Goal: Task Accomplishment & Management: Manage account settings

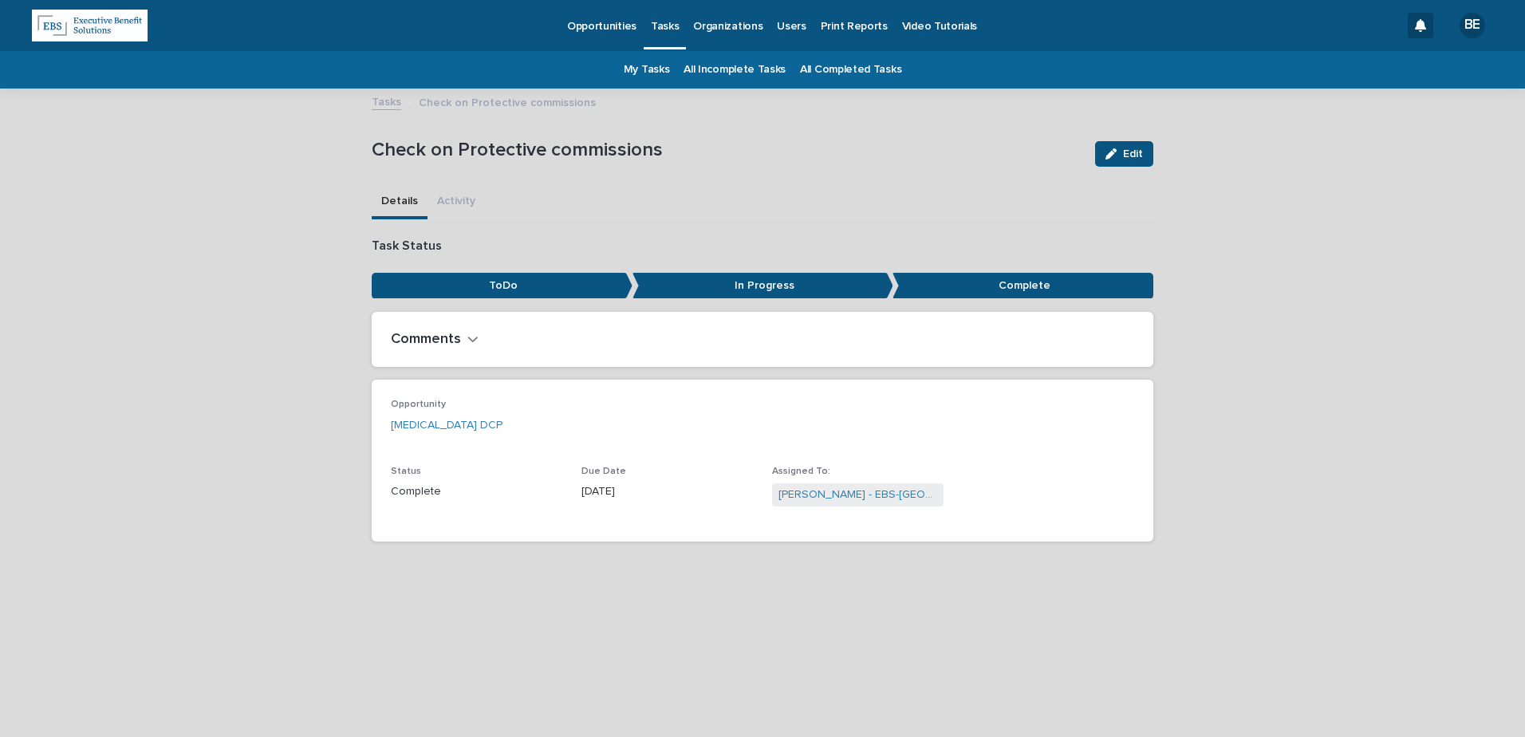
click at [659, 66] on link "My Tasks" at bounding box center [647, 69] width 46 height 37
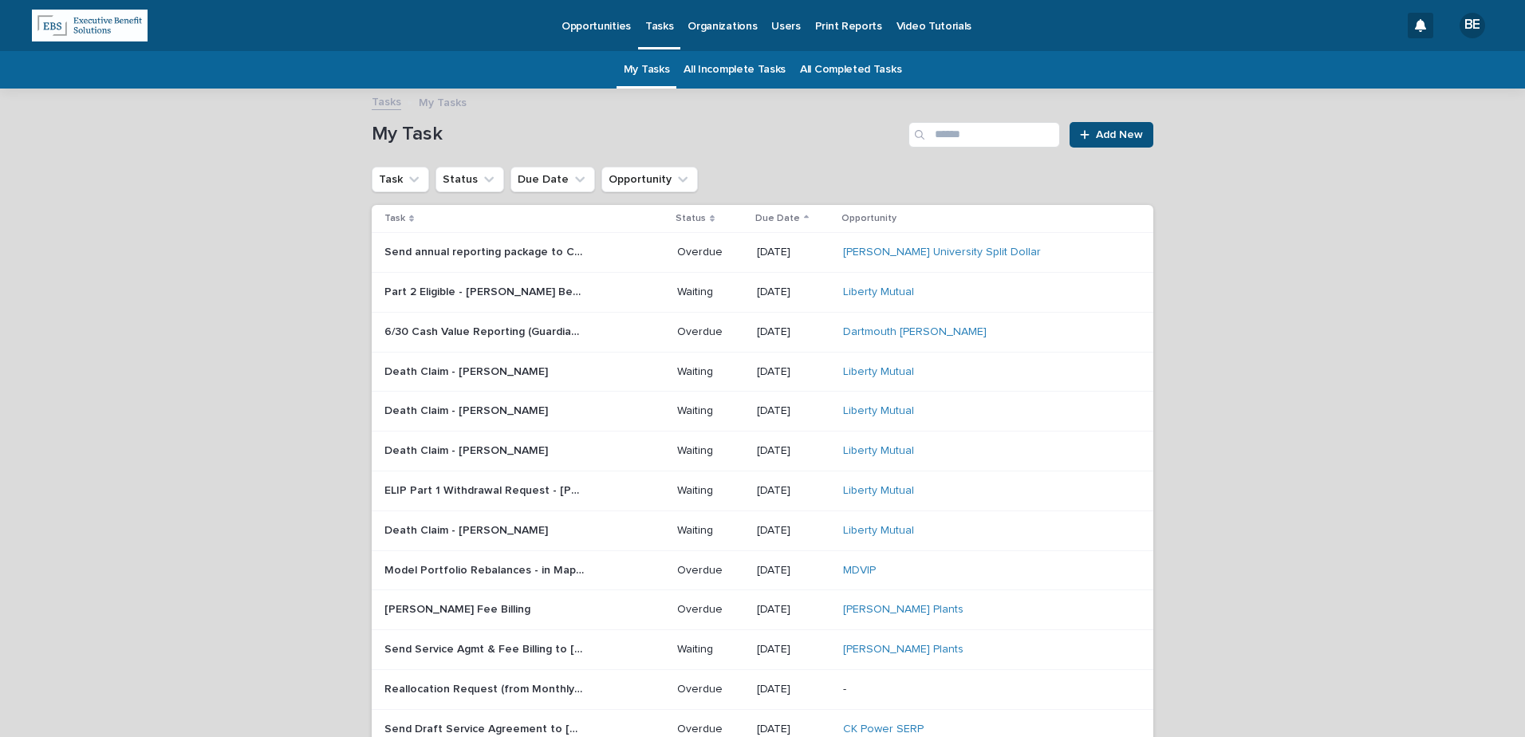
click at [476, 371] on p "Death Claim - [PERSON_NAME]" at bounding box center [467, 370] width 167 height 17
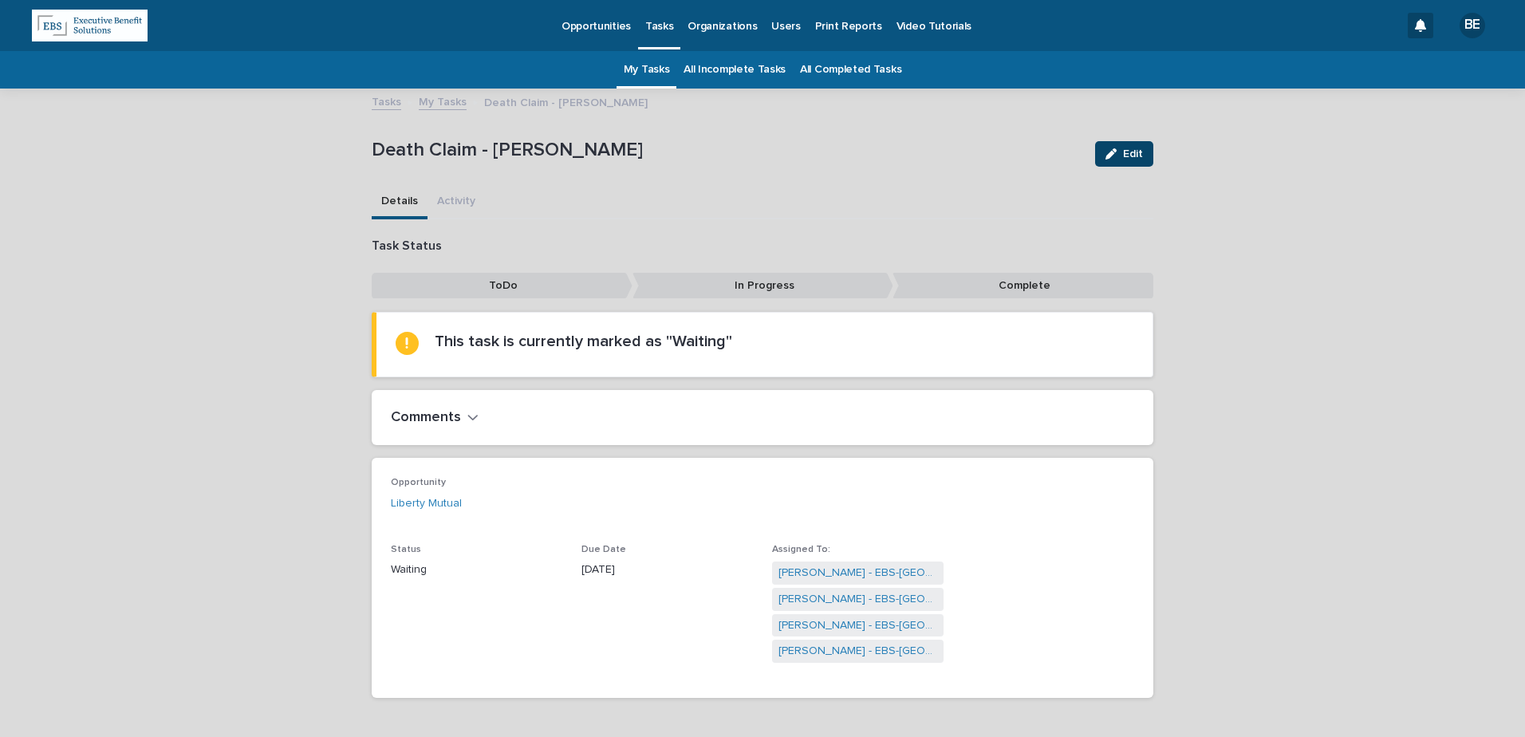
click at [1129, 149] on span "Edit" at bounding box center [1133, 153] width 20 height 11
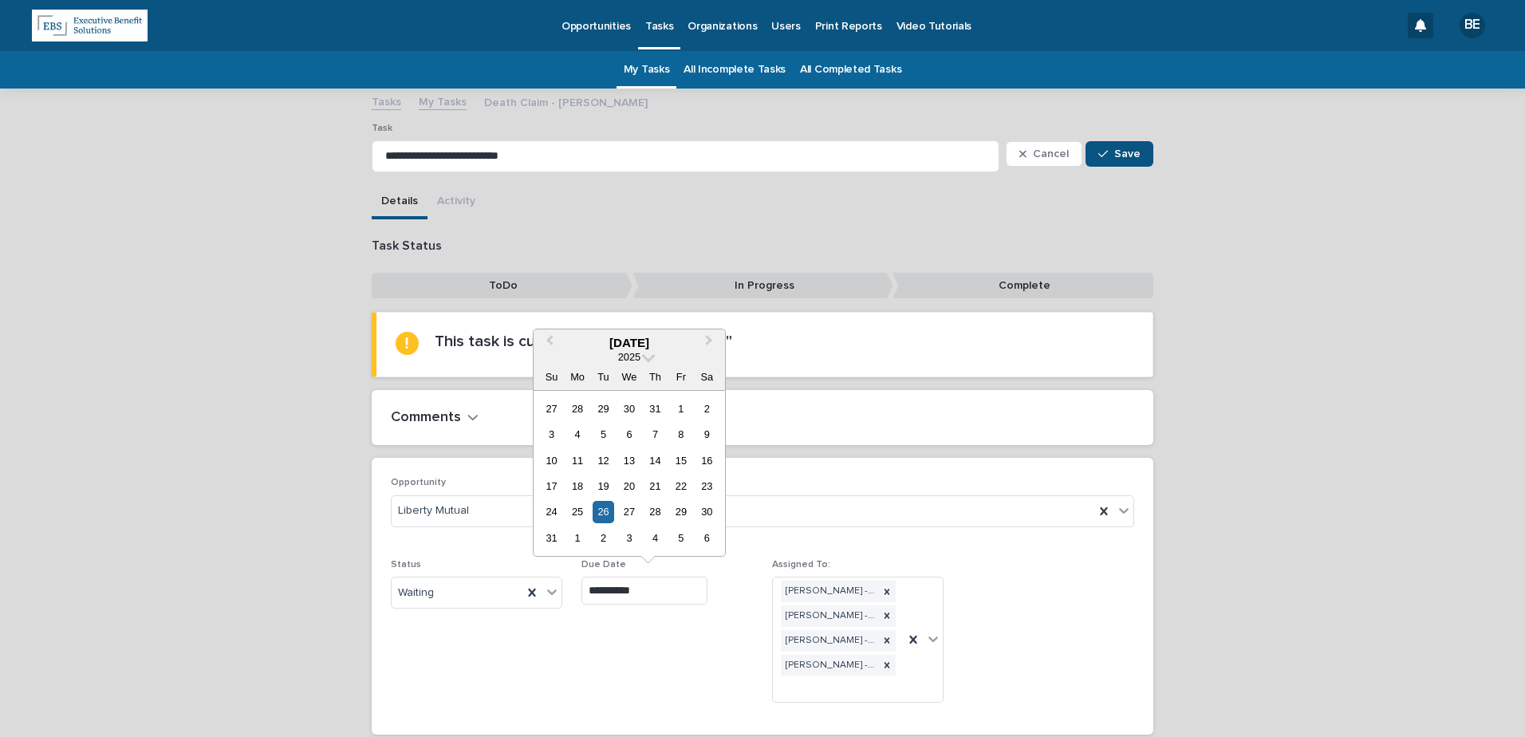
click at [656, 593] on input "**********" at bounding box center [644, 591] width 126 height 28
click at [709, 338] on span "Next Month" at bounding box center [709, 343] width 0 height 22
click at [577, 483] on div "22" at bounding box center [577, 486] width 22 height 22
type input "**********"
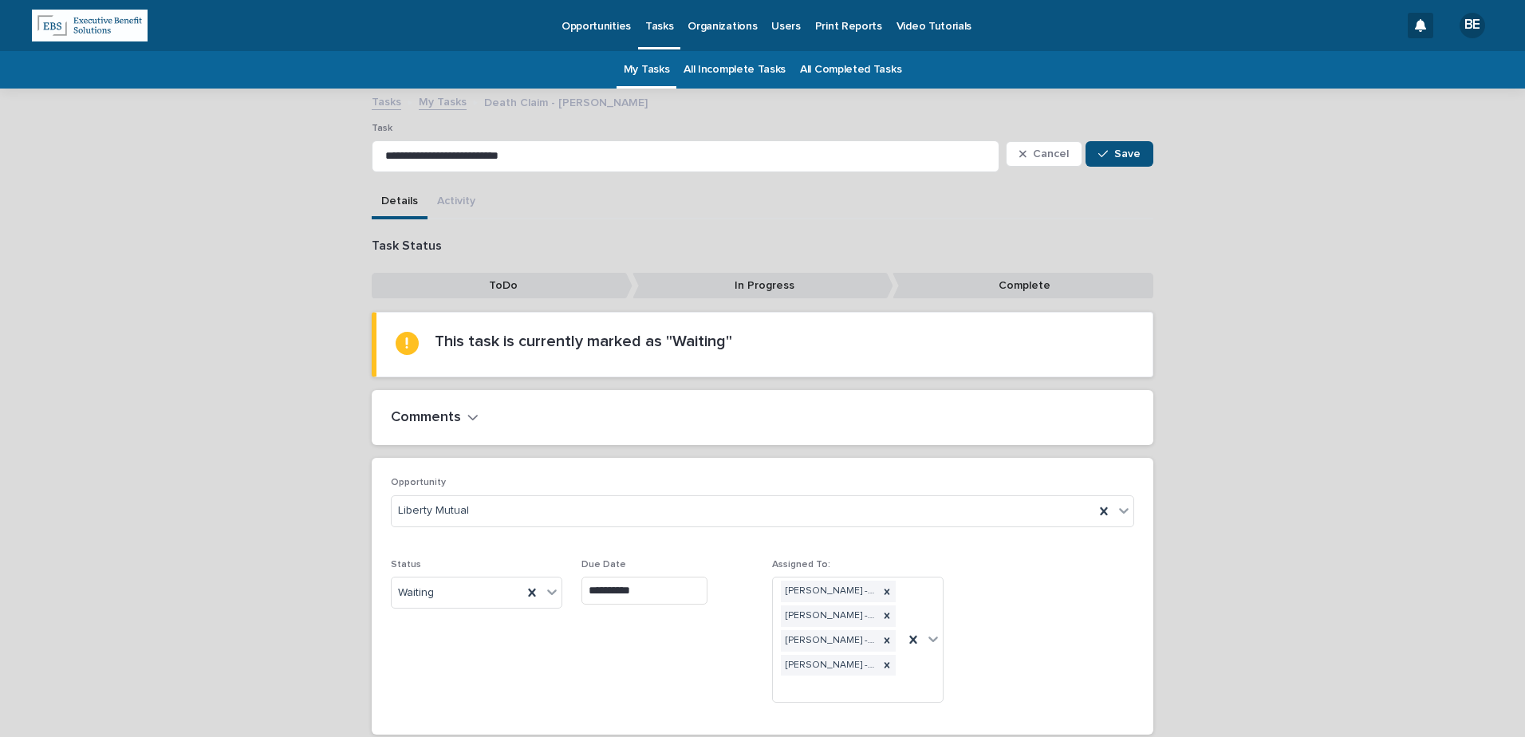
click at [445, 412] on h2 "Comments" at bounding box center [426, 418] width 70 height 18
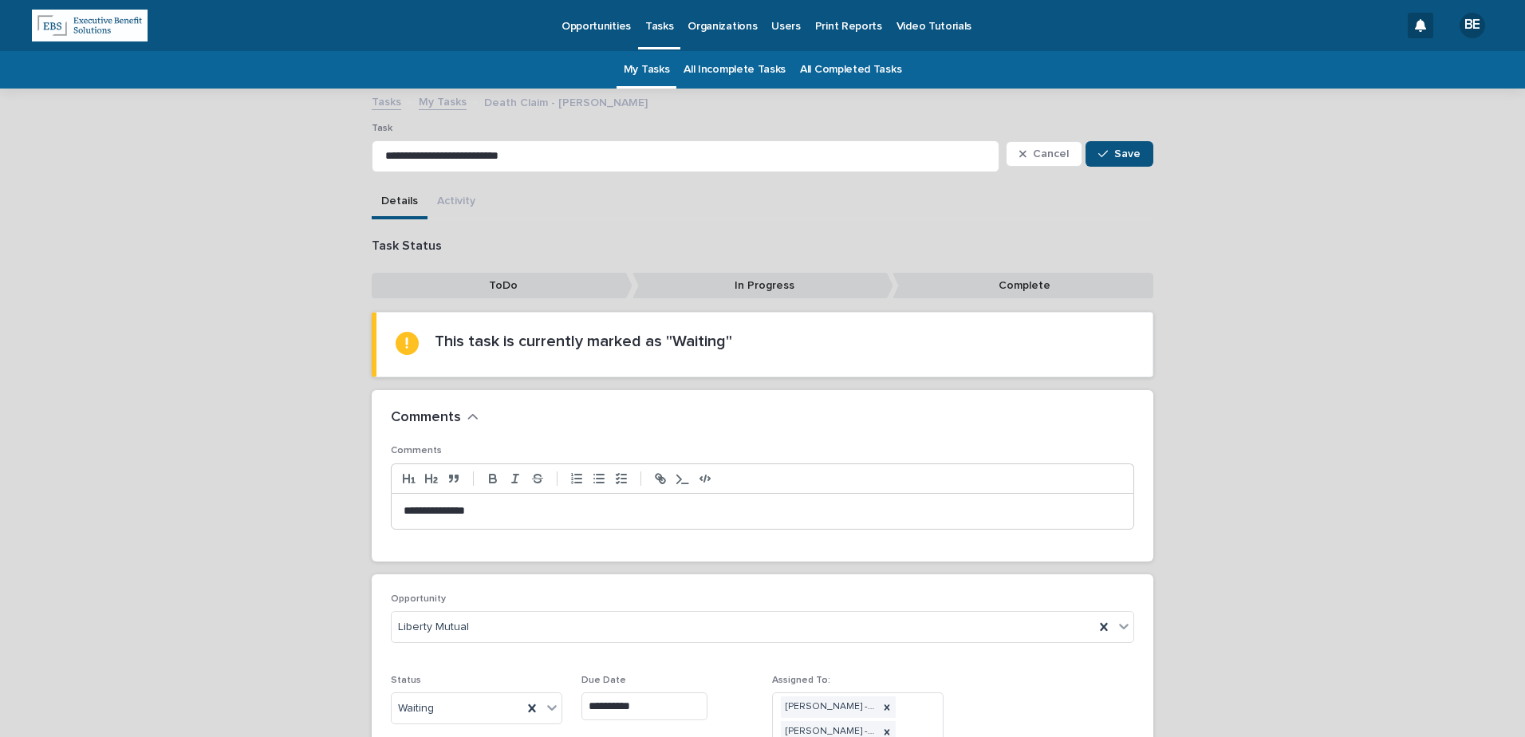
click at [492, 503] on p "**********" at bounding box center [763, 511] width 718 height 16
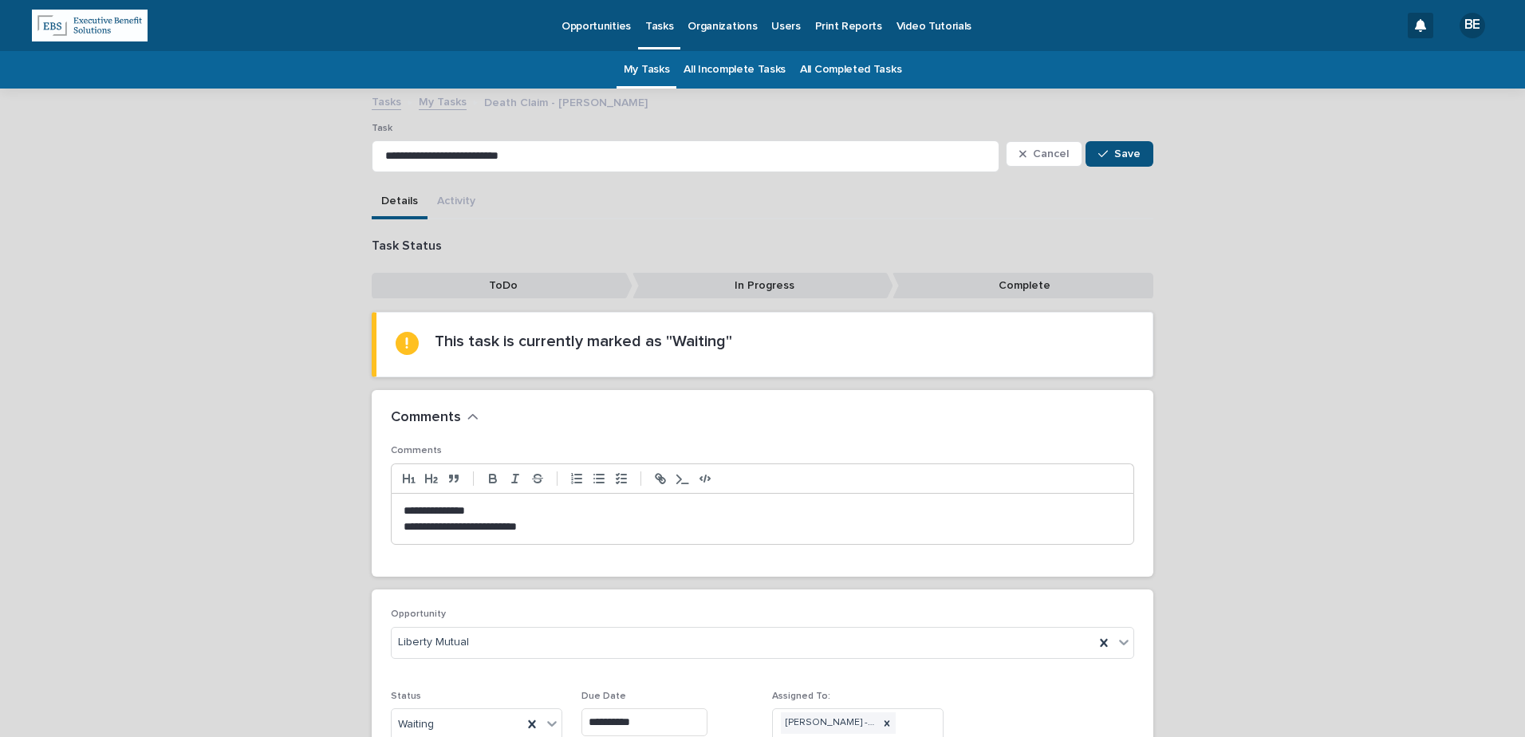
click at [555, 522] on p "**********" at bounding box center [763, 527] width 718 height 16
click at [1126, 151] on span "Save" at bounding box center [1127, 153] width 26 height 11
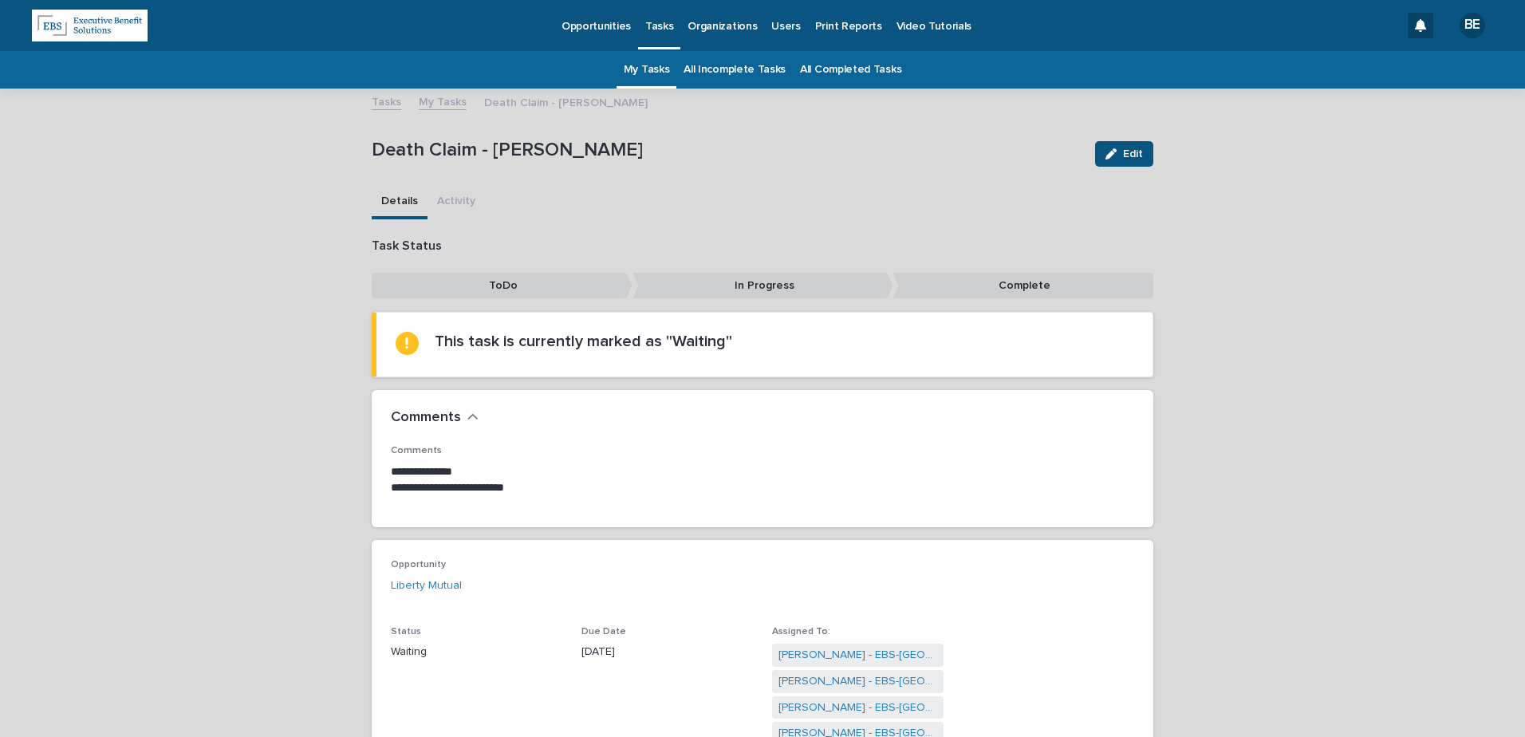
click at [440, 100] on link "My Tasks" at bounding box center [443, 101] width 48 height 18
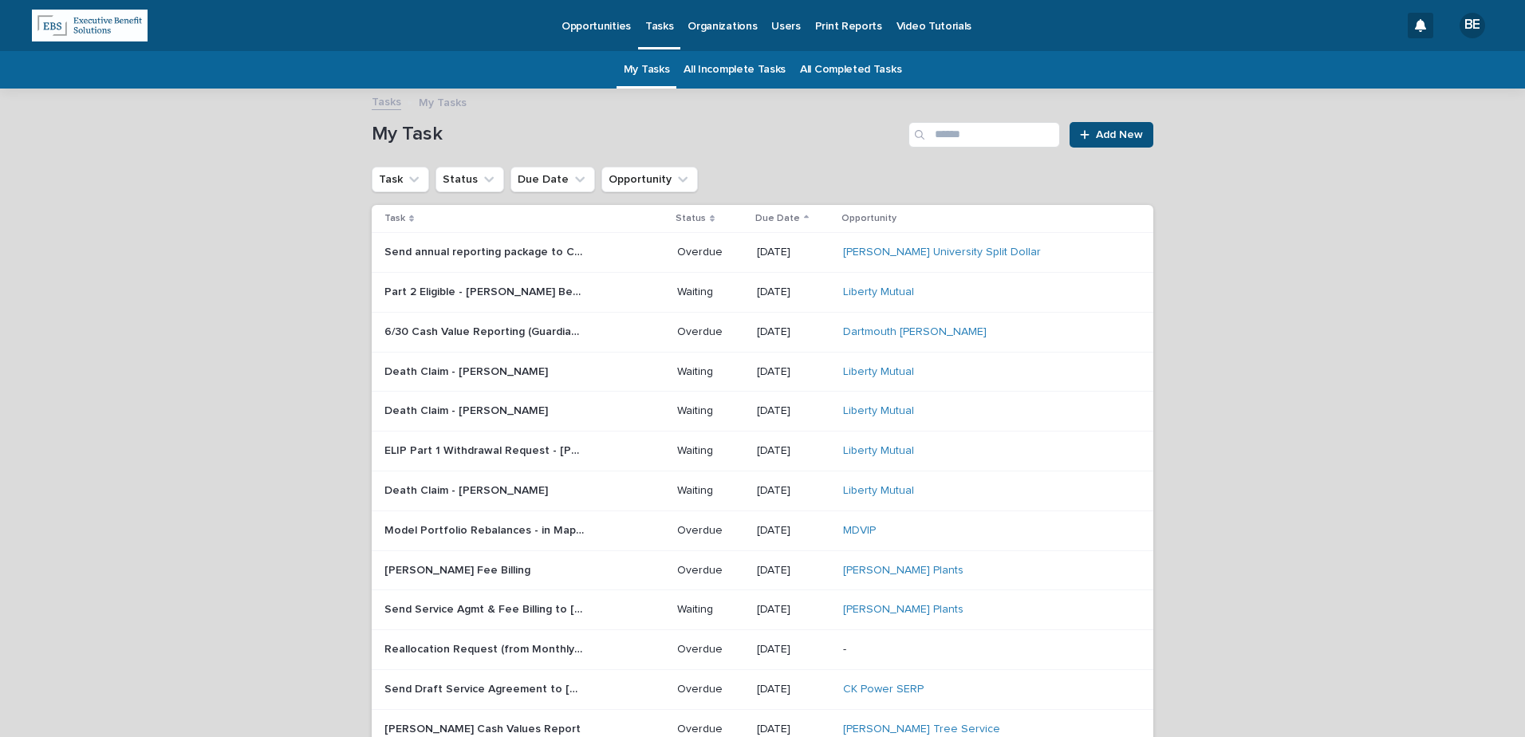
scroll to position [51, 0]
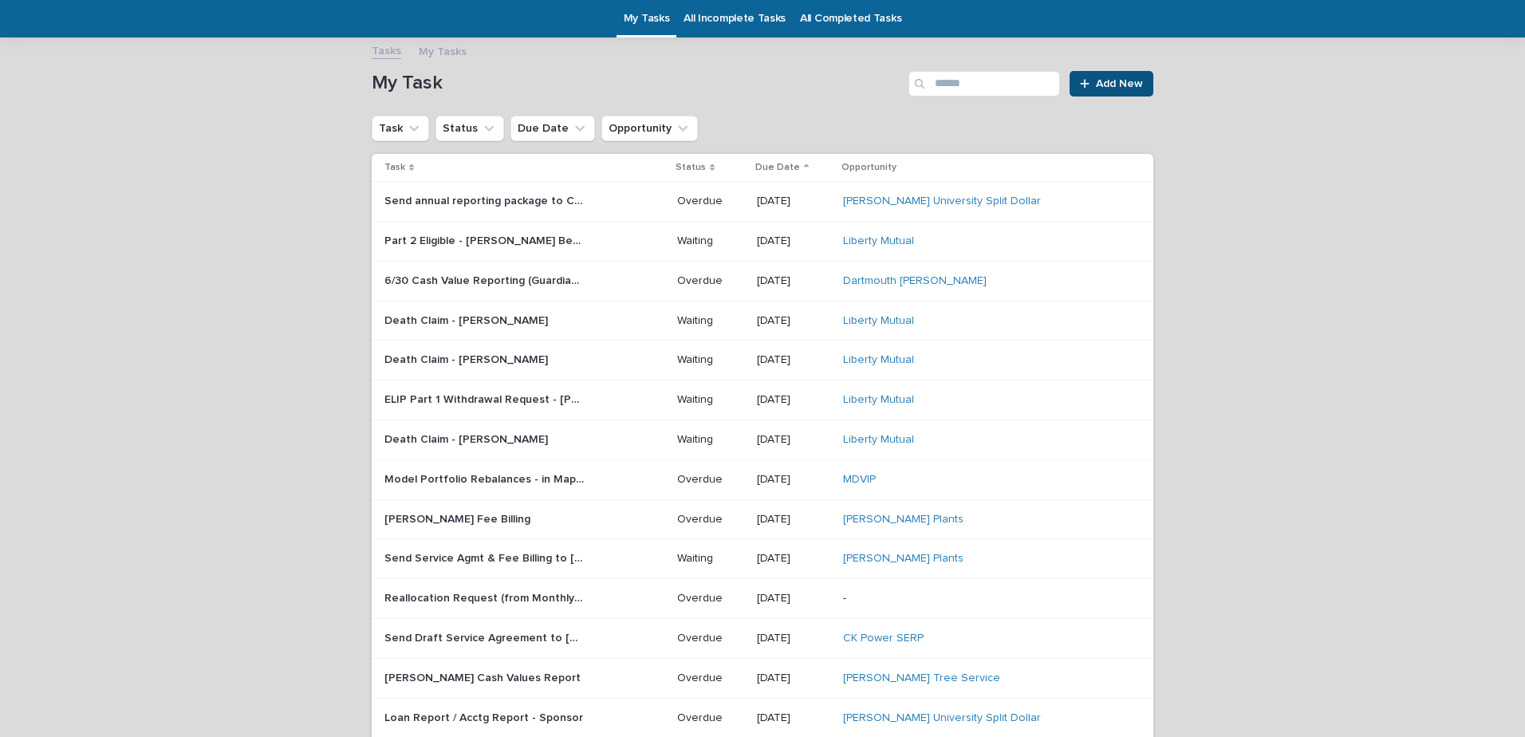
click at [482, 315] on p "Death Claim - [PERSON_NAME]" at bounding box center [467, 319] width 167 height 17
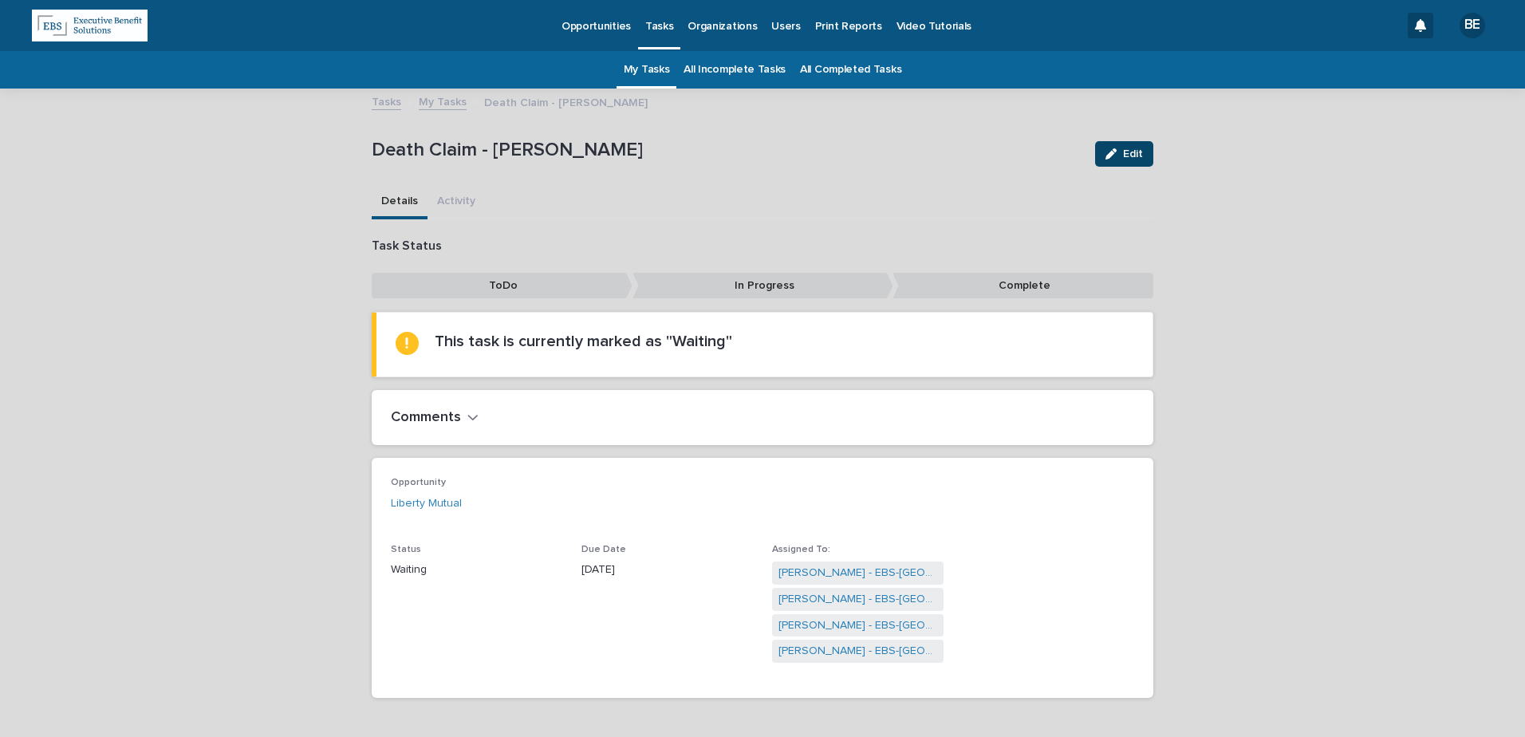
click at [1113, 149] on div "button" at bounding box center [1114, 153] width 18 height 11
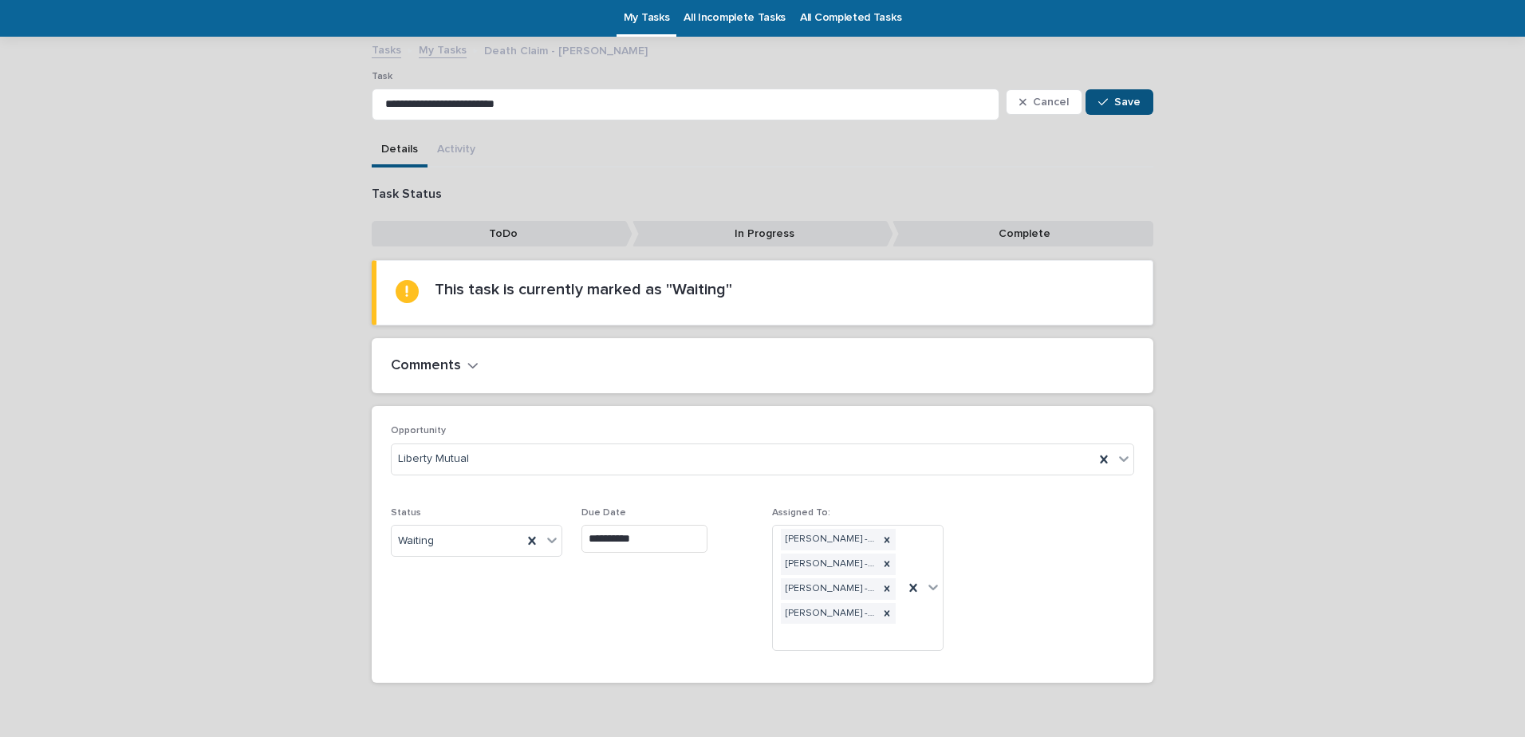
scroll to position [90, 0]
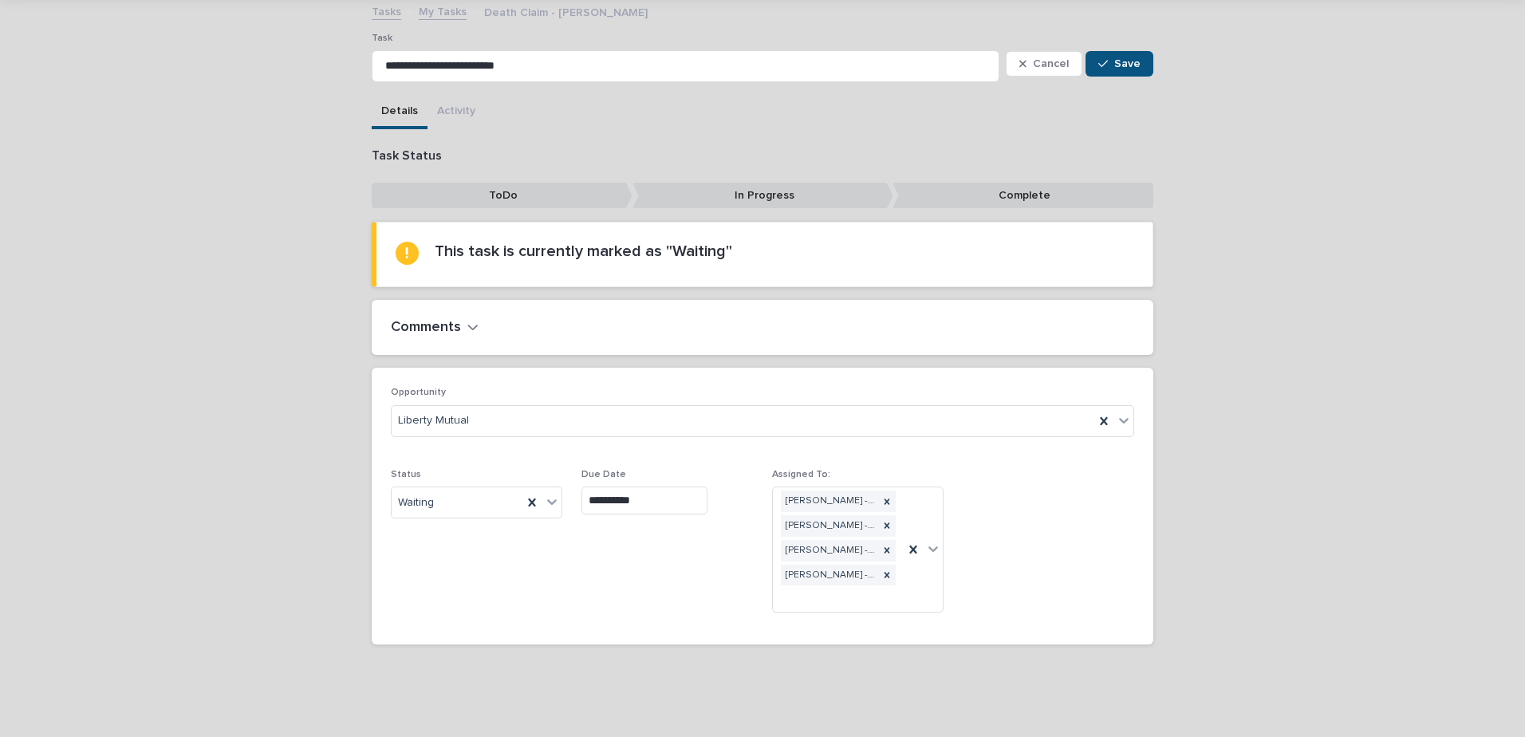
click at [672, 499] on input "**********" at bounding box center [644, 501] width 126 height 28
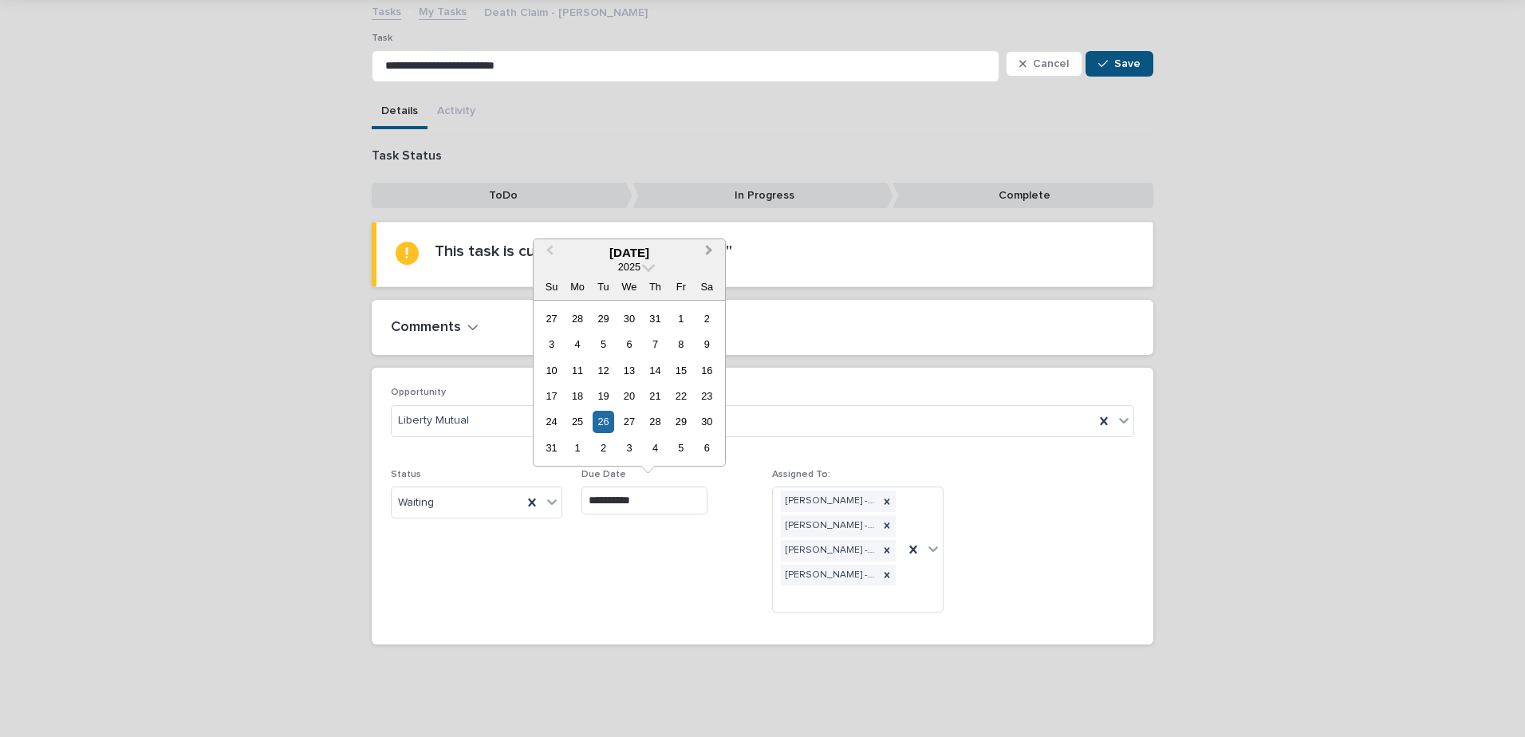
click at [712, 247] on button "Next Month" at bounding box center [711, 254] width 26 height 26
click at [583, 394] on div "22" at bounding box center [577, 396] width 22 height 22
type input "**********"
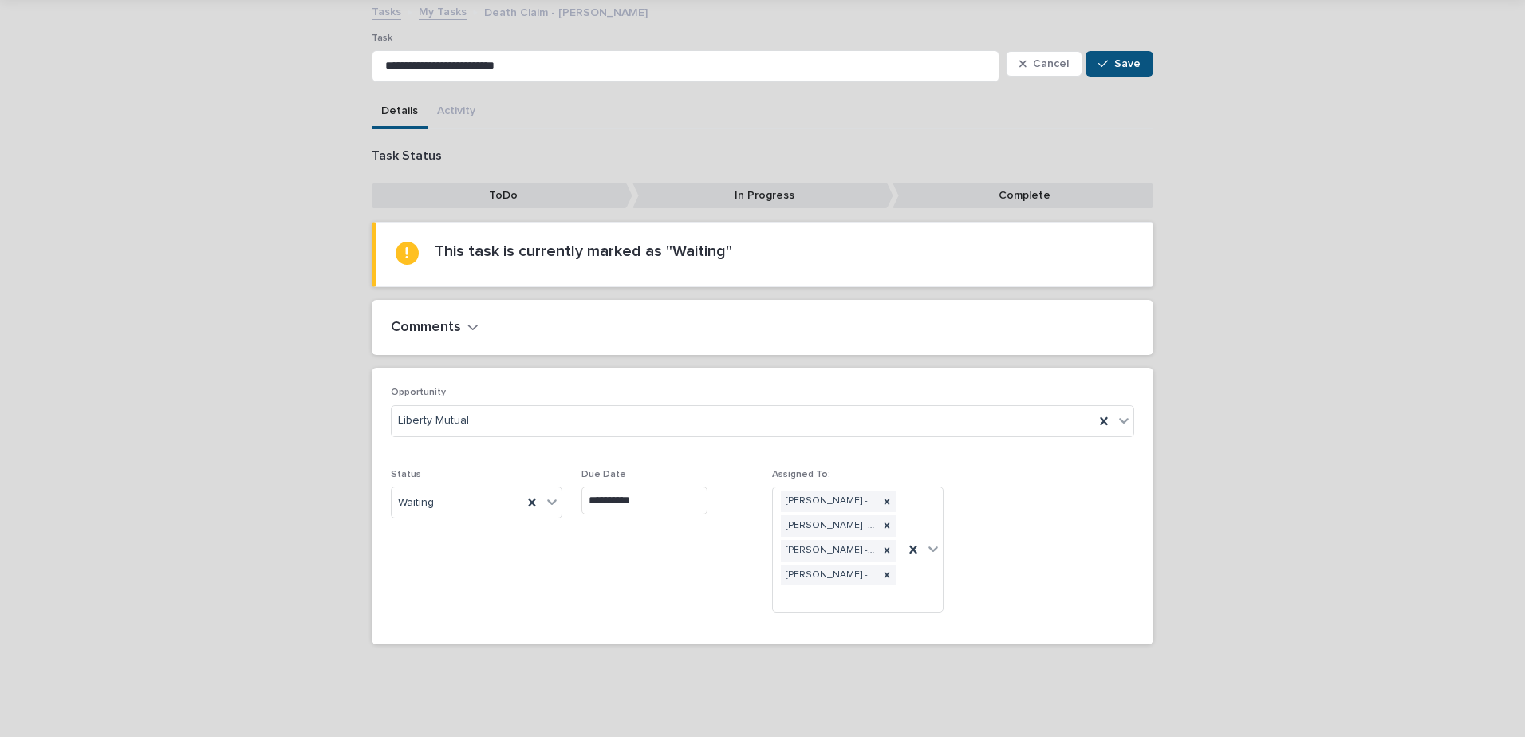
click at [443, 320] on h2 "Comments" at bounding box center [426, 328] width 70 height 18
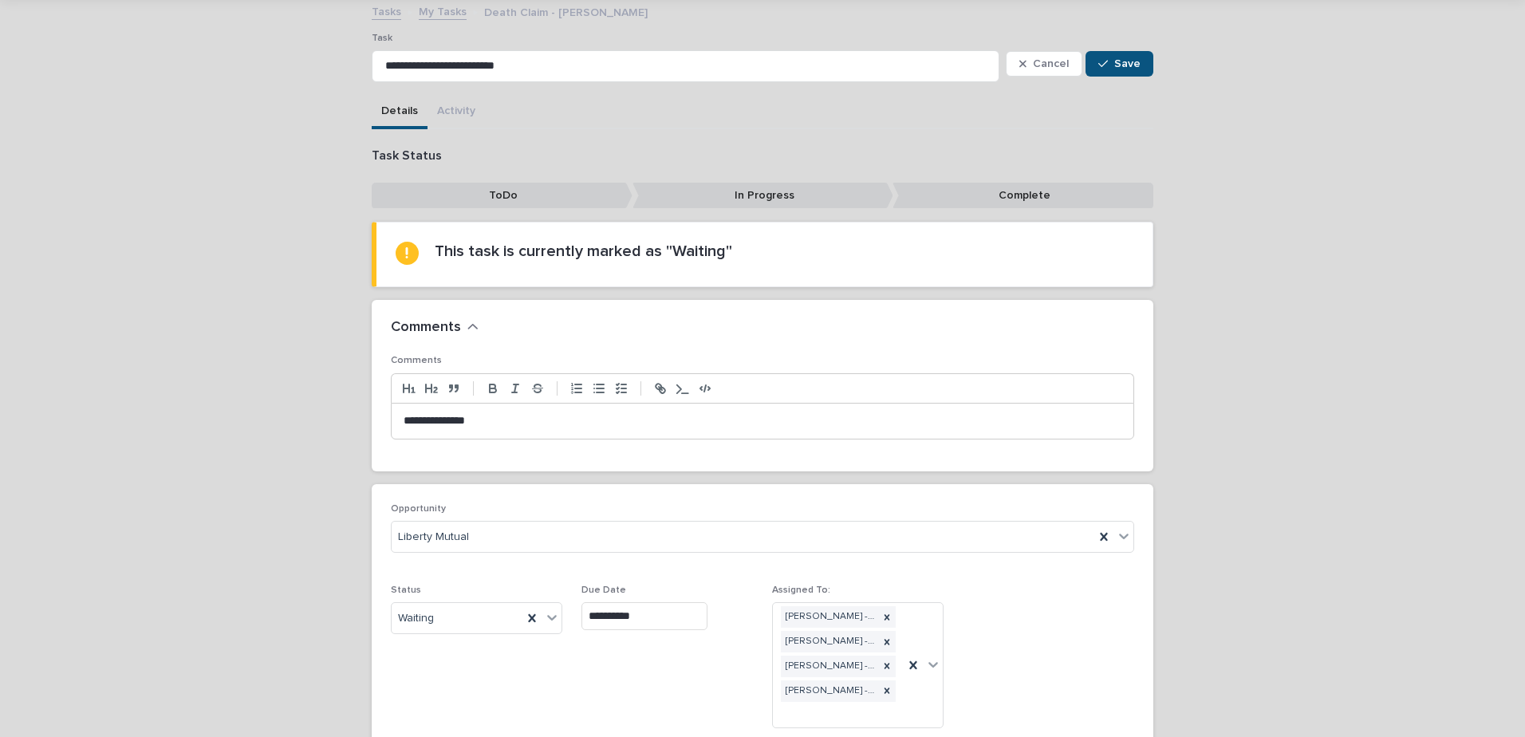
click at [487, 419] on p "**********" at bounding box center [763, 421] width 718 height 16
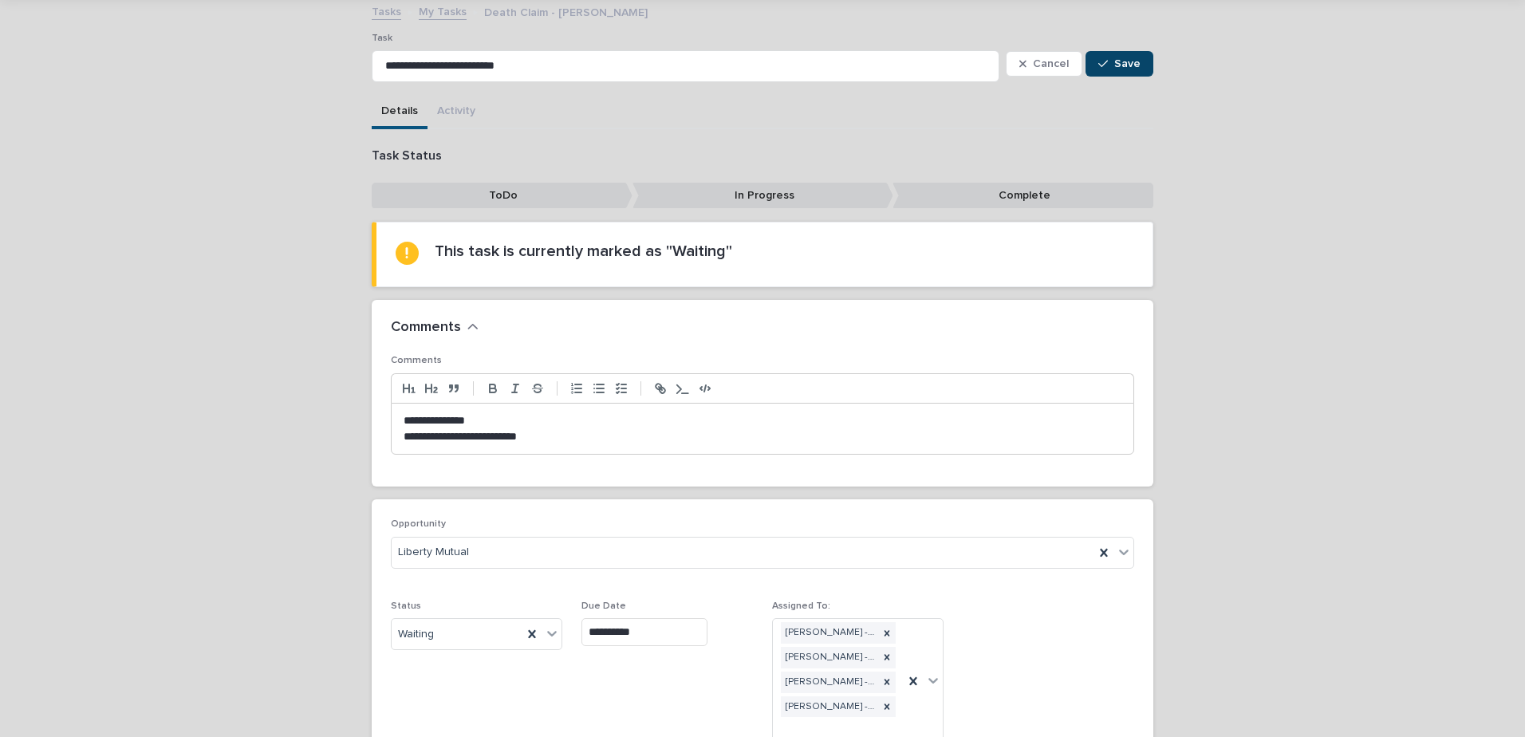
click at [1117, 58] on span "Save" at bounding box center [1127, 63] width 26 height 11
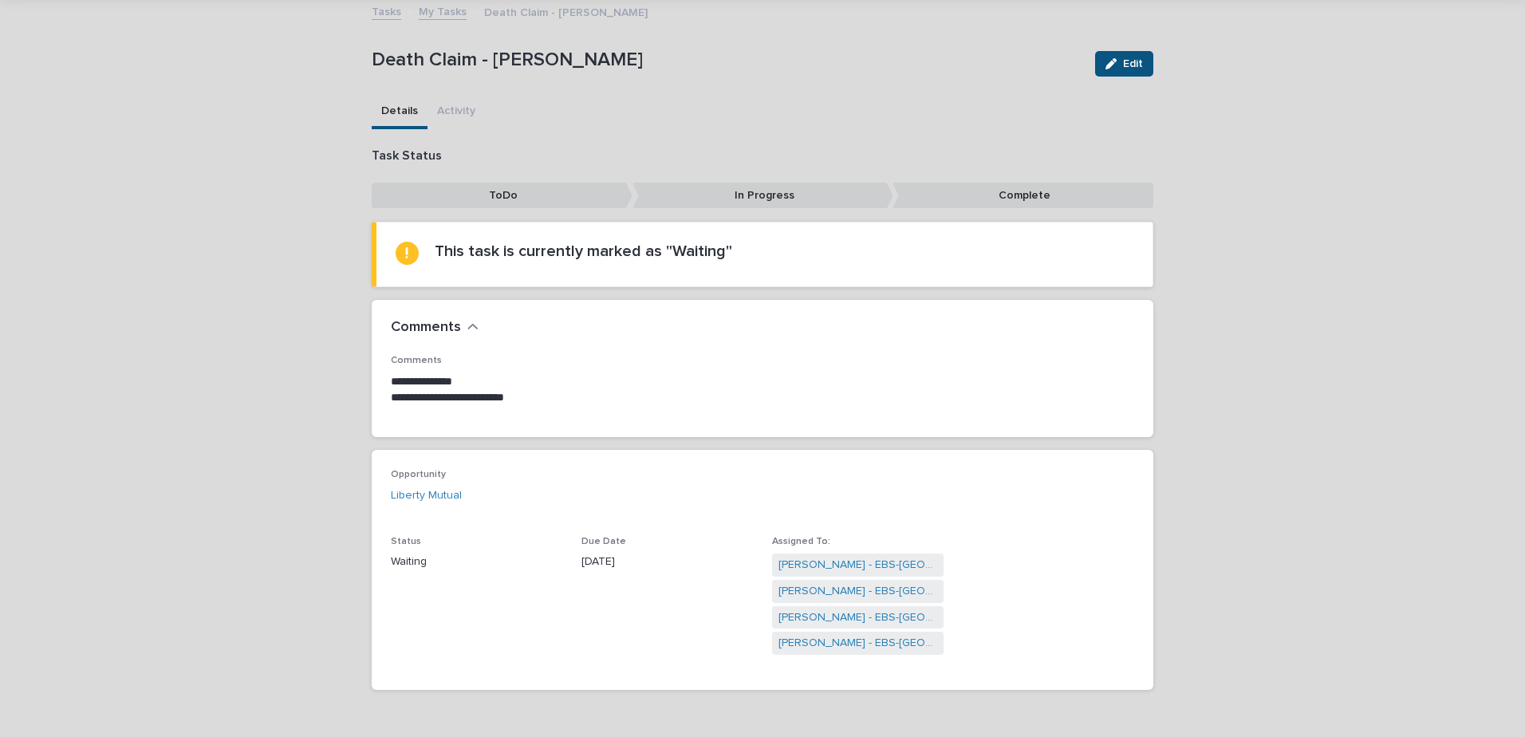
click at [437, 10] on link "My Tasks" at bounding box center [443, 11] width 48 height 18
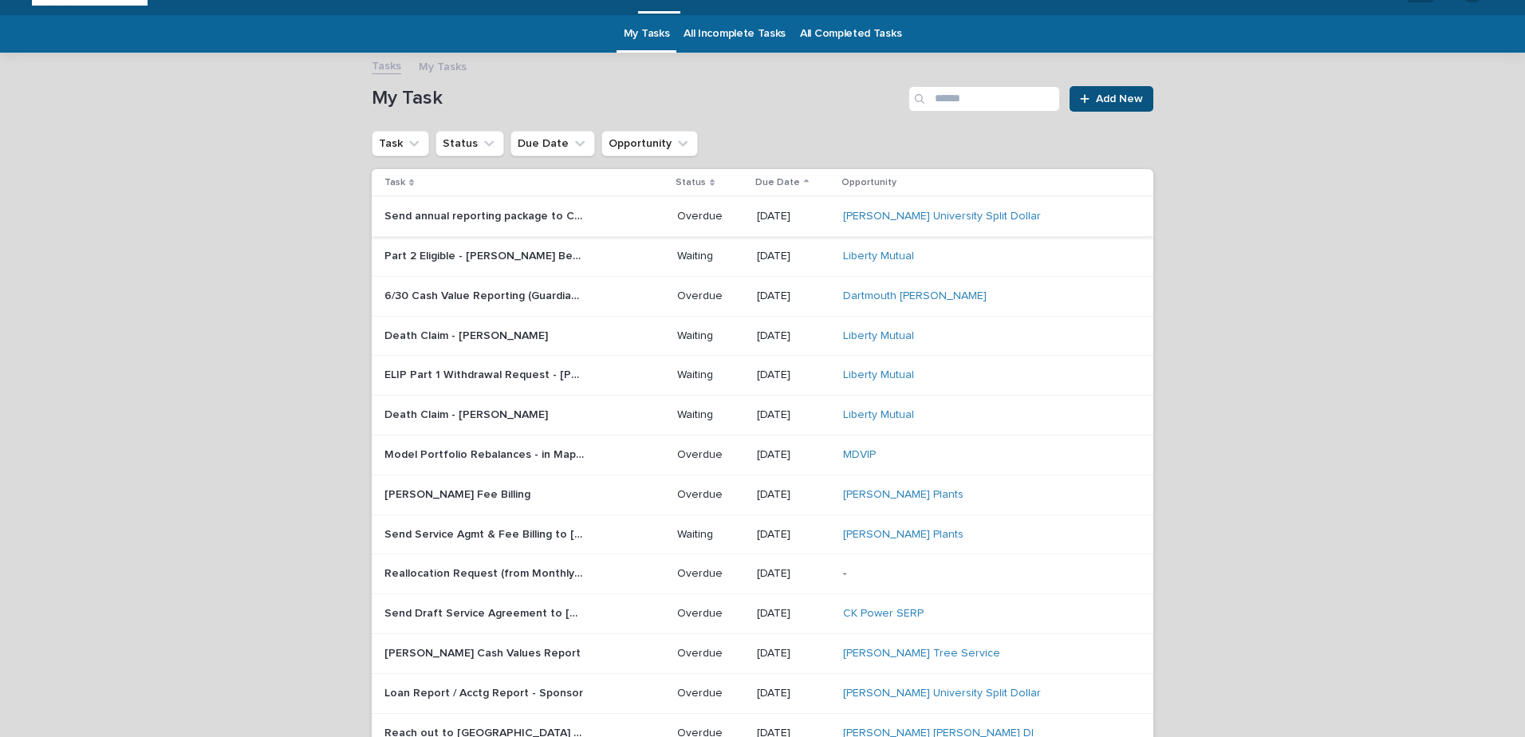
scroll to position [51, 0]
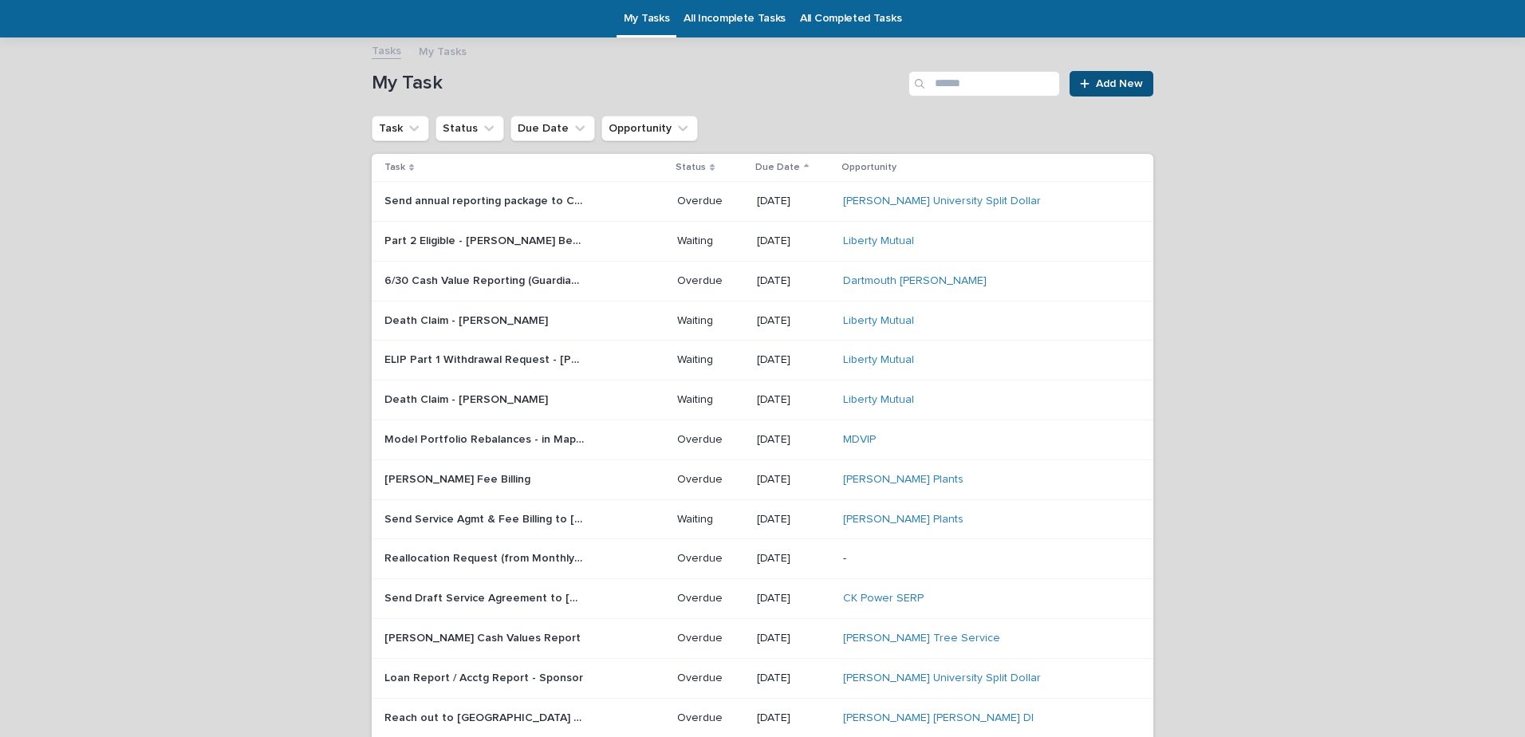
click at [492, 317] on p "Death Claim - [PERSON_NAME]" at bounding box center [467, 319] width 167 height 17
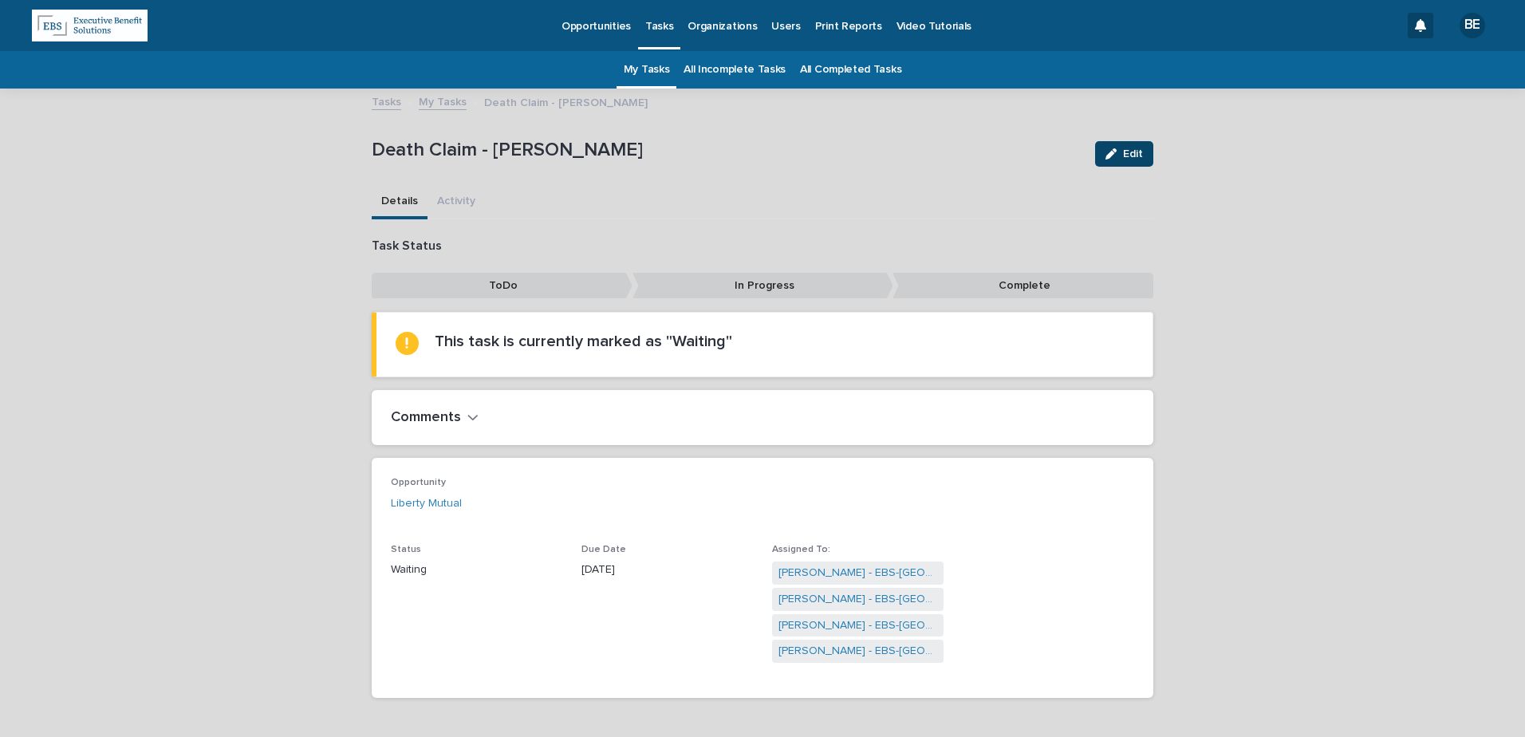
click at [1129, 154] on span "Edit" at bounding box center [1133, 153] width 20 height 11
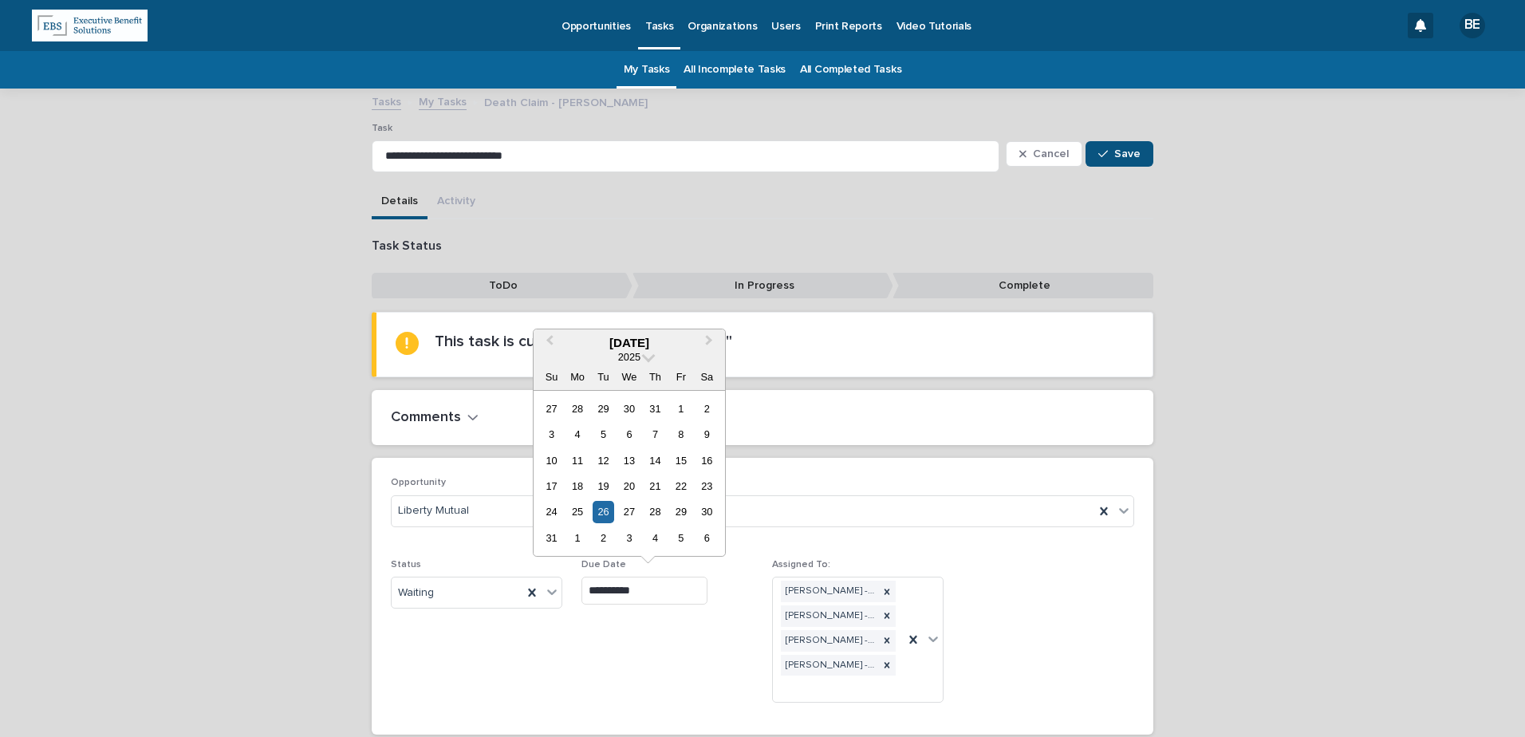
click at [649, 588] on input "**********" at bounding box center [644, 591] width 126 height 28
click at [709, 338] on span "Next Month" at bounding box center [709, 343] width 0 height 22
click at [574, 485] on div "22" at bounding box center [577, 486] width 22 height 22
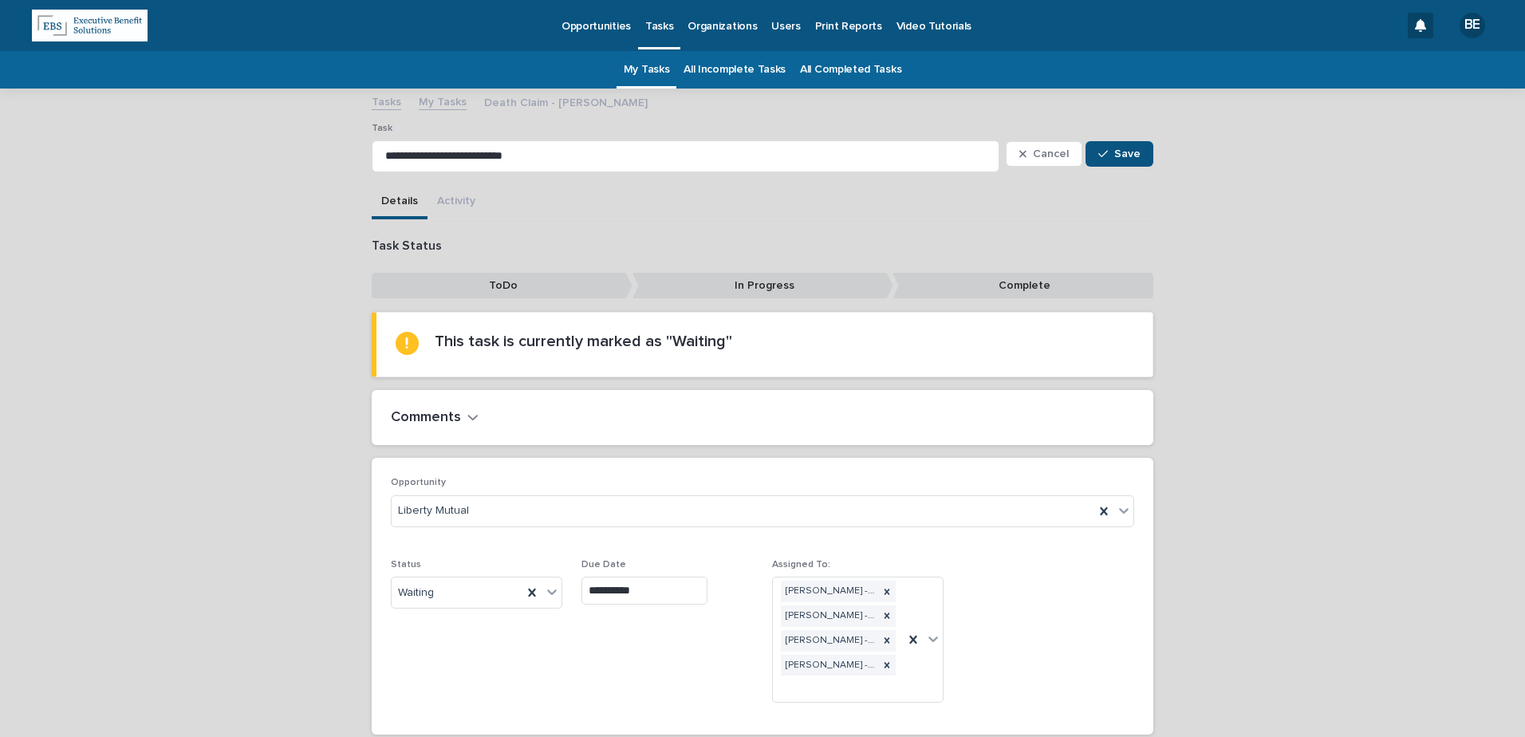
type input "**********"
click at [455, 410] on button "Comments" at bounding box center [435, 418] width 88 height 18
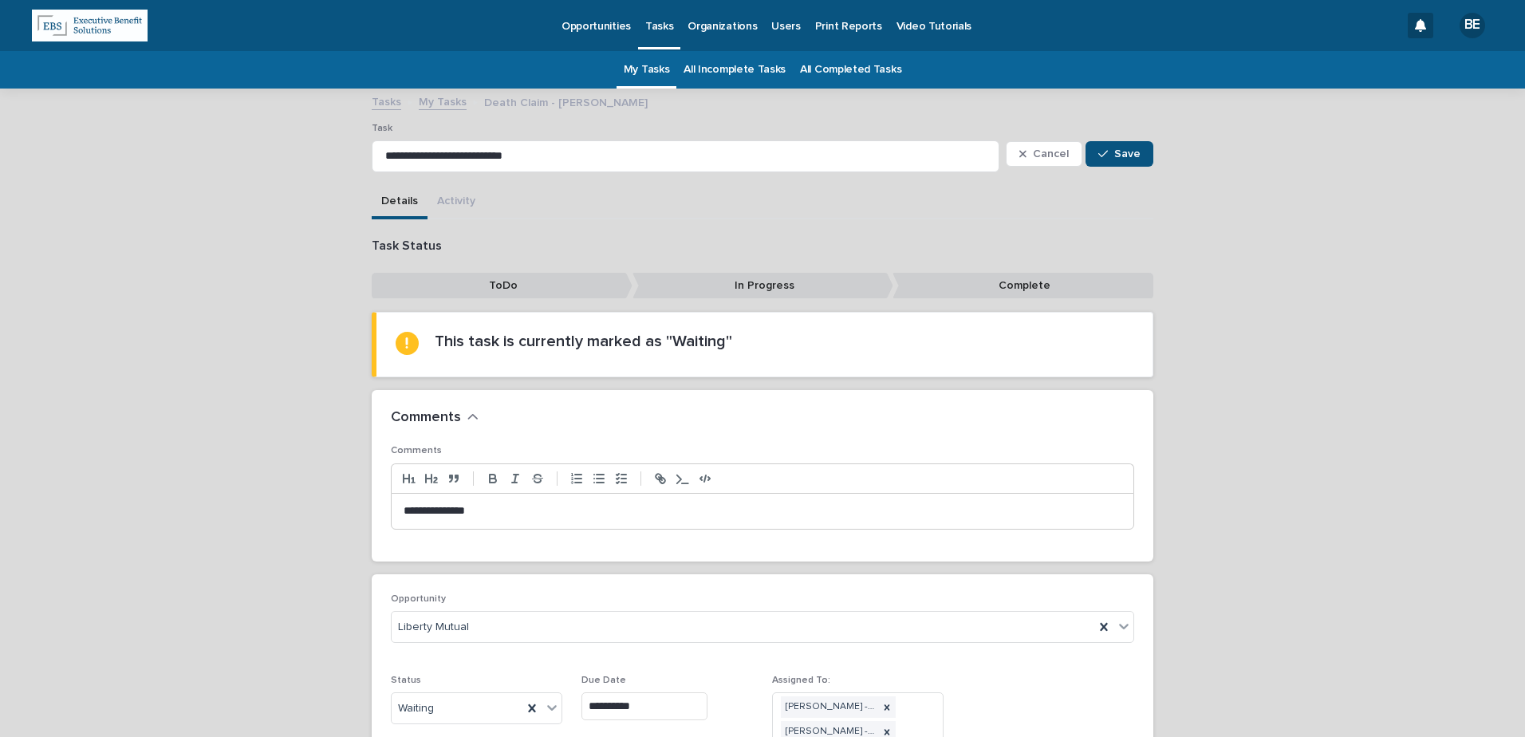
drag, startPoint x: 489, startPoint y: 504, endPoint x: 514, endPoint y: 518, distance: 28.2
click at [492, 508] on p "**********" at bounding box center [763, 511] width 718 height 16
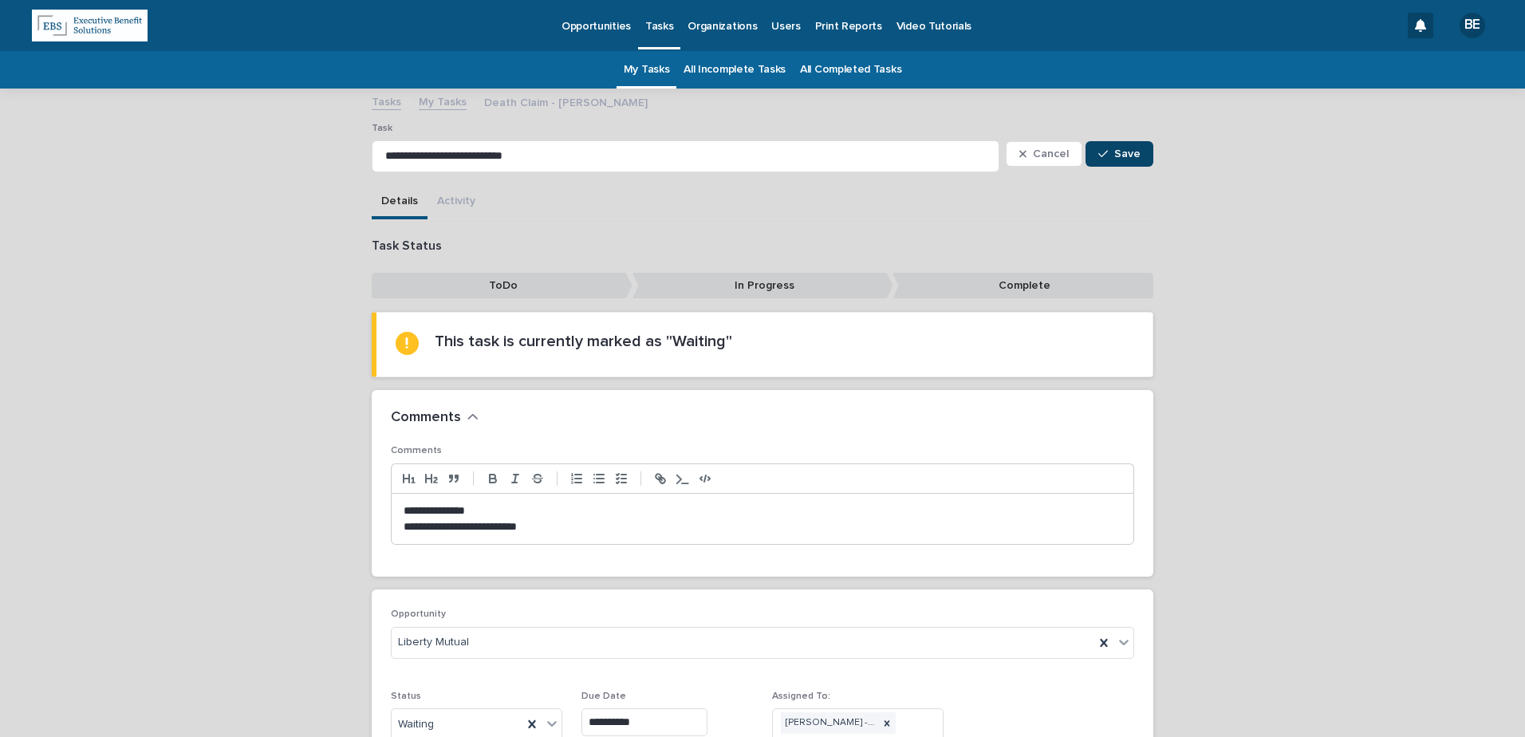
click at [1124, 149] on span "Save" at bounding box center [1127, 153] width 26 height 11
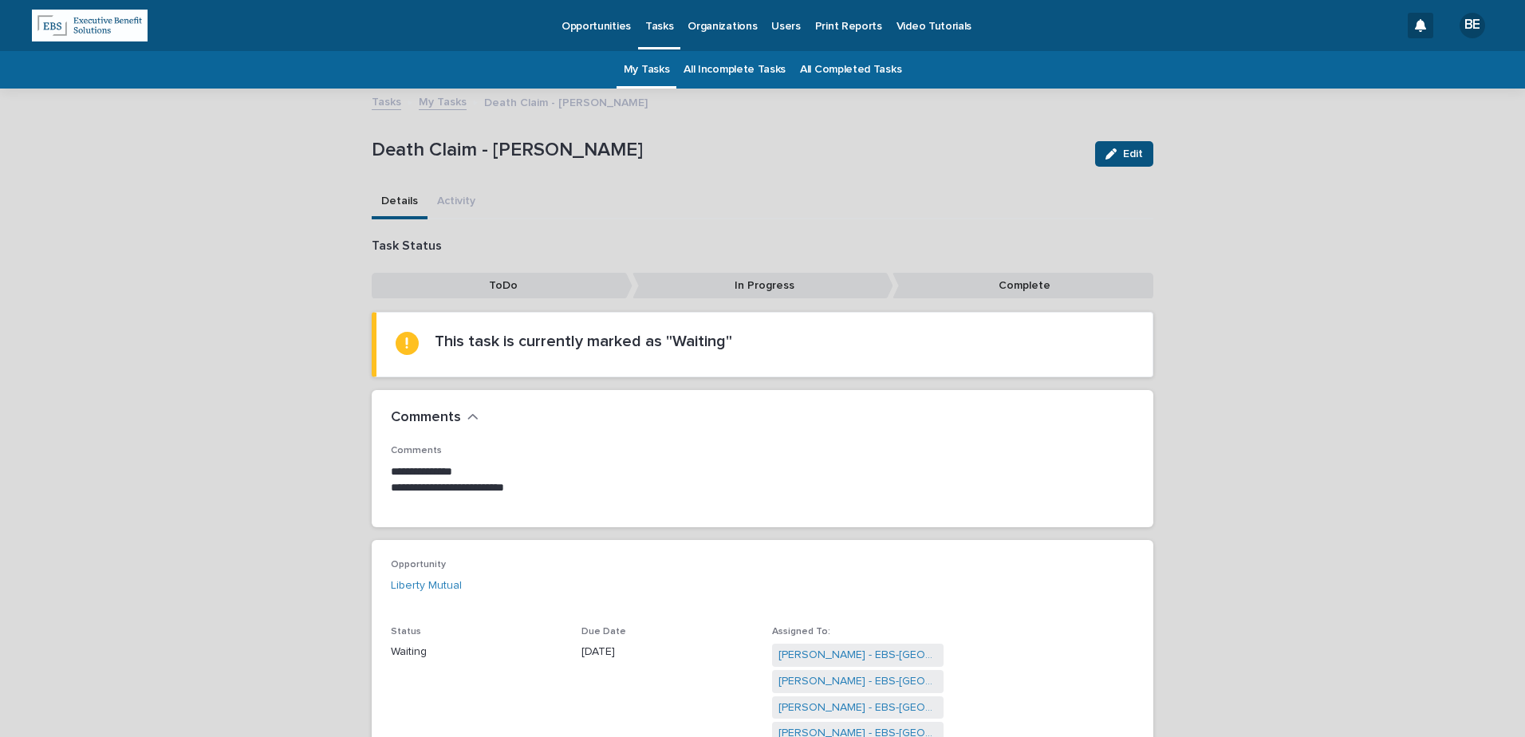
click at [444, 104] on link "My Tasks" at bounding box center [443, 101] width 48 height 18
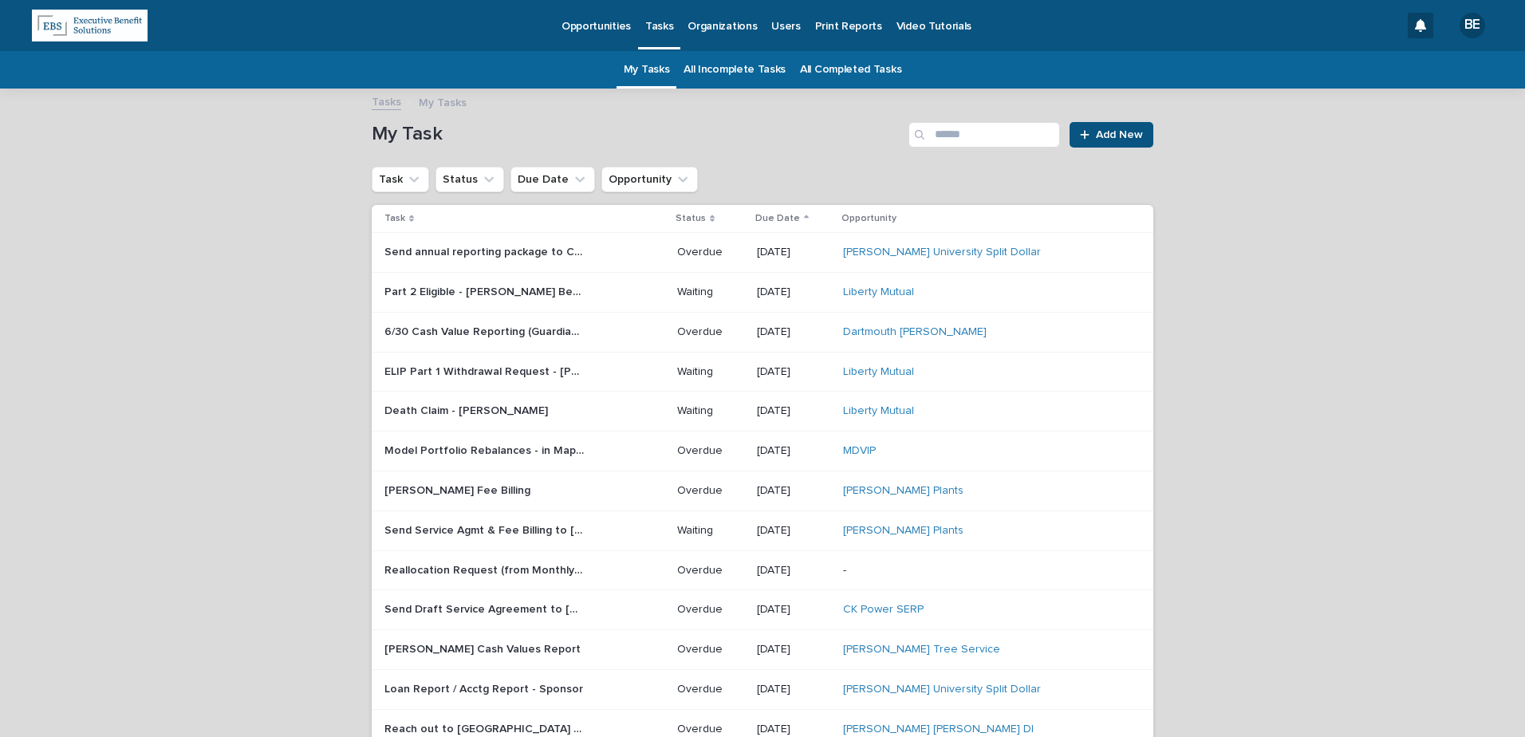
scroll to position [51, 0]
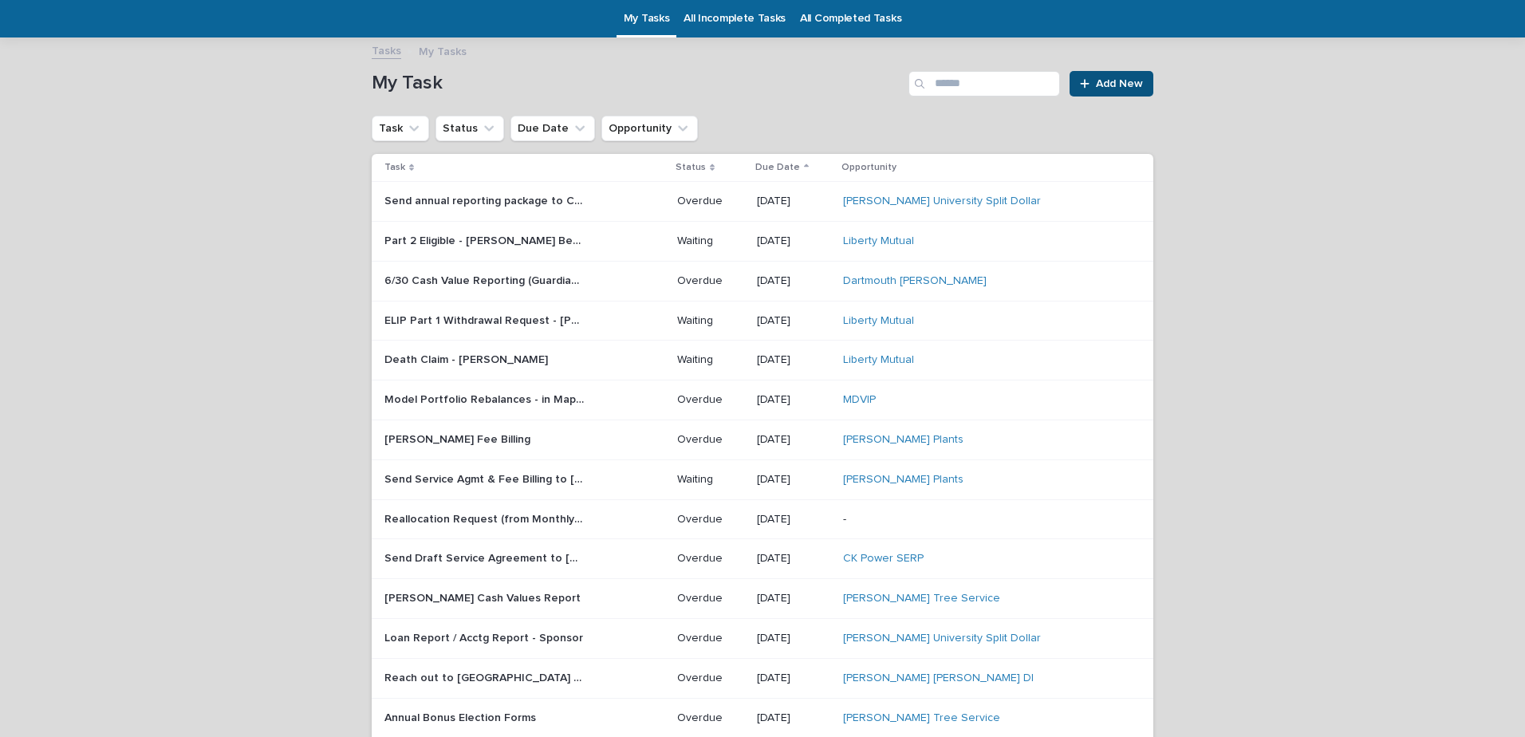
click at [464, 356] on p "Death Claim - [PERSON_NAME]" at bounding box center [467, 358] width 167 height 17
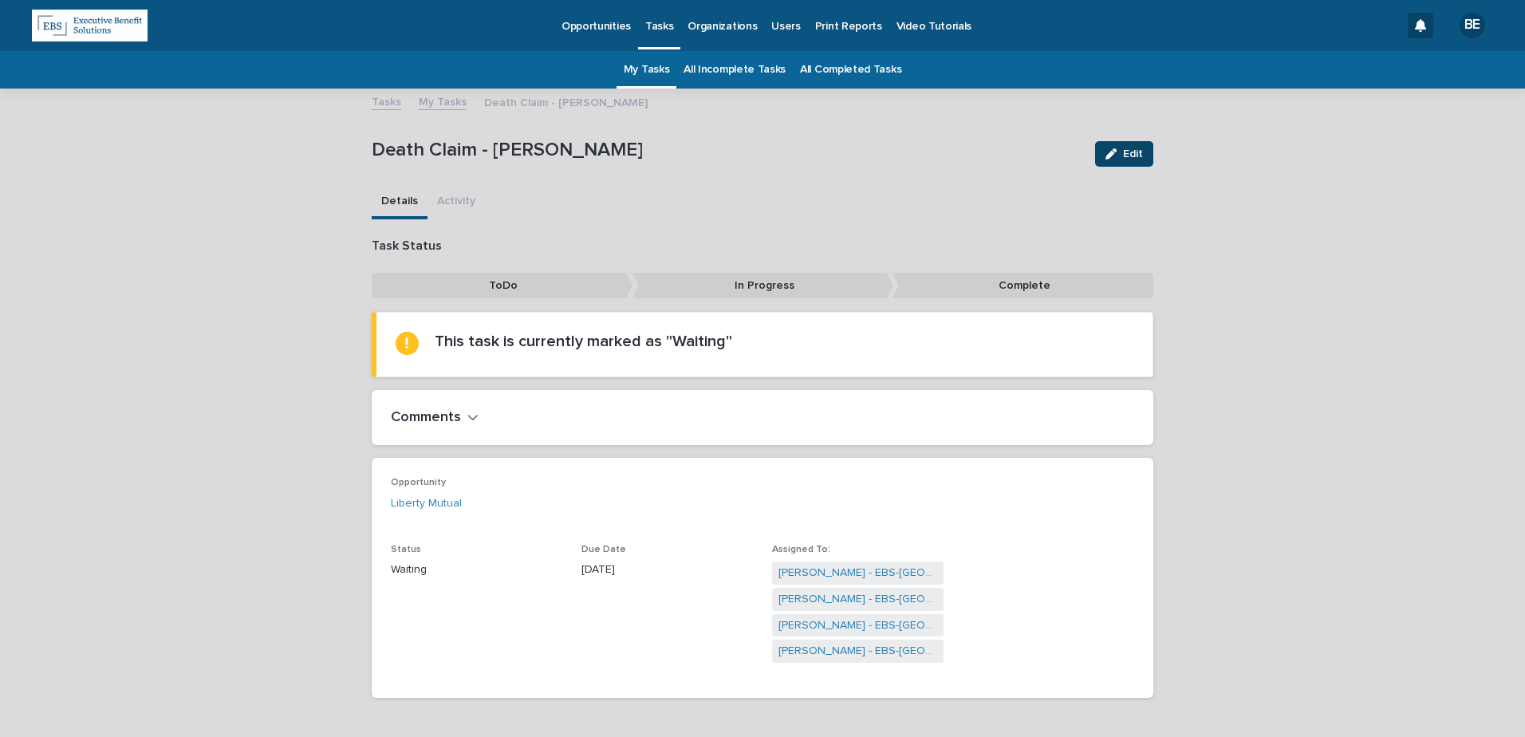
click at [1131, 153] on span "Edit" at bounding box center [1133, 153] width 20 height 11
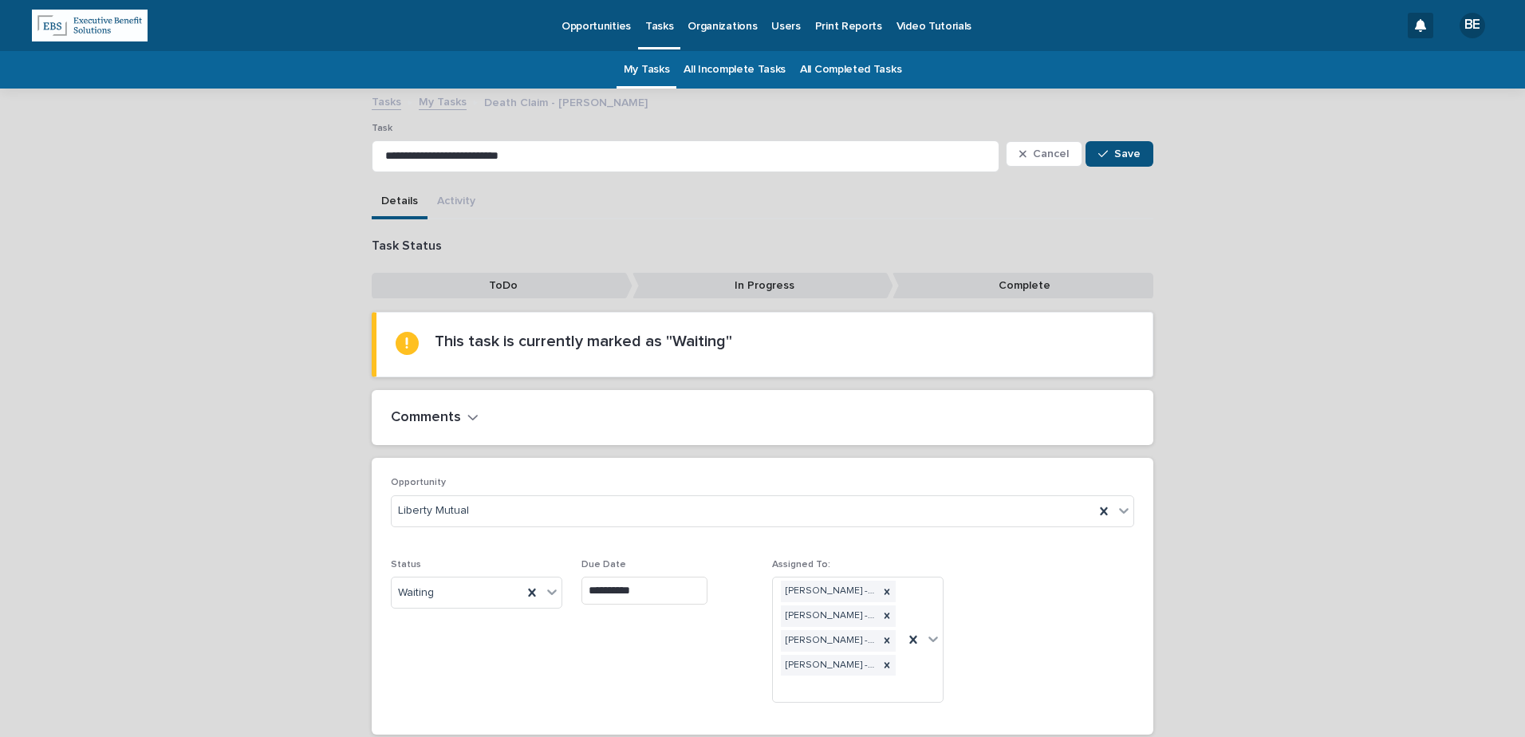
click at [457, 420] on button "Comments" at bounding box center [435, 418] width 88 height 18
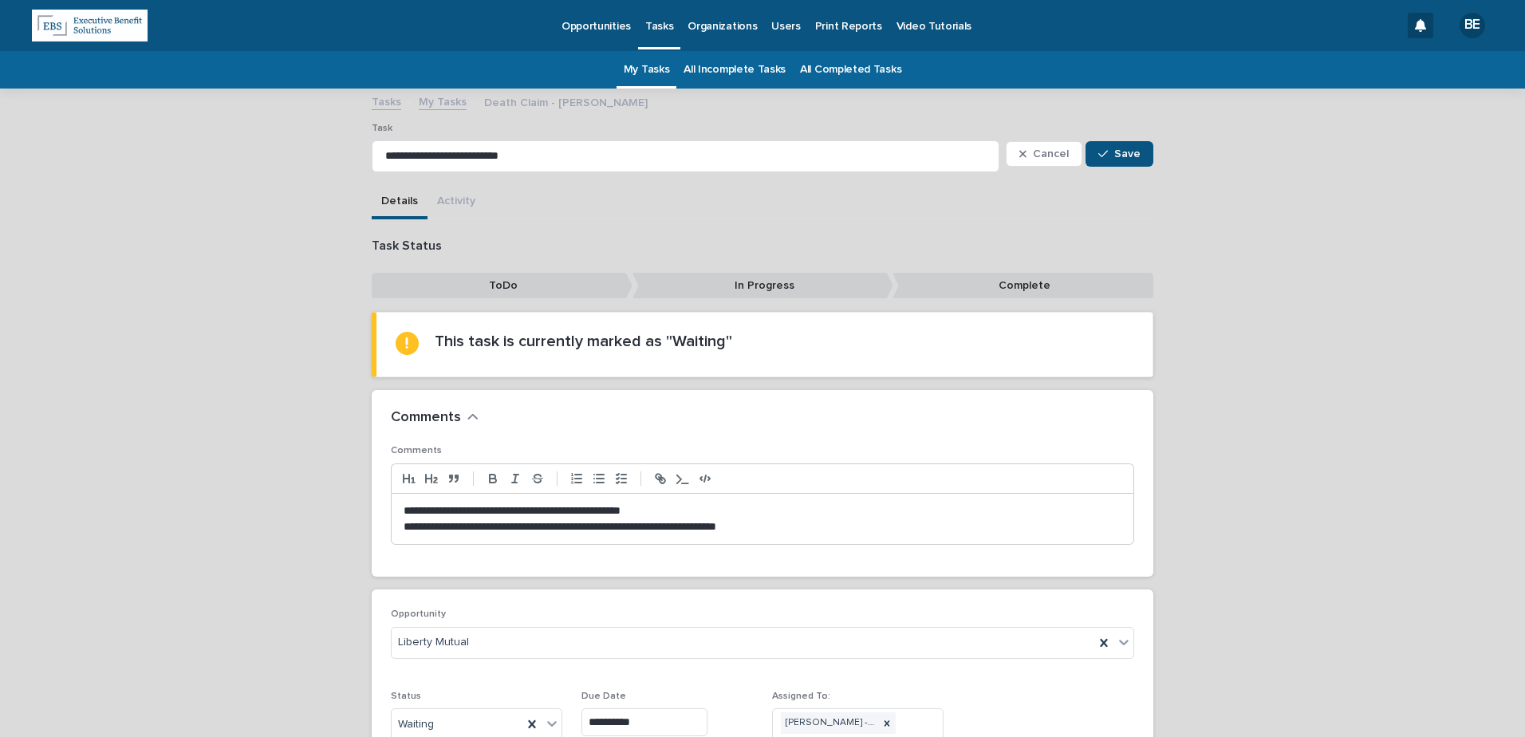
click at [814, 524] on p "**********" at bounding box center [763, 527] width 718 height 16
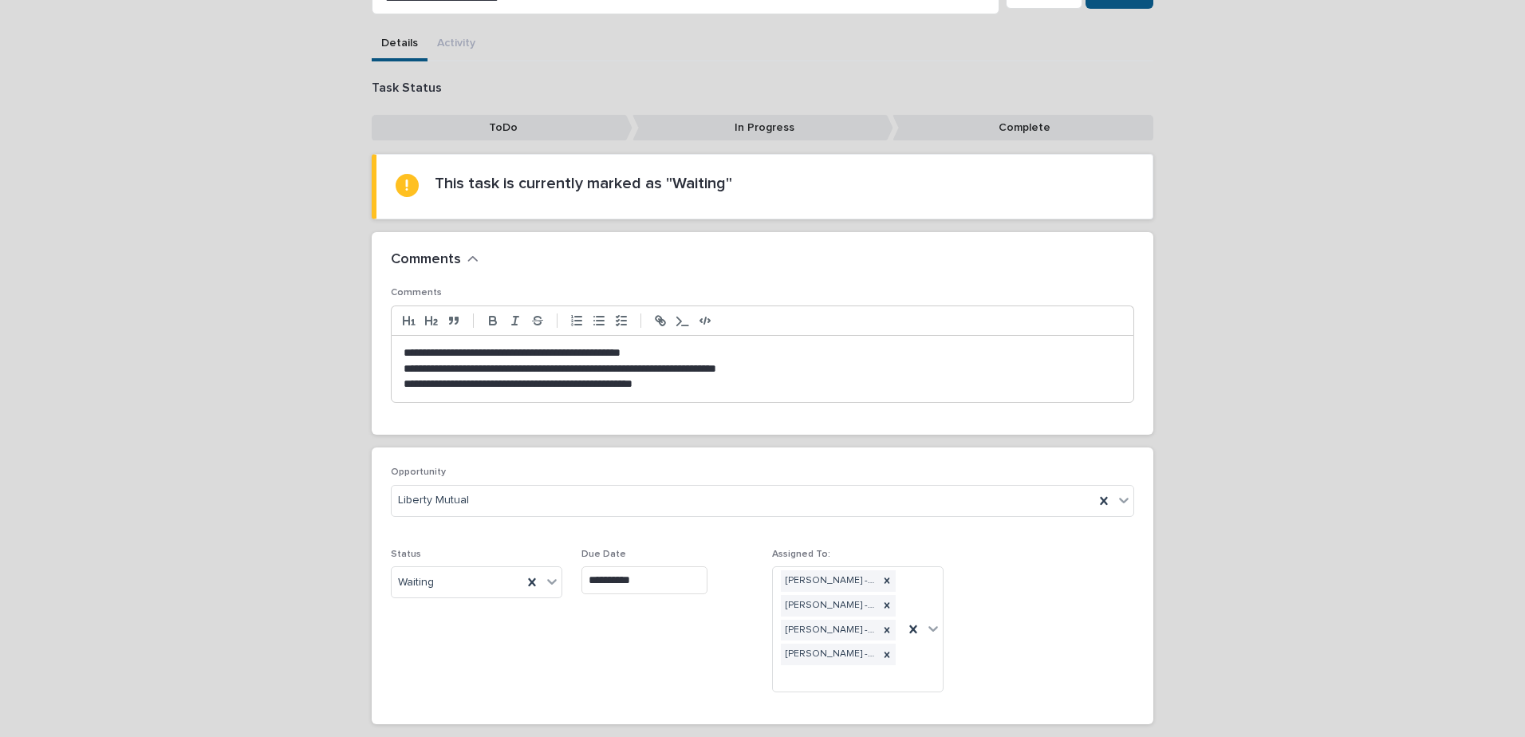
scroll to position [160, 0]
click at [659, 581] on input "**********" at bounding box center [644, 579] width 126 height 28
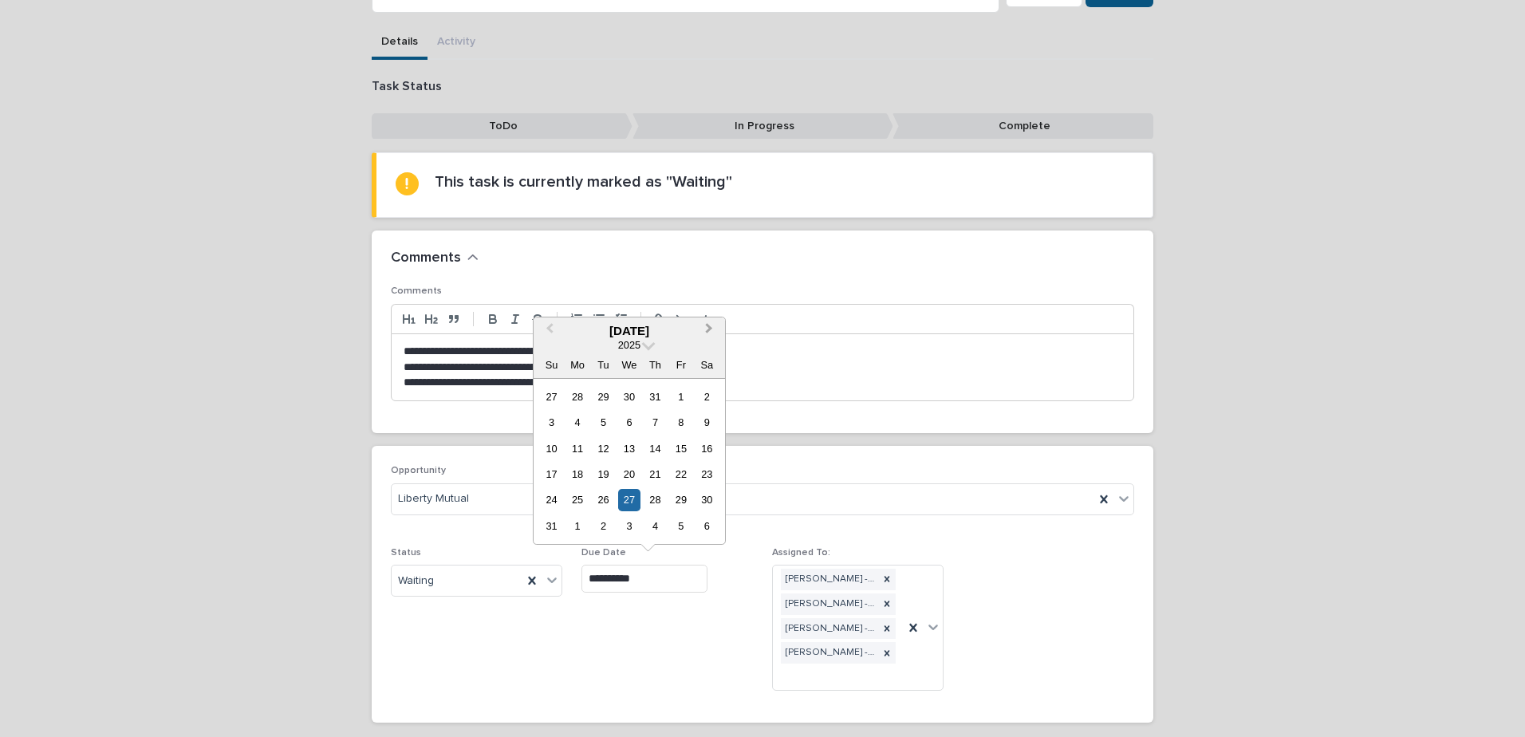
click at [710, 324] on button "Next Month" at bounding box center [711, 332] width 26 height 26
click at [601, 497] on div "30" at bounding box center [604, 500] width 22 height 22
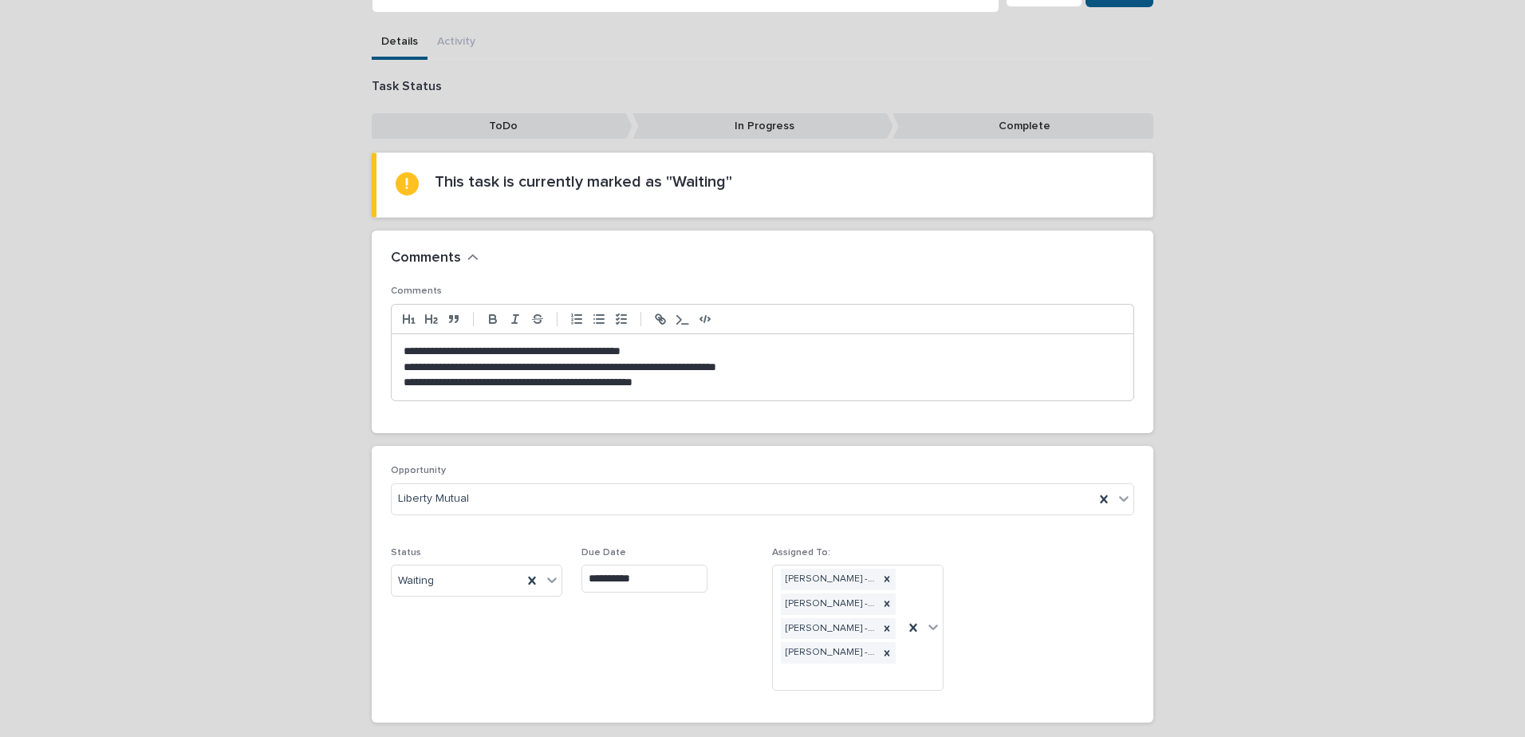
type input "**********"
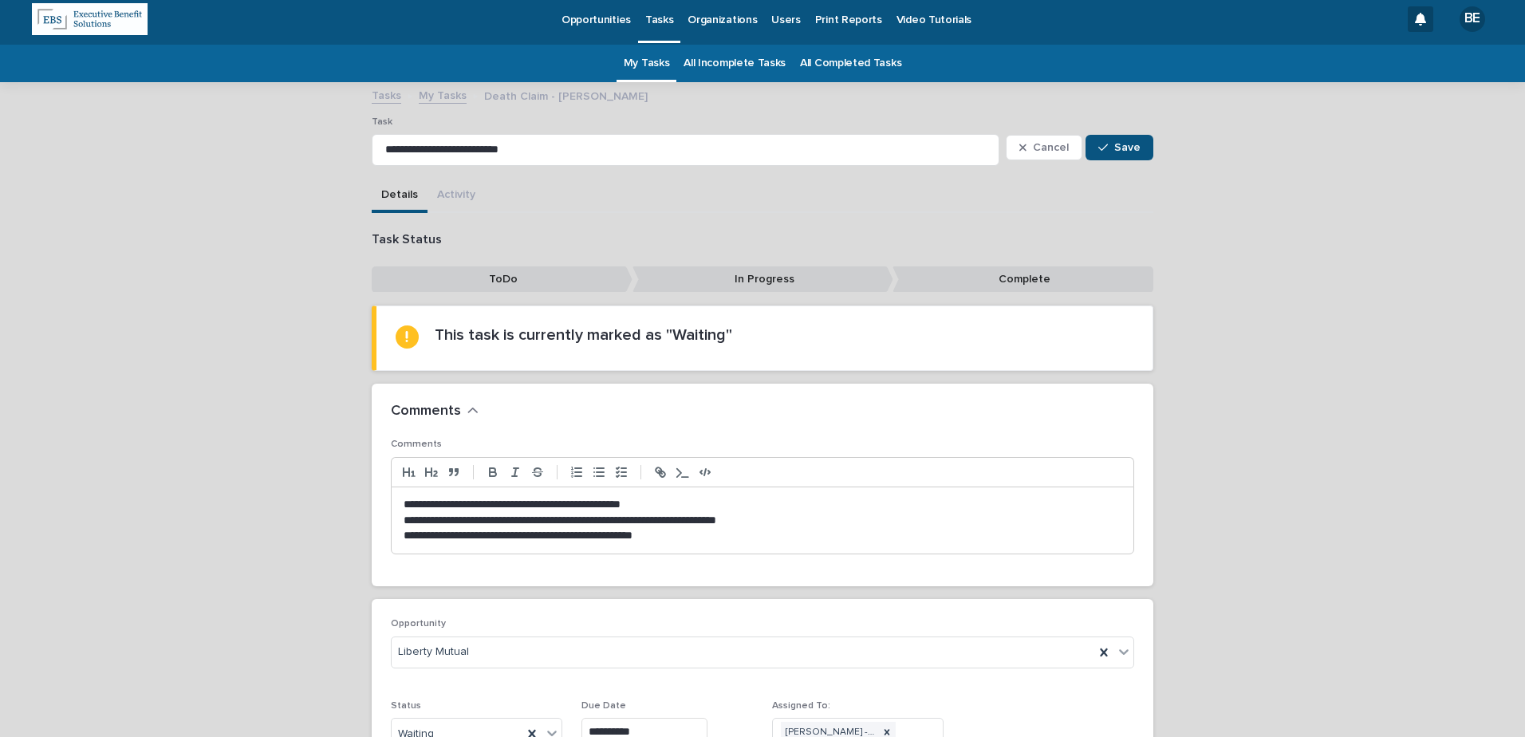
scroll to position [0, 0]
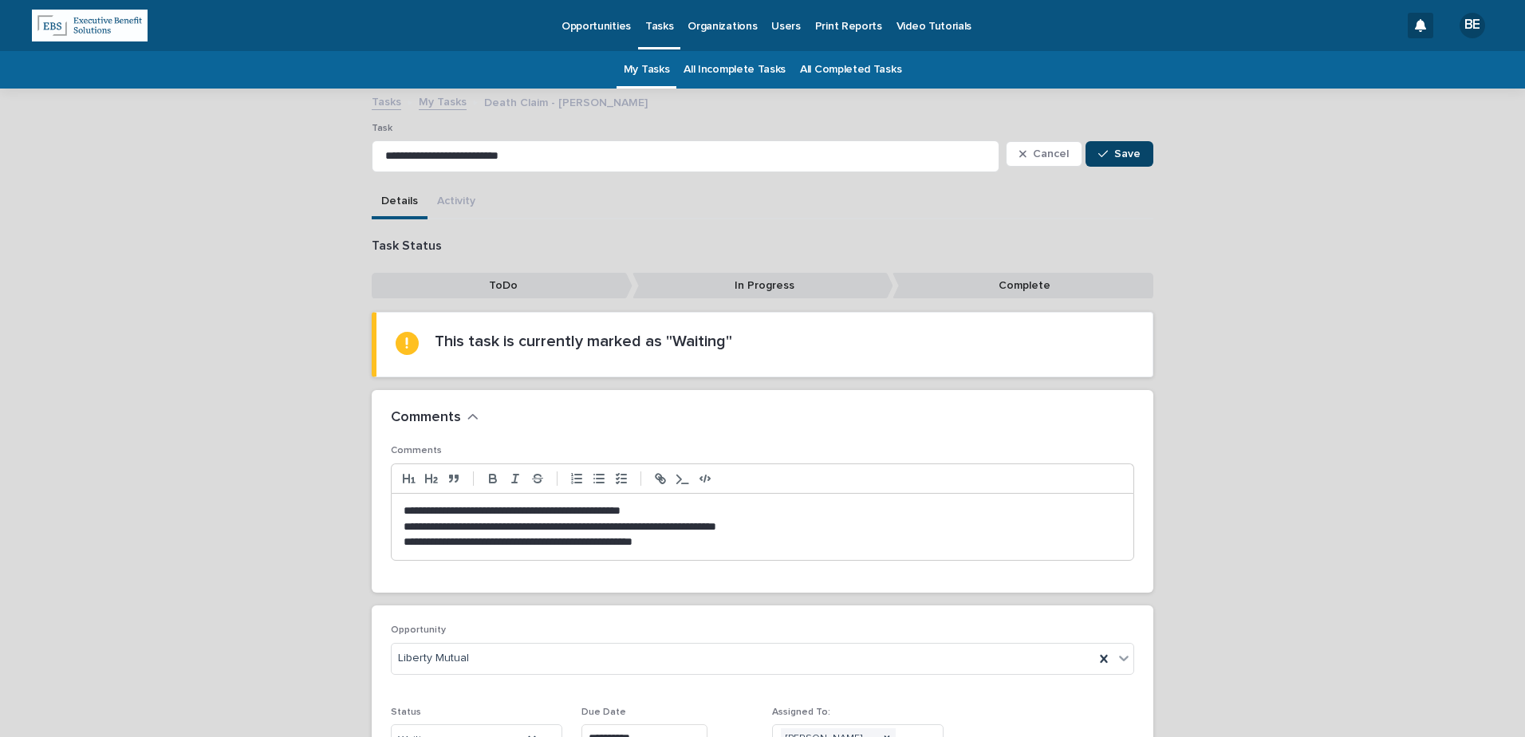
click at [1117, 149] on span "Save" at bounding box center [1127, 153] width 26 height 11
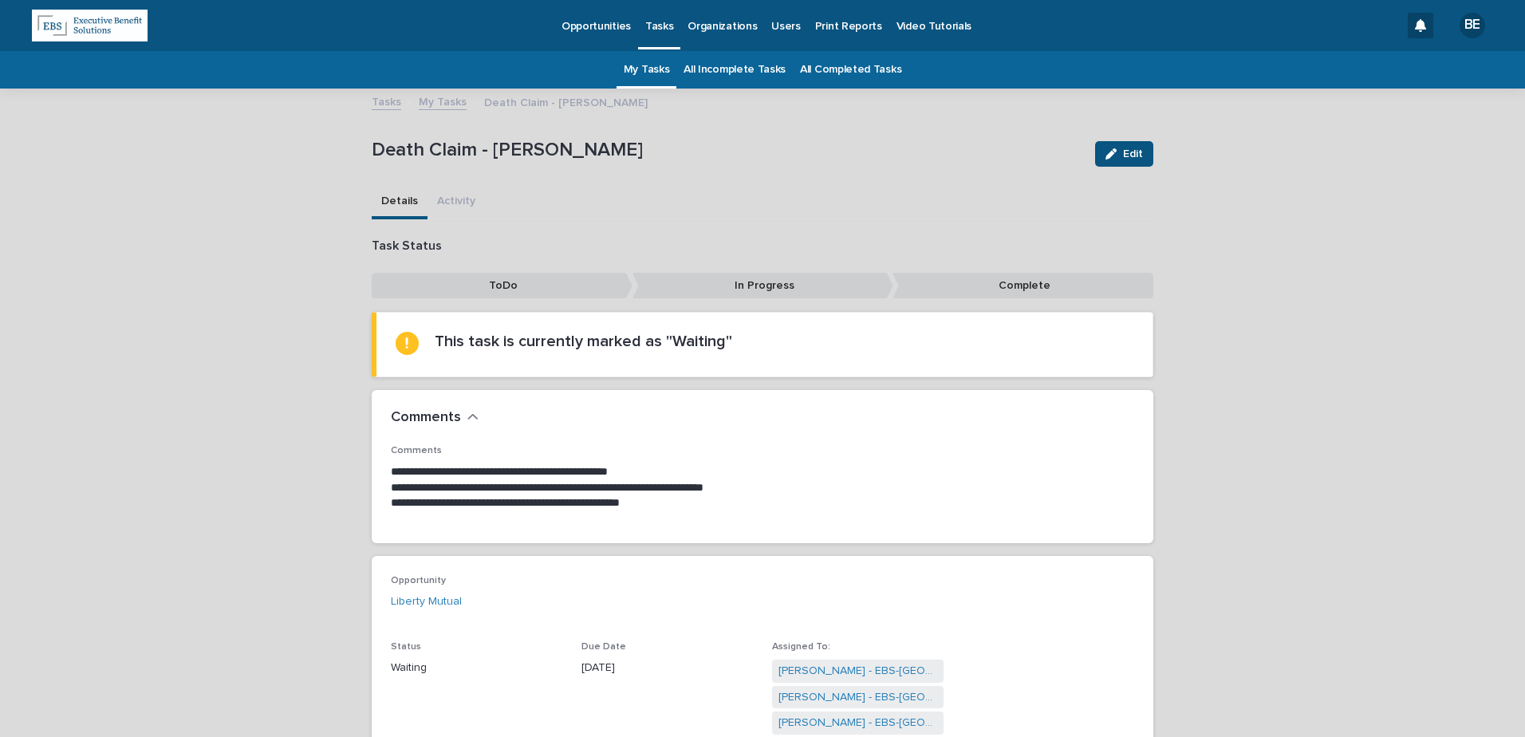
click at [438, 99] on link "My Tasks" at bounding box center [443, 101] width 48 height 18
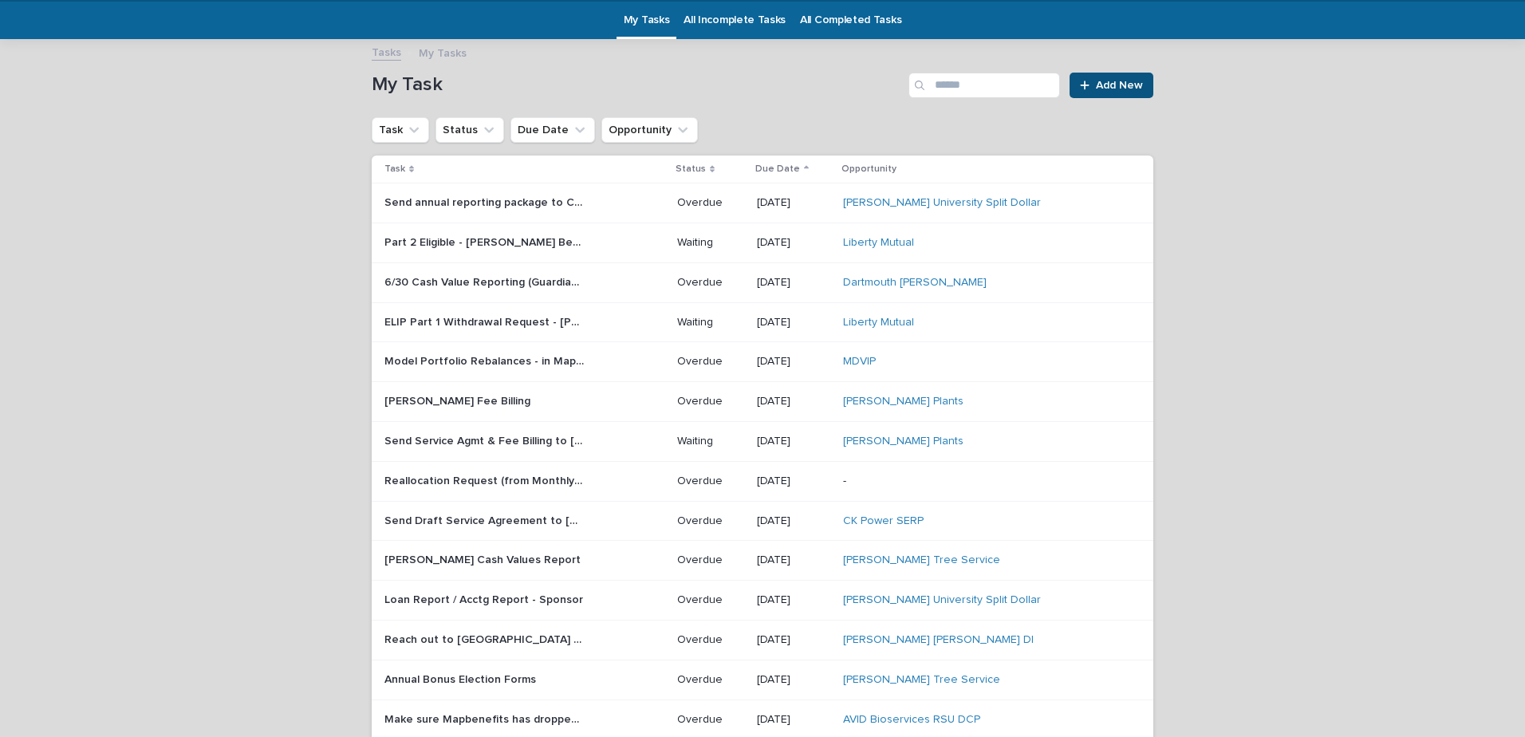
scroll to position [51, 0]
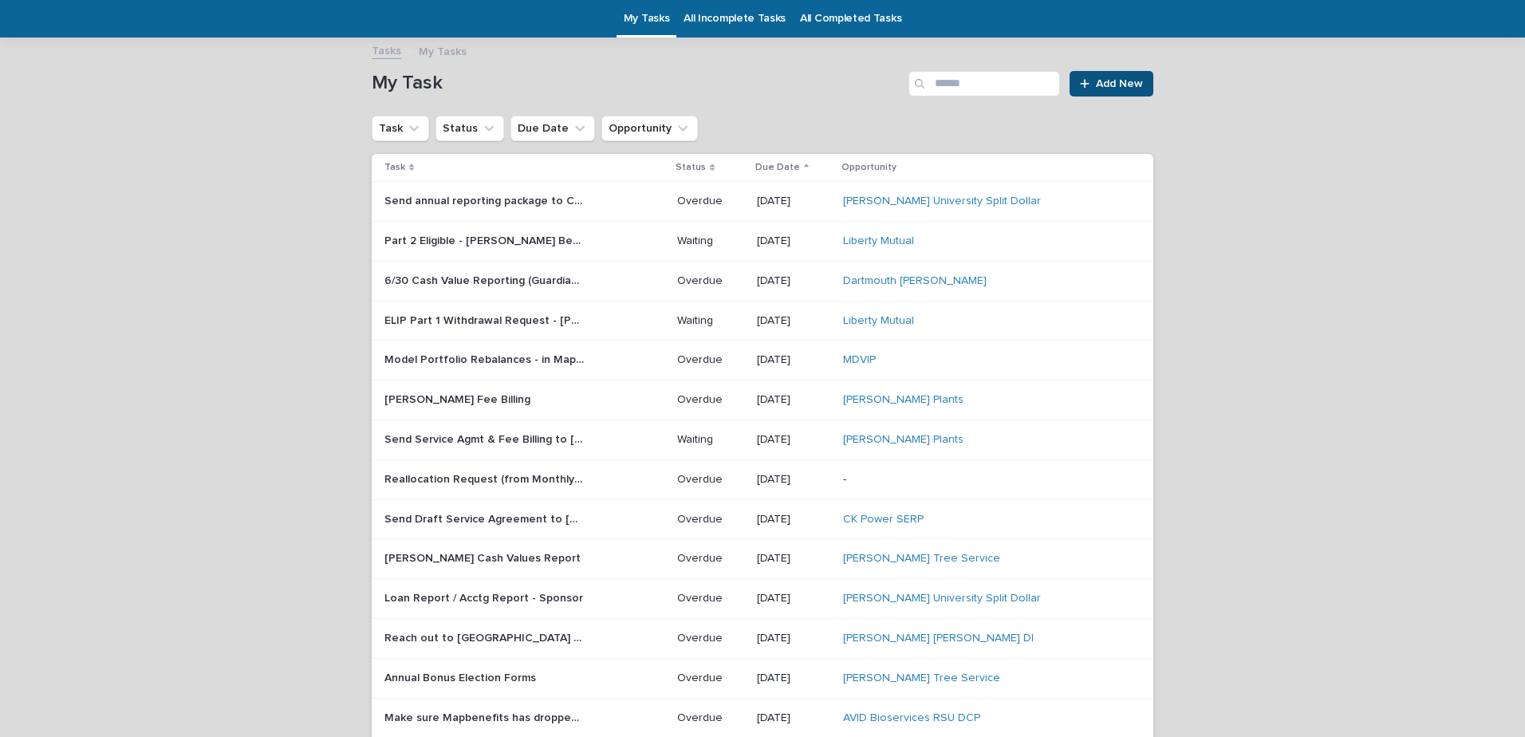
click at [469, 318] on p "ELIP Part 1 Withdrawal Request - [PERSON_NAME] ($20K)" at bounding box center [485, 319] width 203 height 17
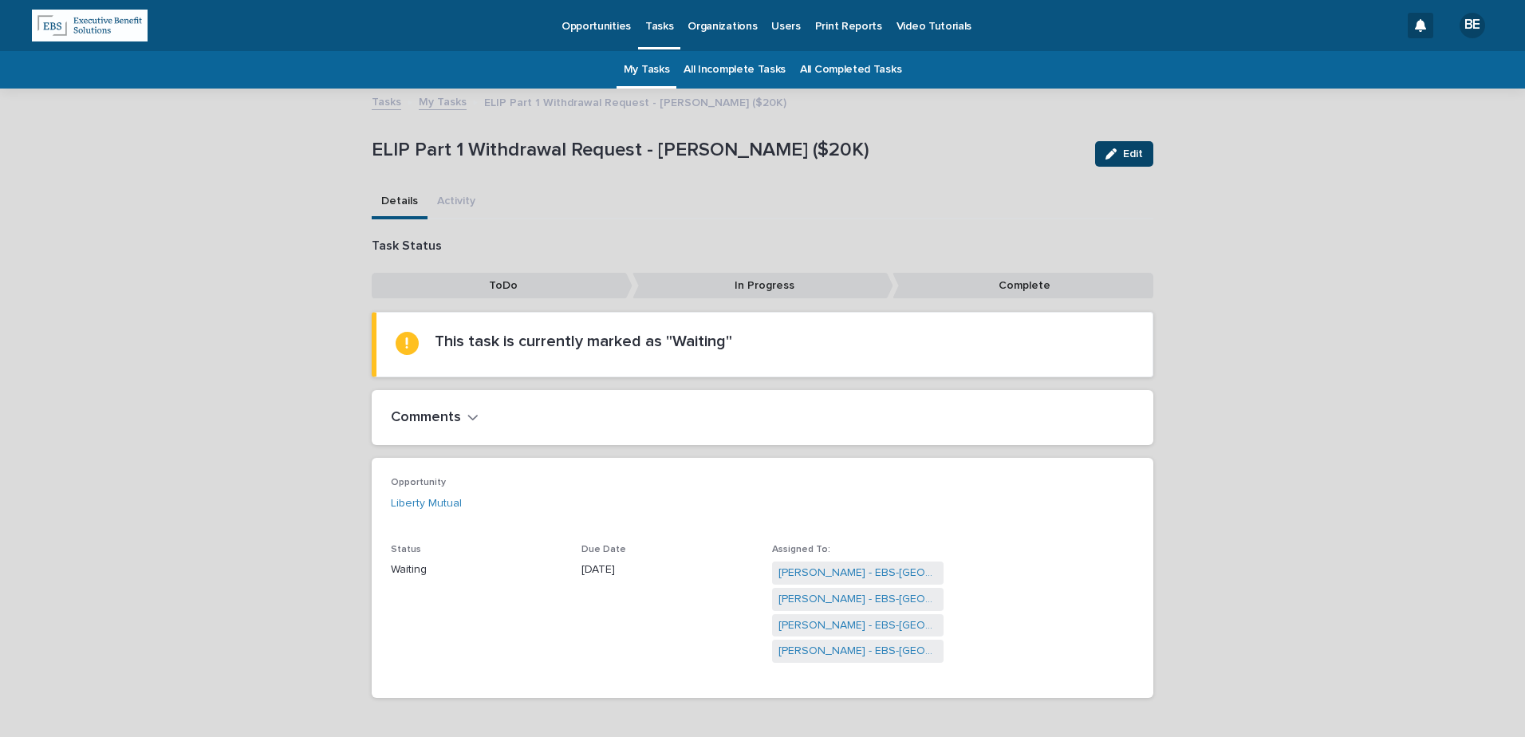
click at [1125, 152] on span "Edit" at bounding box center [1133, 153] width 20 height 11
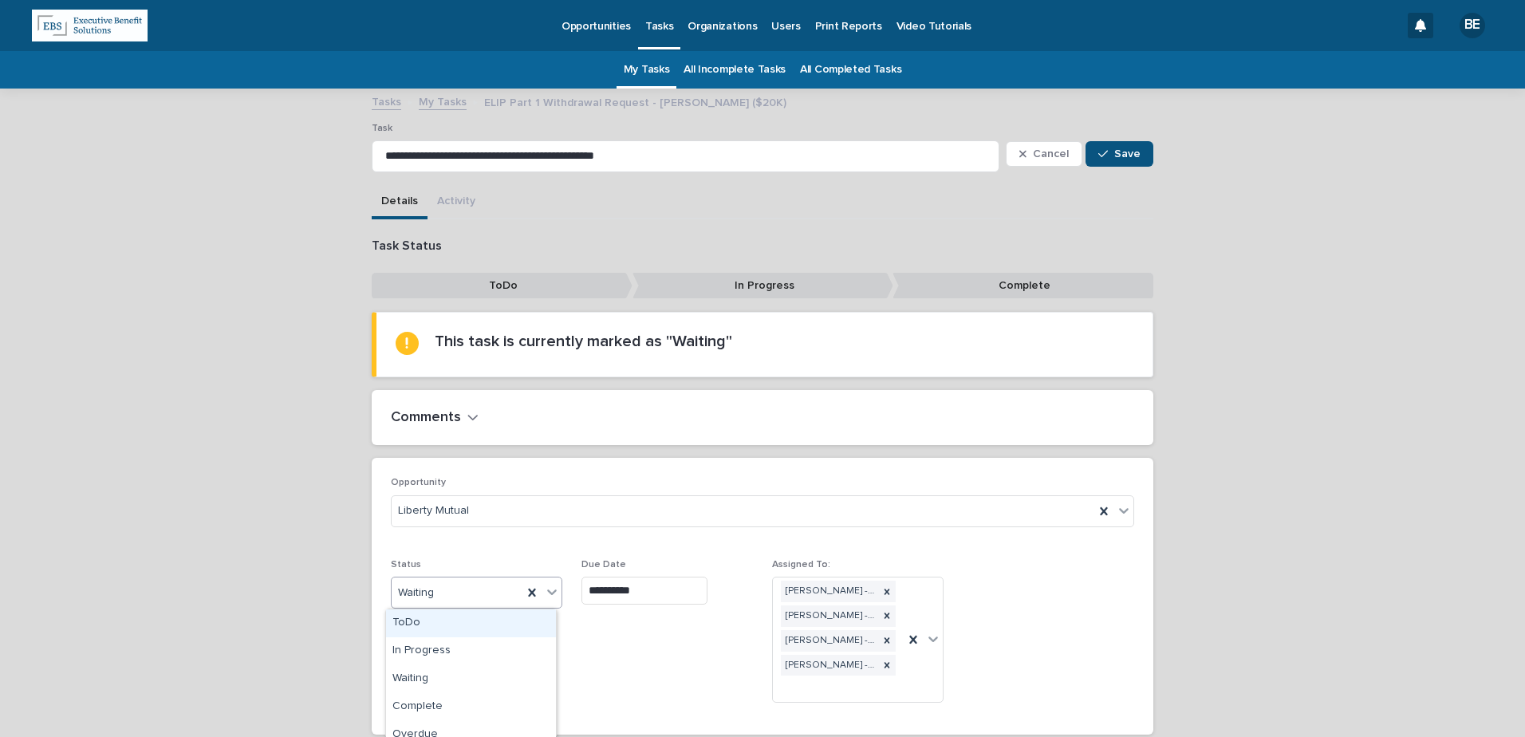
click at [549, 585] on icon at bounding box center [552, 592] width 16 height 16
click at [429, 707] on div "Complete" at bounding box center [471, 707] width 170 height 28
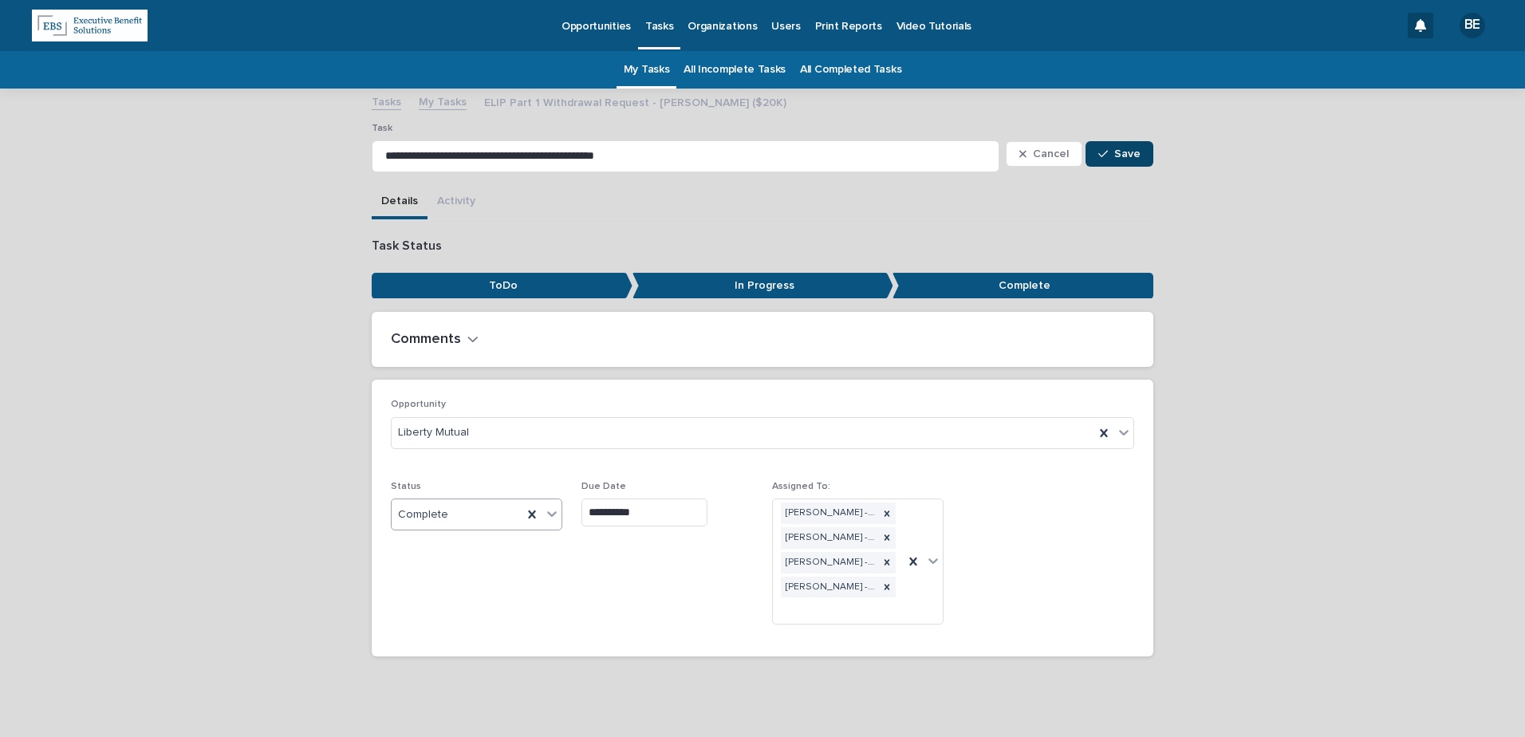
click at [1131, 147] on button "Save" at bounding box center [1120, 154] width 68 height 26
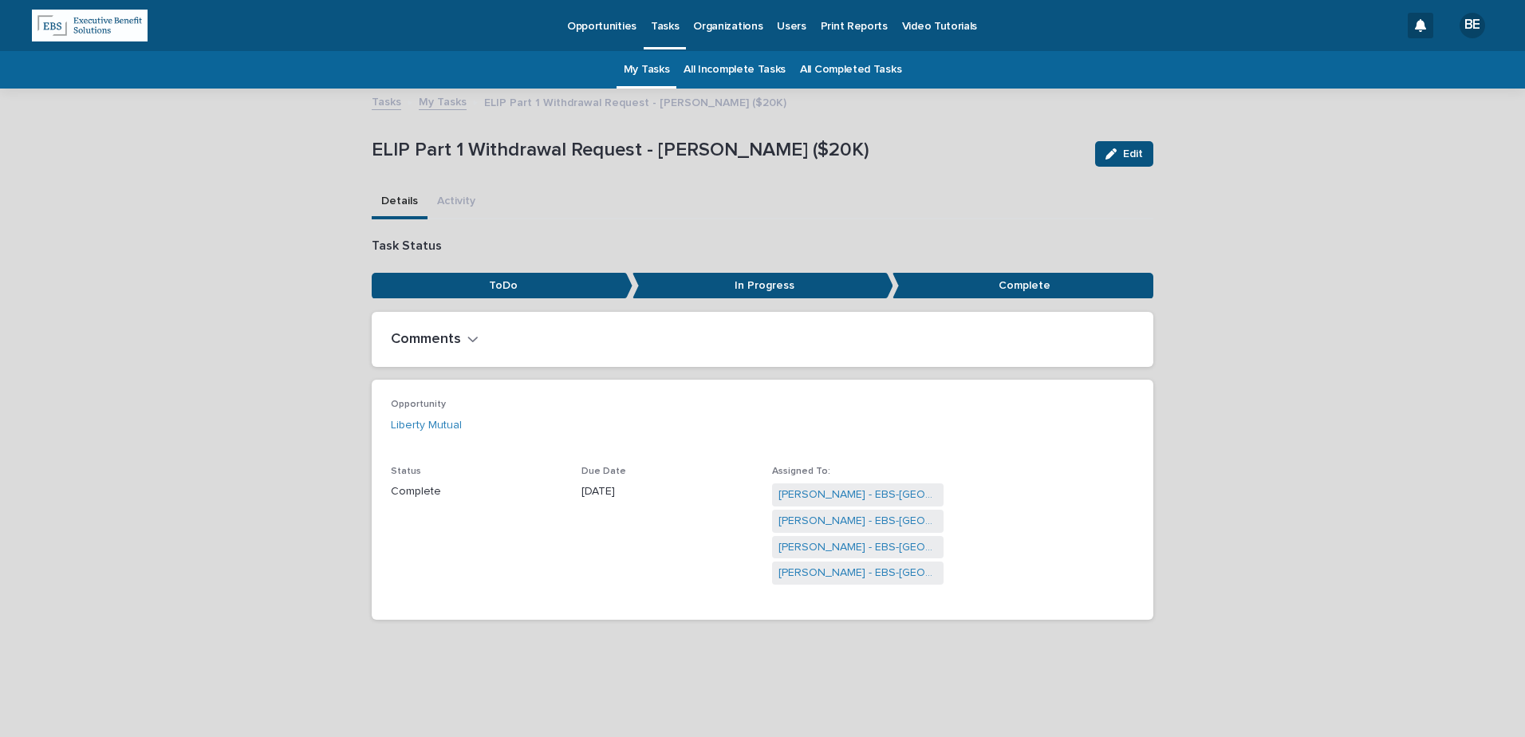
click at [437, 100] on link "My Tasks" at bounding box center [443, 101] width 48 height 18
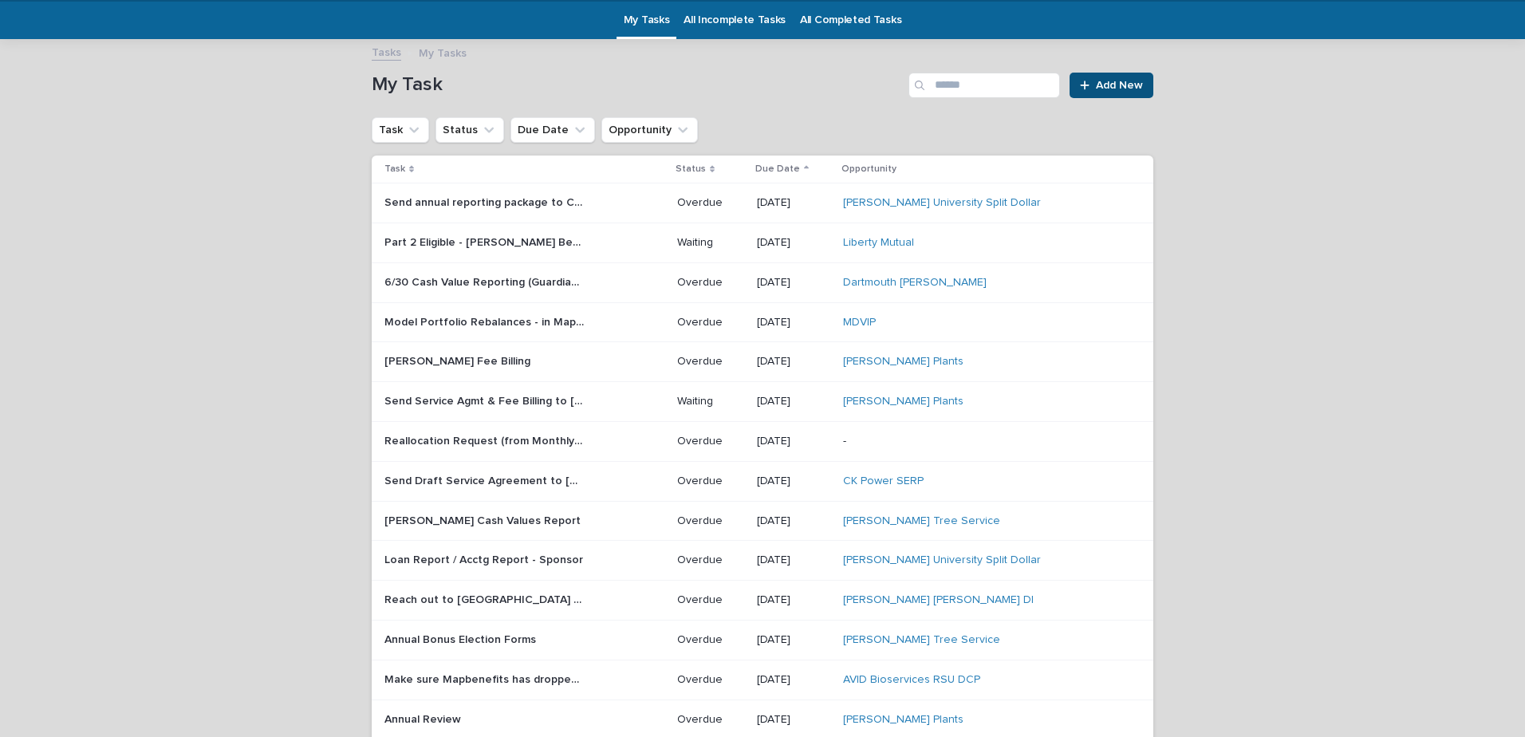
scroll to position [51, 0]
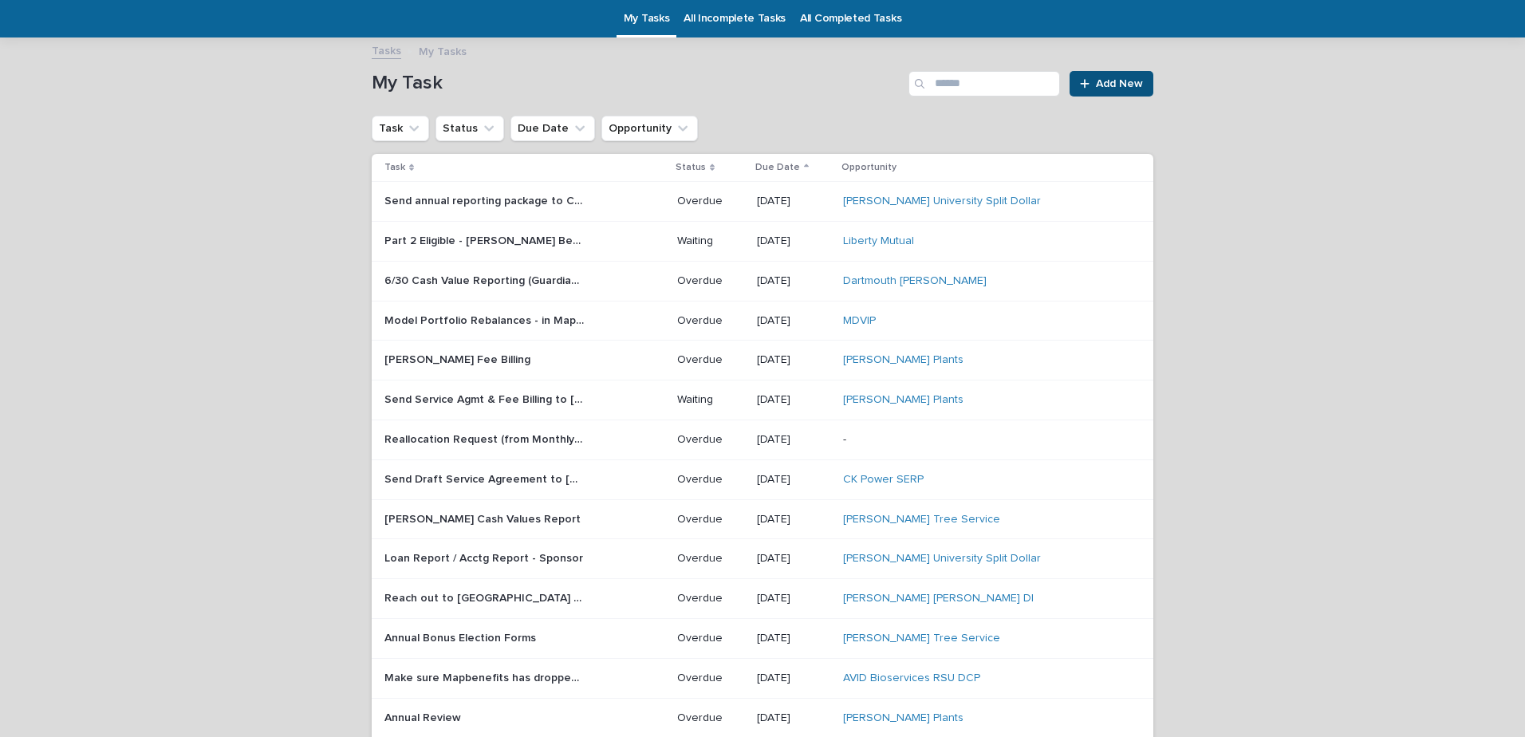
click at [435, 357] on p "[PERSON_NAME] Fee Billing" at bounding box center [458, 358] width 149 height 17
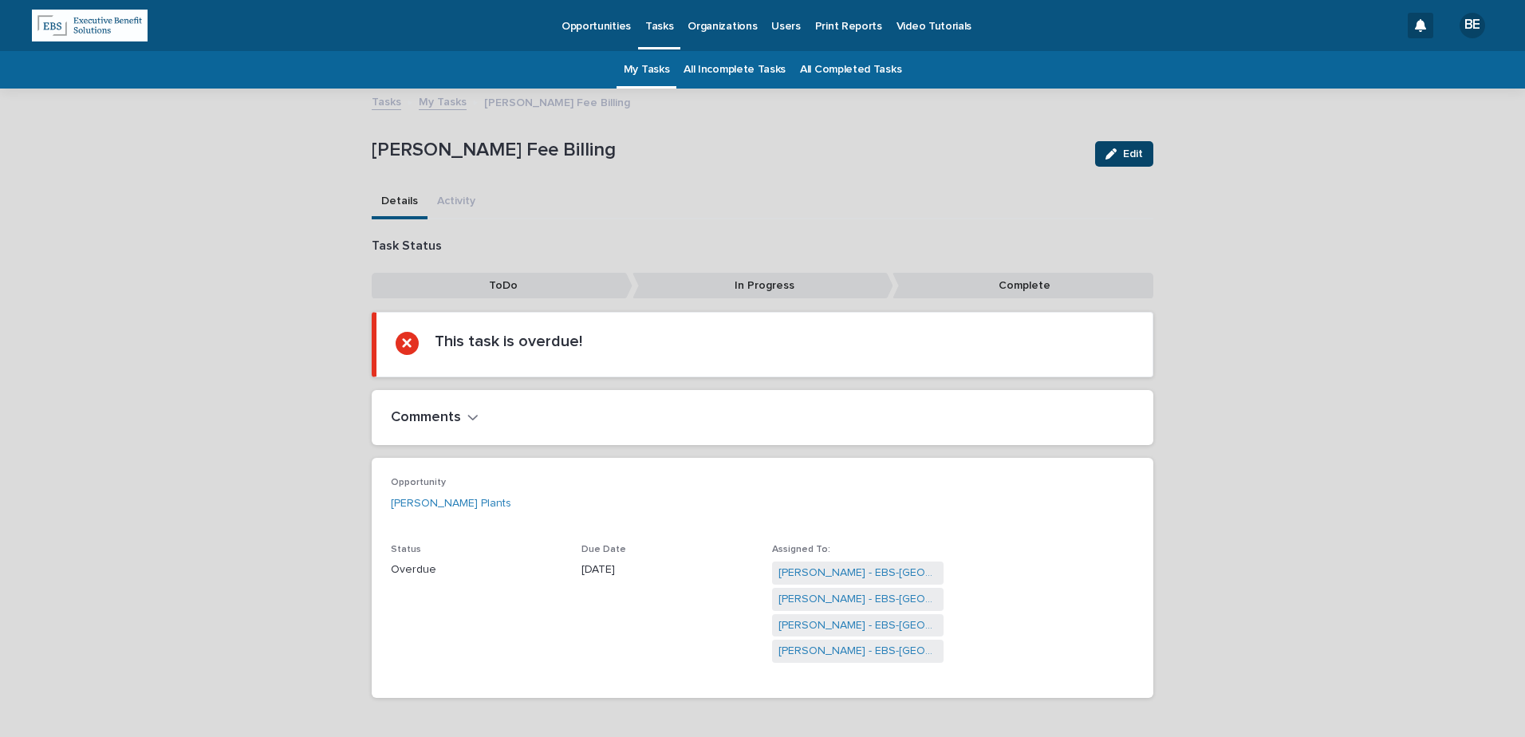
click at [1131, 150] on span "Edit" at bounding box center [1133, 153] width 20 height 11
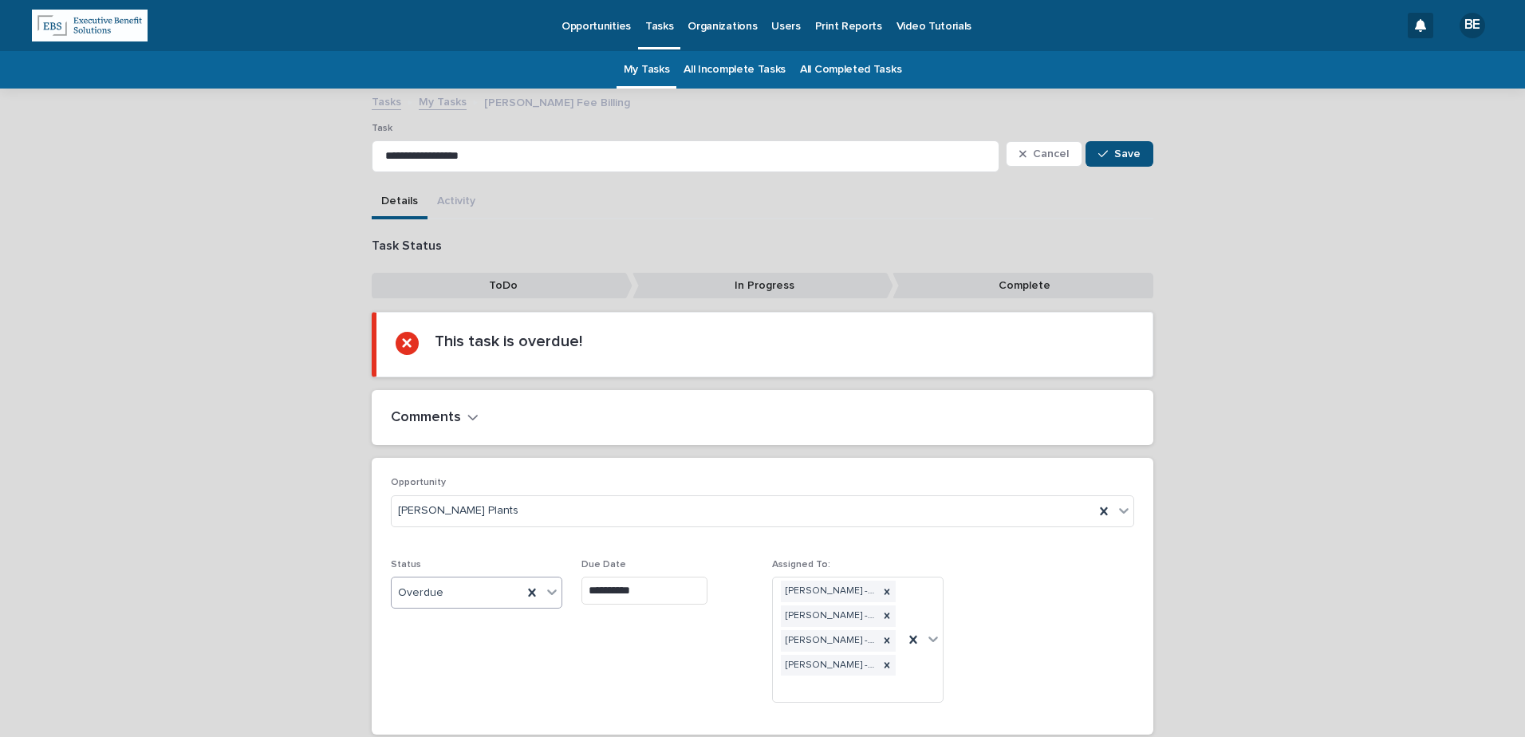
click at [547, 588] on icon at bounding box center [552, 592] width 16 height 16
click at [429, 706] on div "Complete" at bounding box center [471, 707] width 170 height 28
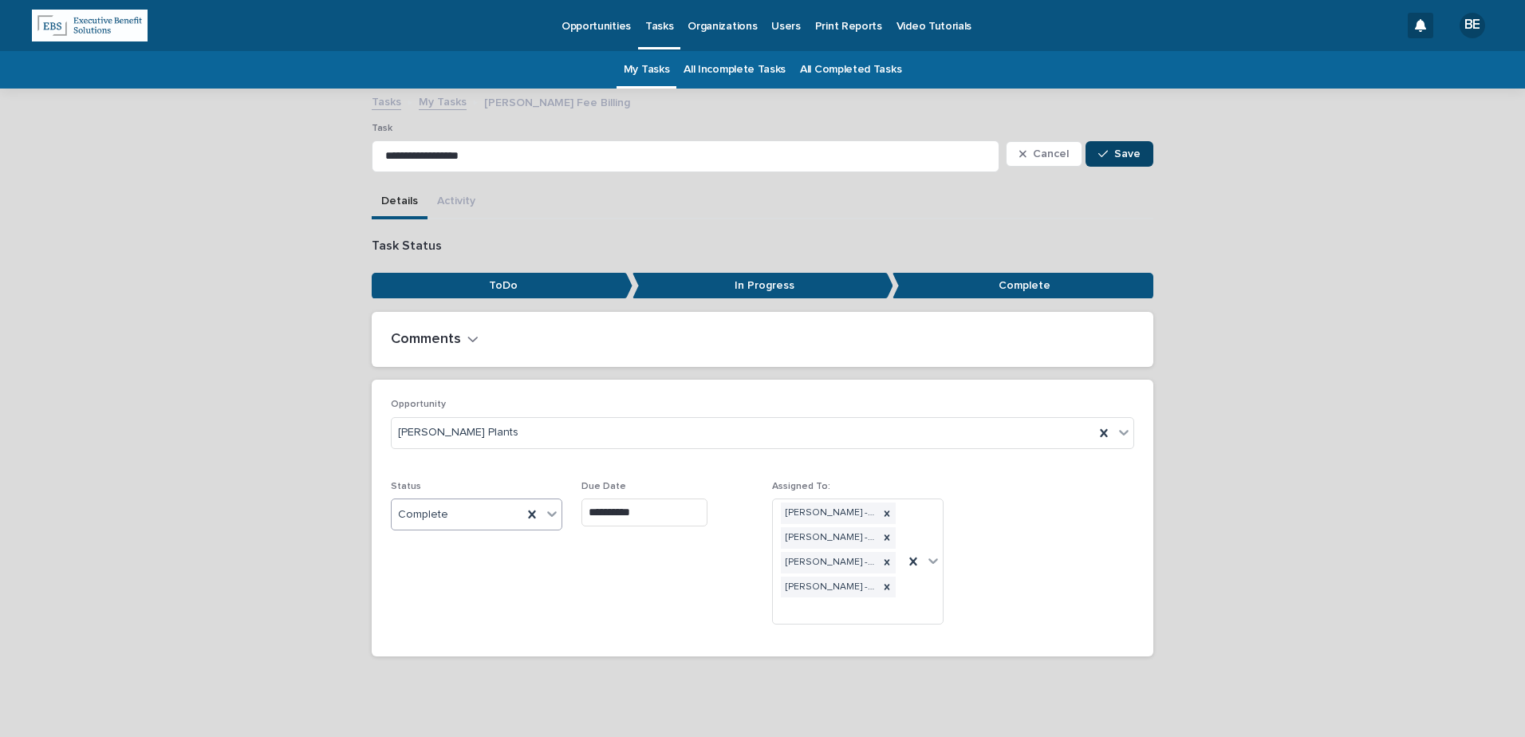
click at [1115, 155] on span "Save" at bounding box center [1127, 153] width 26 height 11
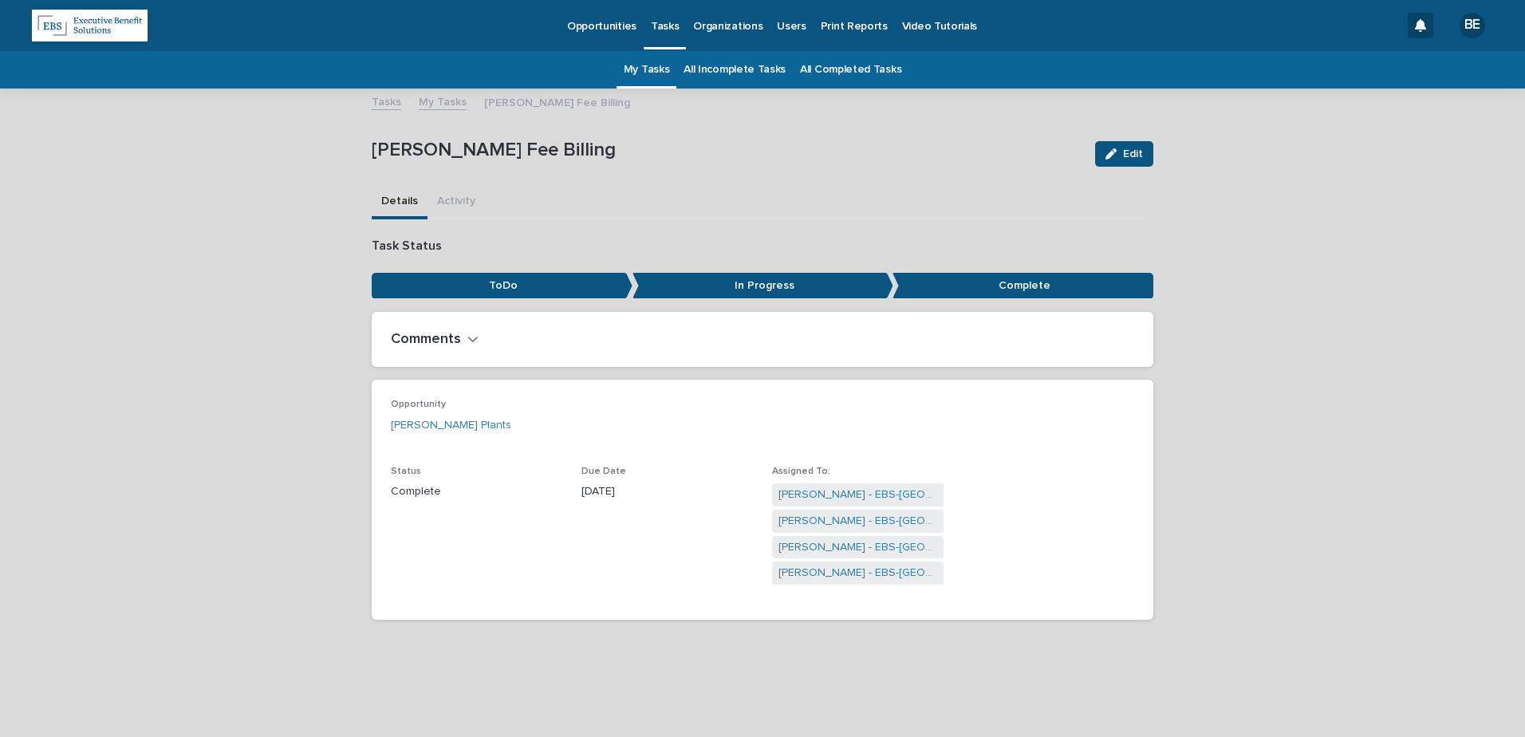
click at [449, 100] on link "My Tasks" at bounding box center [443, 101] width 48 height 18
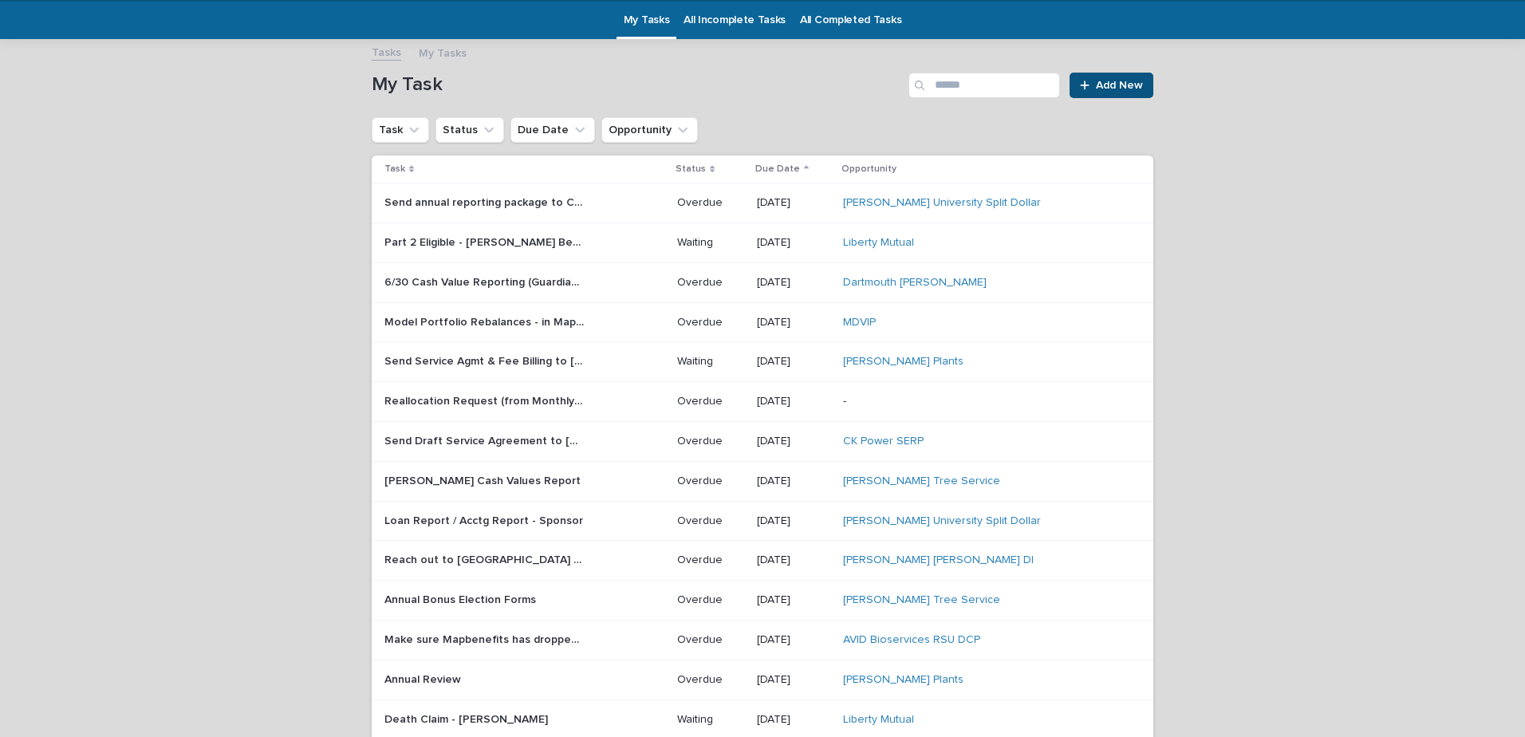
scroll to position [51, 0]
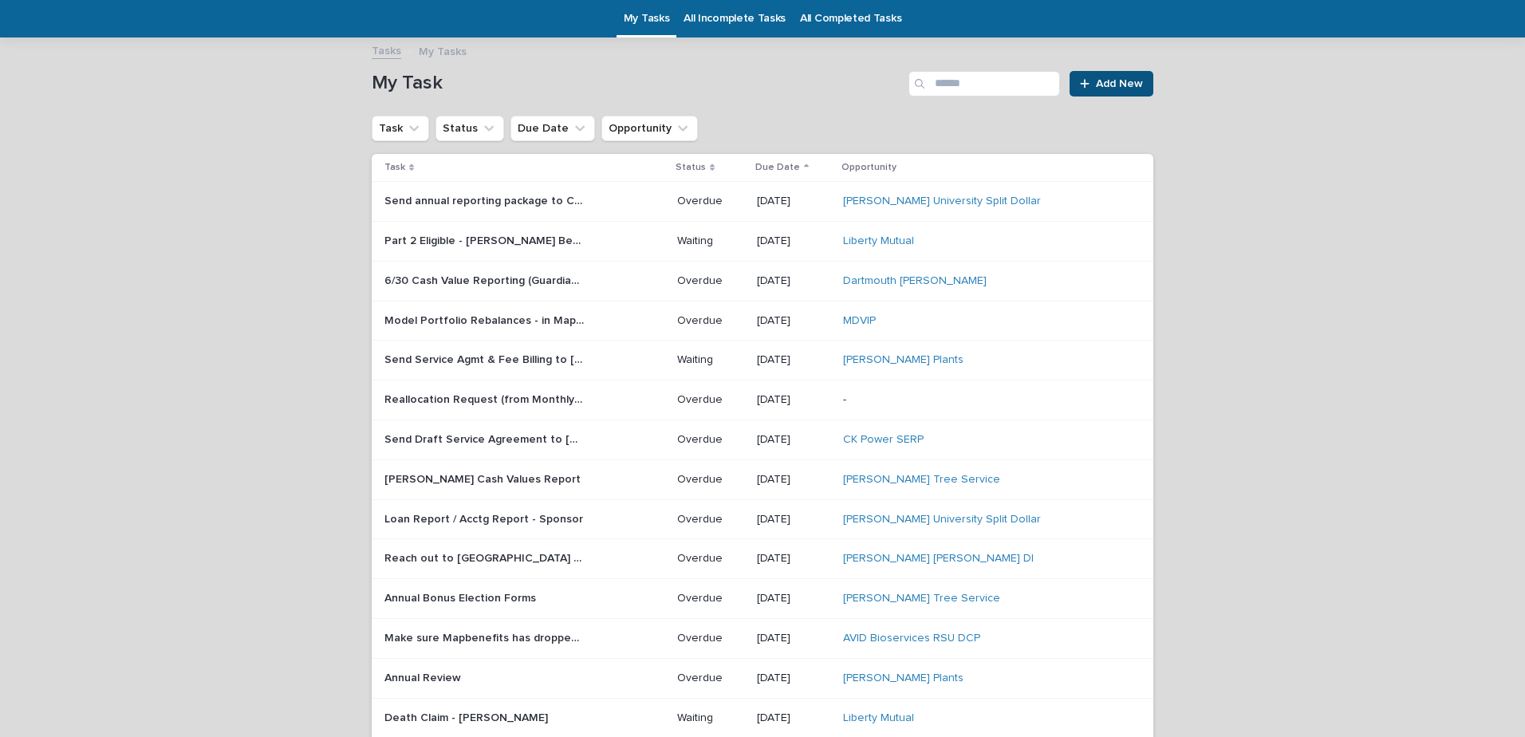
click at [474, 558] on p "Reach out to [GEOGRAPHIC_DATA] for Monthly Report" at bounding box center [485, 557] width 203 height 17
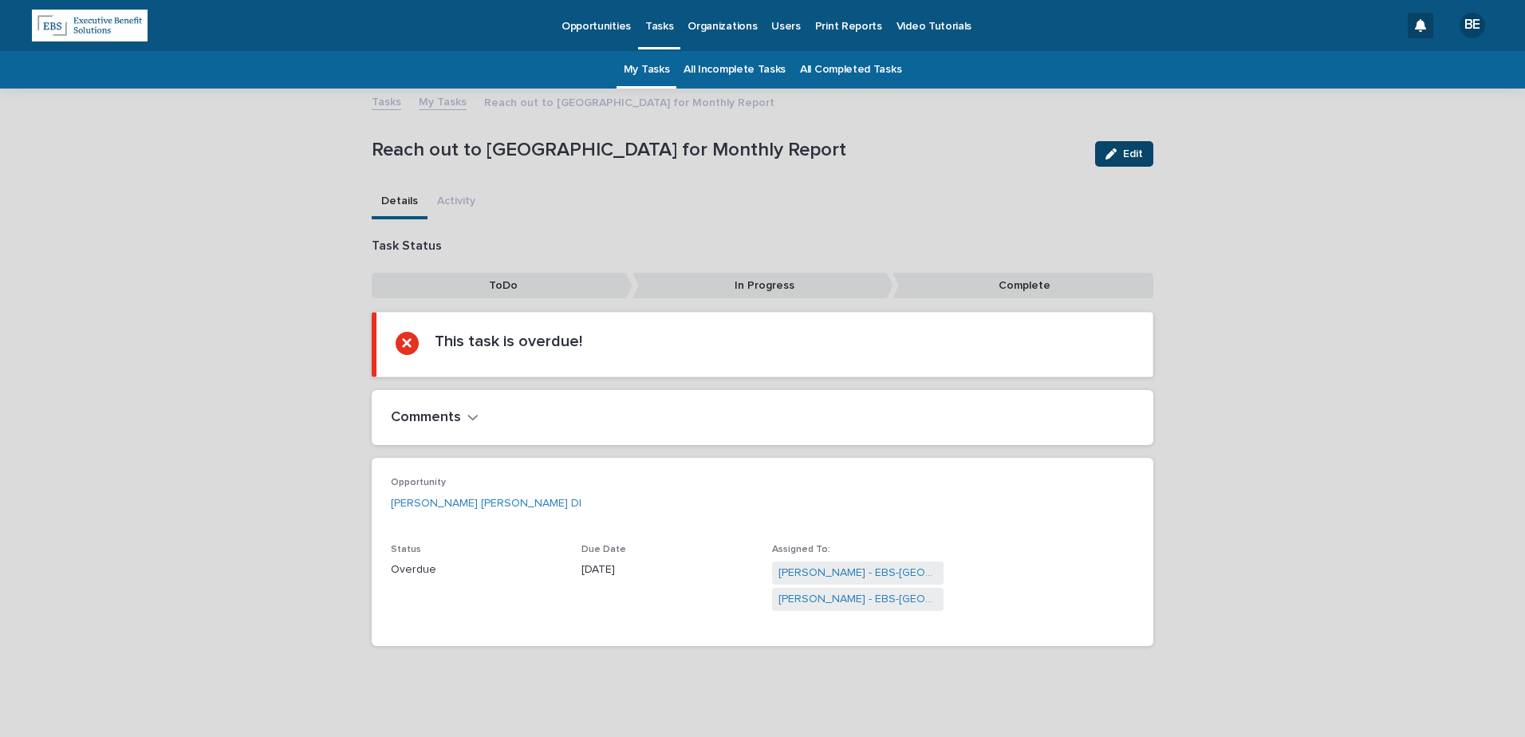
click at [1123, 147] on button "Edit" at bounding box center [1124, 154] width 58 height 26
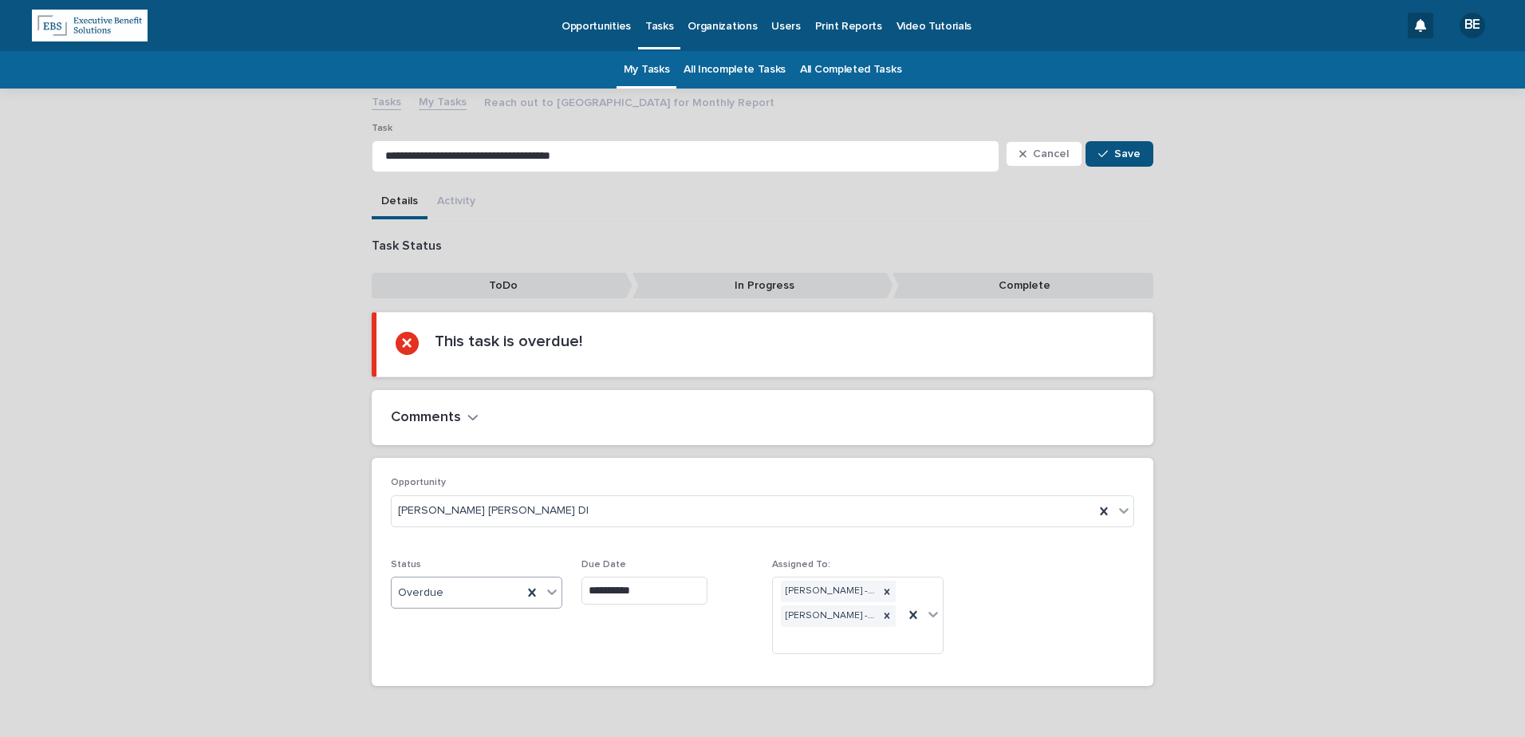
click at [546, 588] on icon at bounding box center [552, 592] width 16 height 16
click at [424, 707] on div "Complete" at bounding box center [471, 707] width 170 height 28
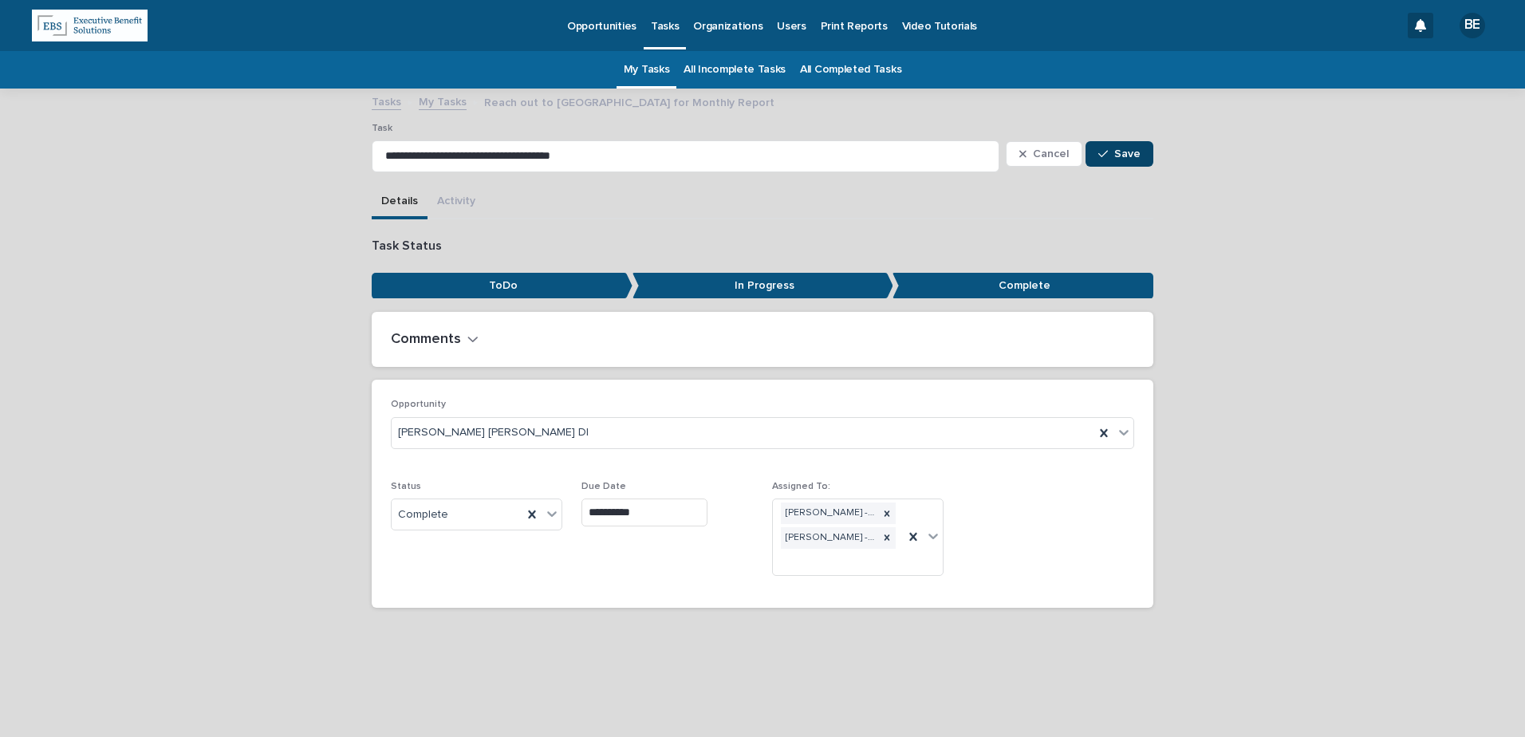
click at [1121, 144] on button "Save" at bounding box center [1120, 154] width 68 height 26
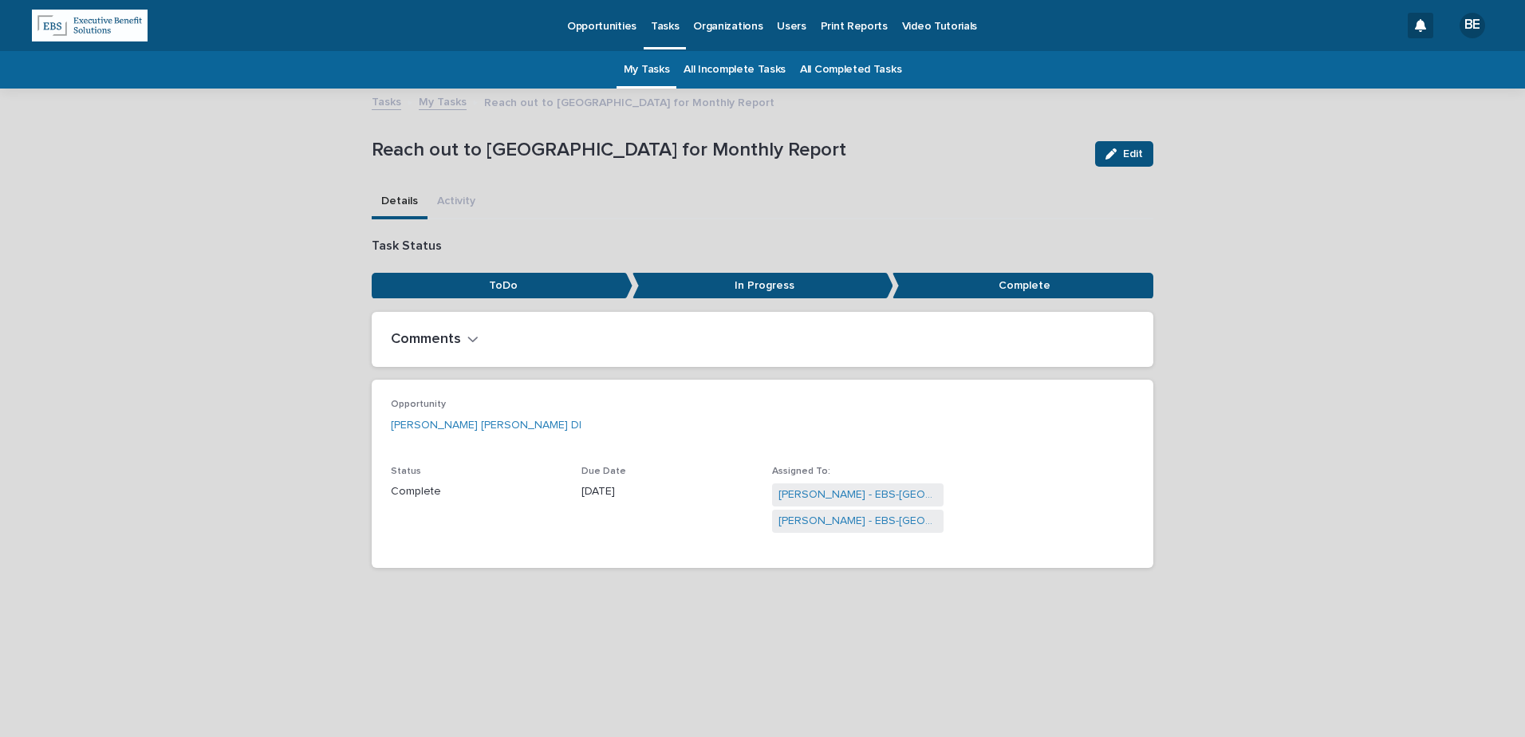
click at [437, 97] on link "My Tasks" at bounding box center [443, 101] width 48 height 18
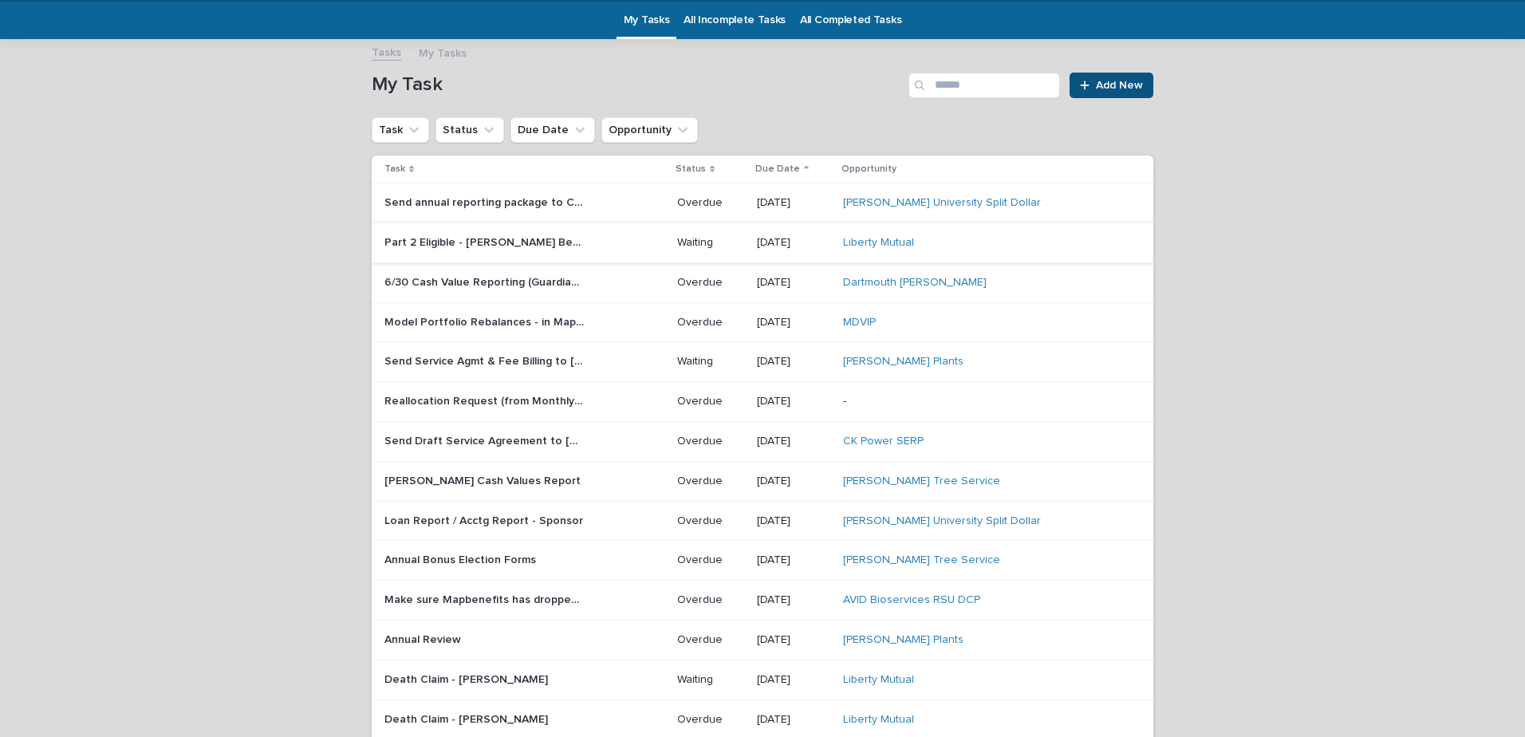
scroll to position [51, 0]
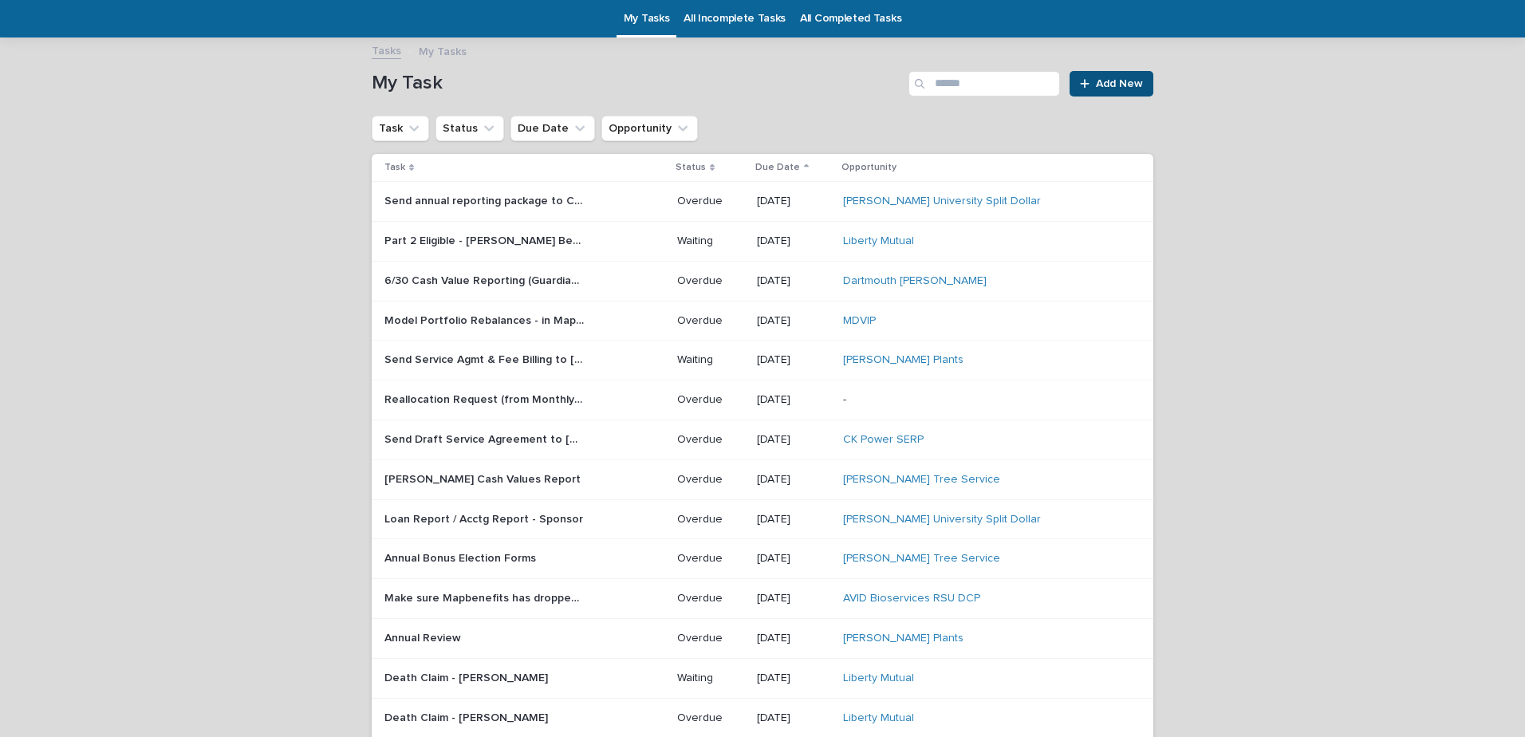
click at [480, 558] on p "Annual Bonus Election Forms" at bounding box center [461, 557] width 155 height 17
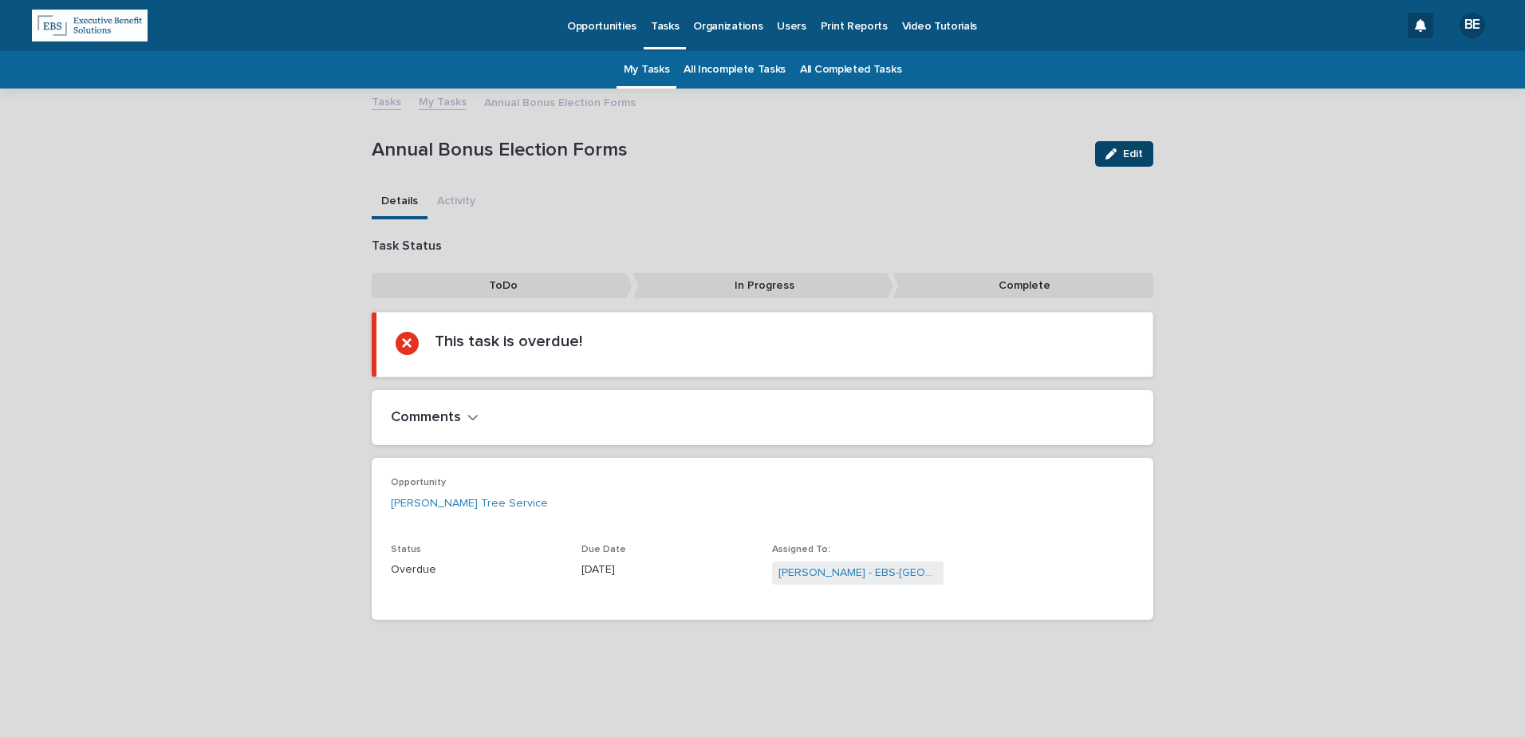
click at [1132, 152] on span "Edit" at bounding box center [1133, 153] width 20 height 11
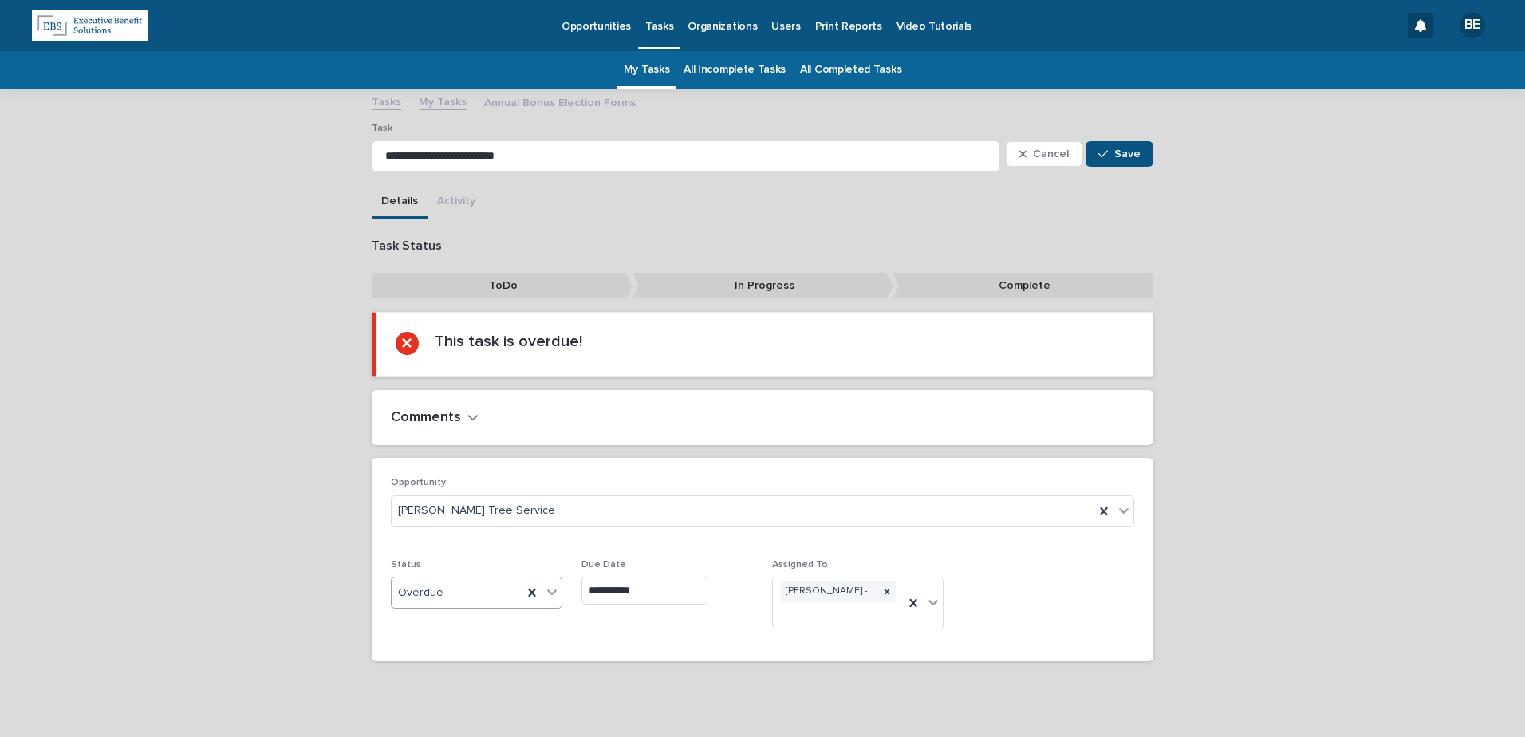
click at [545, 589] on icon at bounding box center [552, 592] width 16 height 16
drag, startPoint x: 400, startPoint y: 694, endPoint x: 462, endPoint y: 671, distance: 66.4
click at [408, 681] on div "Waiting" at bounding box center [471, 679] width 170 height 28
click at [654, 589] on input "**********" at bounding box center [644, 591] width 126 height 28
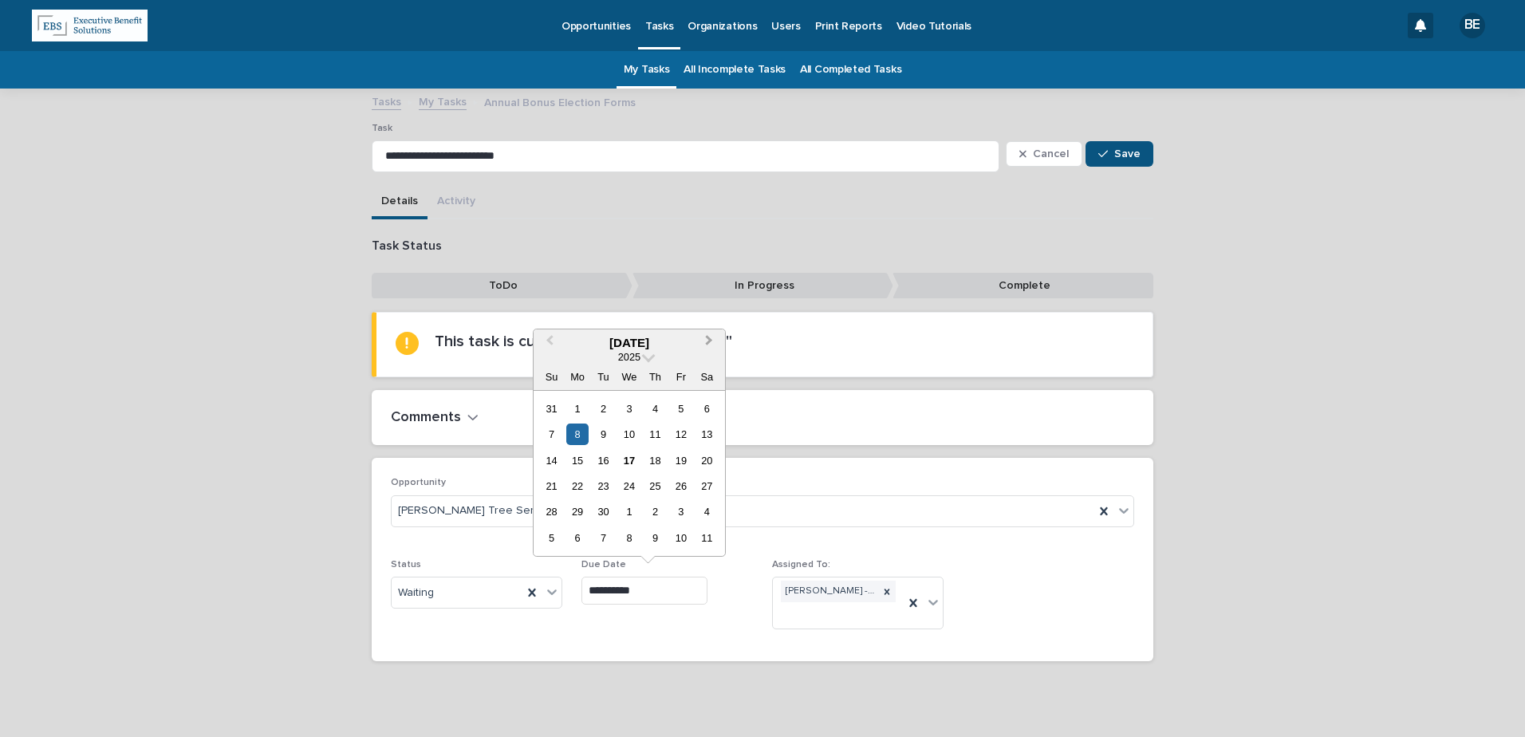
click at [709, 337] on span "Next Month" at bounding box center [709, 343] width 0 height 22
click at [550, 336] on span "Previous Month" at bounding box center [550, 343] width 0 height 22
click at [601, 486] on div "23" at bounding box center [604, 486] width 22 height 22
type input "**********"
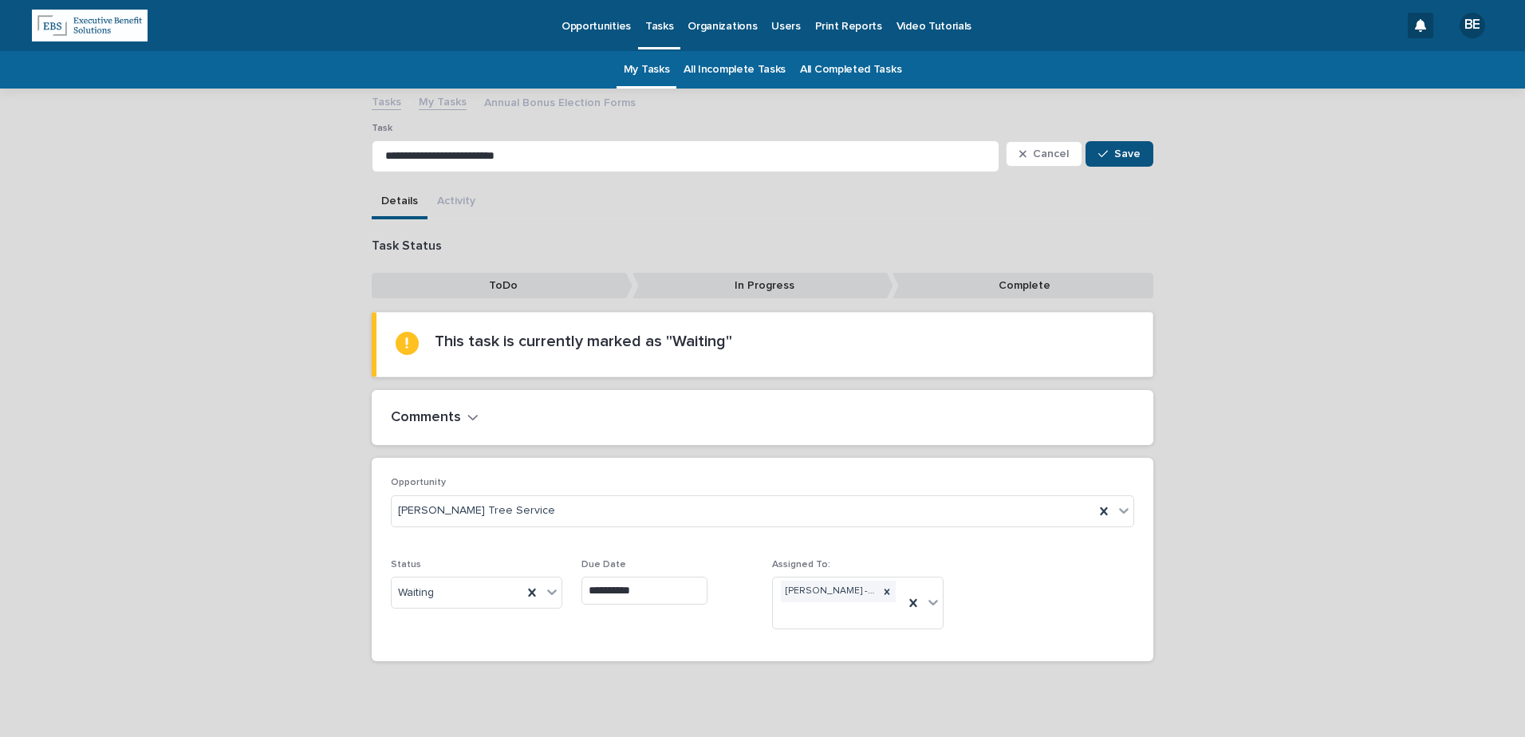
click at [459, 418] on button "Comments" at bounding box center [435, 418] width 88 height 18
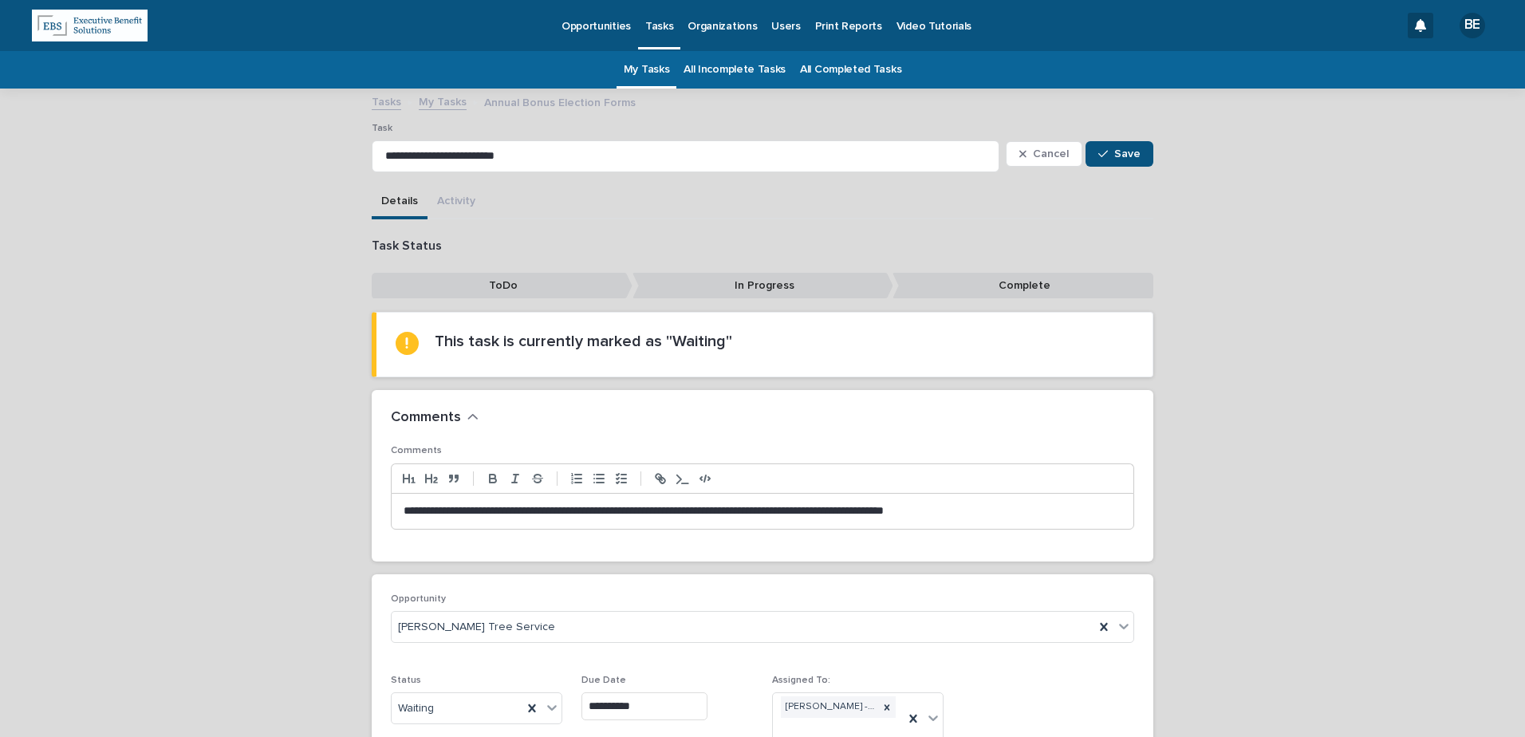
drag, startPoint x: 991, startPoint y: 507, endPoint x: 1015, endPoint y: 504, distance: 24.9
click at [1000, 506] on p "**********" at bounding box center [763, 511] width 718 height 16
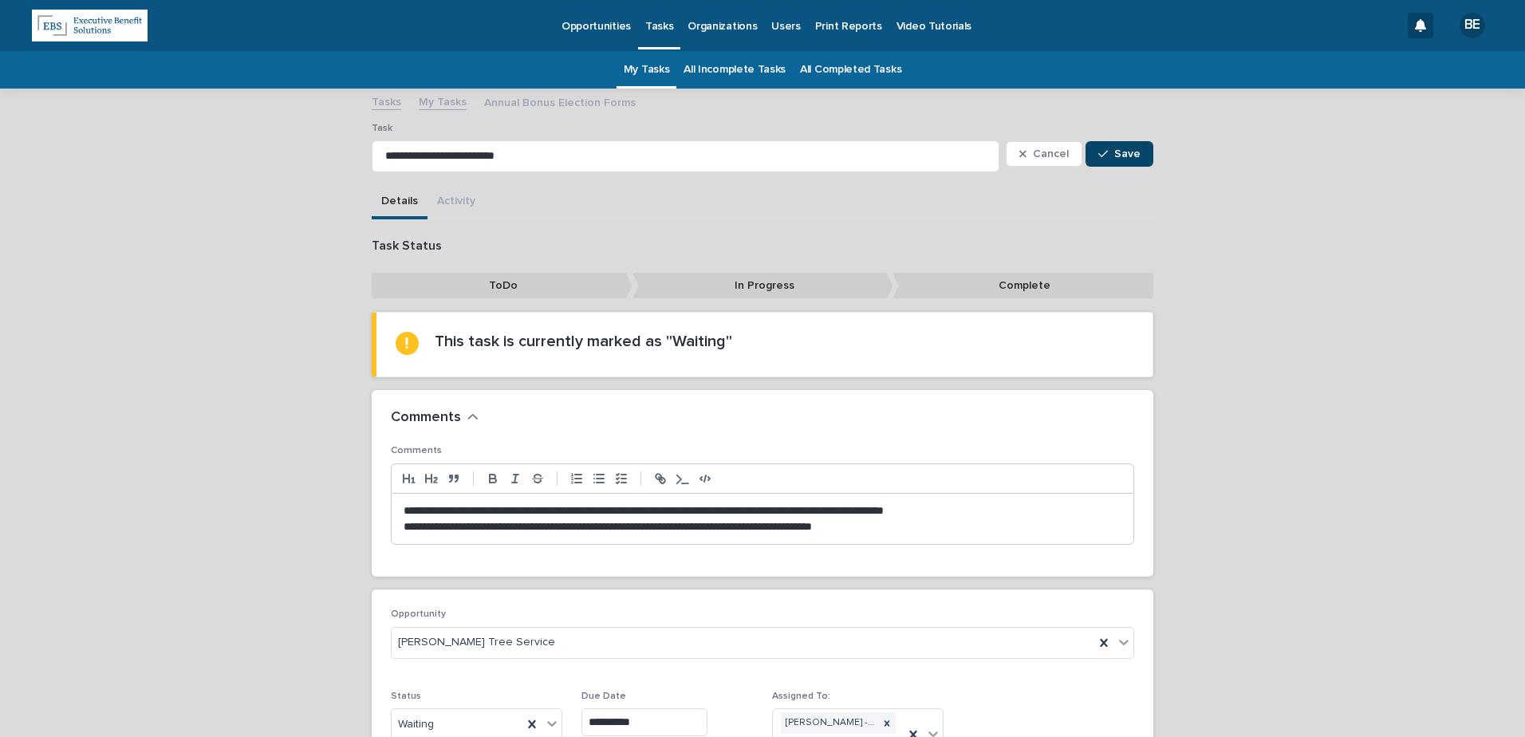
click at [1128, 156] on span "Save" at bounding box center [1127, 153] width 26 height 11
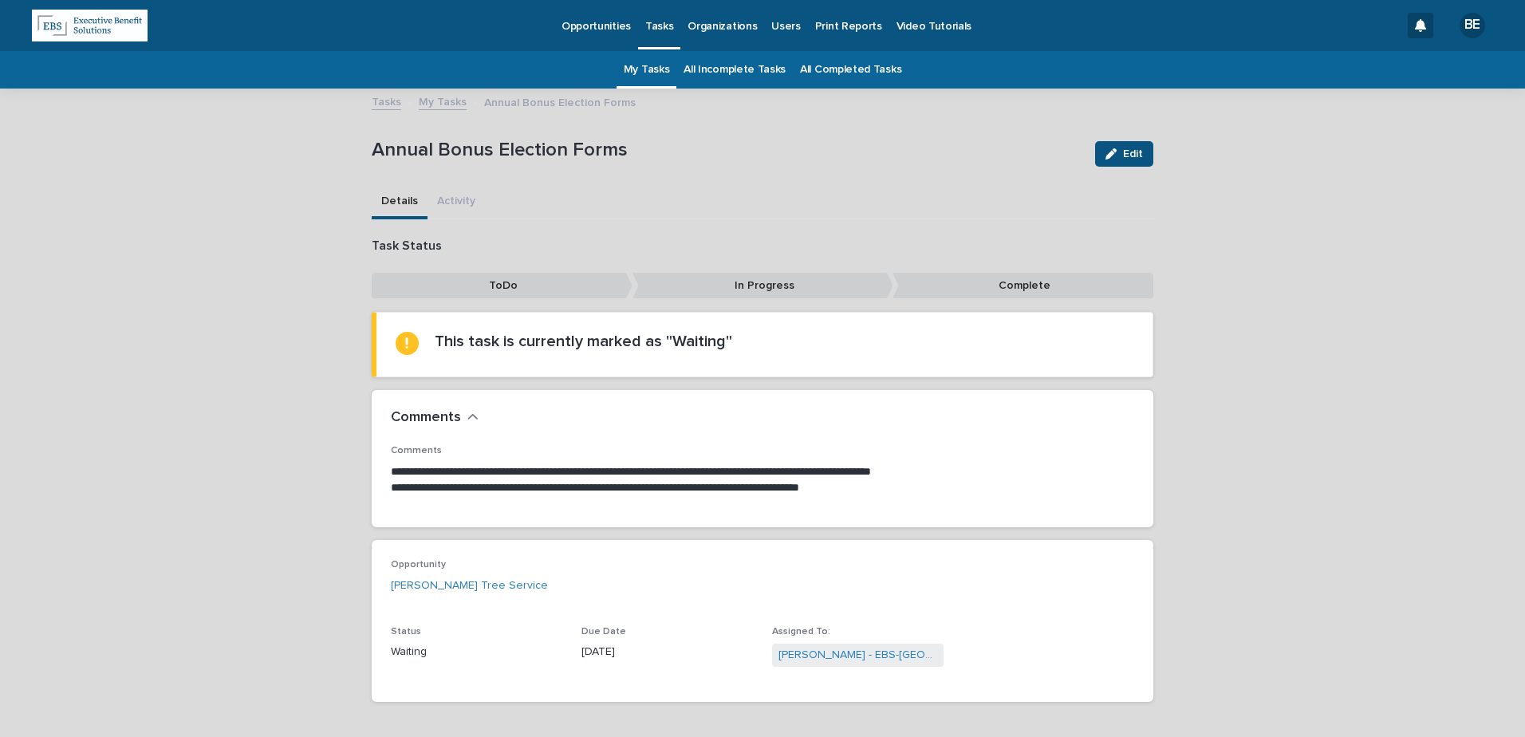
click at [435, 97] on link "My Tasks" at bounding box center [443, 101] width 48 height 18
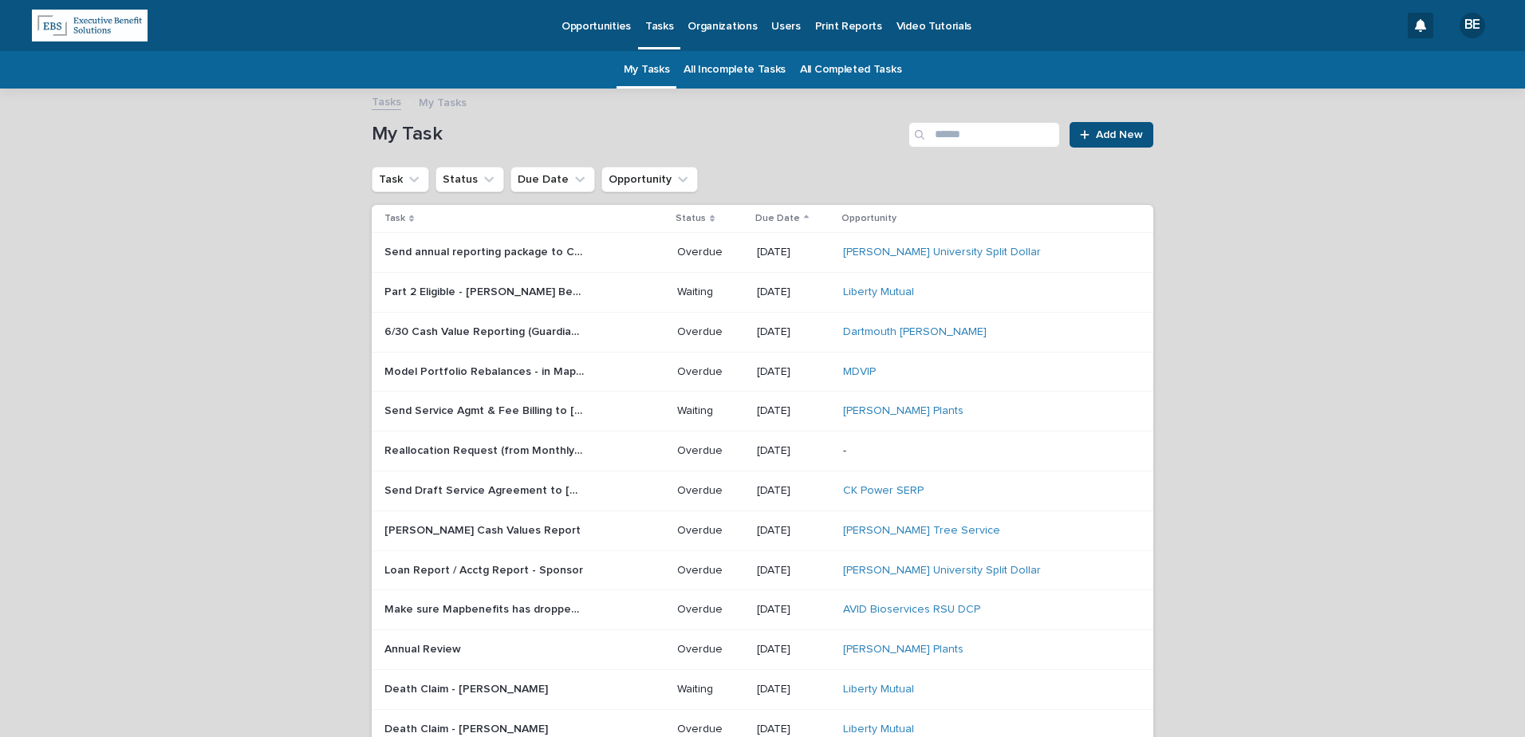
scroll to position [51, 0]
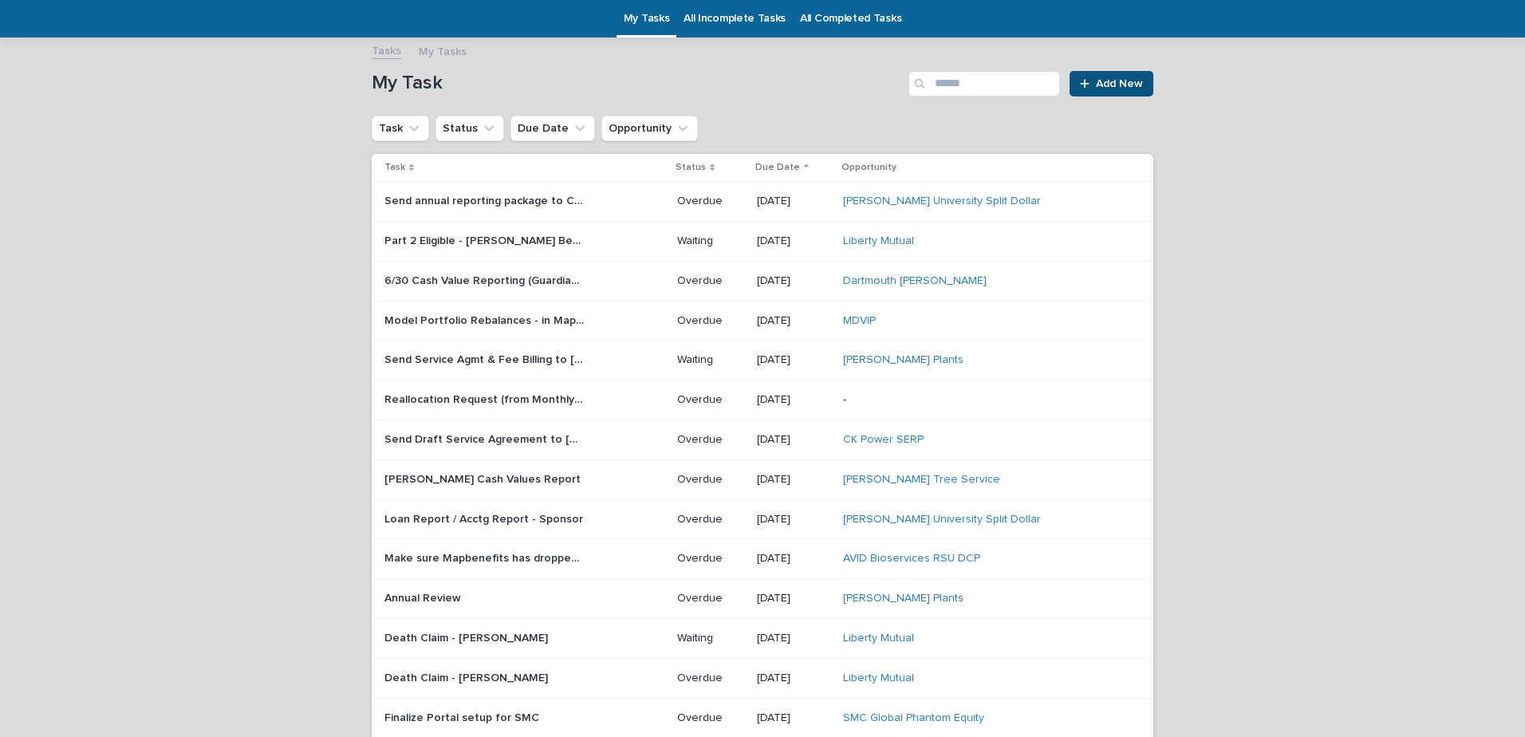
click at [469, 480] on p "[PERSON_NAME] Cash Values Report" at bounding box center [483, 478] width 199 height 17
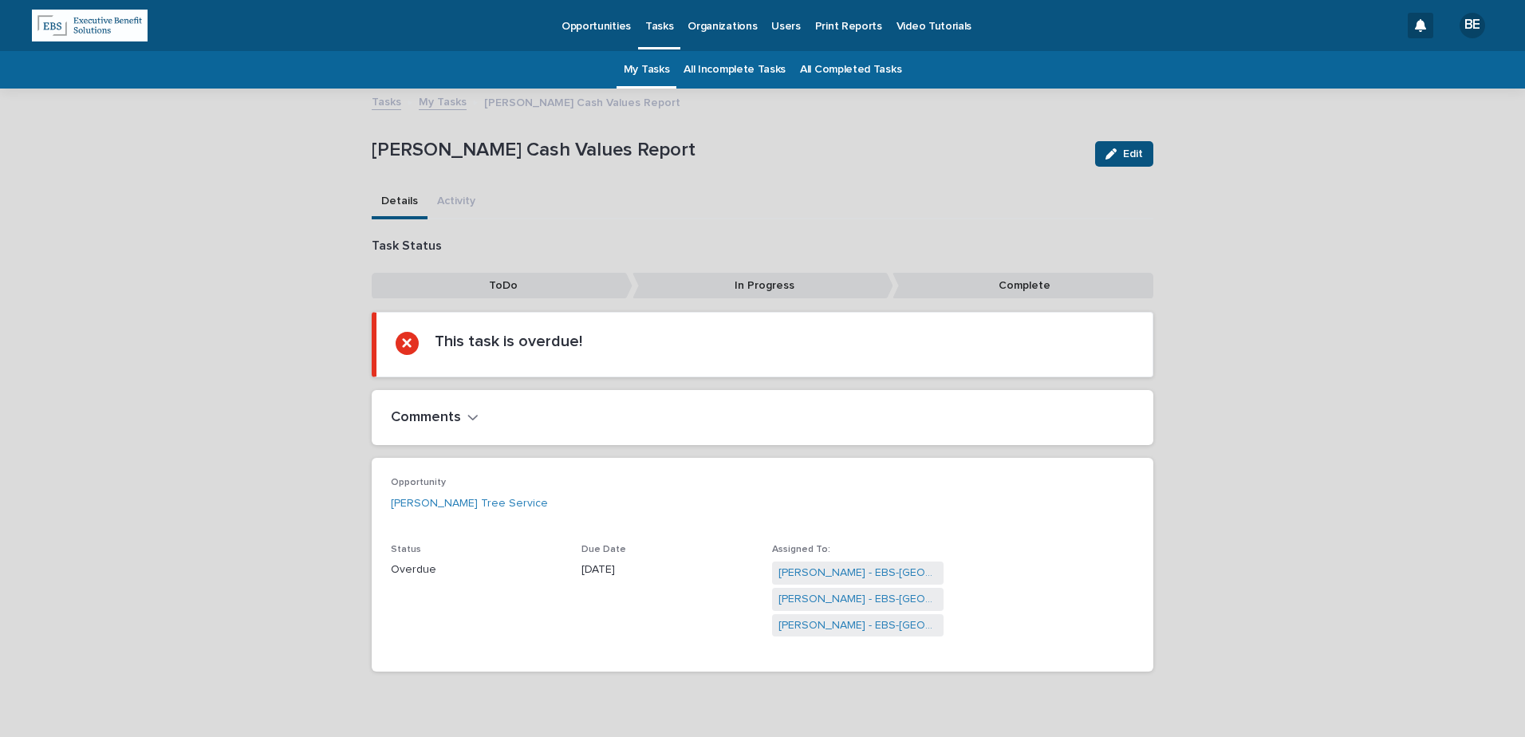
click at [434, 102] on link "My Tasks" at bounding box center [443, 101] width 48 height 18
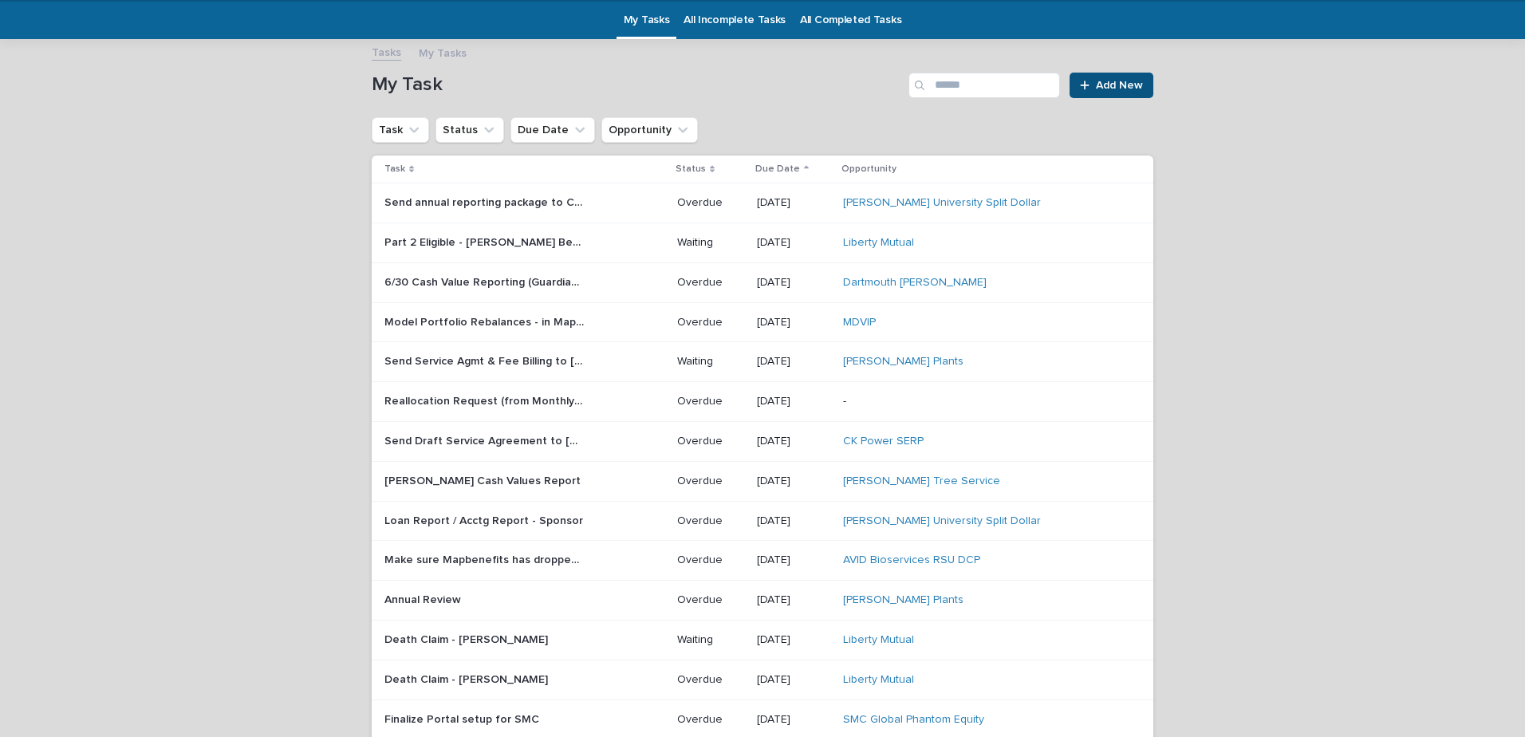
scroll to position [51, 0]
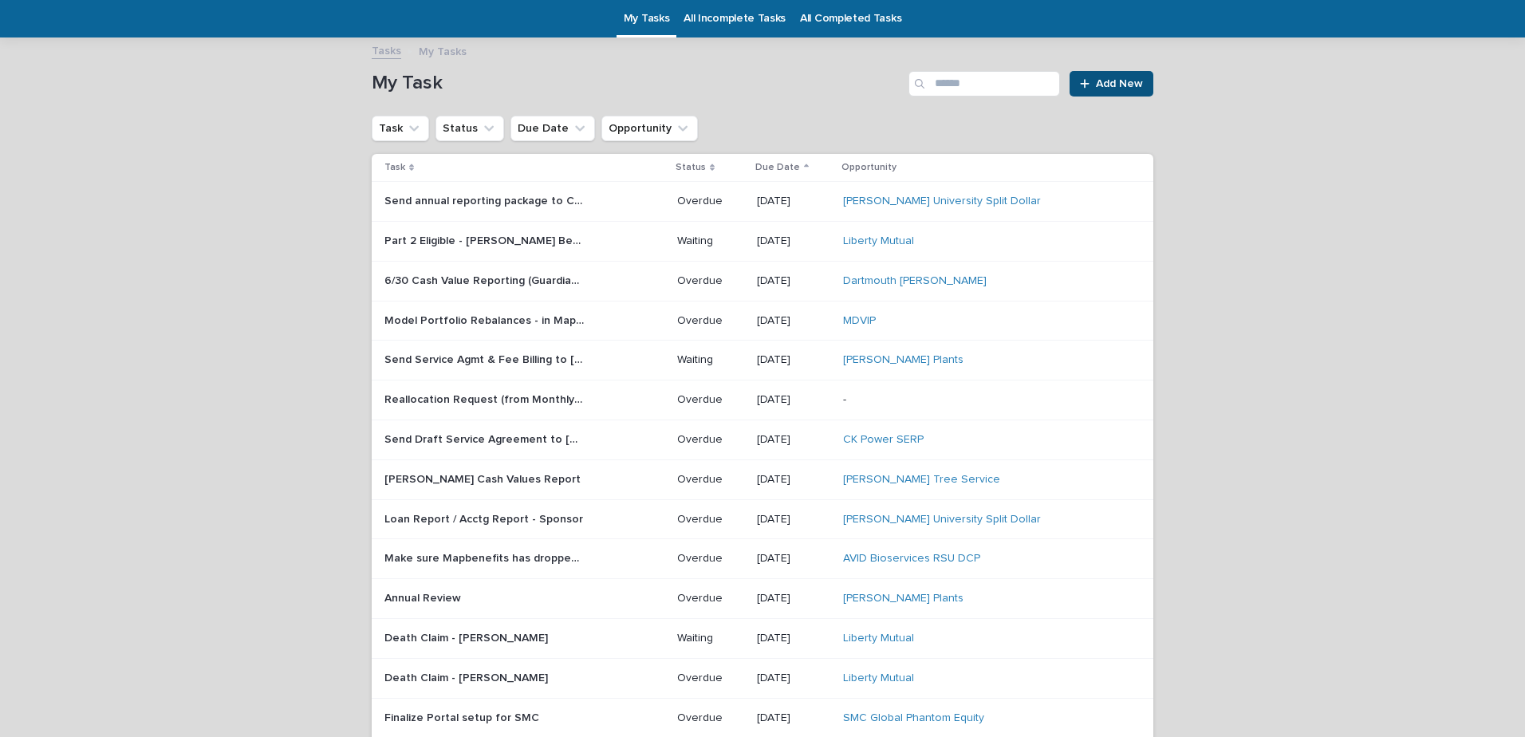
click at [460, 631] on p "Death Claim - [PERSON_NAME]" at bounding box center [467, 637] width 167 height 17
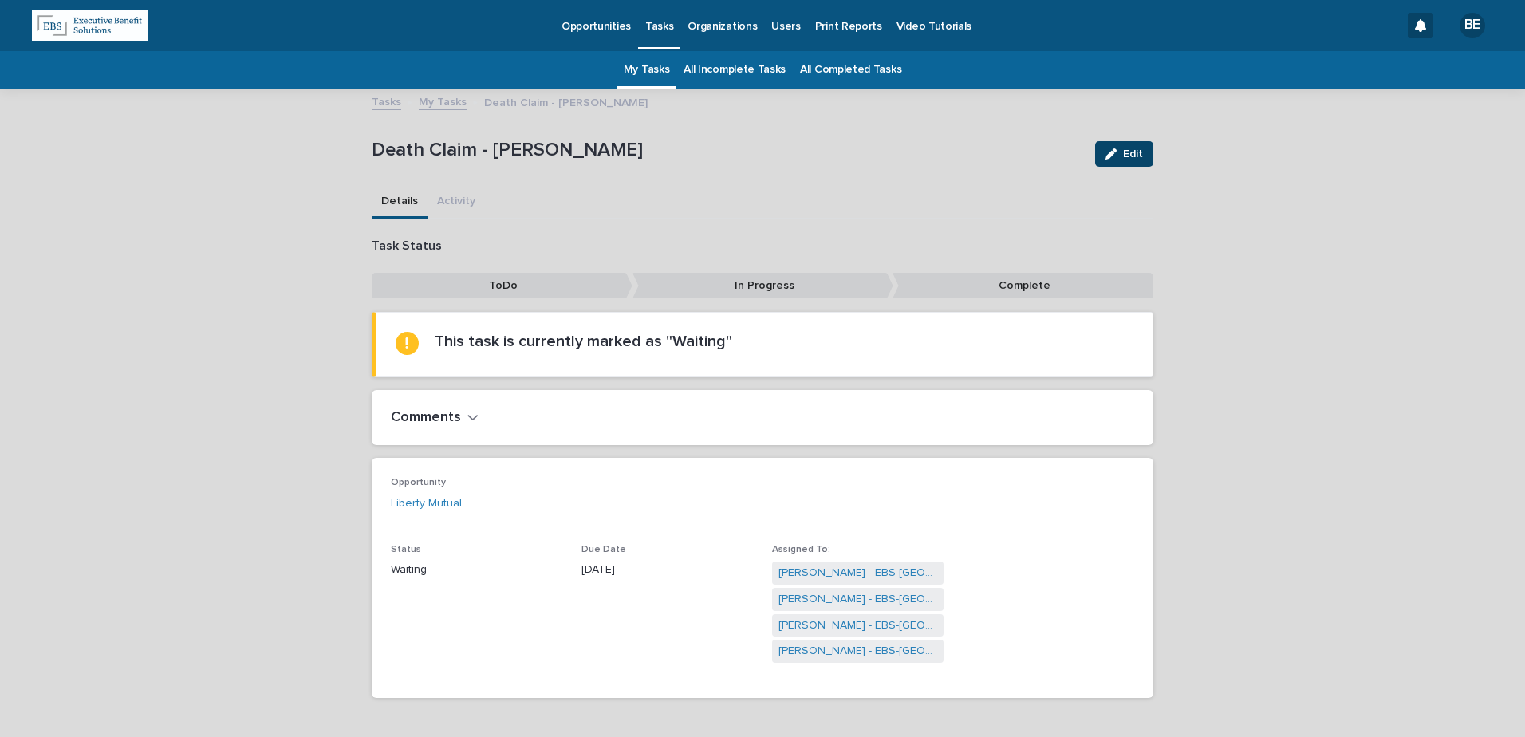
click at [1123, 152] on span "Edit" at bounding box center [1133, 153] width 20 height 11
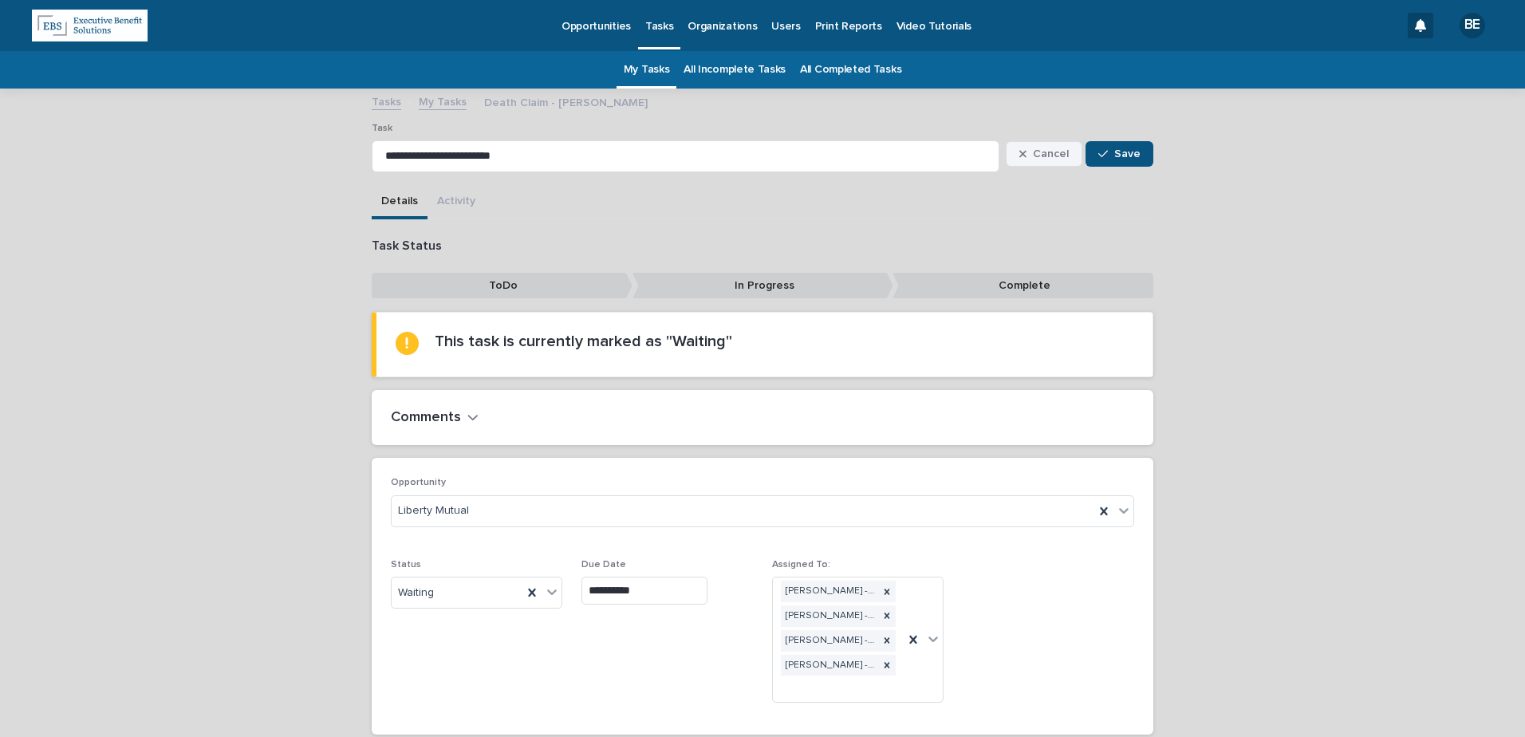
click at [1038, 152] on span "Cancel" at bounding box center [1051, 153] width 36 height 11
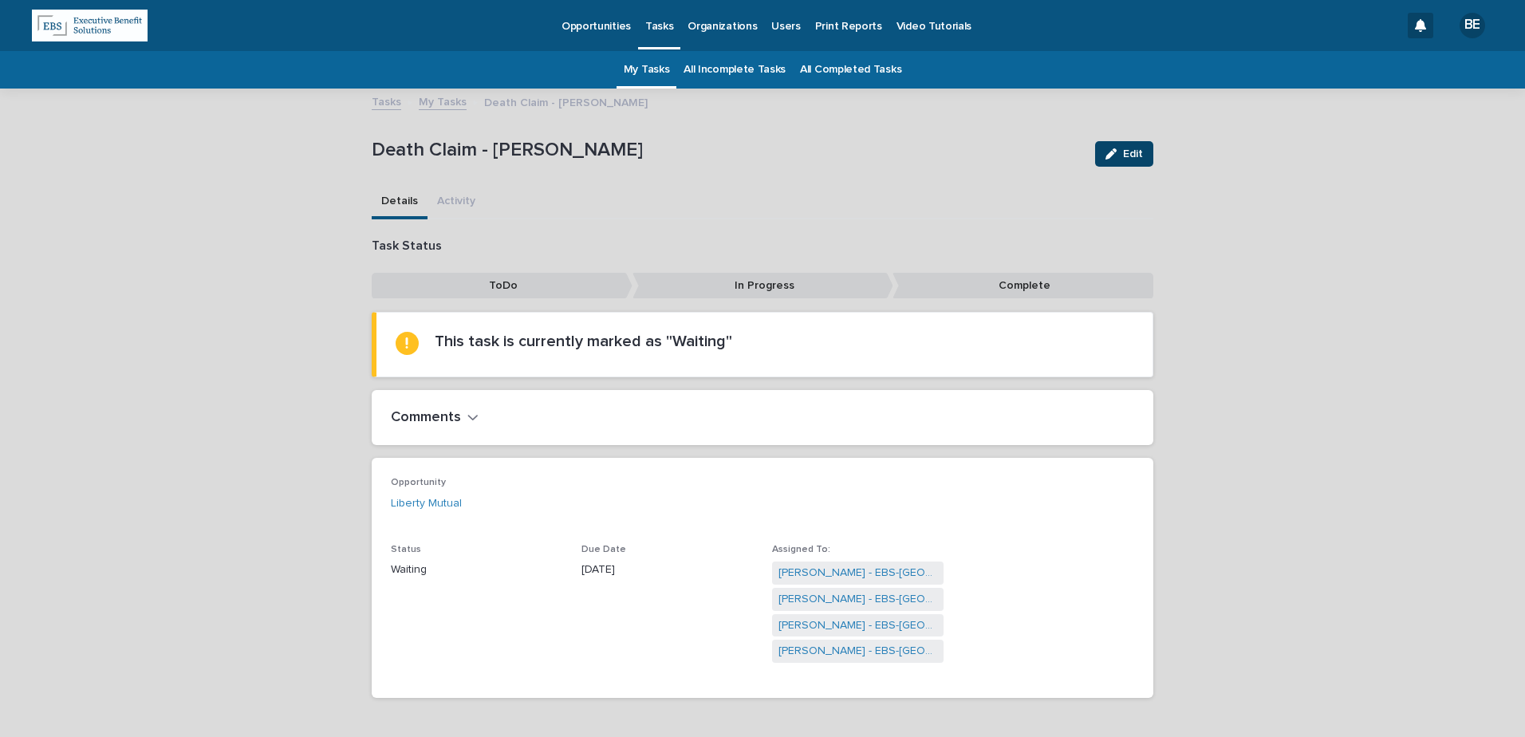
click at [1125, 153] on span "Edit" at bounding box center [1133, 153] width 20 height 11
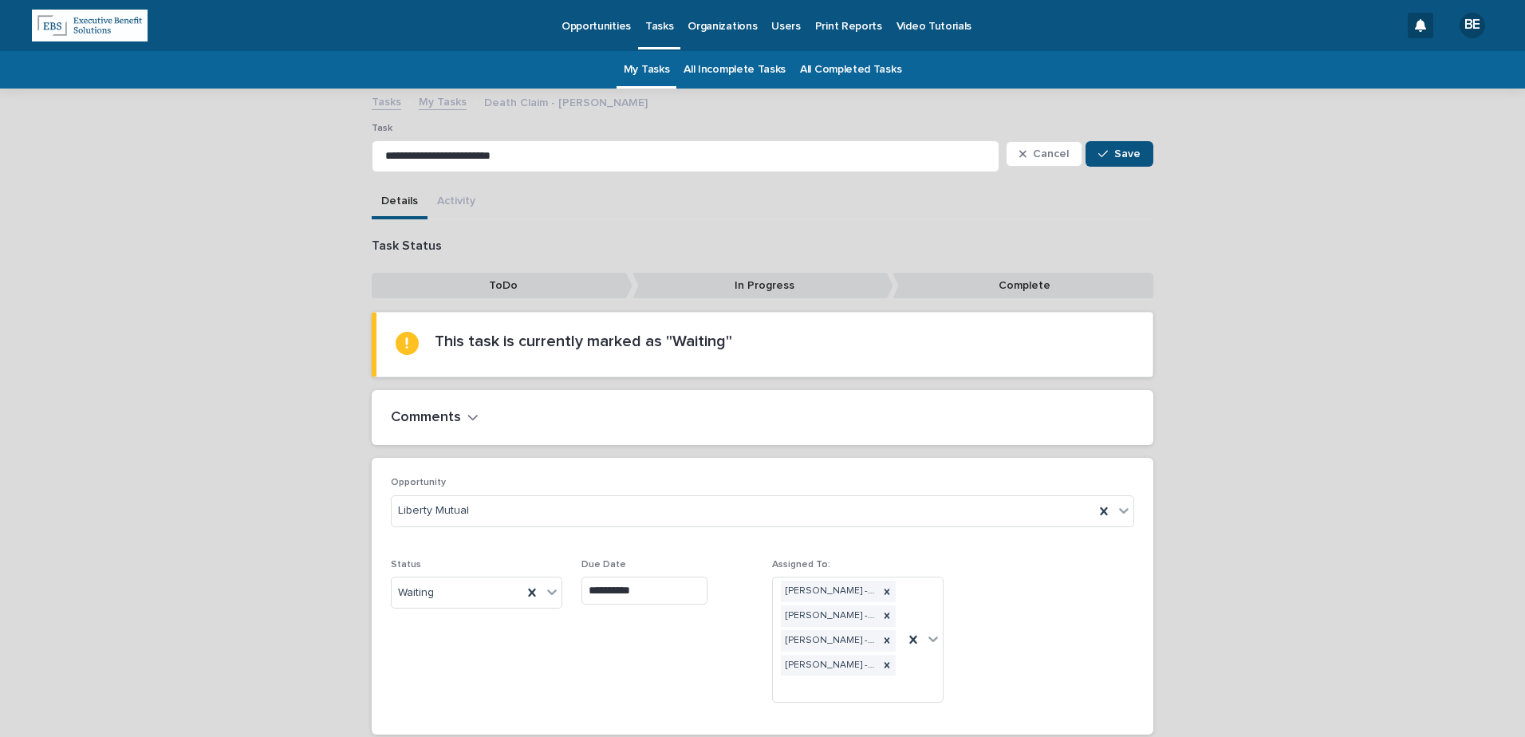
click at [446, 414] on h2 "Comments" at bounding box center [426, 418] width 70 height 18
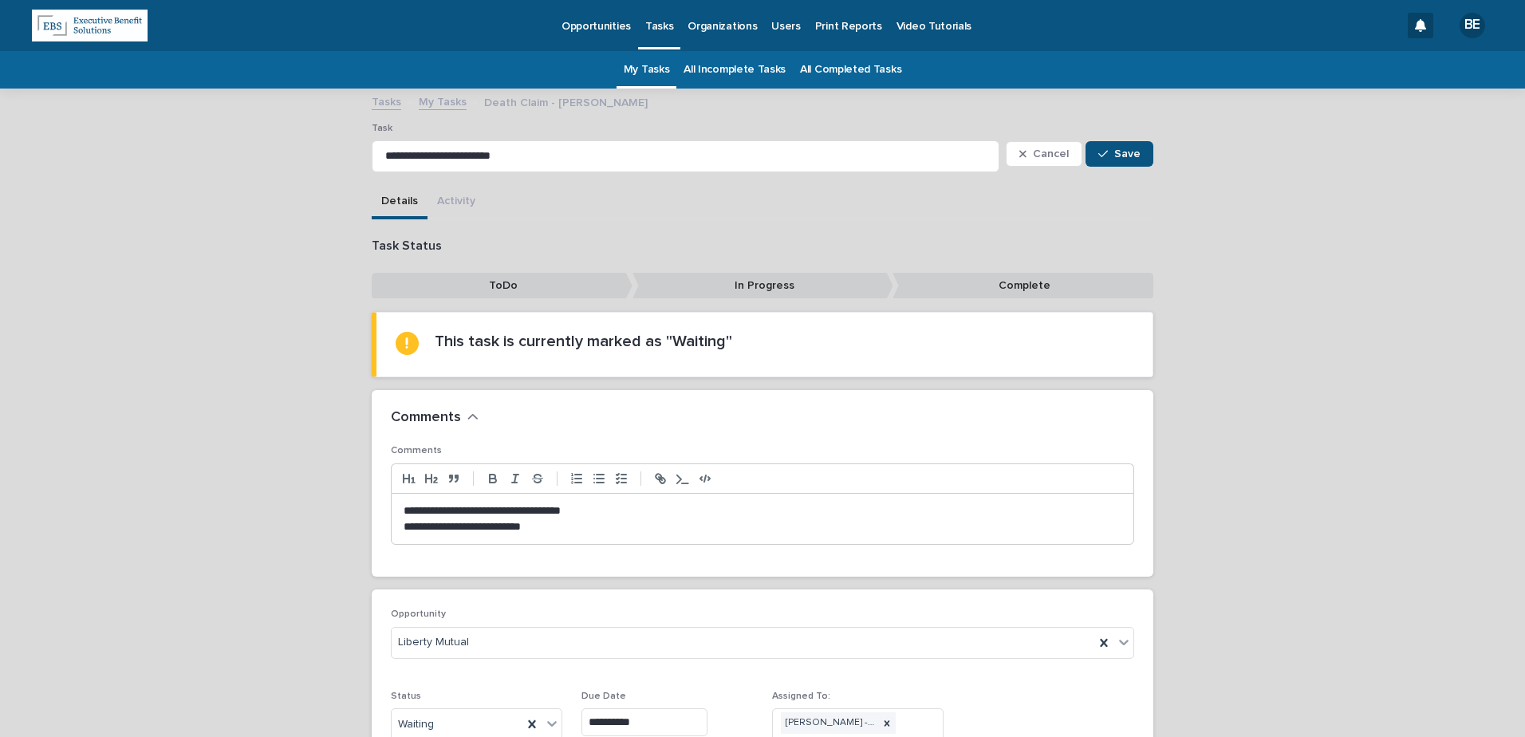
click at [563, 530] on p "**********" at bounding box center [763, 527] width 718 height 16
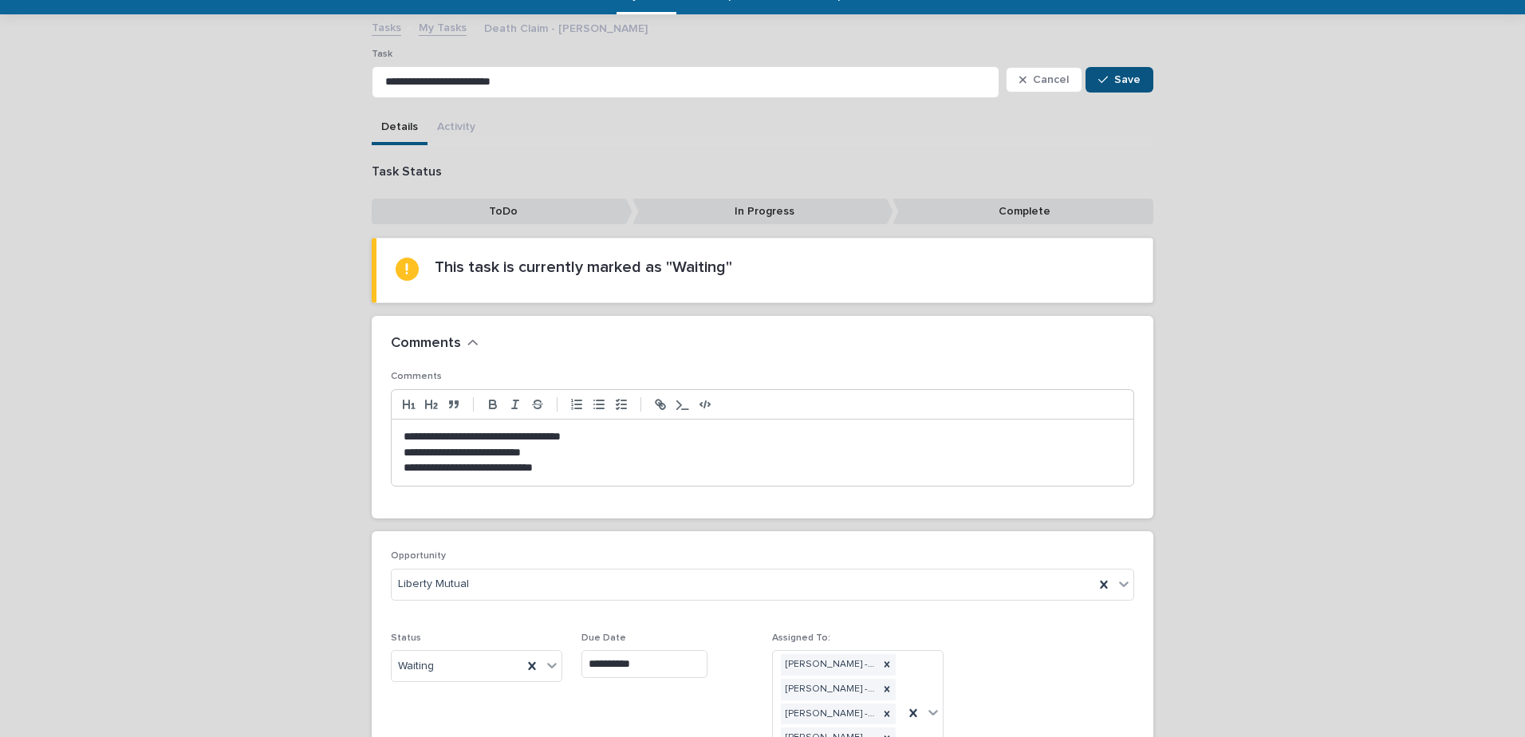
scroll to position [160, 0]
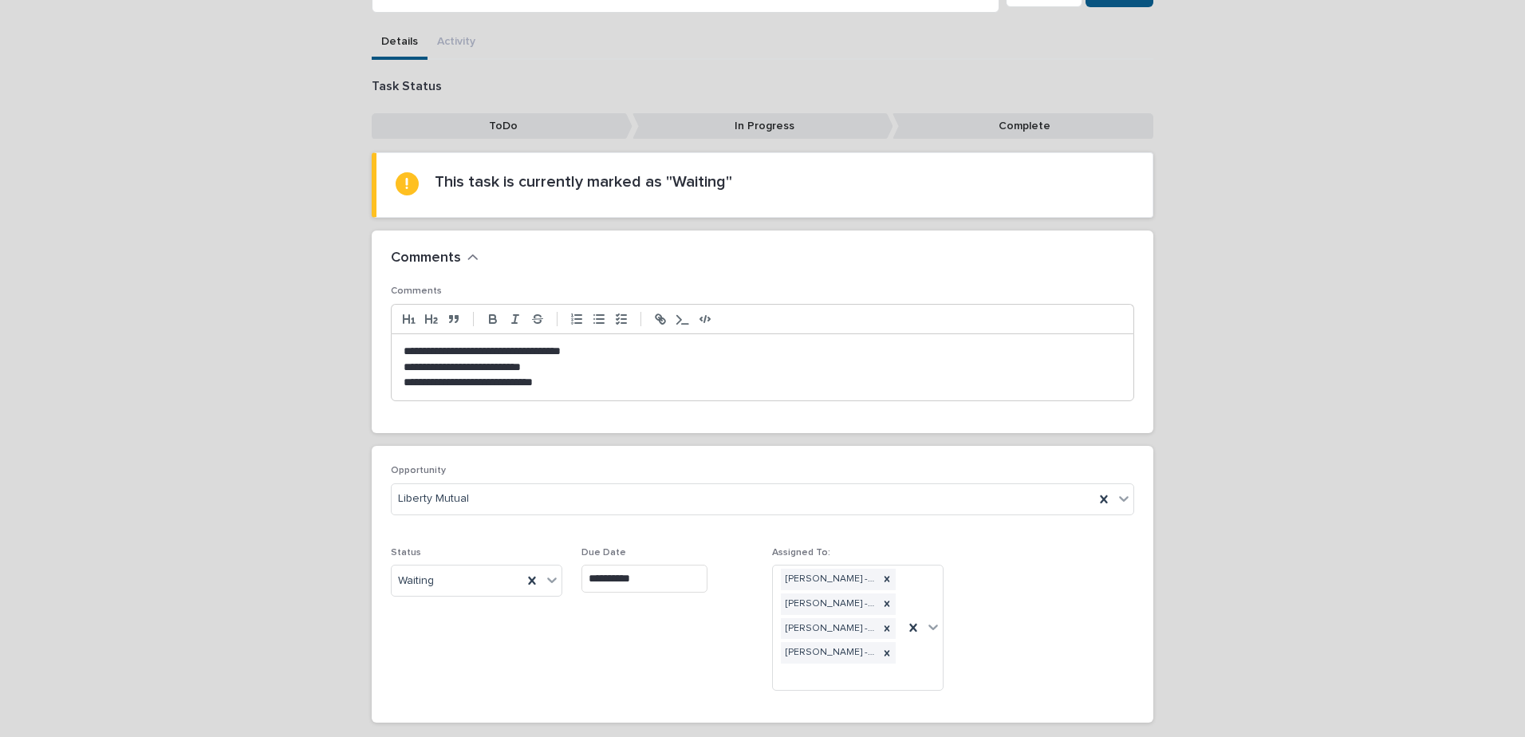
click at [660, 577] on input "**********" at bounding box center [644, 579] width 126 height 28
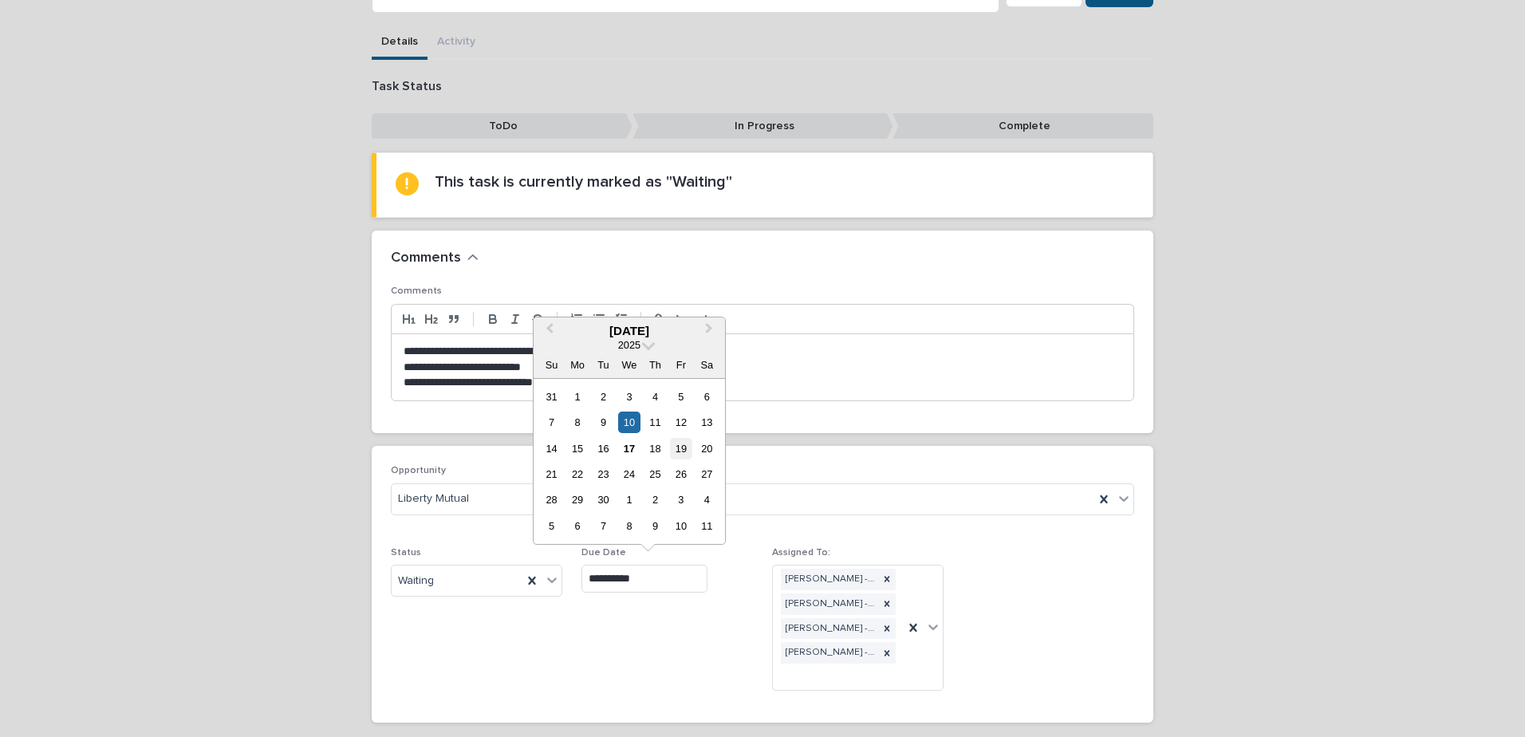
click at [684, 447] on div "19" at bounding box center [681, 449] width 22 height 22
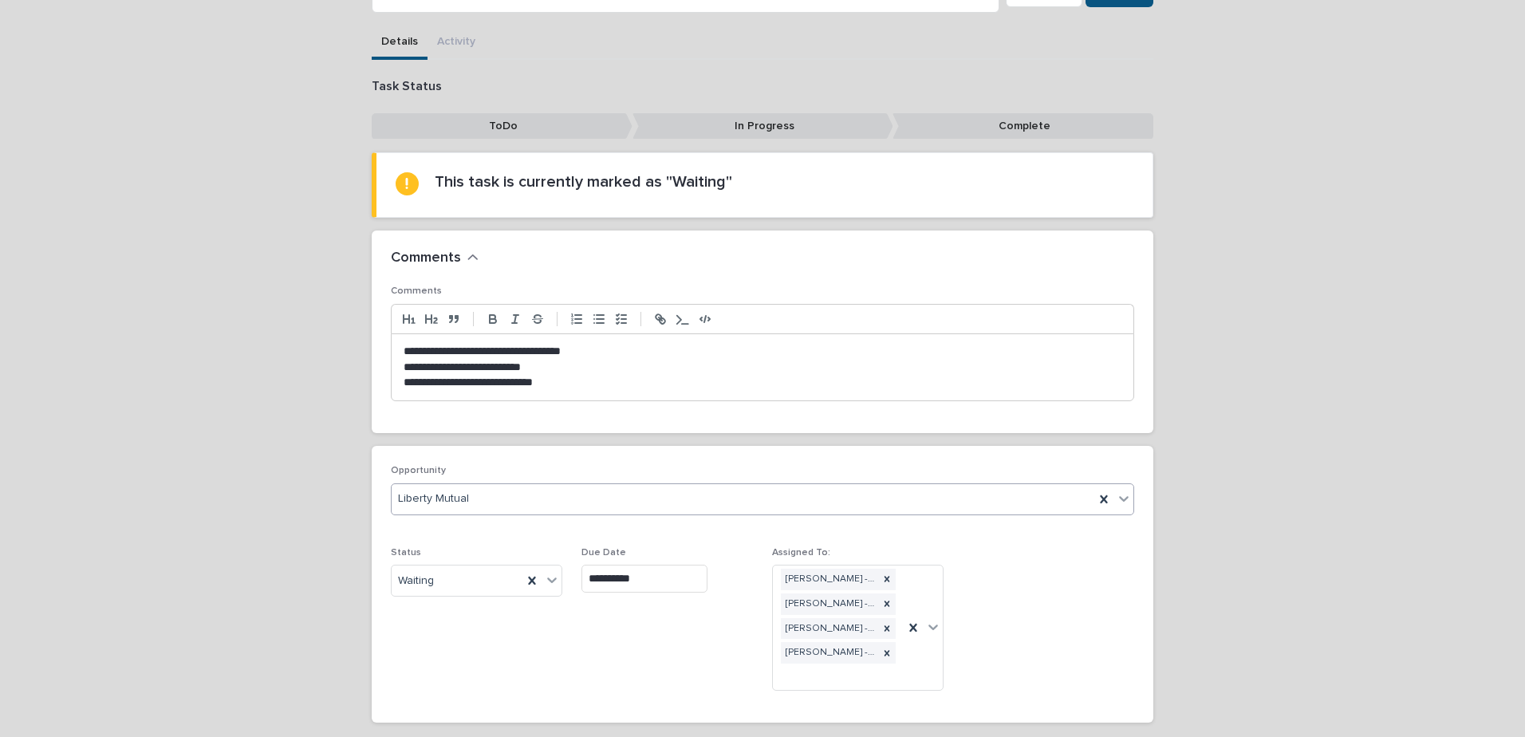
type input "**********"
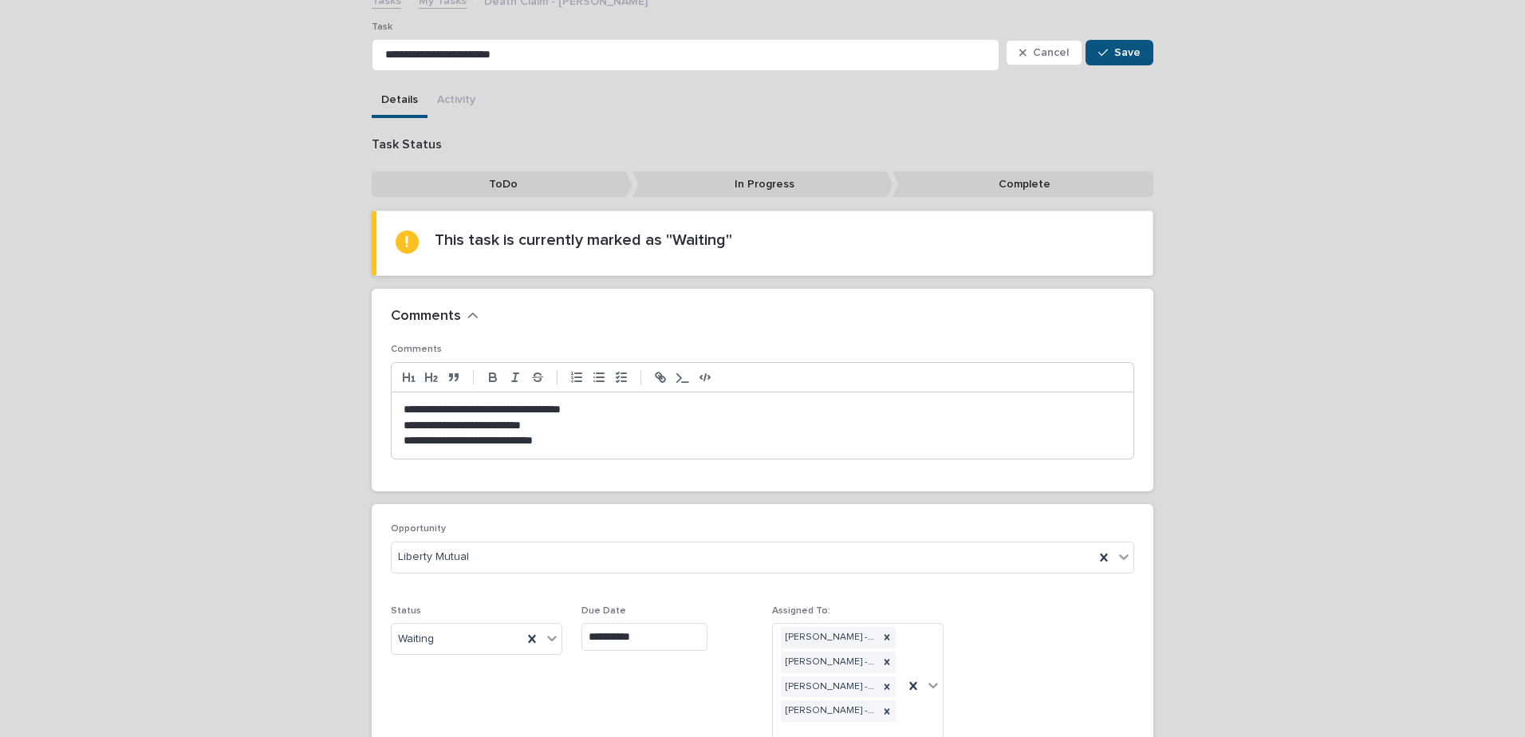
scroll to position [0, 0]
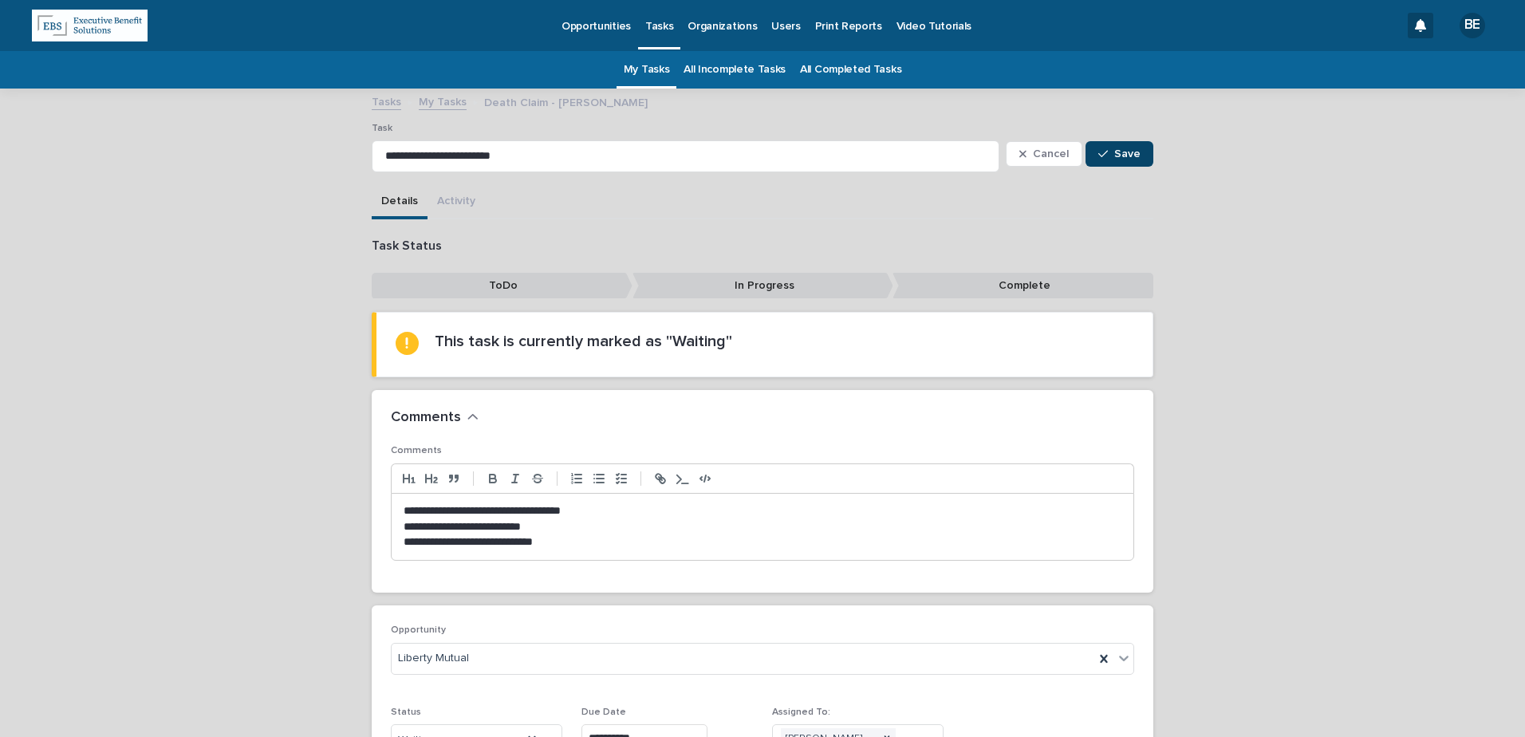
click at [1116, 153] on span "Save" at bounding box center [1127, 153] width 26 height 11
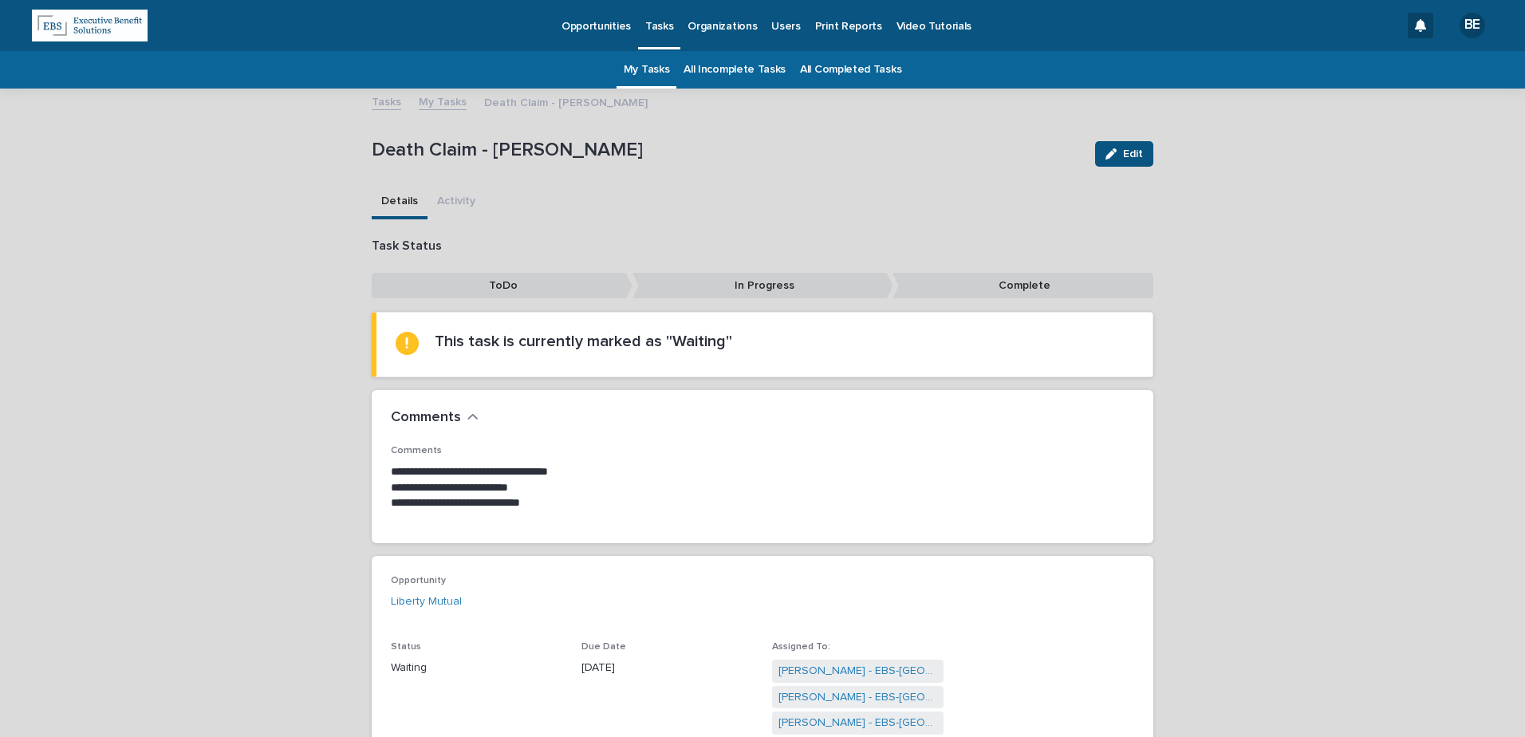
click at [439, 101] on link "My Tasks" at bounding box center [443, 101] width 48 height 18
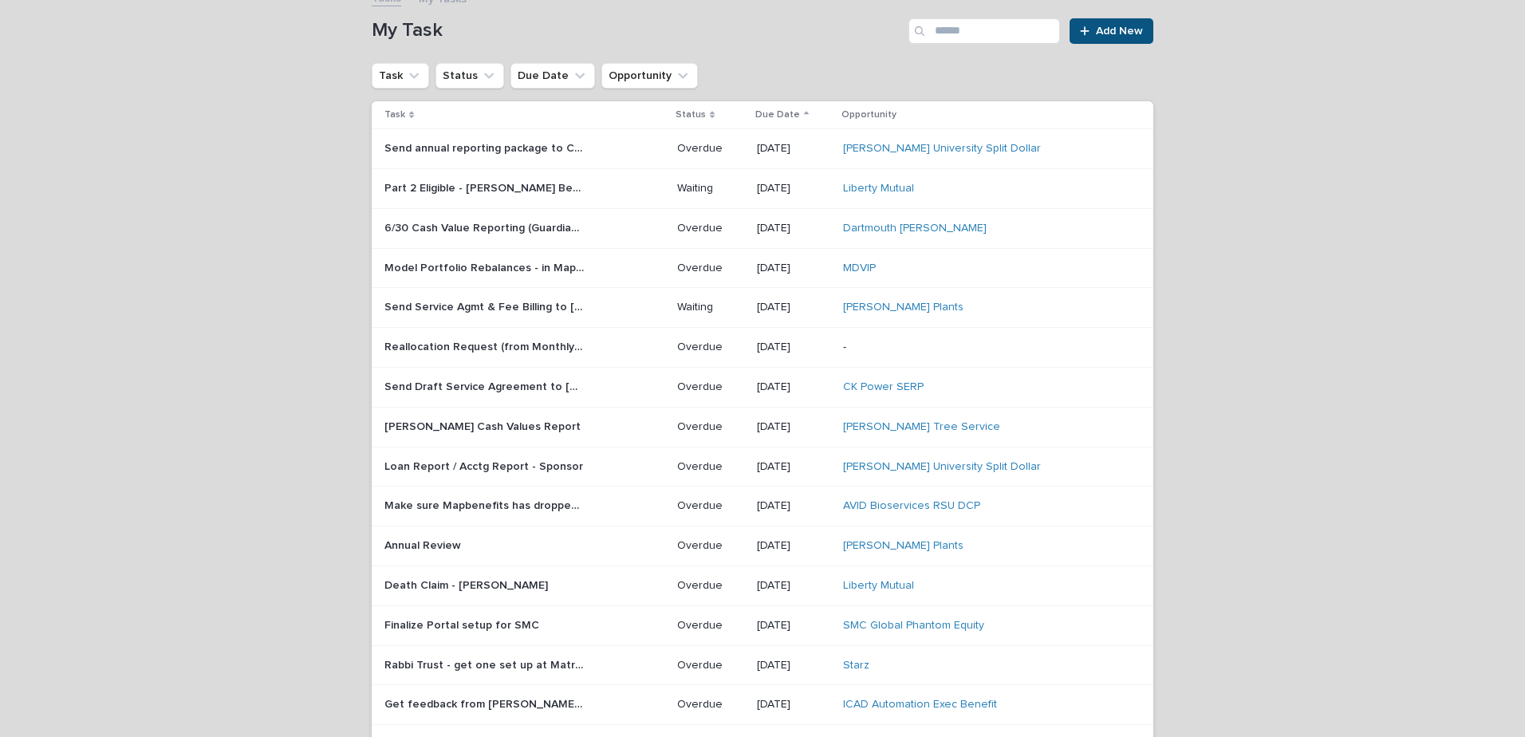
scroll to position [131, 0]
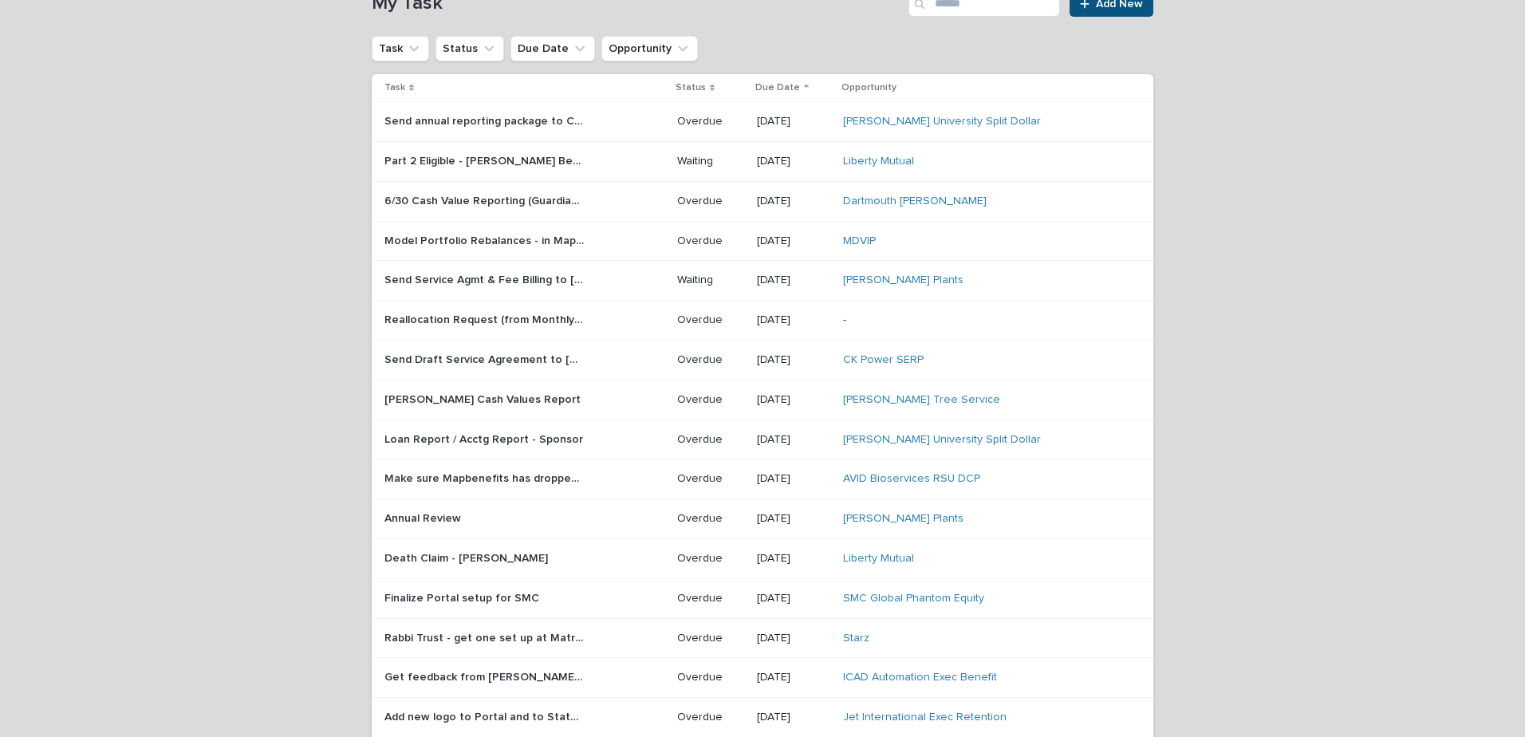
click at [477, 557] on p "Death Claim - [PERSON_NAME]" at bounding box center [467, 557] width 167 height 17
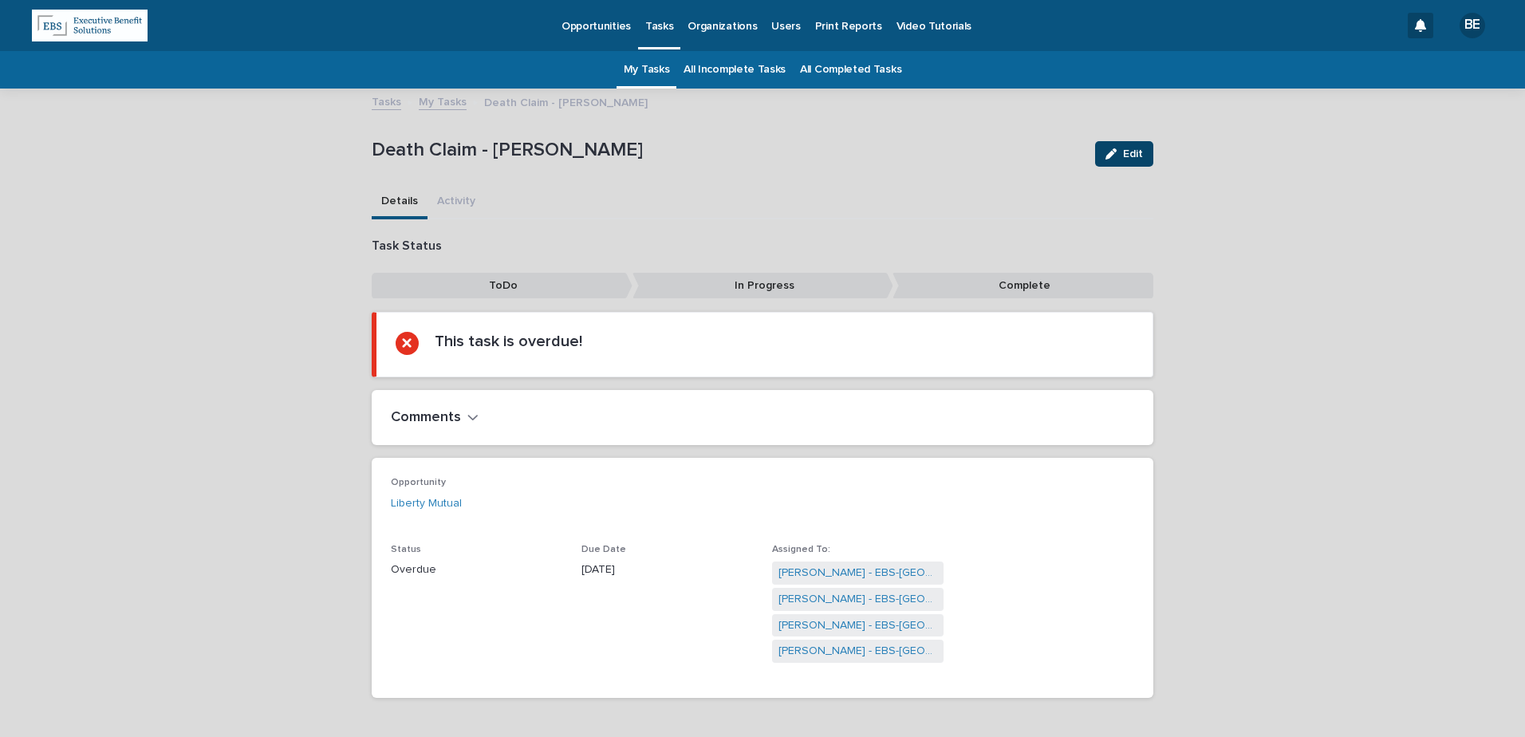
click at [1125, 156] on span "Edit" at bounding box center [1133, 153] width 20 height 11
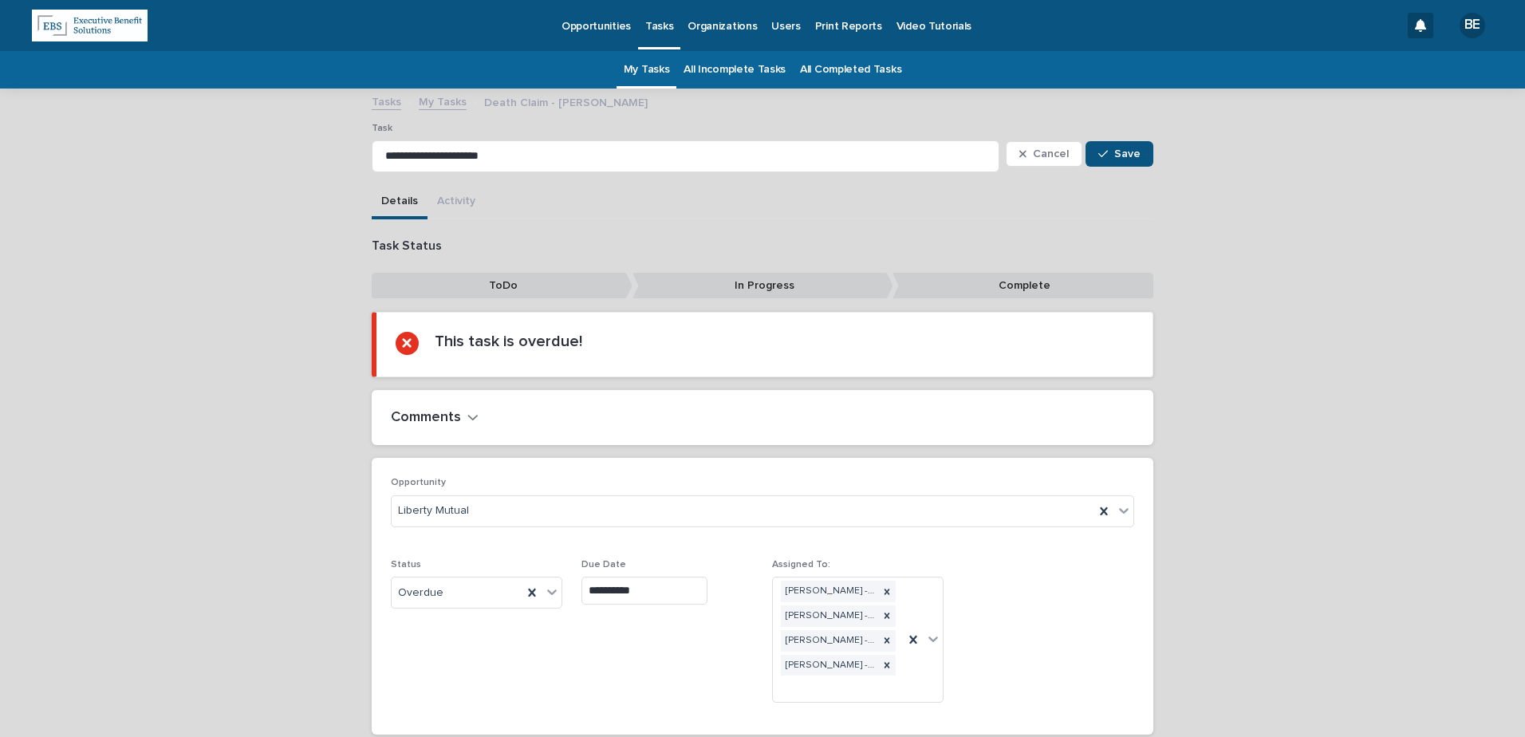
click at [448, 419] on h2 "Comments" at bounding box center [426, 418] width 70 height 18
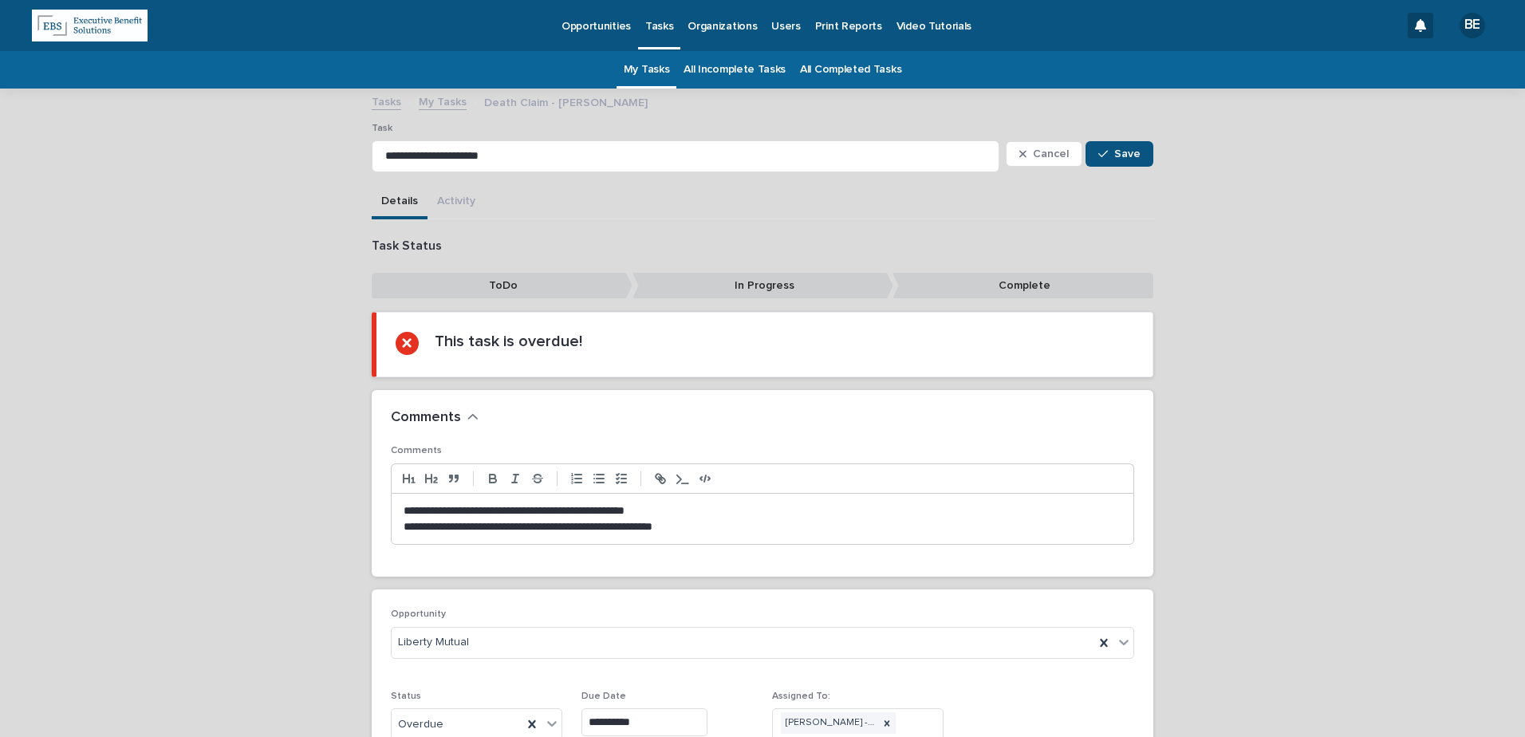
click at [747, 524] on p "**********" at bounding box center [763, 527] width 718 height 16
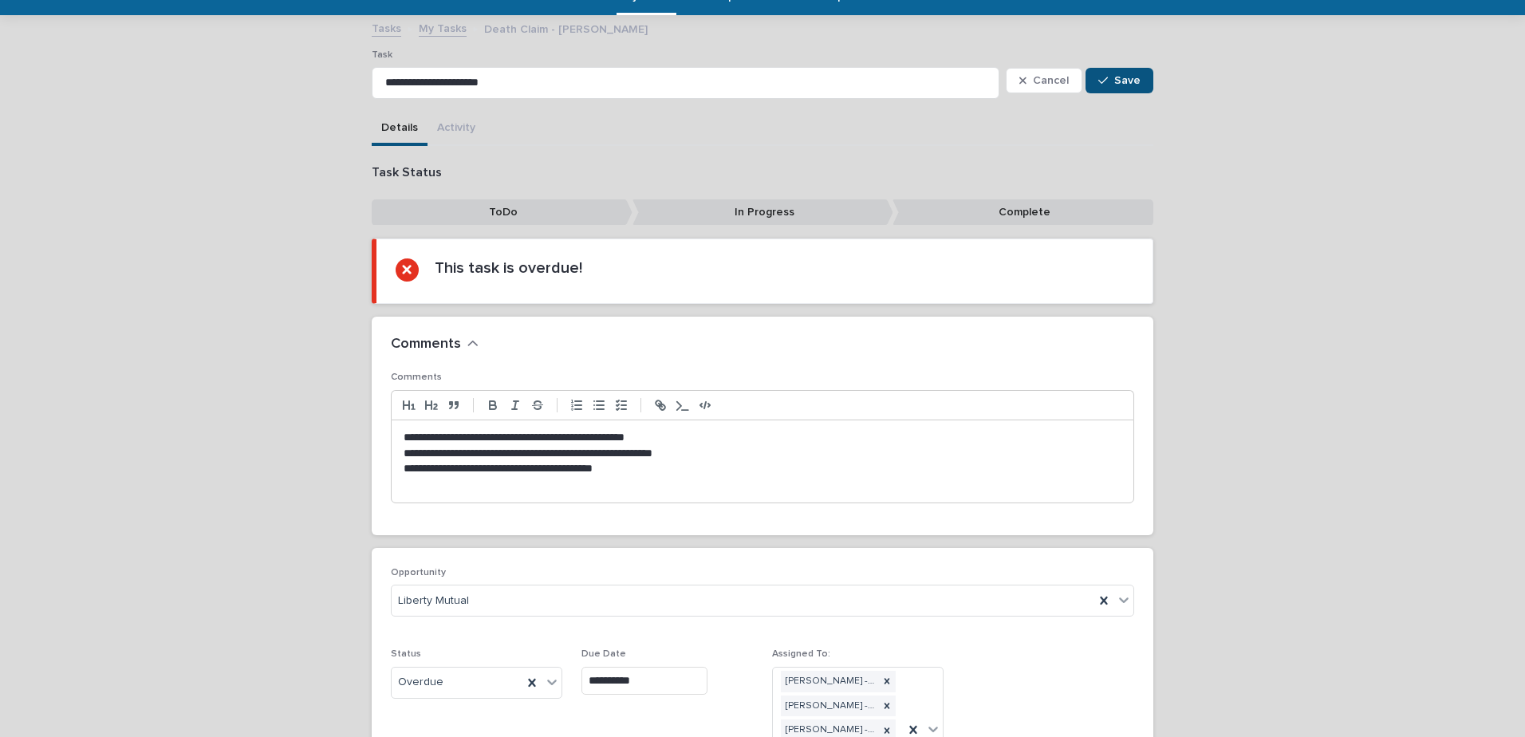
scroll to position [239, 0]
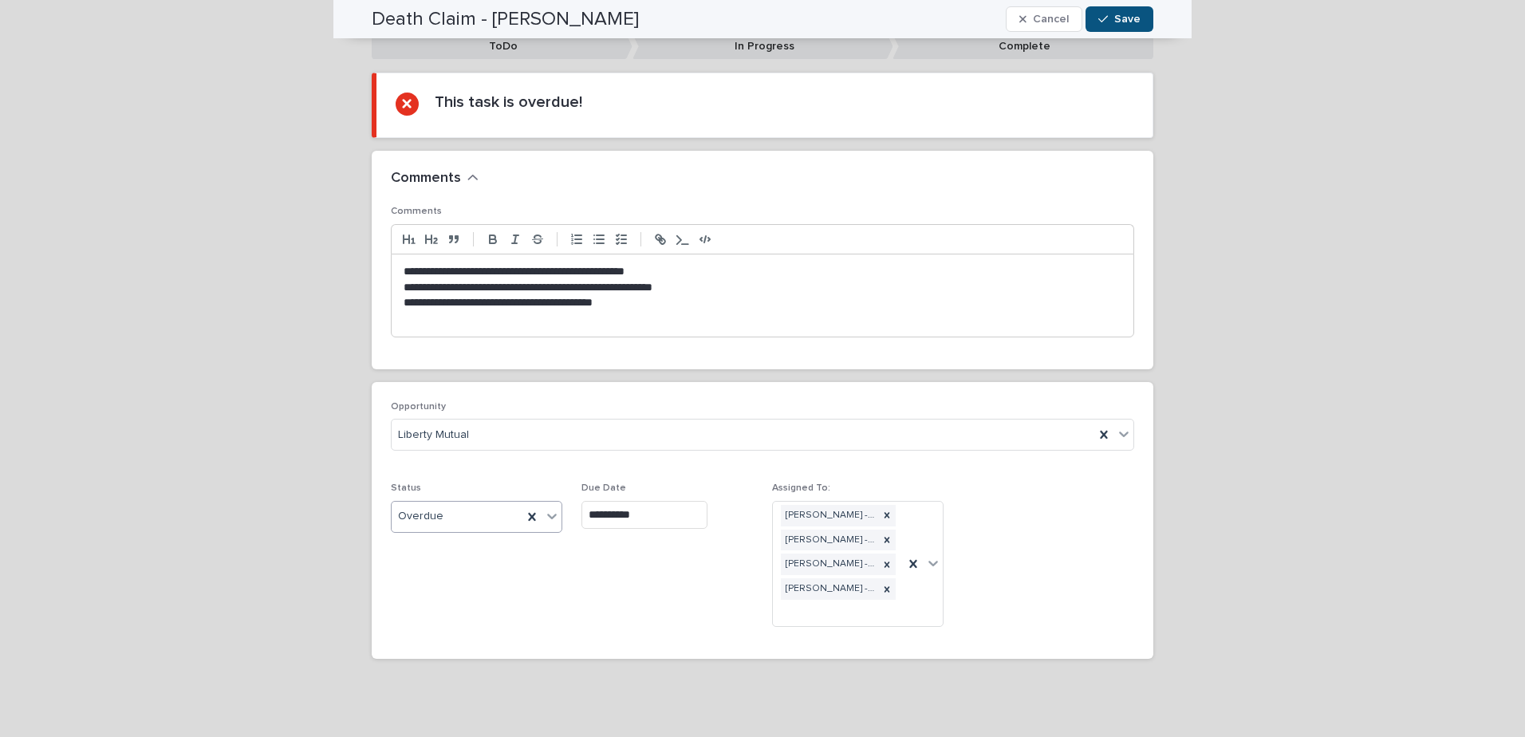
click at [546, 512] on icon at bounding box center [552, 516] width 16 height 16
click at [413, 547] on div "ToDo" at bounding box center [471, 548] width 170 height 28
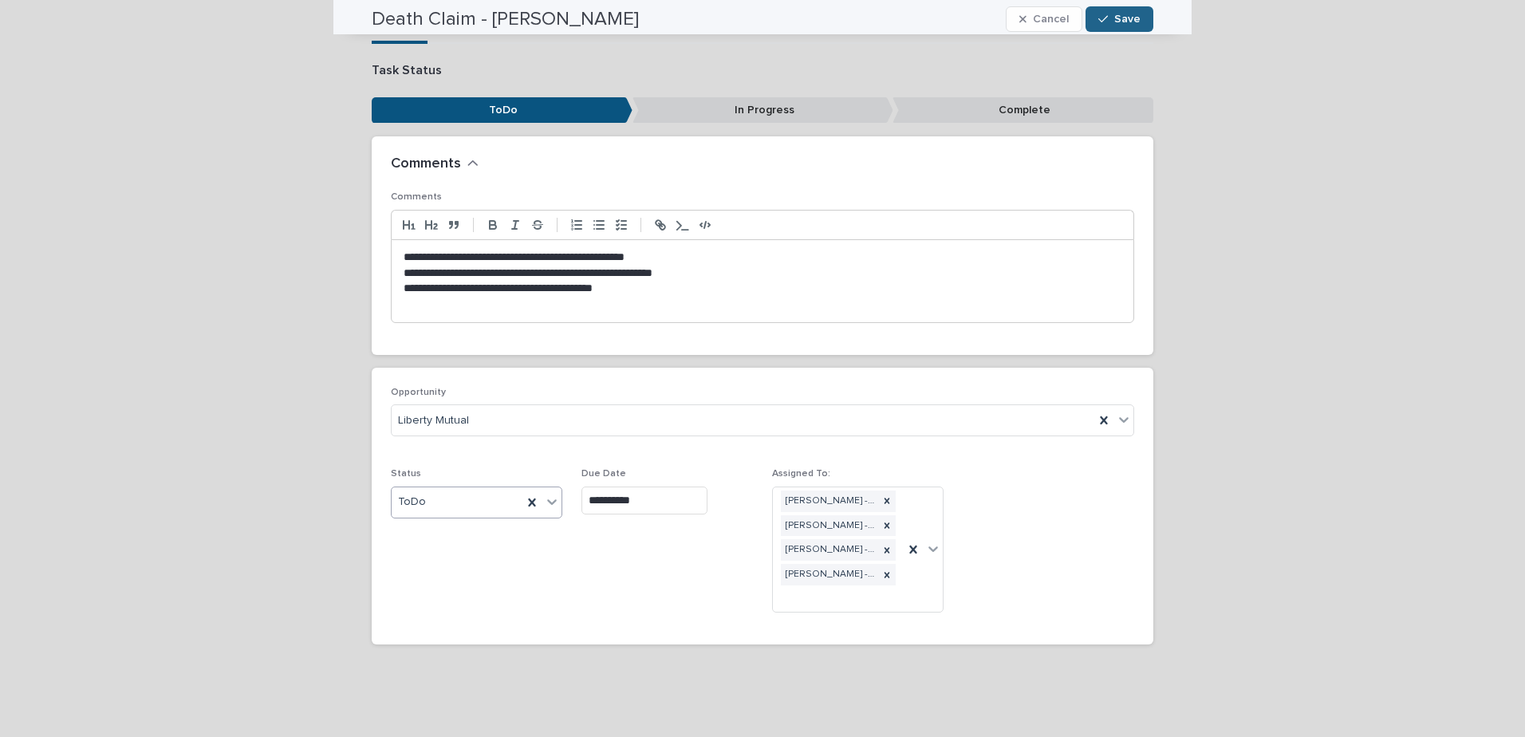
scroll to position [175, 0]
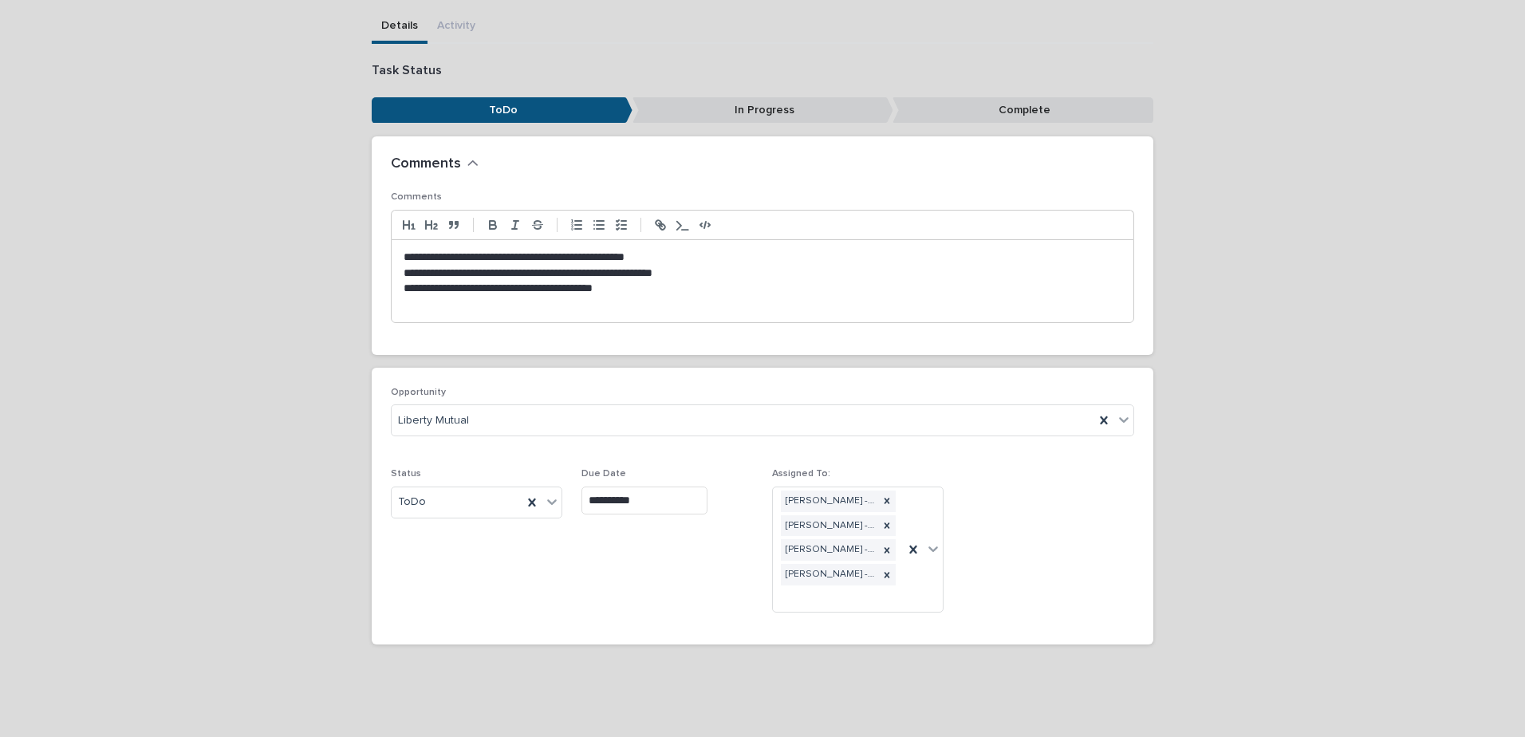
drag, startPoint x: 660, startPoint y: 286, endPoint x: 700, endPoint y: 298, distance: 41.9
click at [660, 285] on p "**********" at bounding box center [763, 289] width 718 height 16
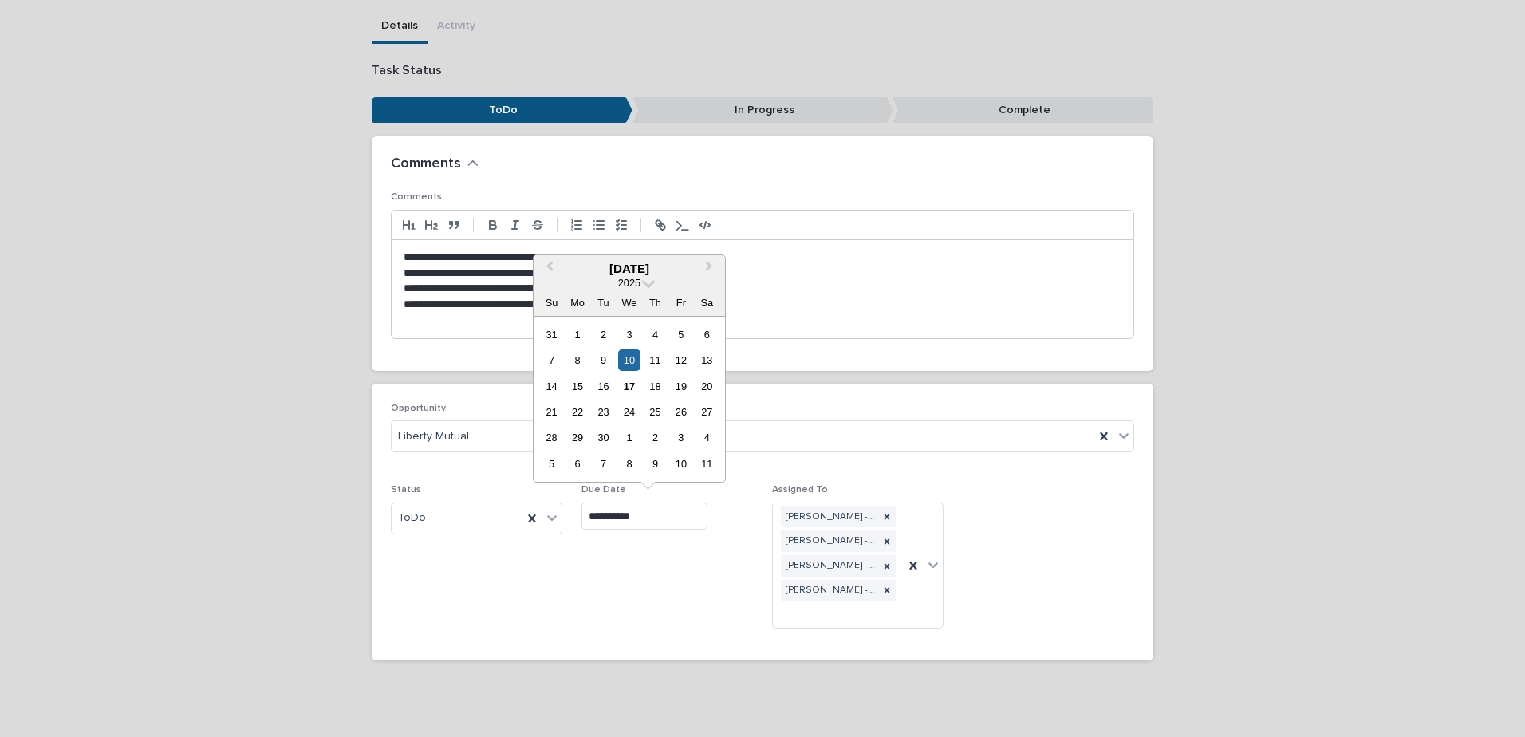
click at [656, 515] on input "**********" at bounding box center [644, 516] width 126 height 28
click at [678, 384] on div "19" at bounding box center [681, 387] width 22 height 22
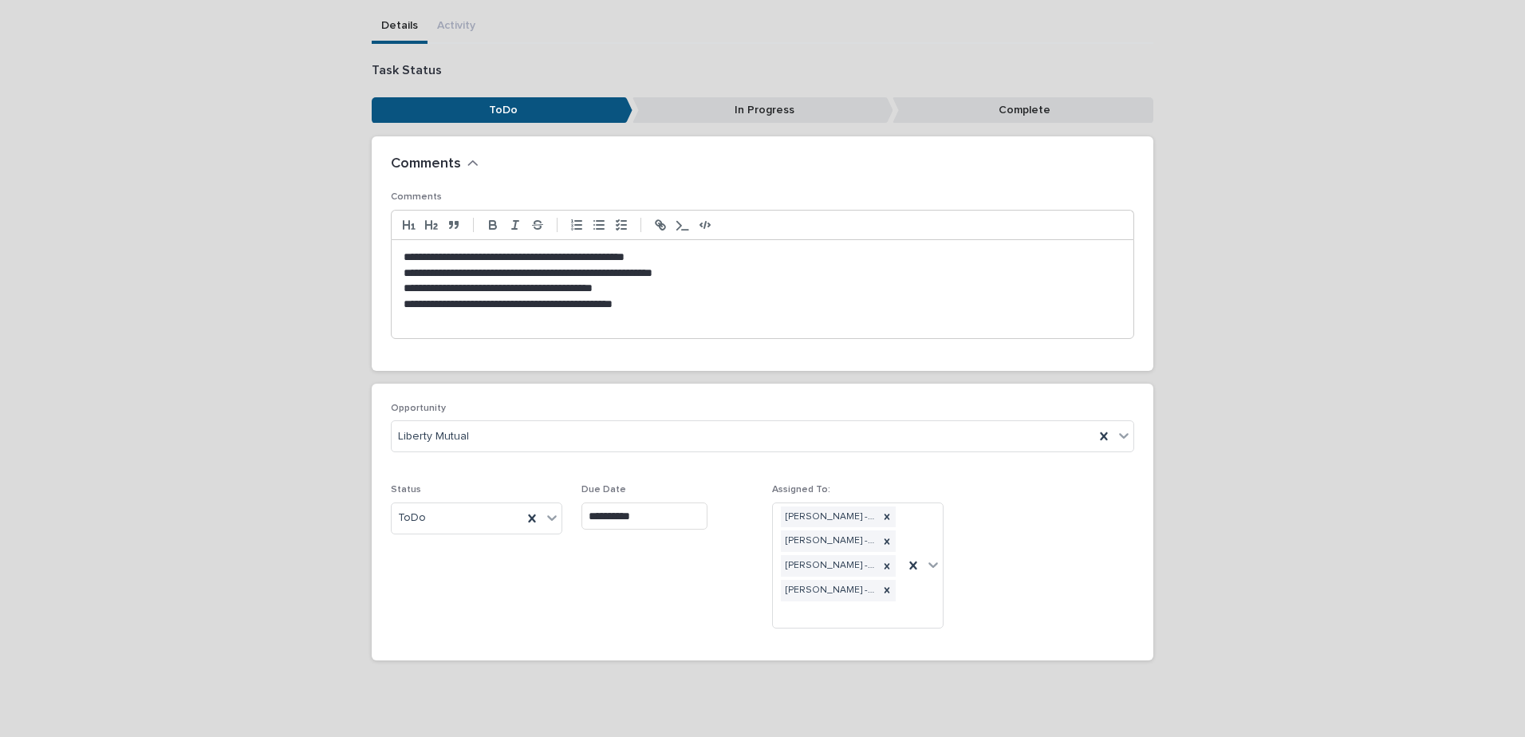
type input "**********"
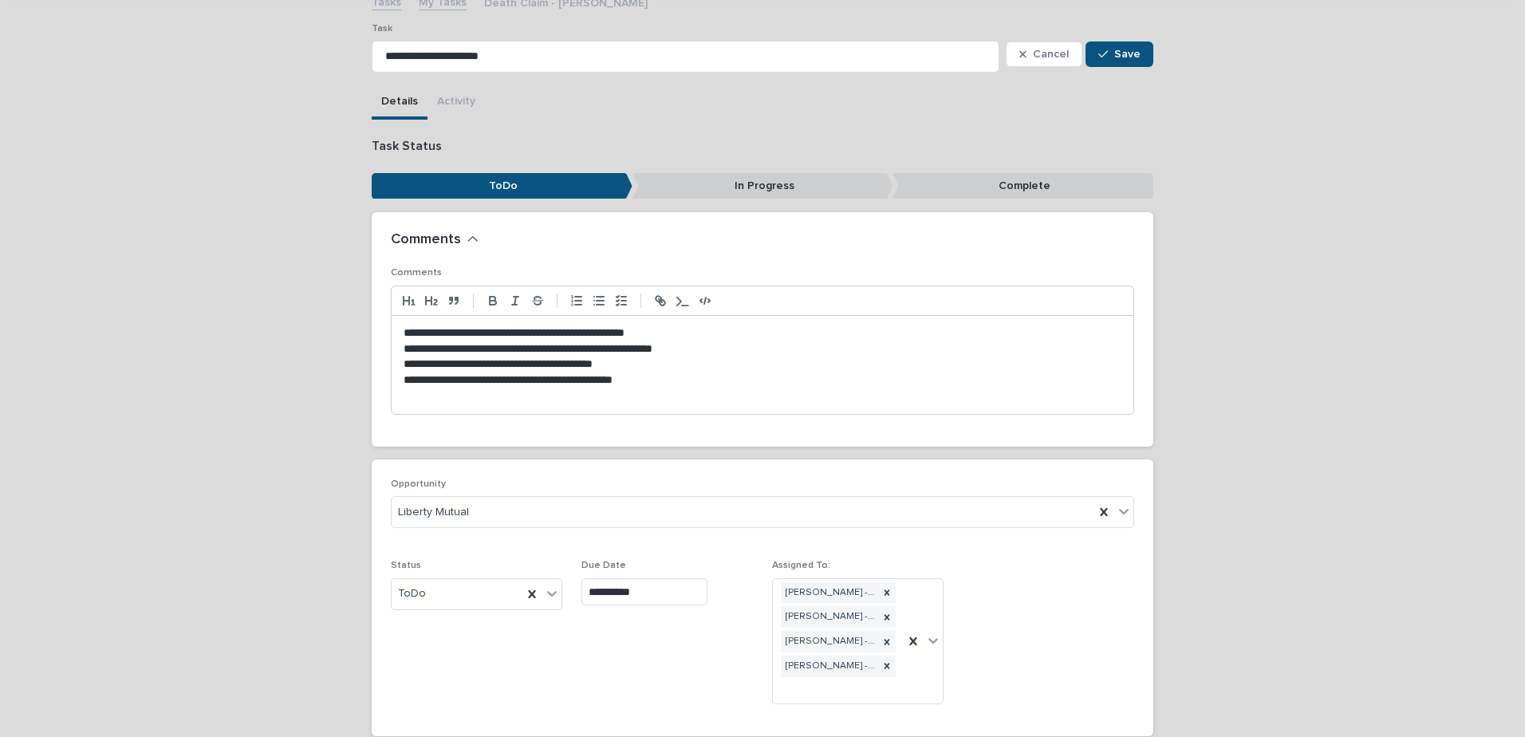
scroll to position [16, 0]
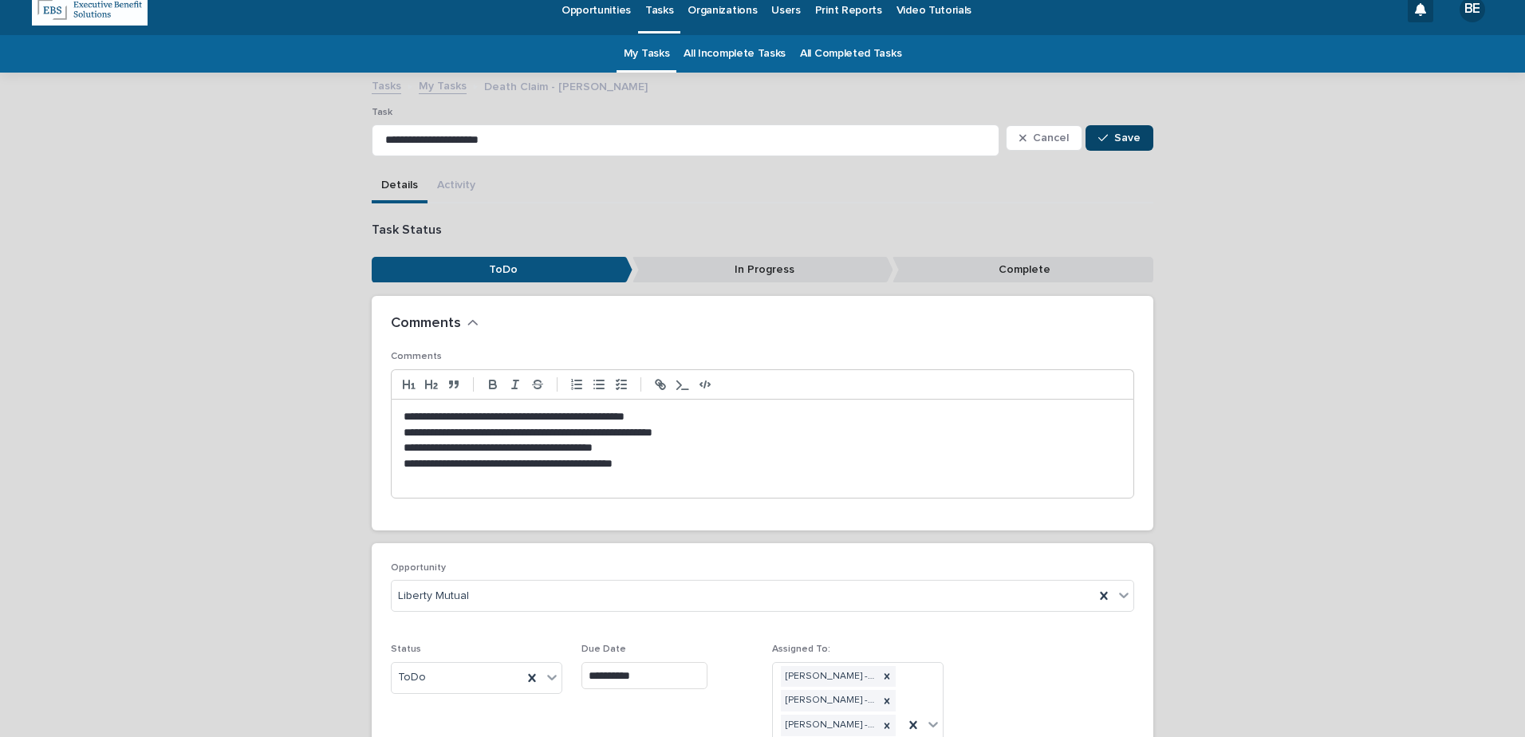
click at [1127, 138] on span "Save" at bounding box center [1127, 137] width 26 height 11
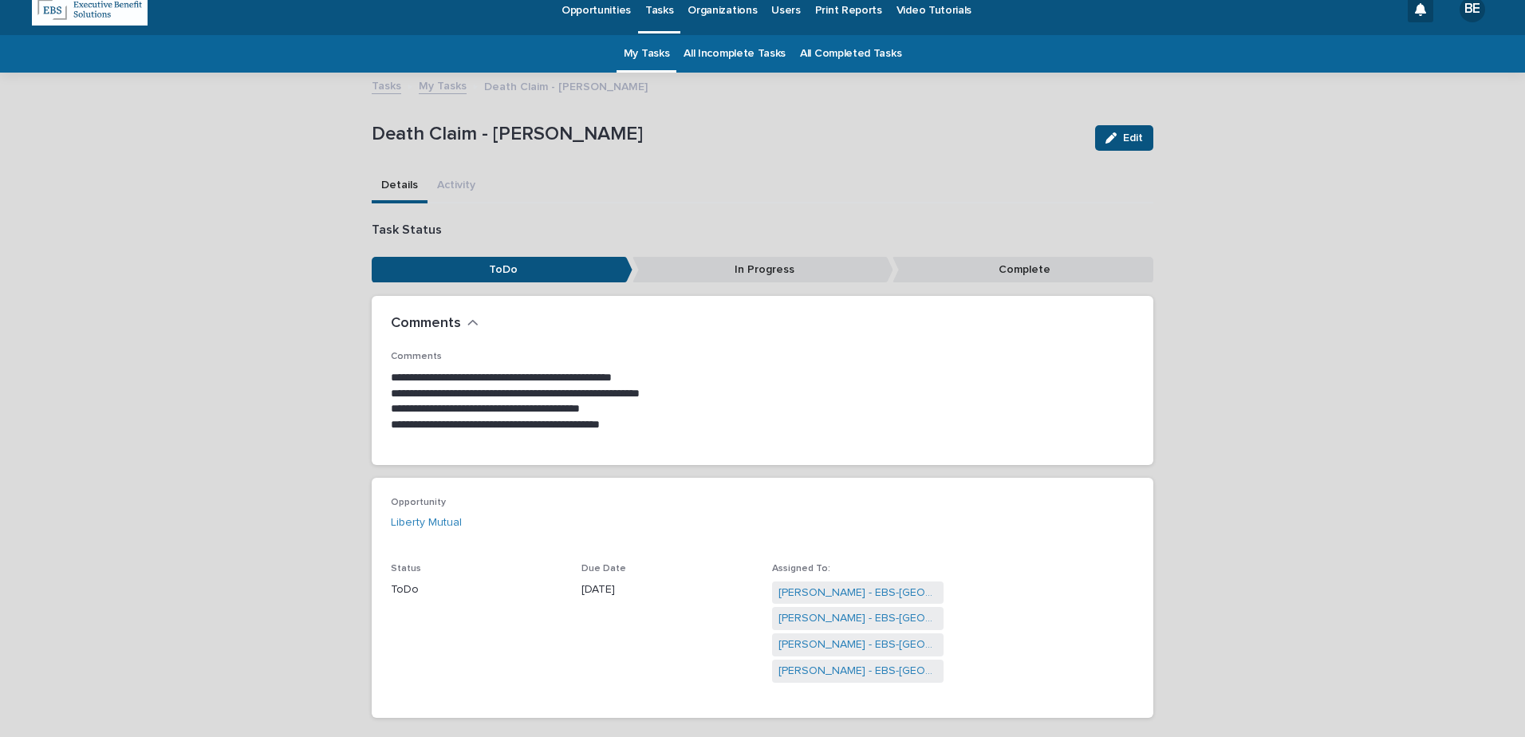
click at [441, 85] on link "My Tasks" at bounding box center [443, 85] width 48 height 18
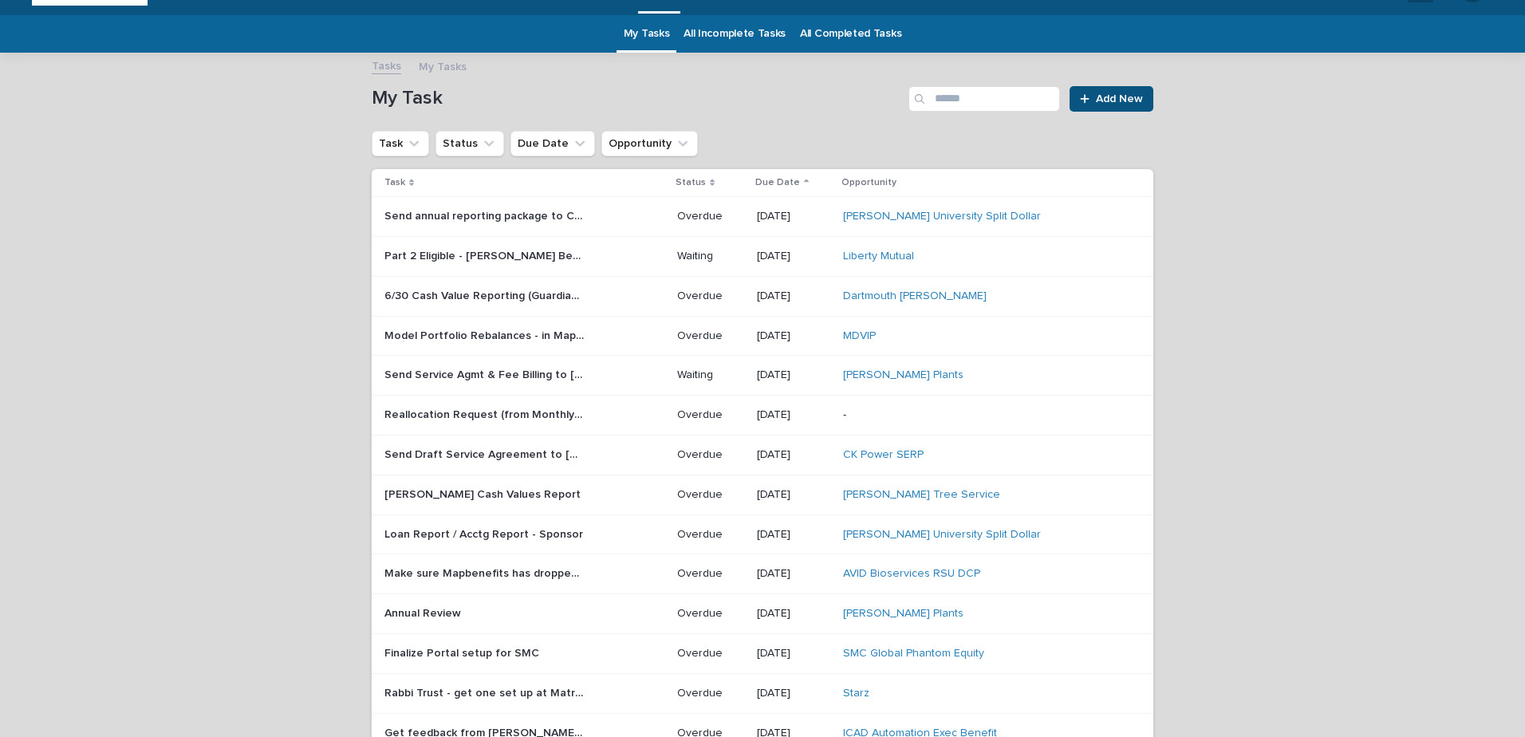
scroll to position [51, 0]
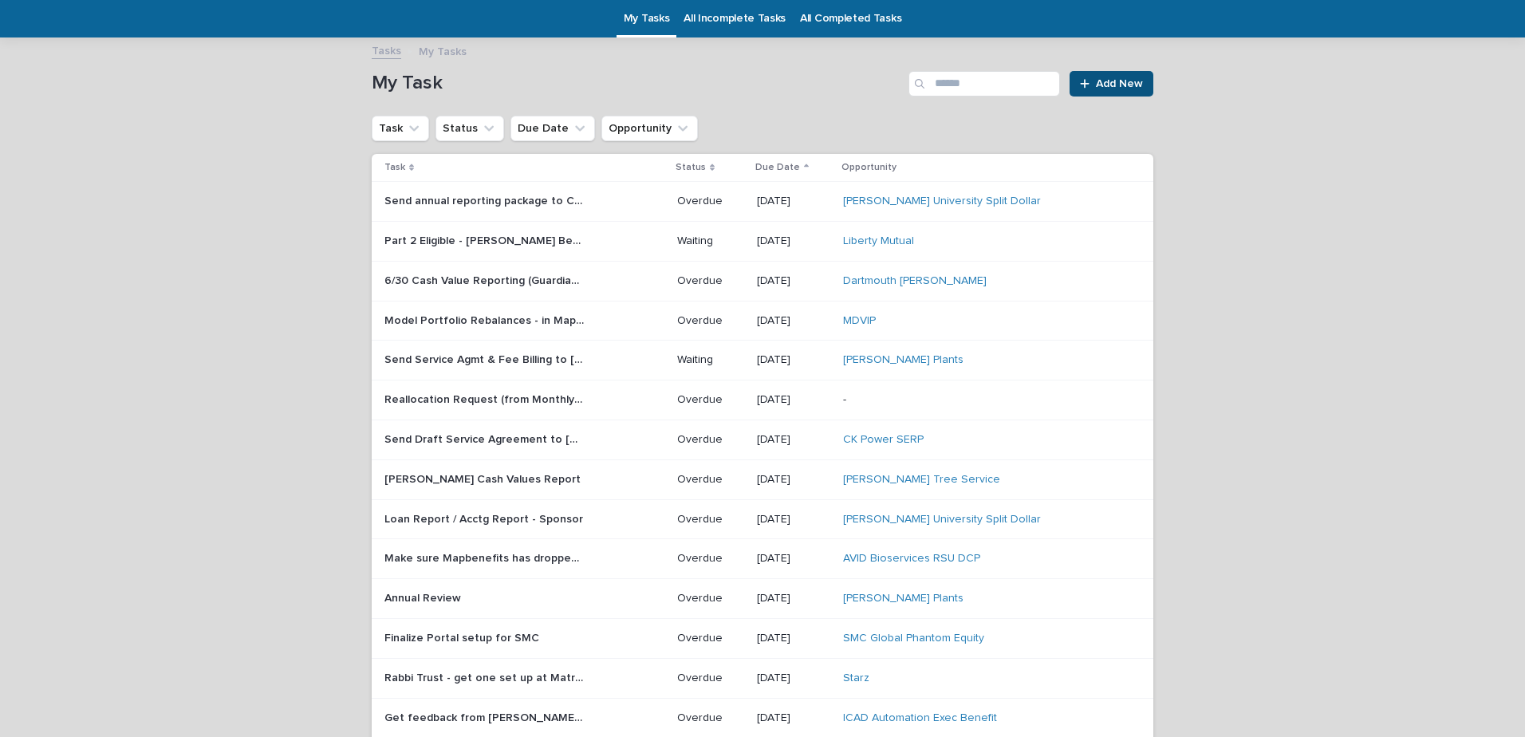
click at [501, 356] on p "Send Service Agmt & Fee Billing to [PERSON_NAME] for signature" at bounding box center [485, 358] width 203 height 17
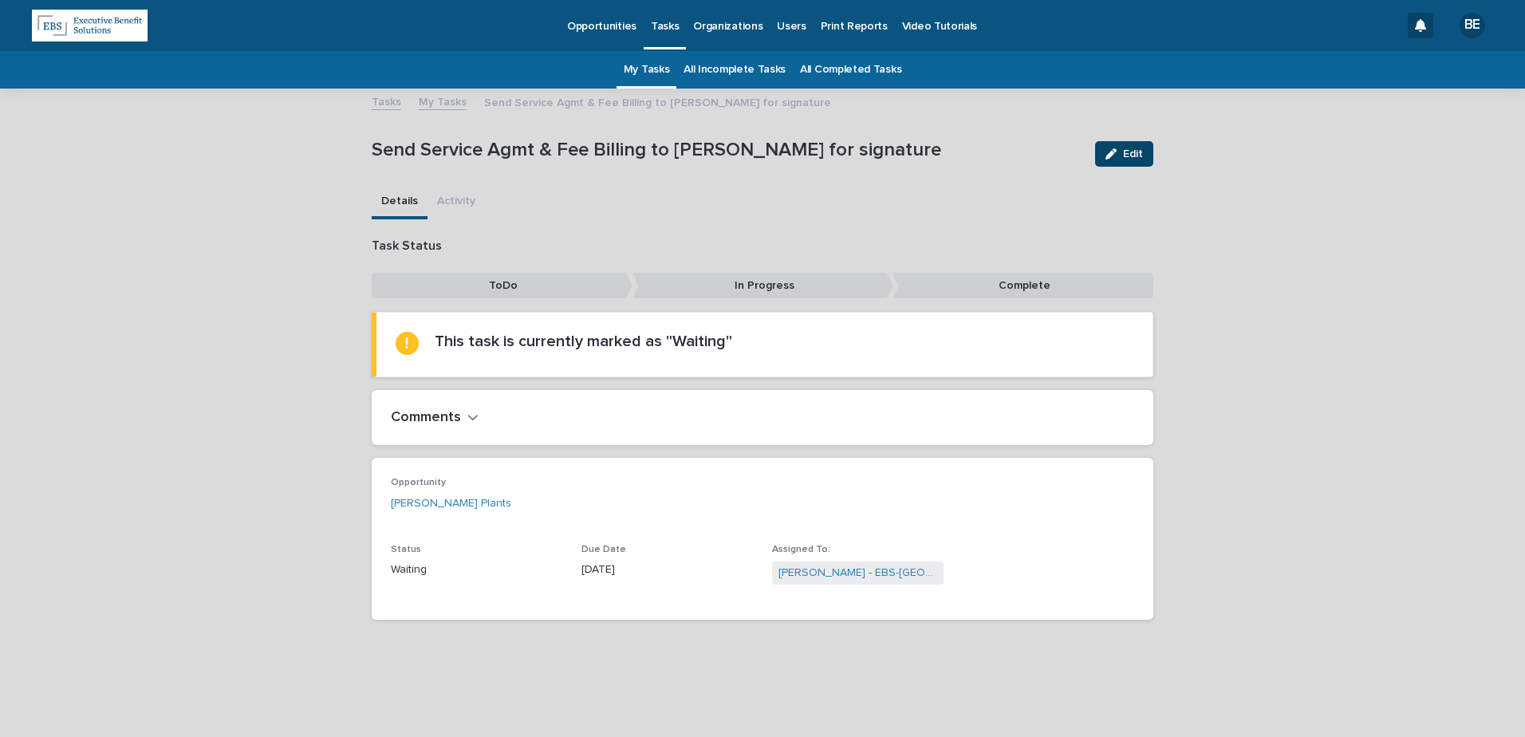
click at [1134, 146] on button "Edit" at bounding box center [1124, 154] width 58 height 26
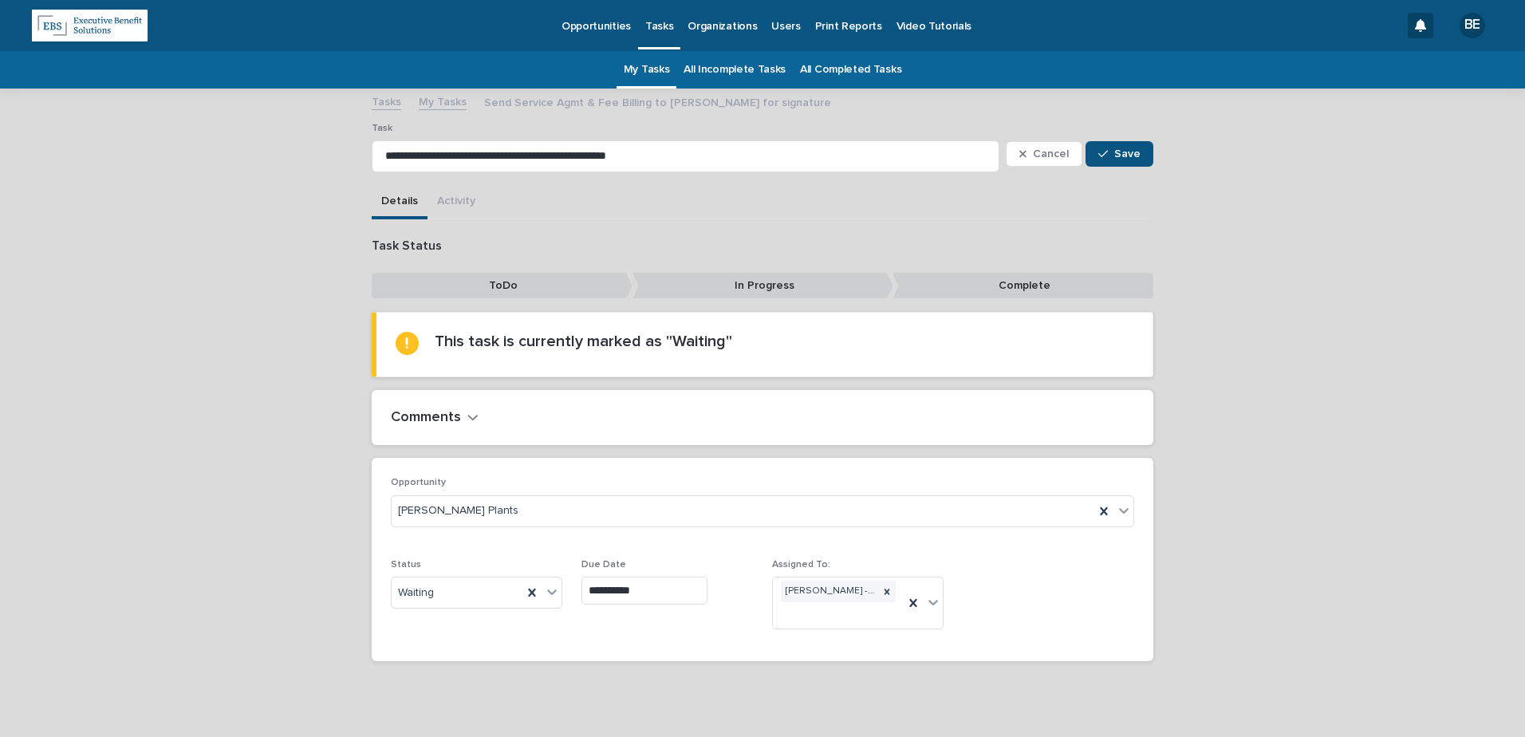
click at [453, 411] on h2 "Comments" at bounding box center [426, 418] width 70 height 18
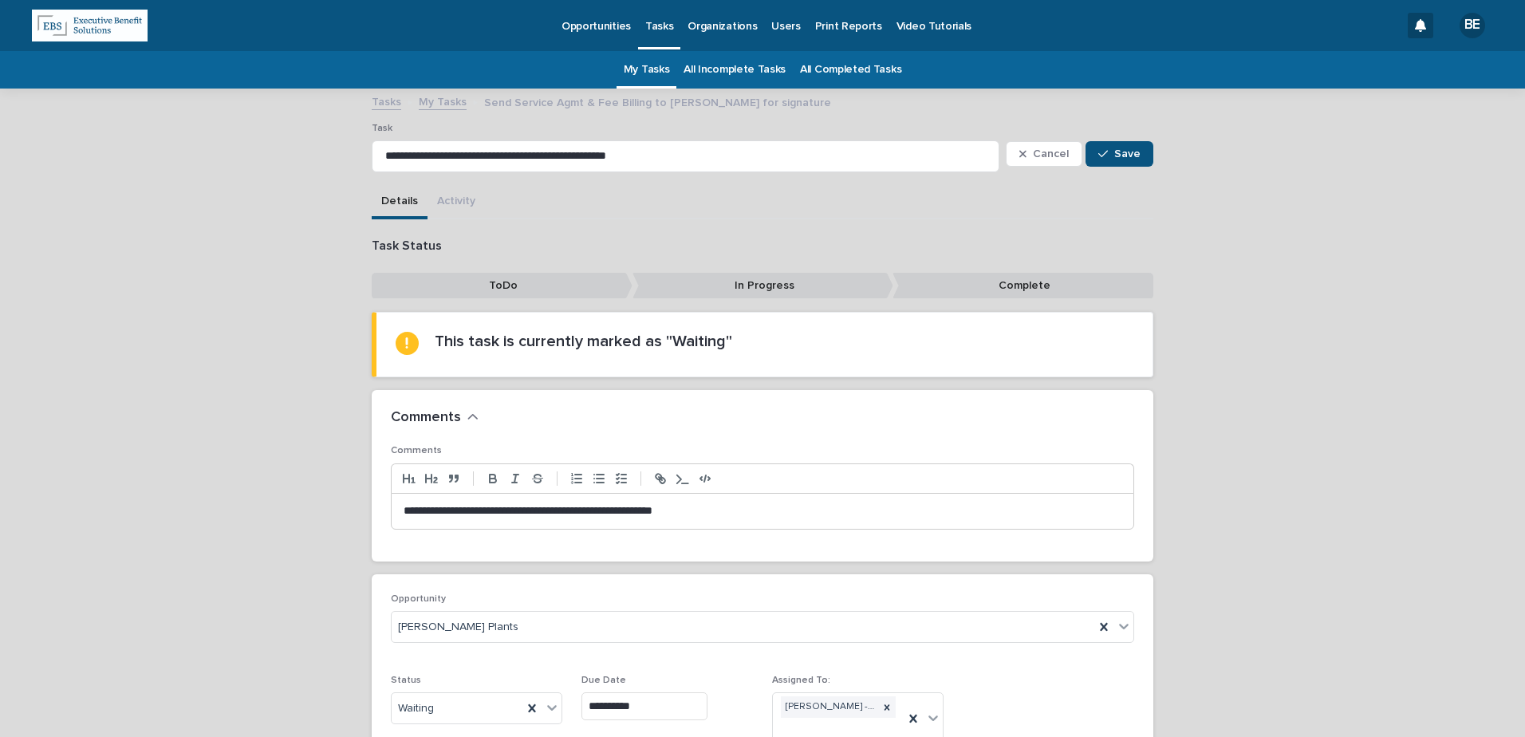
click at [747, 503] on p "**********" at bounding box center [763, 511] width 718 height 16
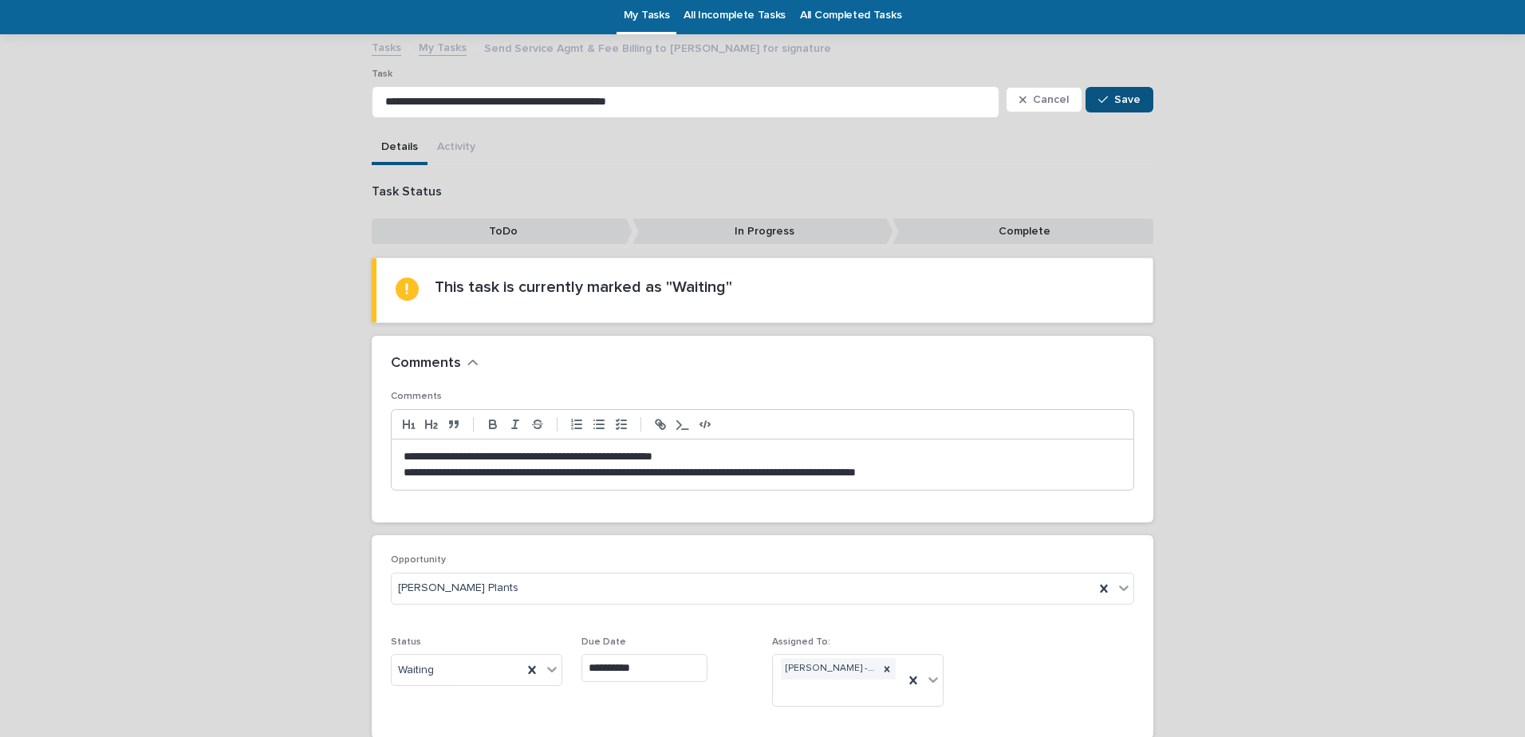
scroll to position [148, 0]
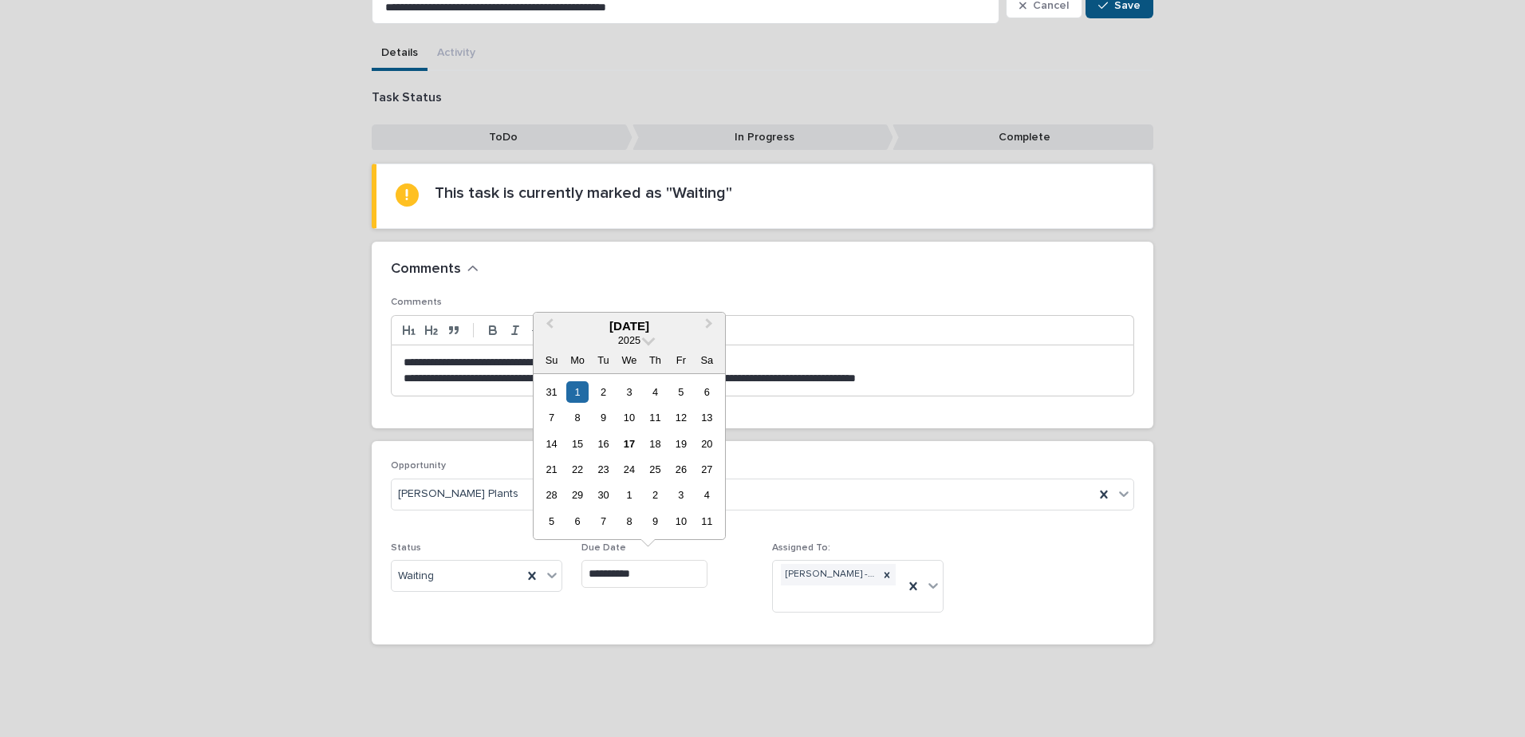
click at [653, 575] on input "**********" at bounding box center [644, 574] width 126 height 28
click at [679, 439] on div "19" at bounding box center [681, 444] width 22 height 22
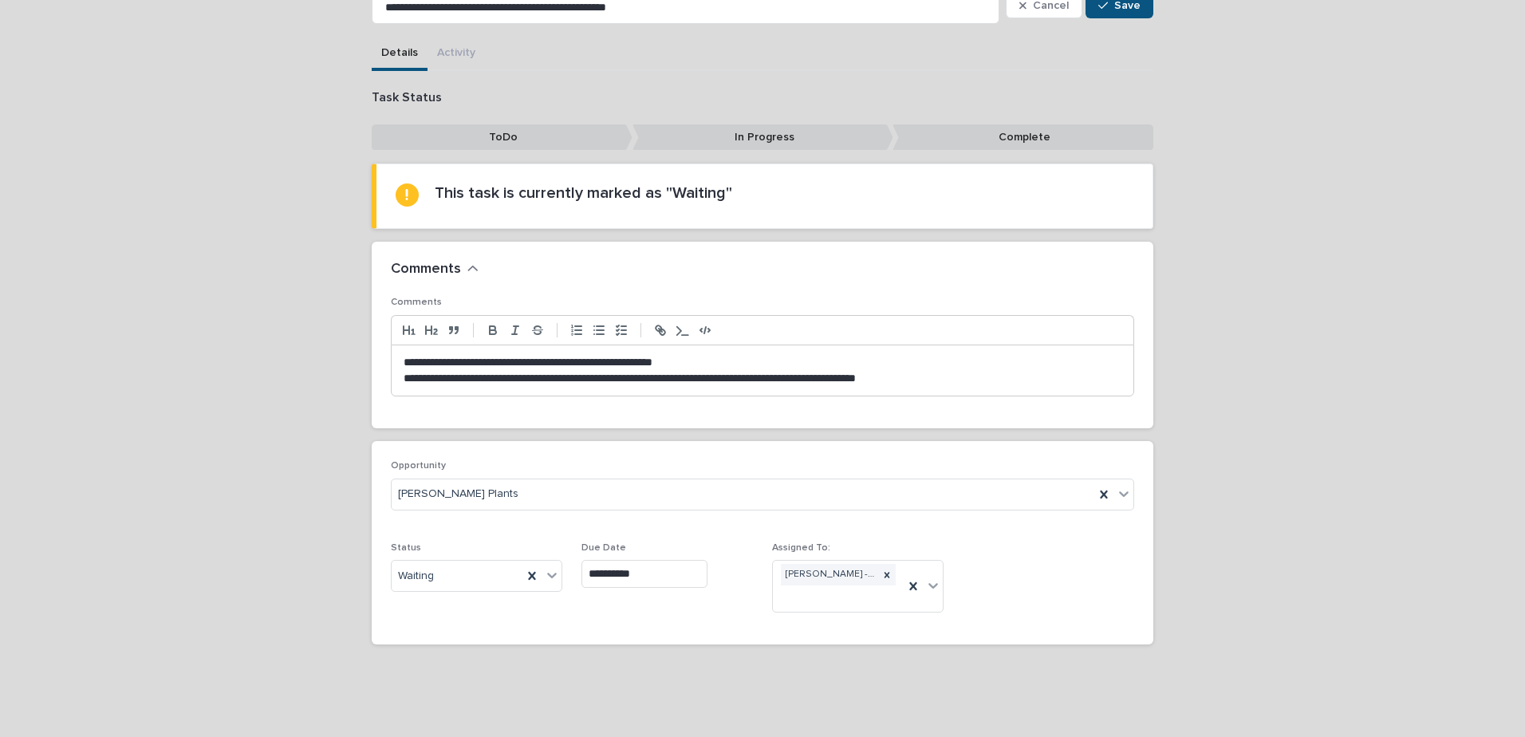
type input "**********"
click at [455, 581] on div "Waiting" at bounding box center [457, 576] width 131 height 26
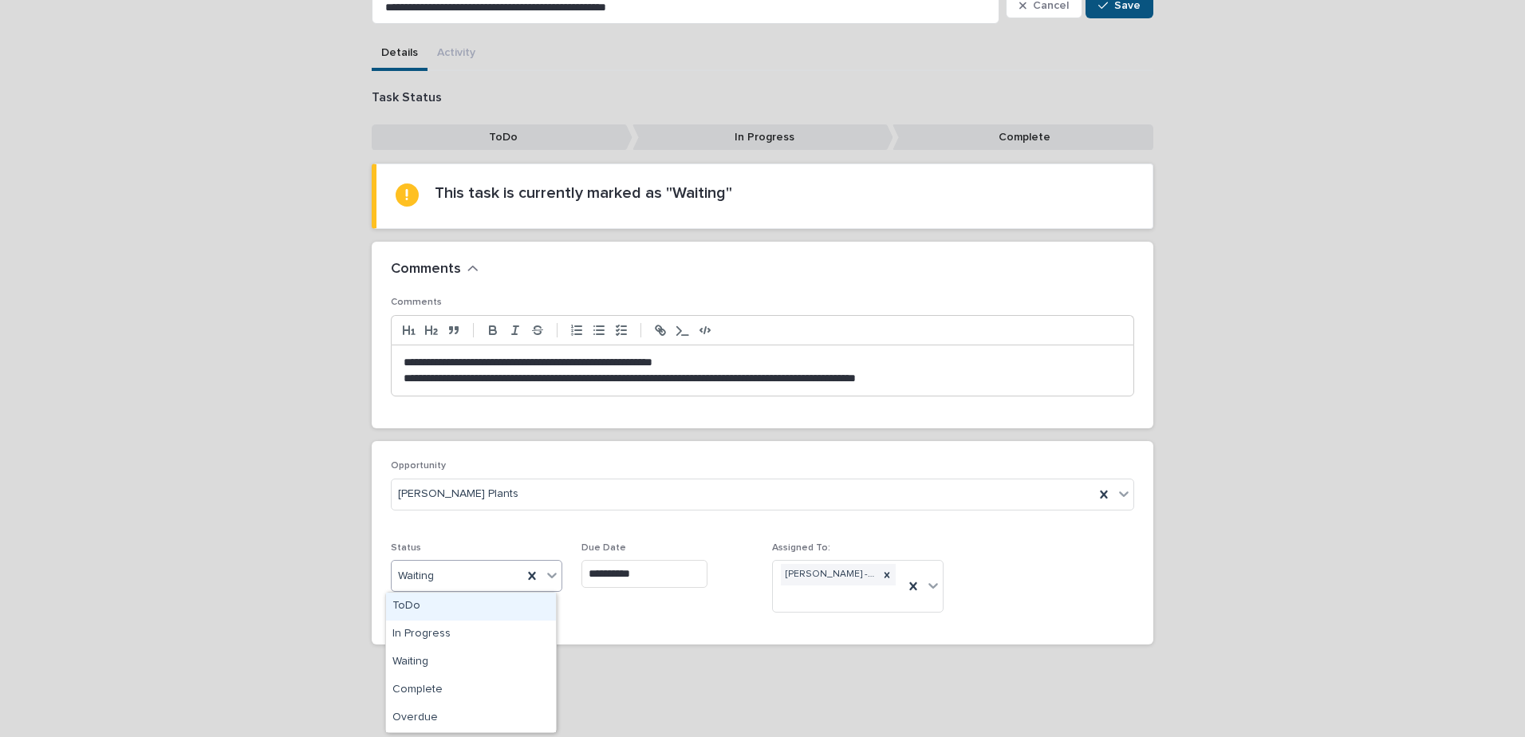
drag, startPoint x: 413, startPoint y: 609, endPoint x: 502, endPoint y: 623, distance: 89.7
click at [413, 608] on div "ToDo" at bounding box center [471, 607] width 170 height 28
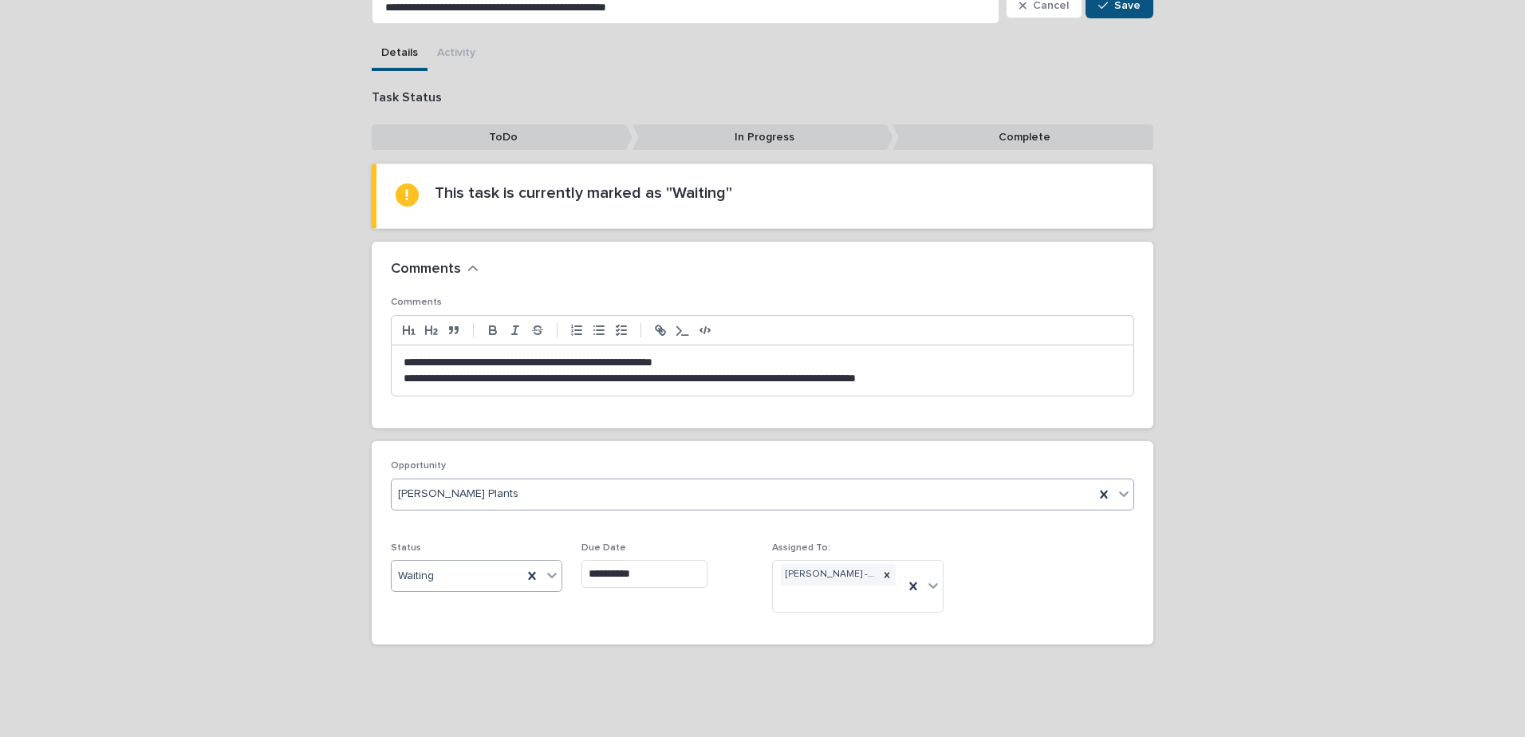
scroll to position [70, 0]
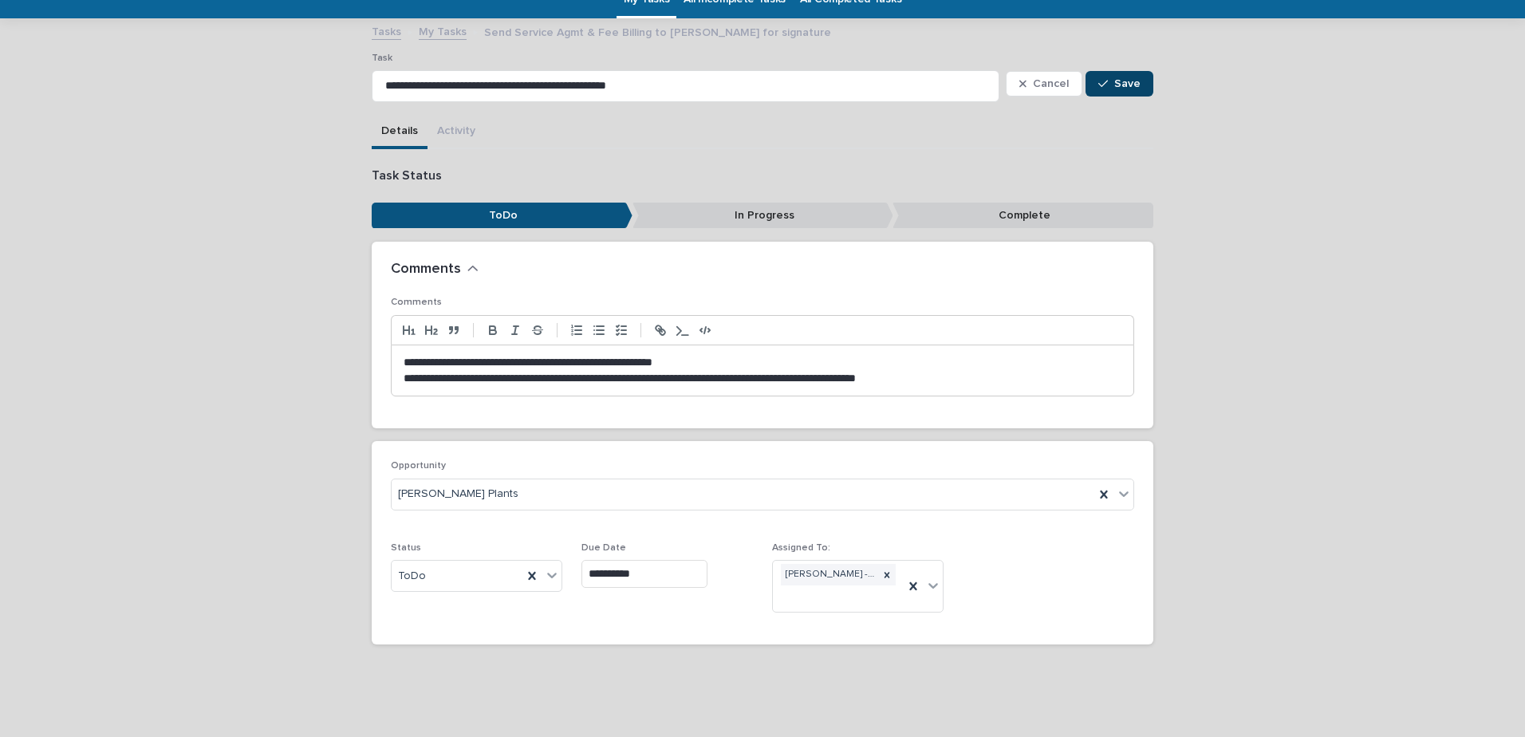
drag, startPoint x: 1117, startPoint y: 81, endPoint x: 1162, endPoint y: 248, distance: 173.4
click at [1117, 81] on span "Save" at bounding box center [1127, 83] width 26 height 11
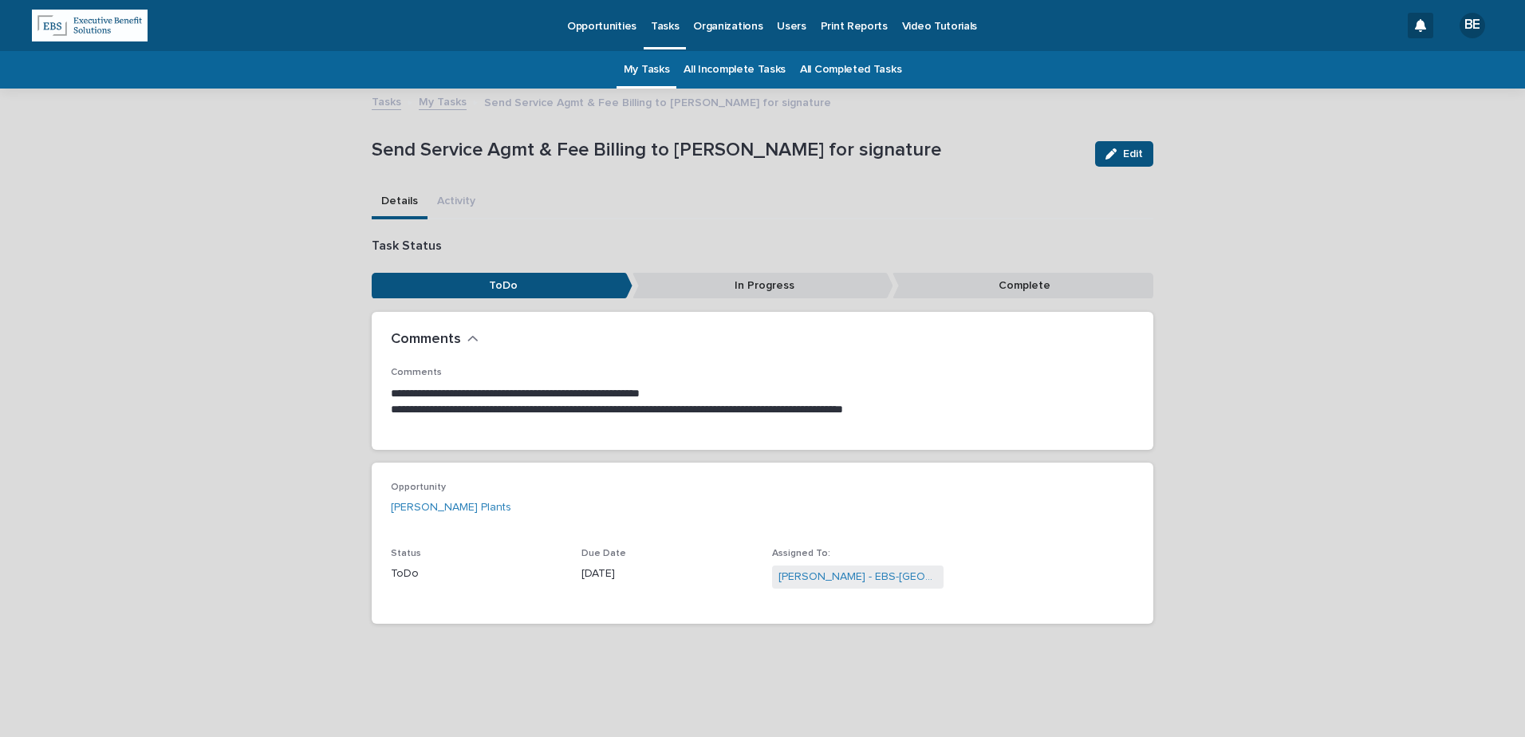
scroll to position [0, 0]
click at [447, 97] on link "My Tasks" at bounding box center [443, 101] width 48 height 18
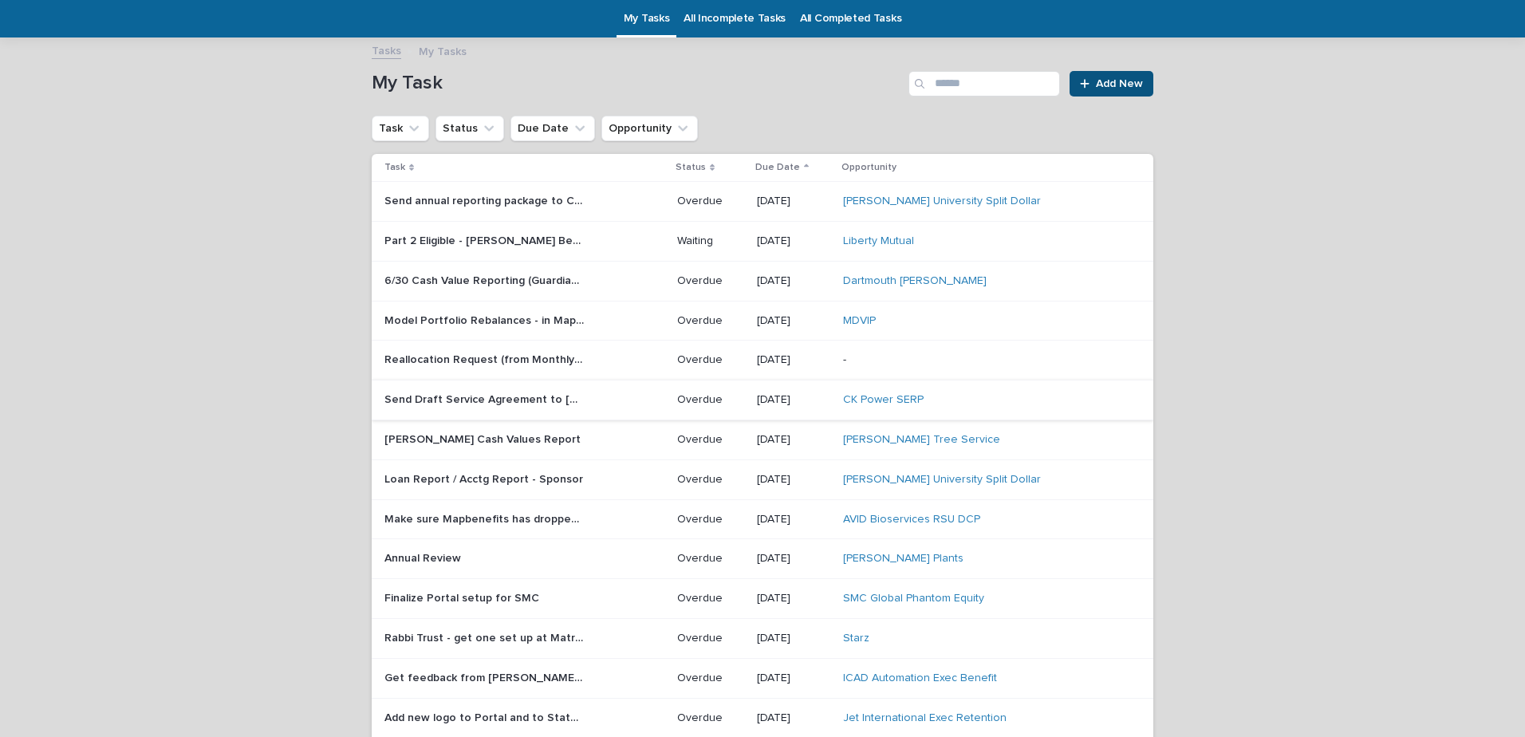
scroll to position [131, 0]
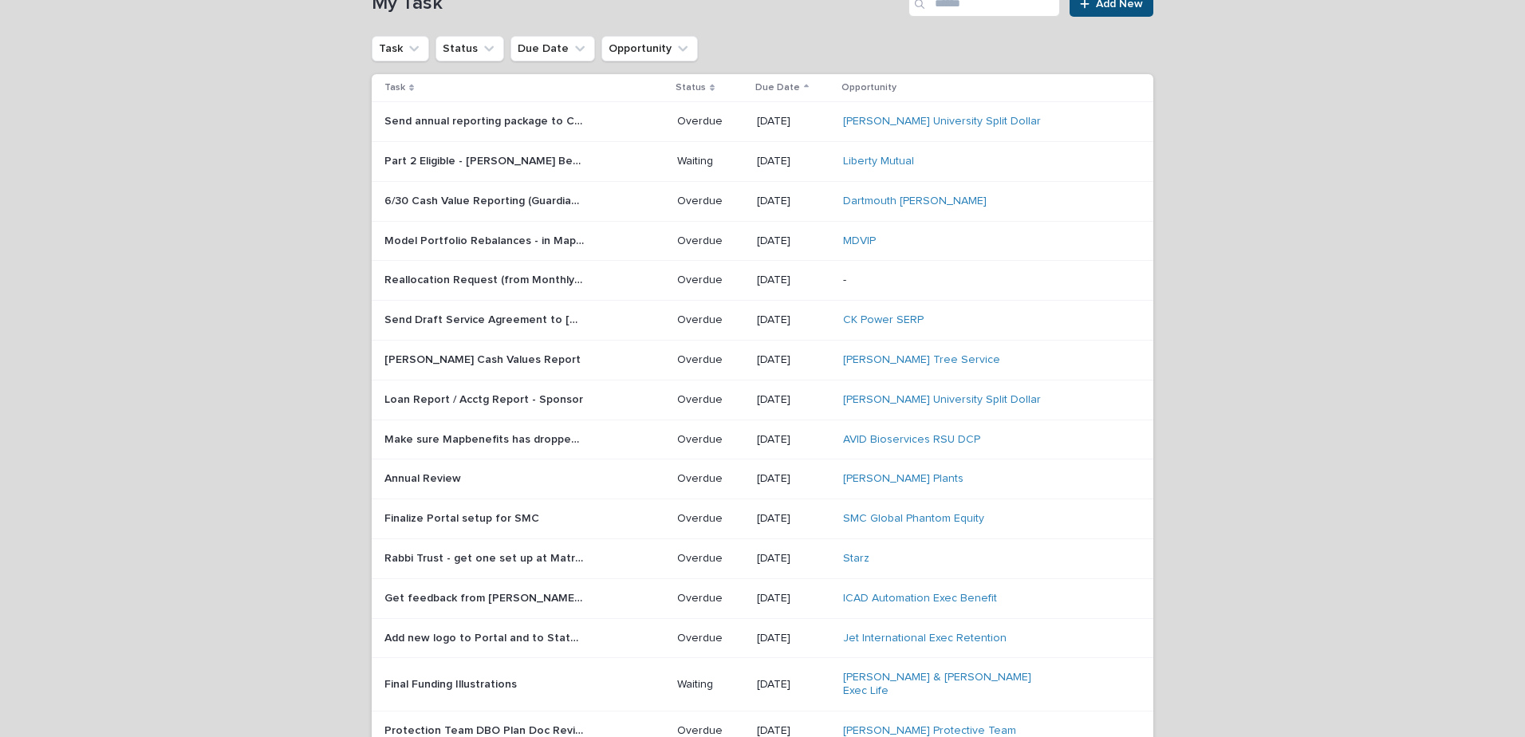
click at [466, 514] on p "Finalize Portal setup for SMC" at bounding box center [463, 517] width 158 height 17
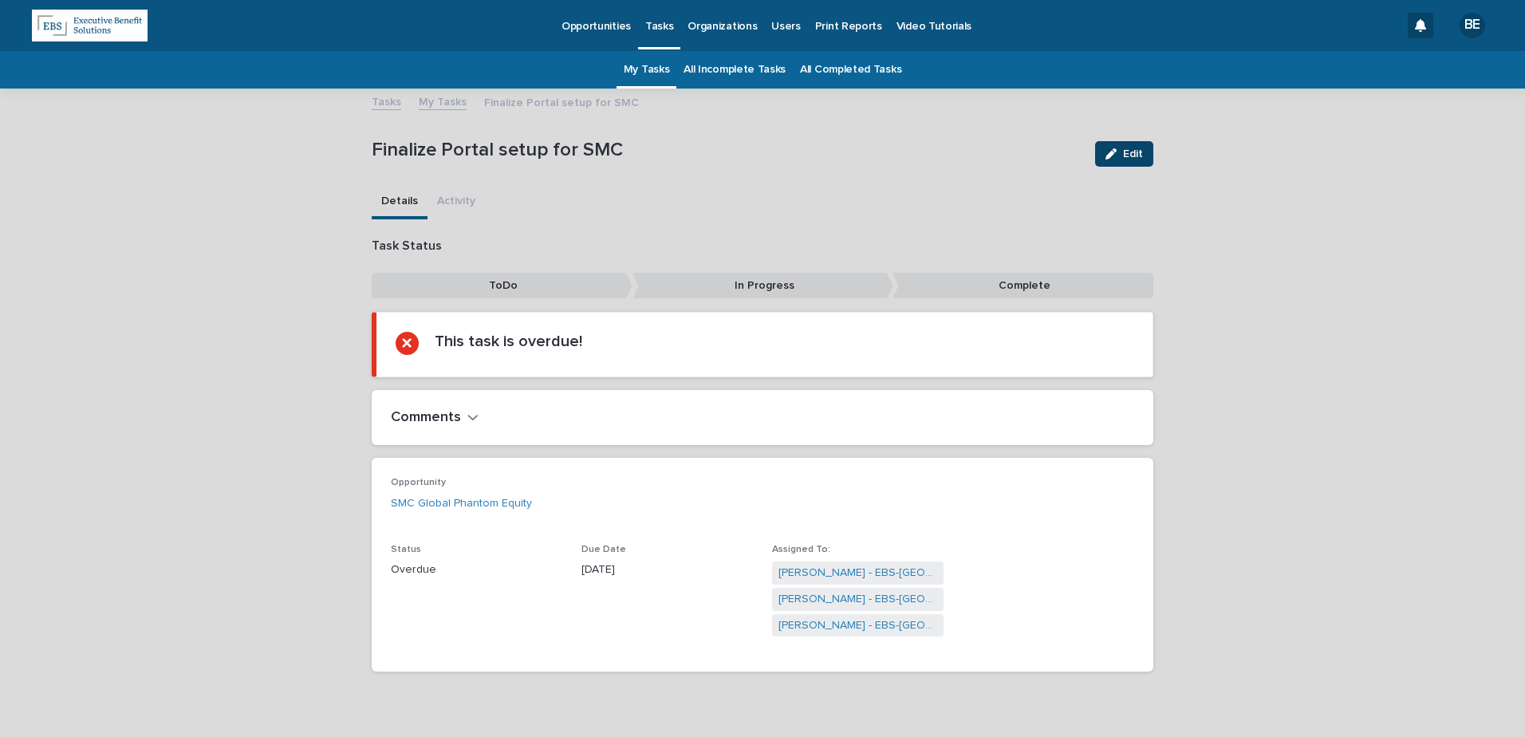
click at [1125, 146] on button "Edit" at bounding box center [1124, 154] width 58 height 26
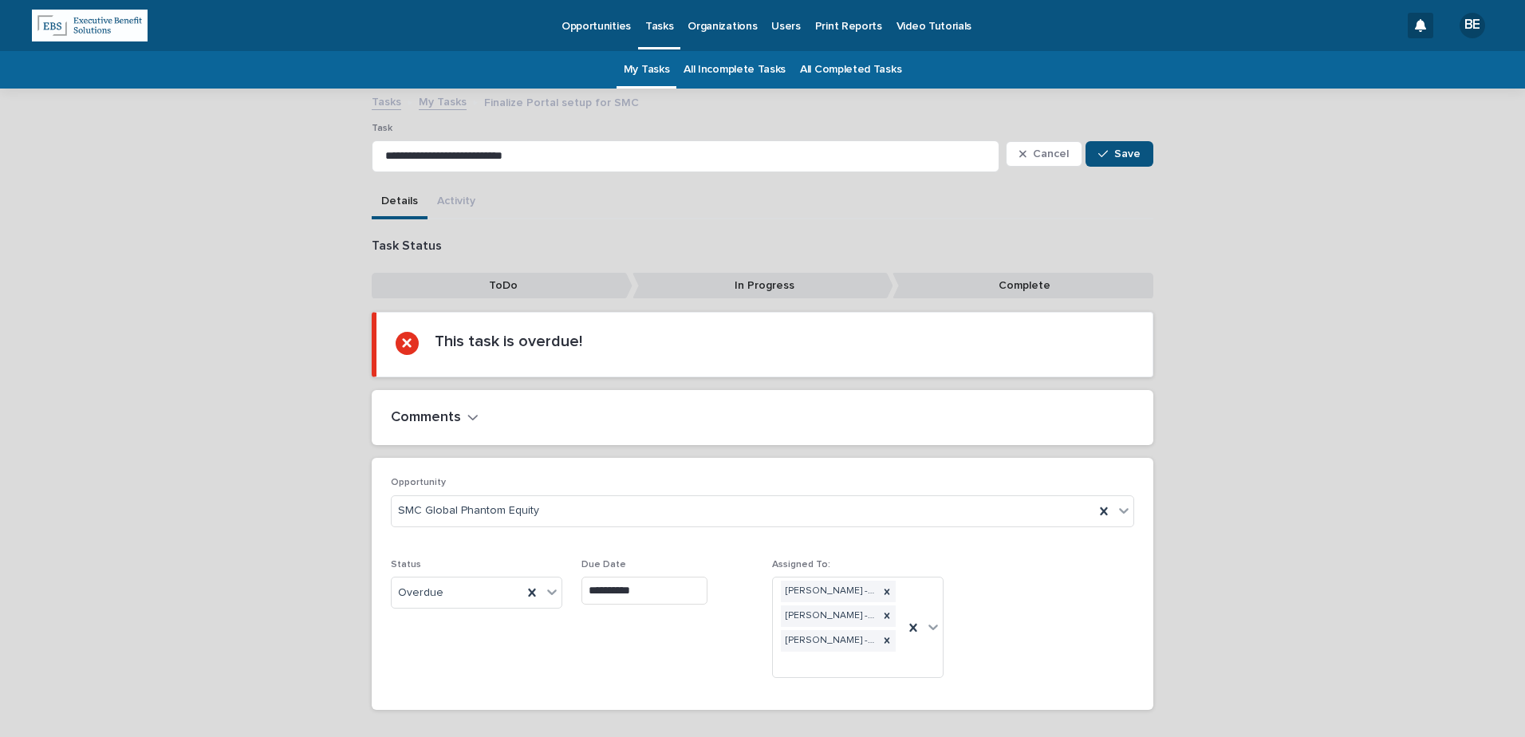
drag, startPoint x: 219, startPoint y: 234, endPoint x: 239, endPoint y: 233, distance: 20.0
click at [220, 234] on div "**********" at bounding box center [762, 446] width 1525 height 713
click at [1059, 154] on span "Cancel" at bounding box center [1051, 153] width 36 height 11
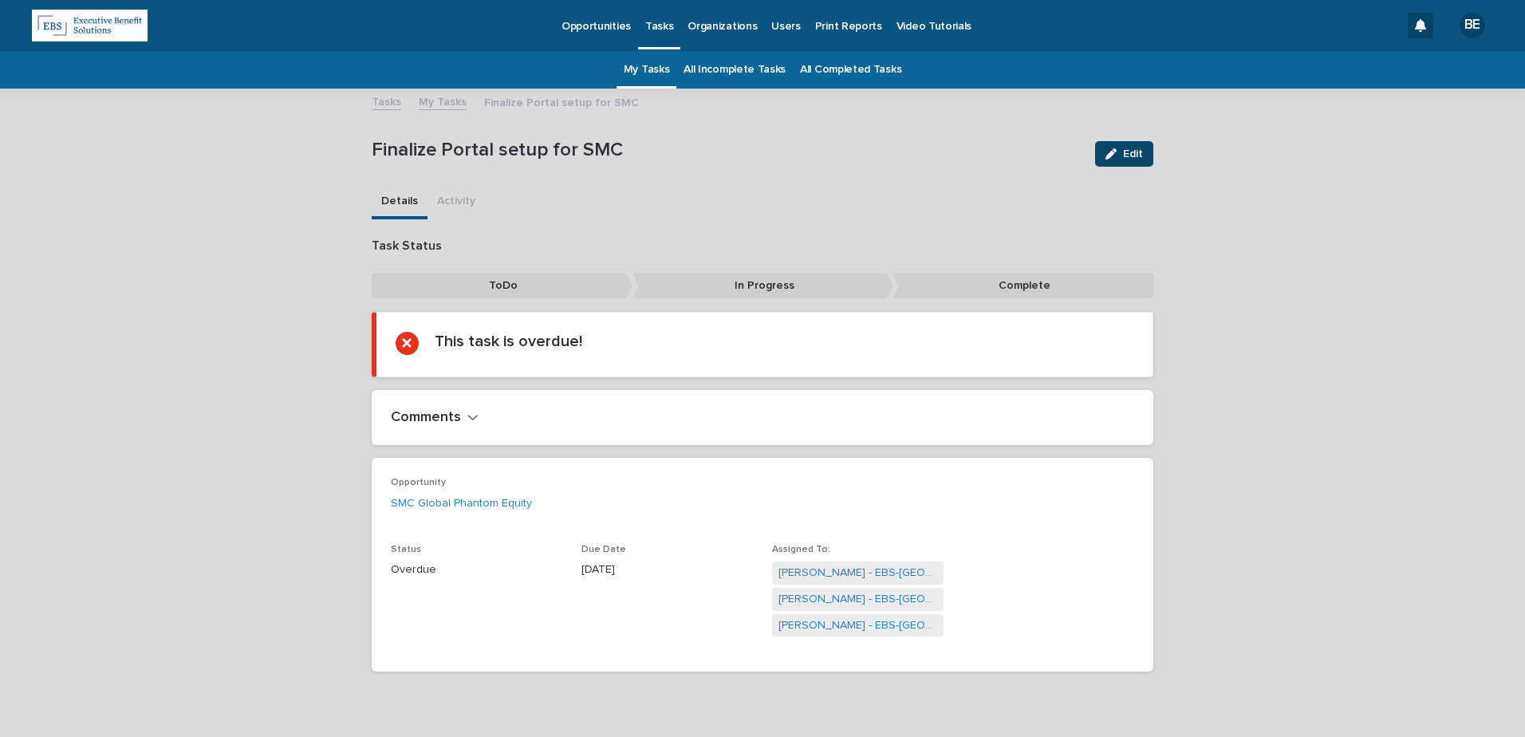
click at [1123, 152] on span "Edit" at bounding box center [1133, 153] width 20 height 11
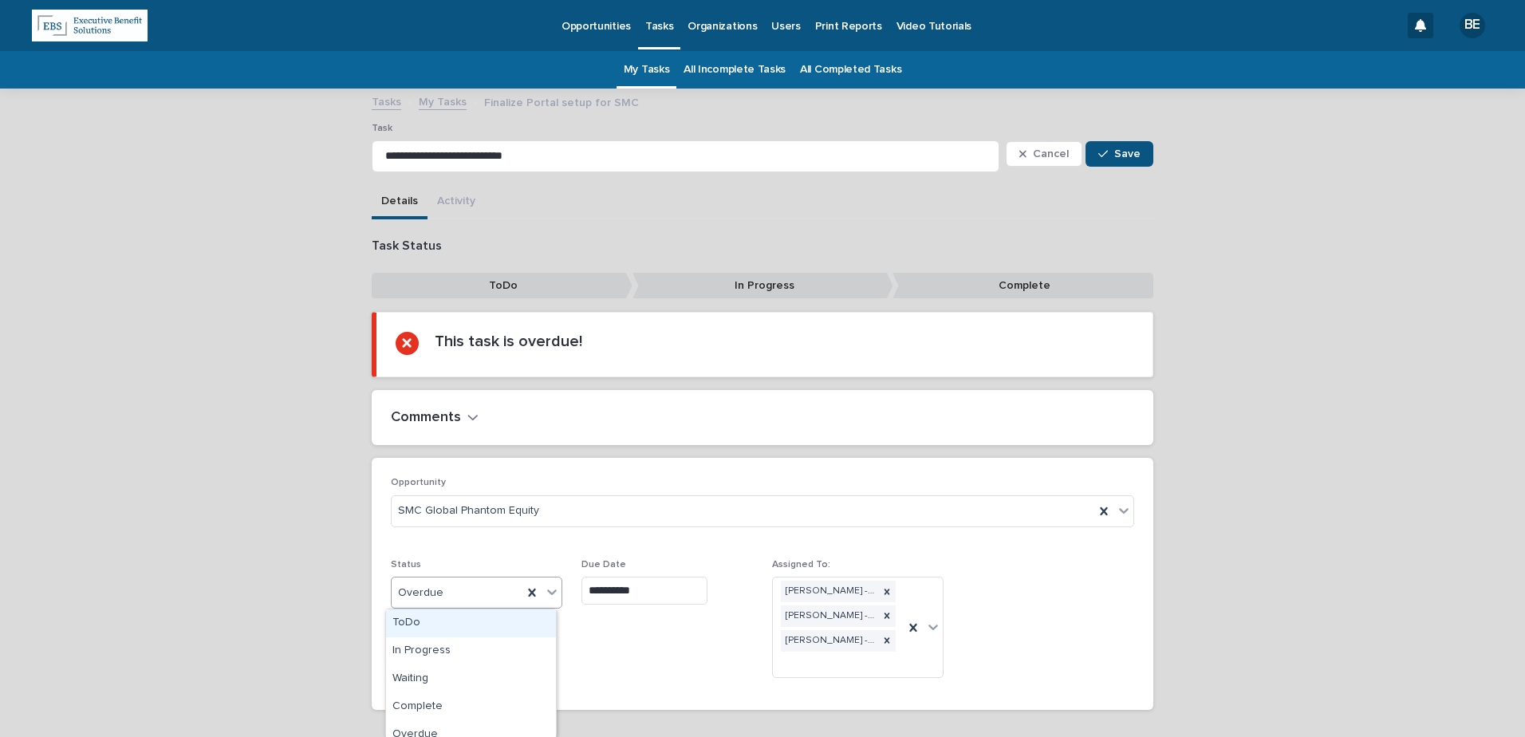
click at [547, 593] on icon at bounding box center [552, 592] width 10 height 6
click at [421, 651] on div "In Progress" at bounding box center [471, 651] width 170 height 28
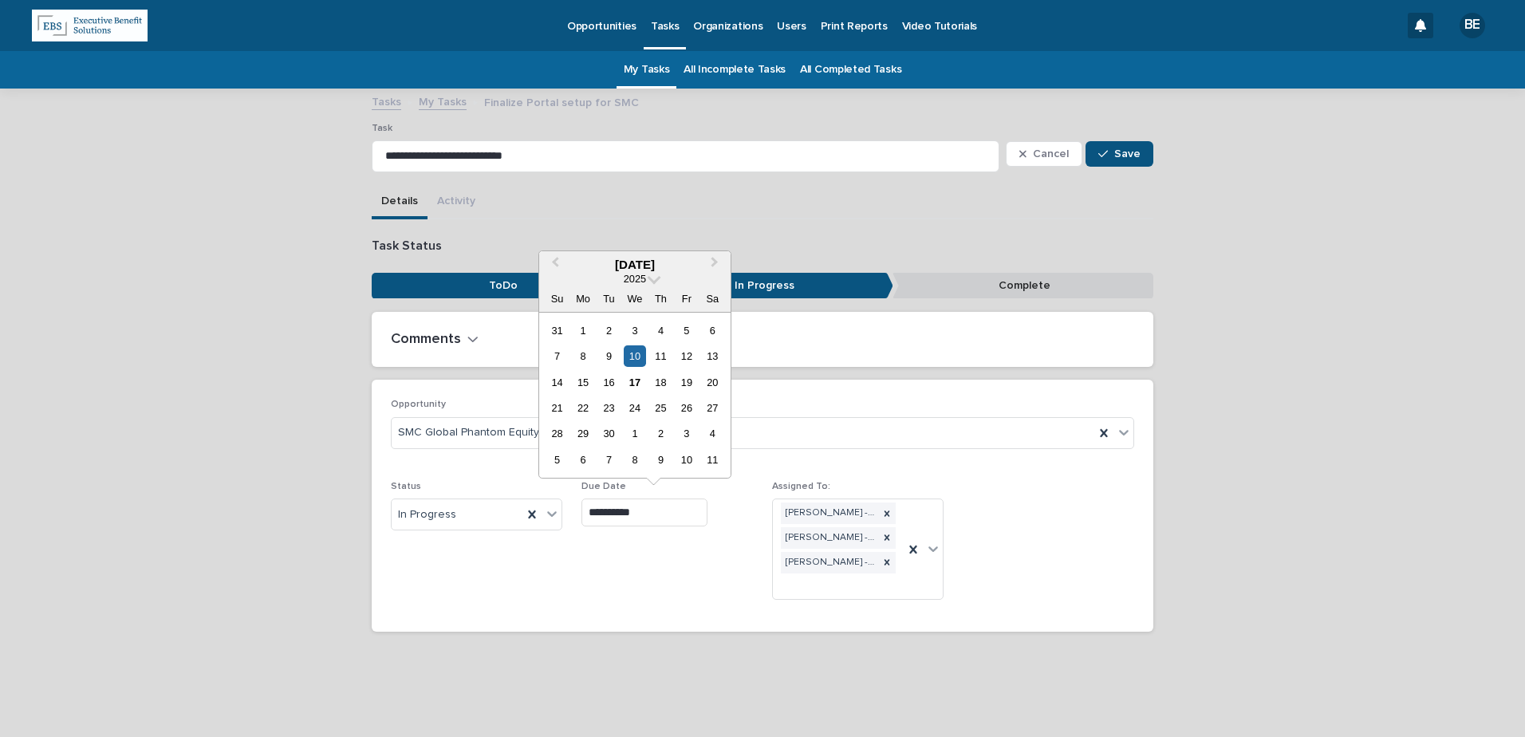
click at [665, 502] on input "**********" at bounding box center [644, 513] width 126 height 28
click at [687, 380] on div "19" at bounding box center [687, 383] width 22 height 22
type input "**********"
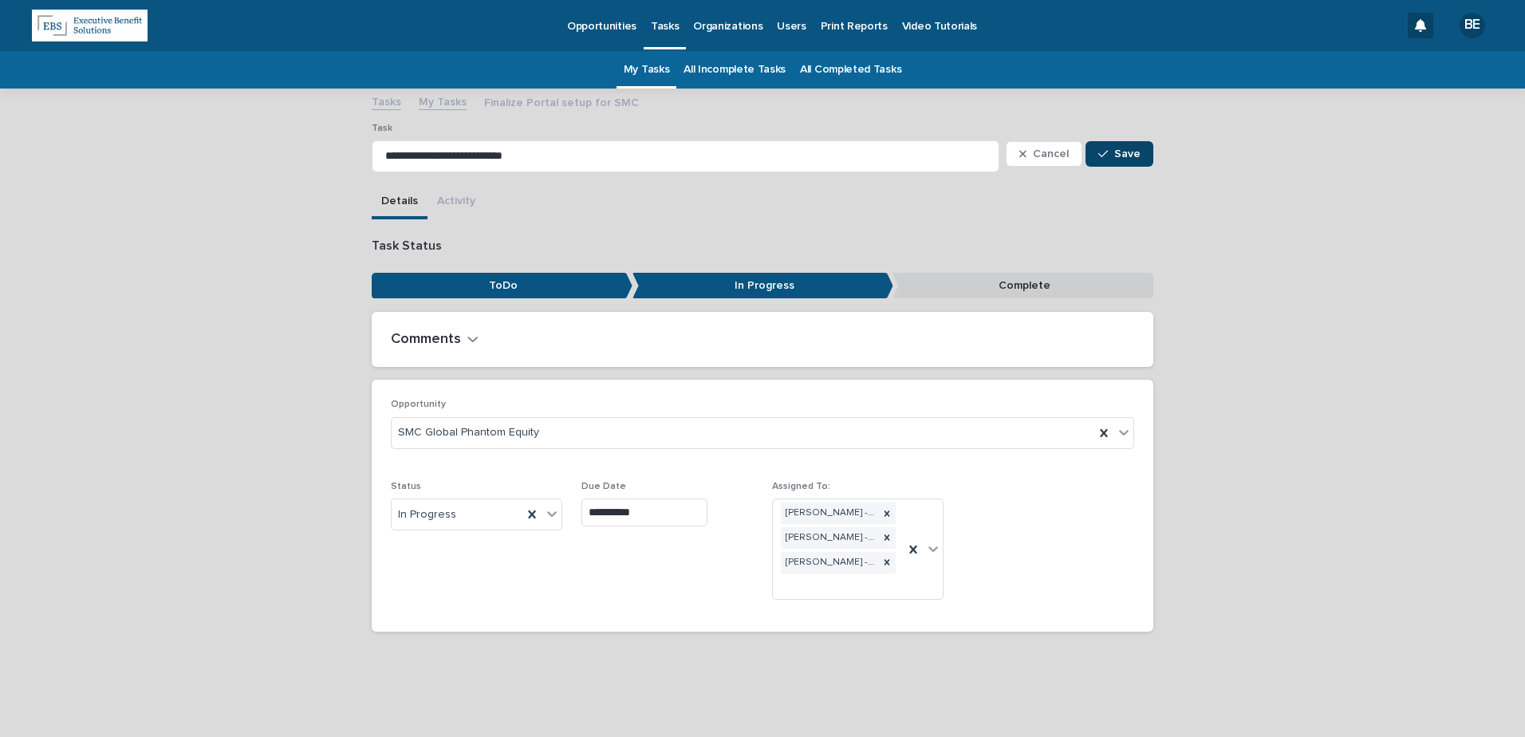
click at [1138, 144] on button "Save" at bounding box center [1120, 154] width 68 height 26
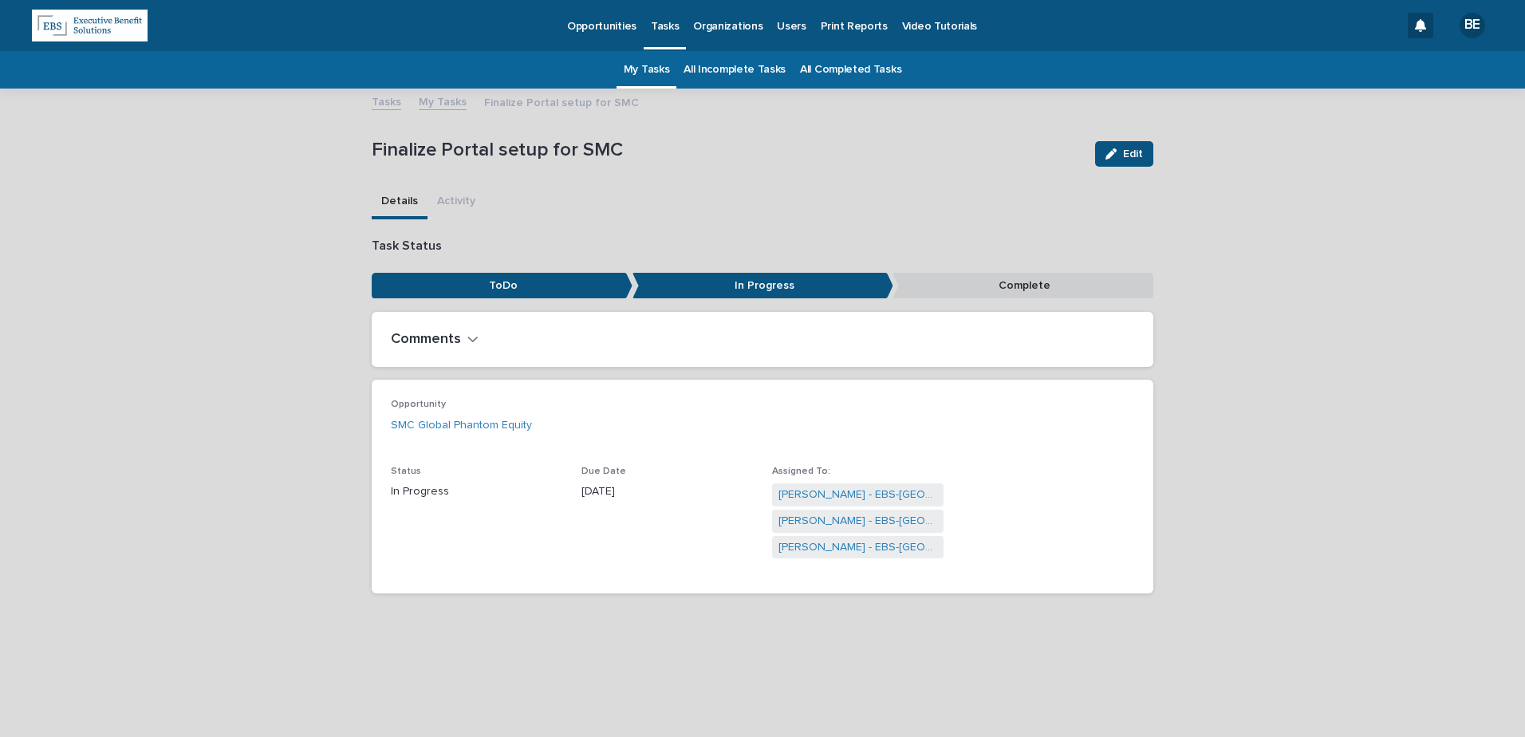
click at [441, 102] on link "My Tasks" at bounding box center [443, 101] width 48 height 18
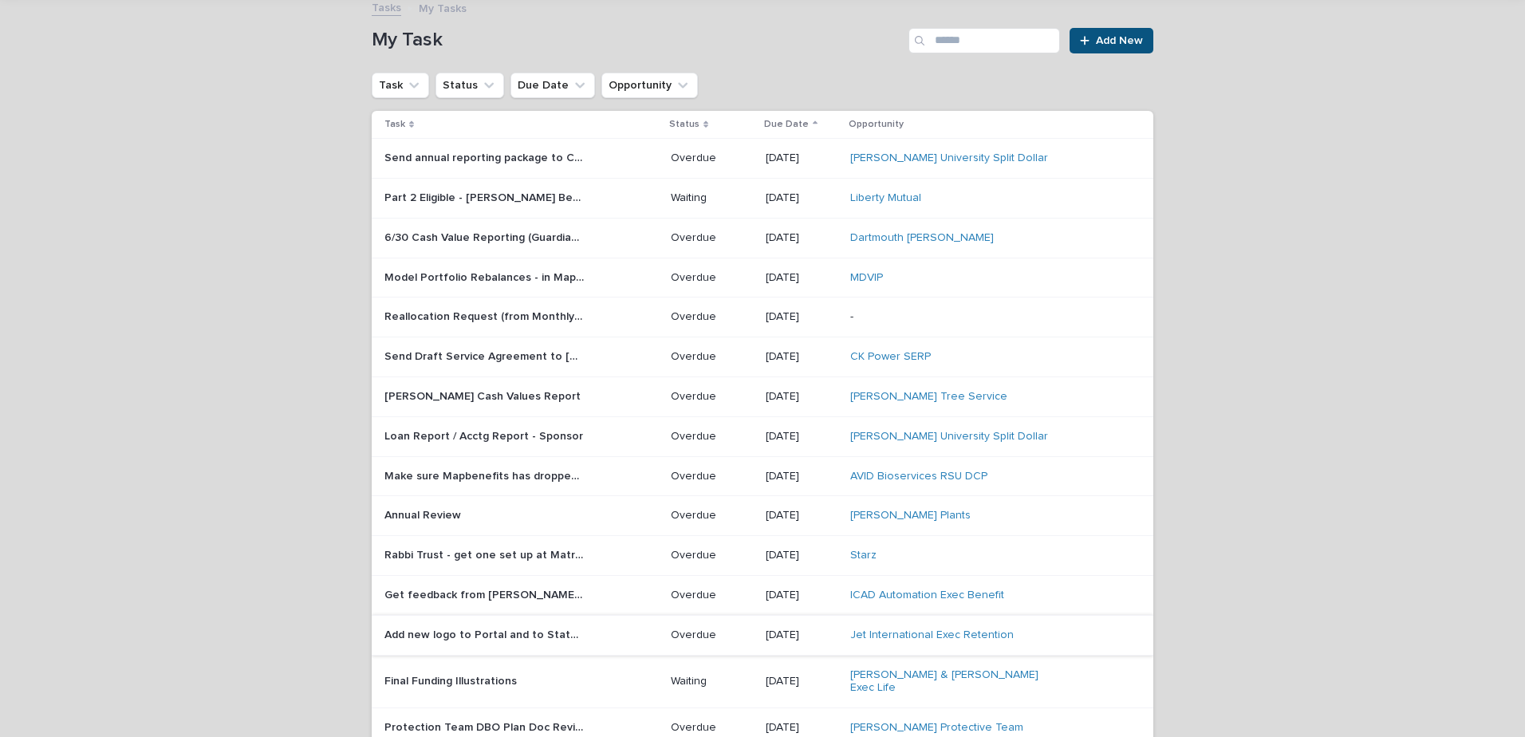
scroll to position [131, 0]
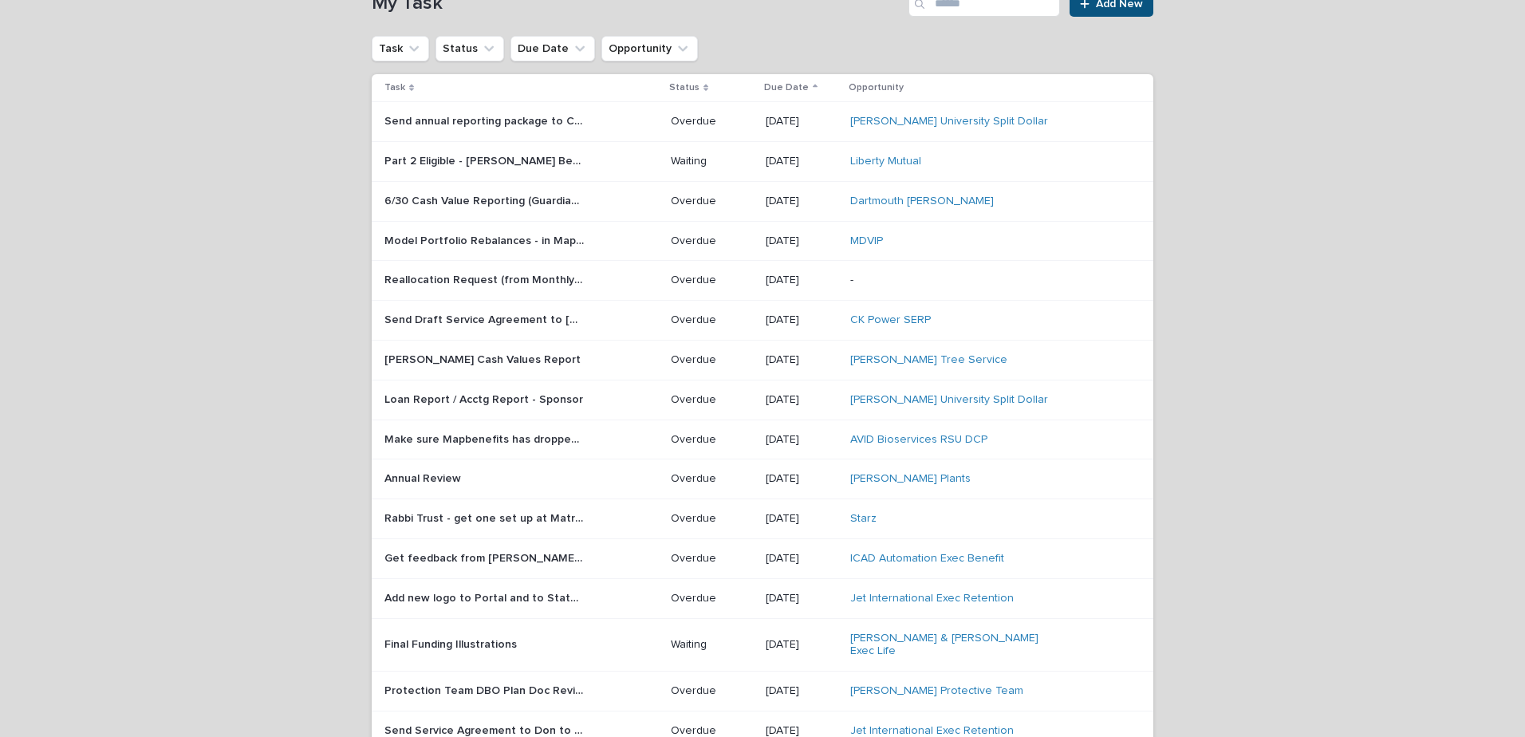
click at [473, 635] on p "Final Funding Illustrations" at bounding box center [452, 643] width 136 height 17
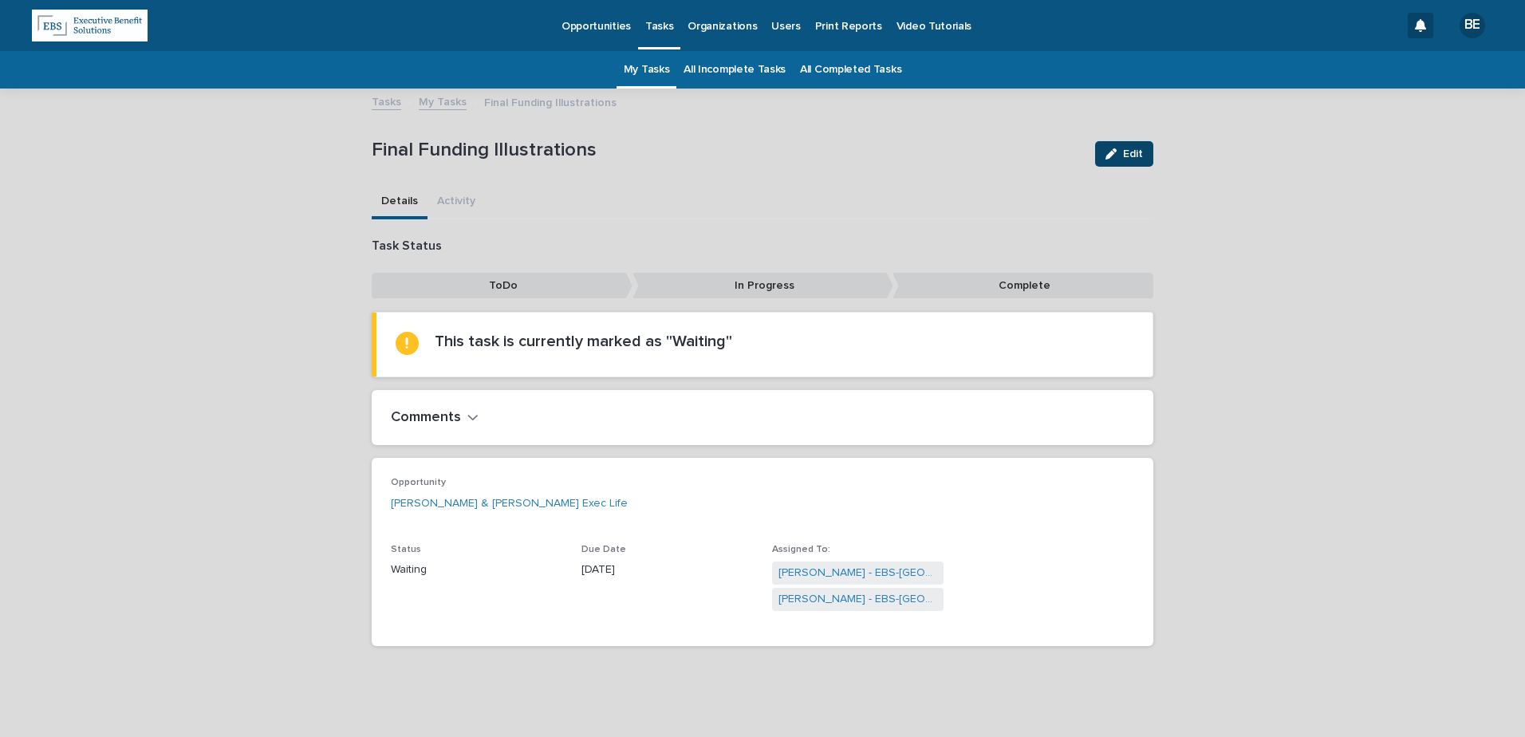
click at [1123, 153] on span "Edit" at bounding box center [1133, 153] width 20 height 11
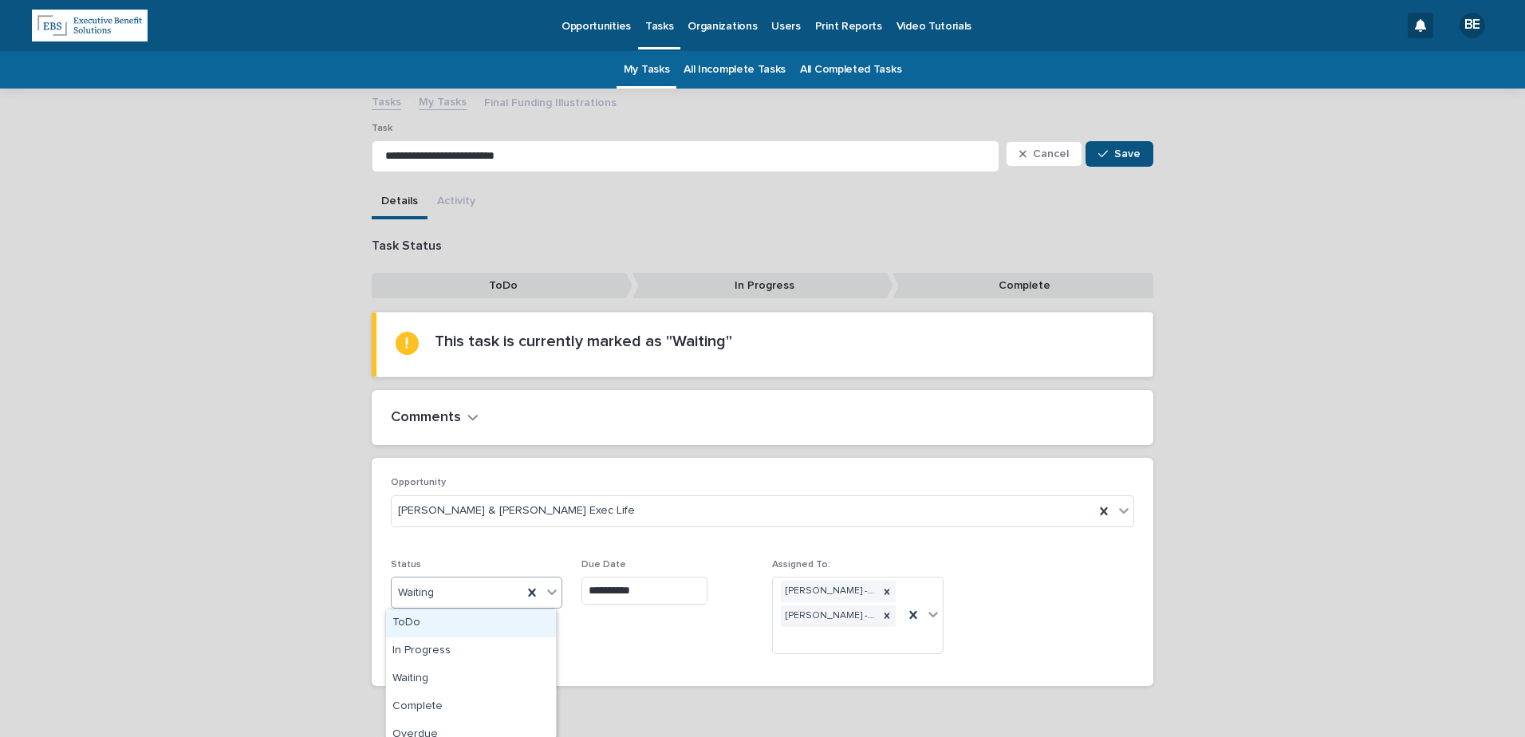
click at [550, 592] on icon at bounding box center [552, 592] width 16 height 16
drag, startPoint x: 423, startPoint y: 706, endPoint x: 437, endPoint y: 709, distance: 14.7
click at [421, 707] on div "Complete" at bounding box center [471, 707] width 170 height 28
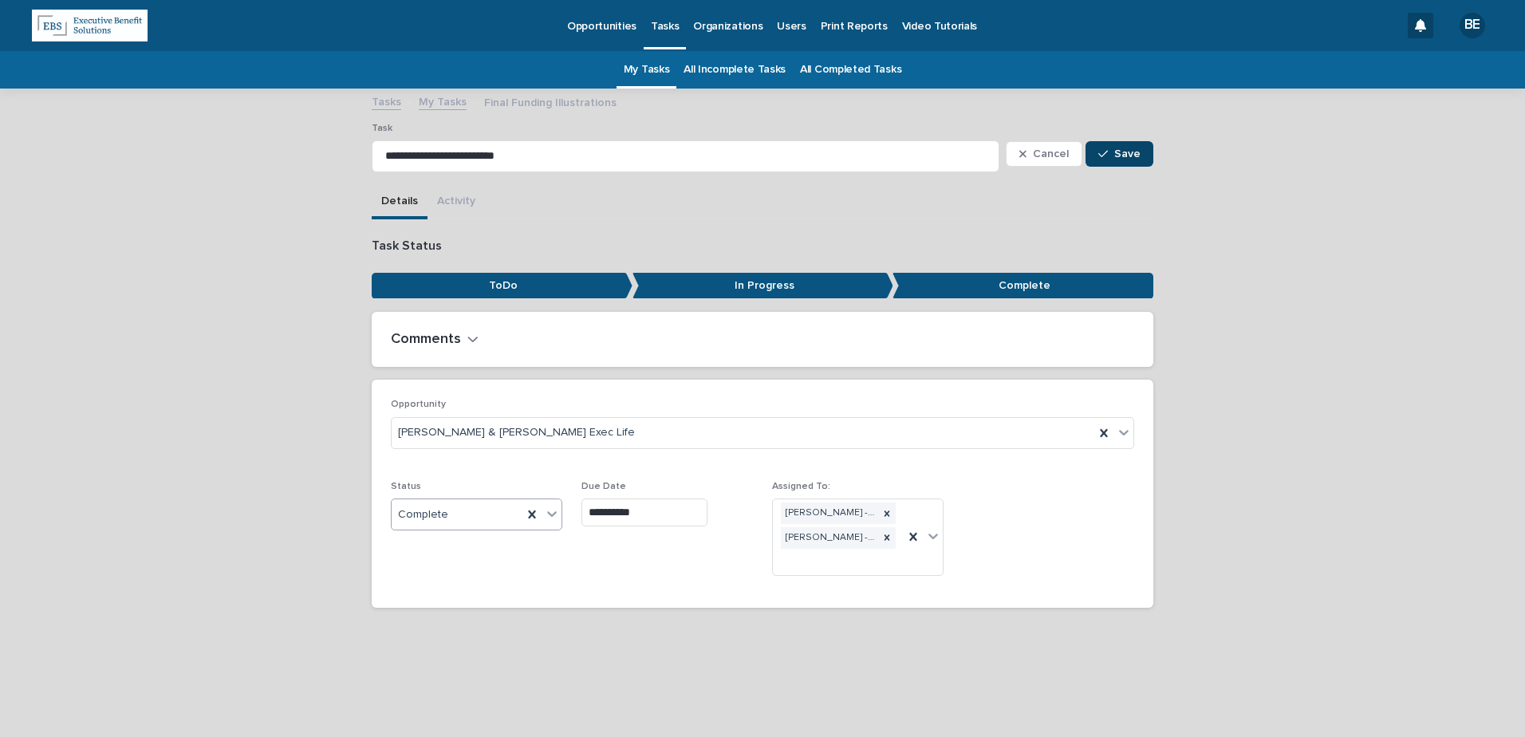
click at [1112, 147] on button "Save" at bounding box center [1120, 154] width 68 height 26
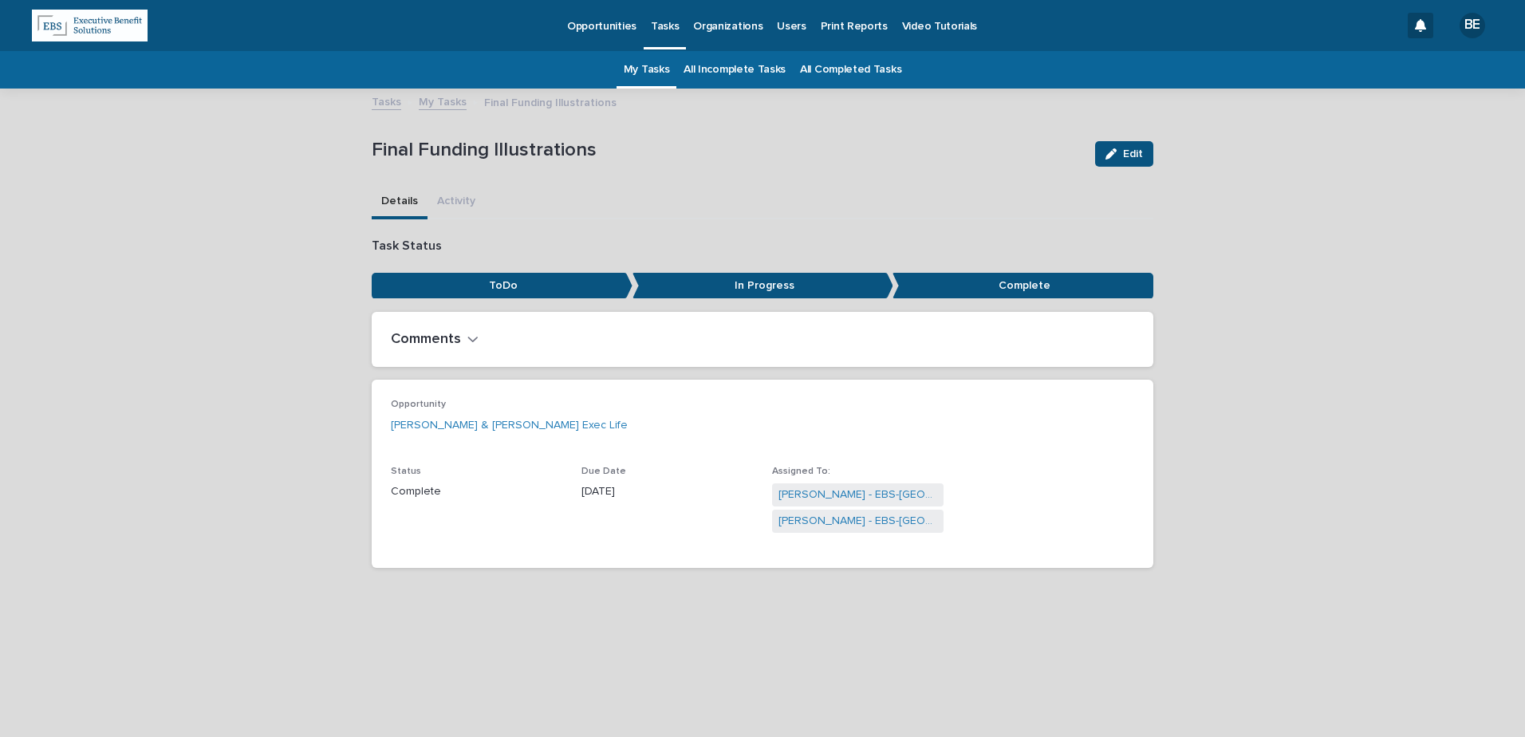
click at [438, 104] on link "My Tasks" at bounding box center [443, 101] width 48 height 18
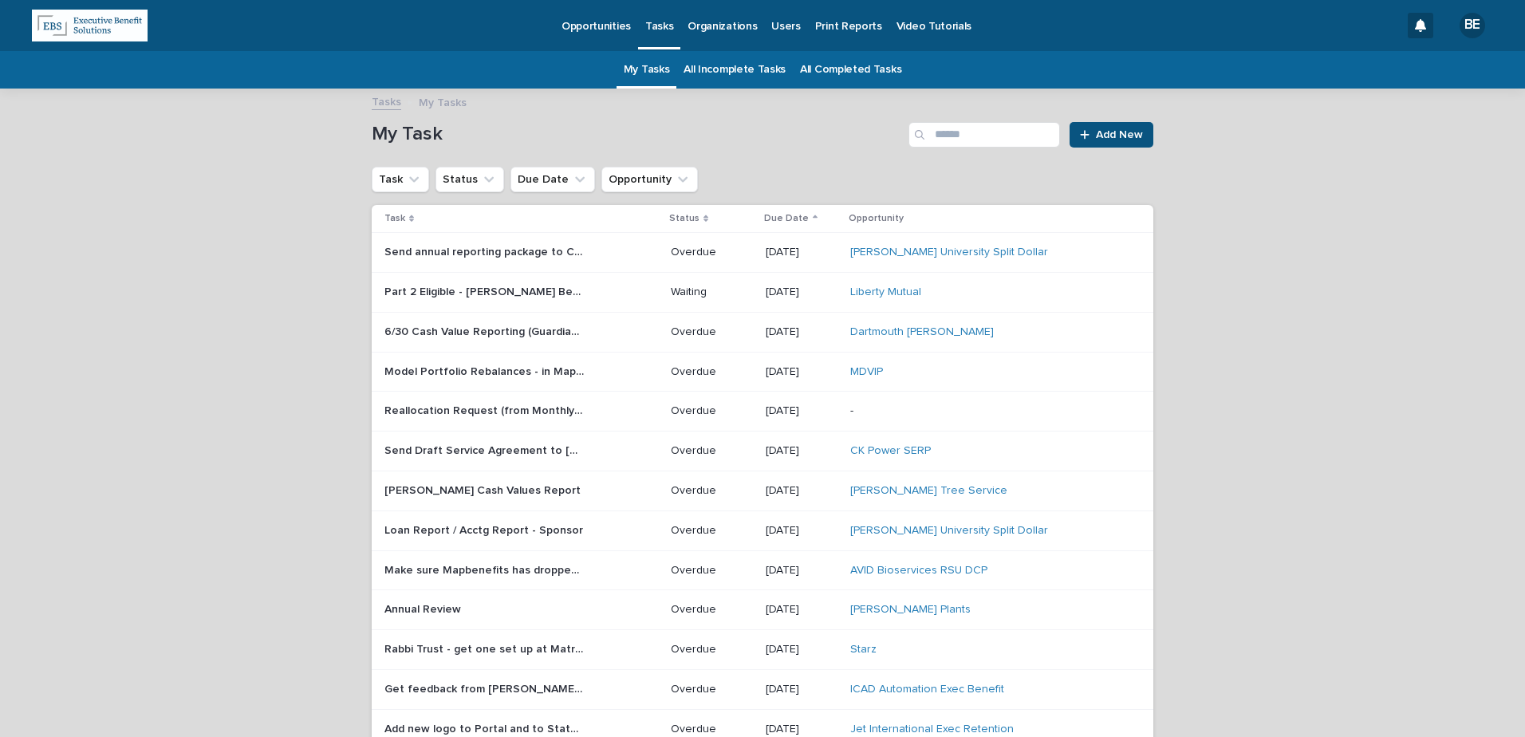
click at [509, 409] on p "Reallocation Request (from Monthly Rpt)" at bounding box center [485, 409] width 203 height 17
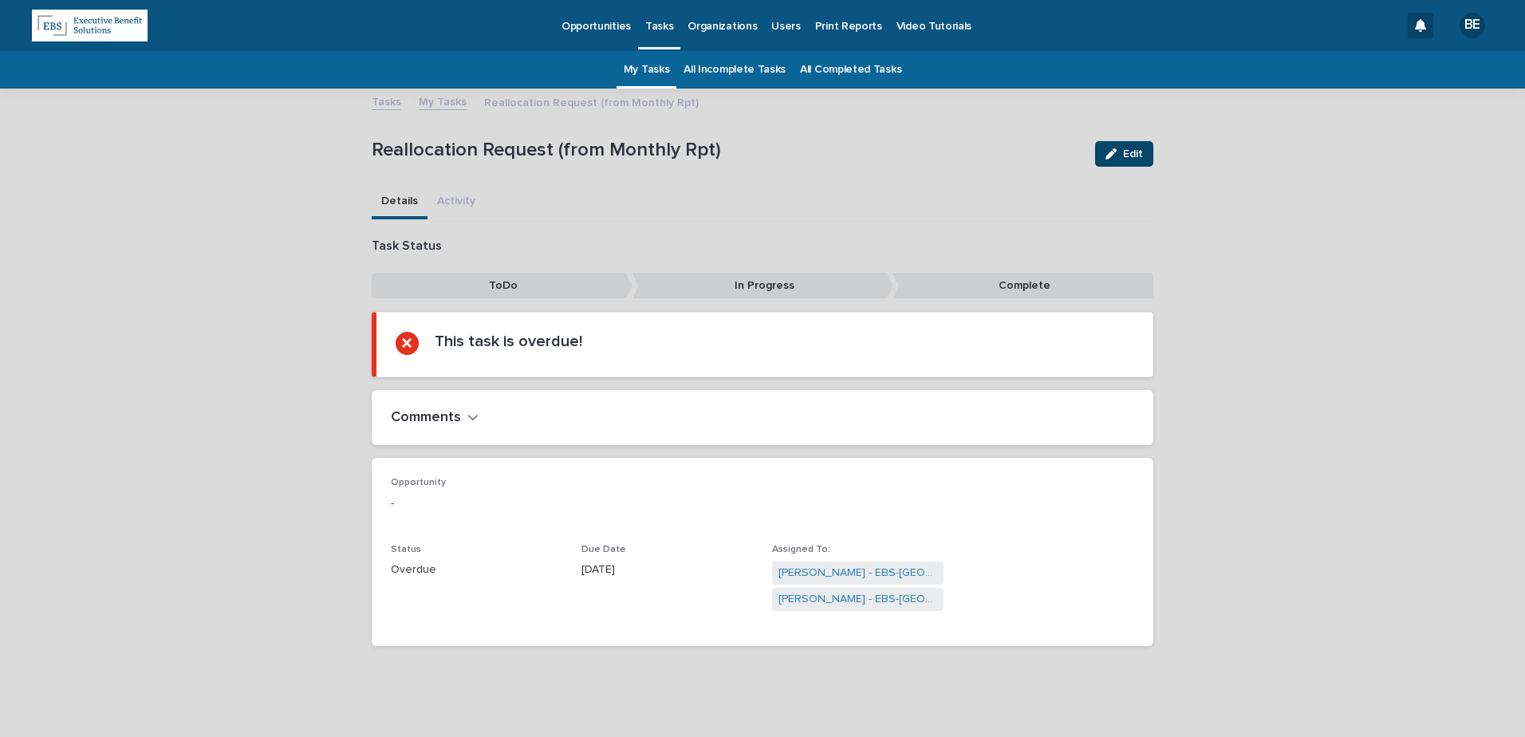
click at [1130, 151] on span "Edit" at bounding box center [1133, 153] width 20 height 11
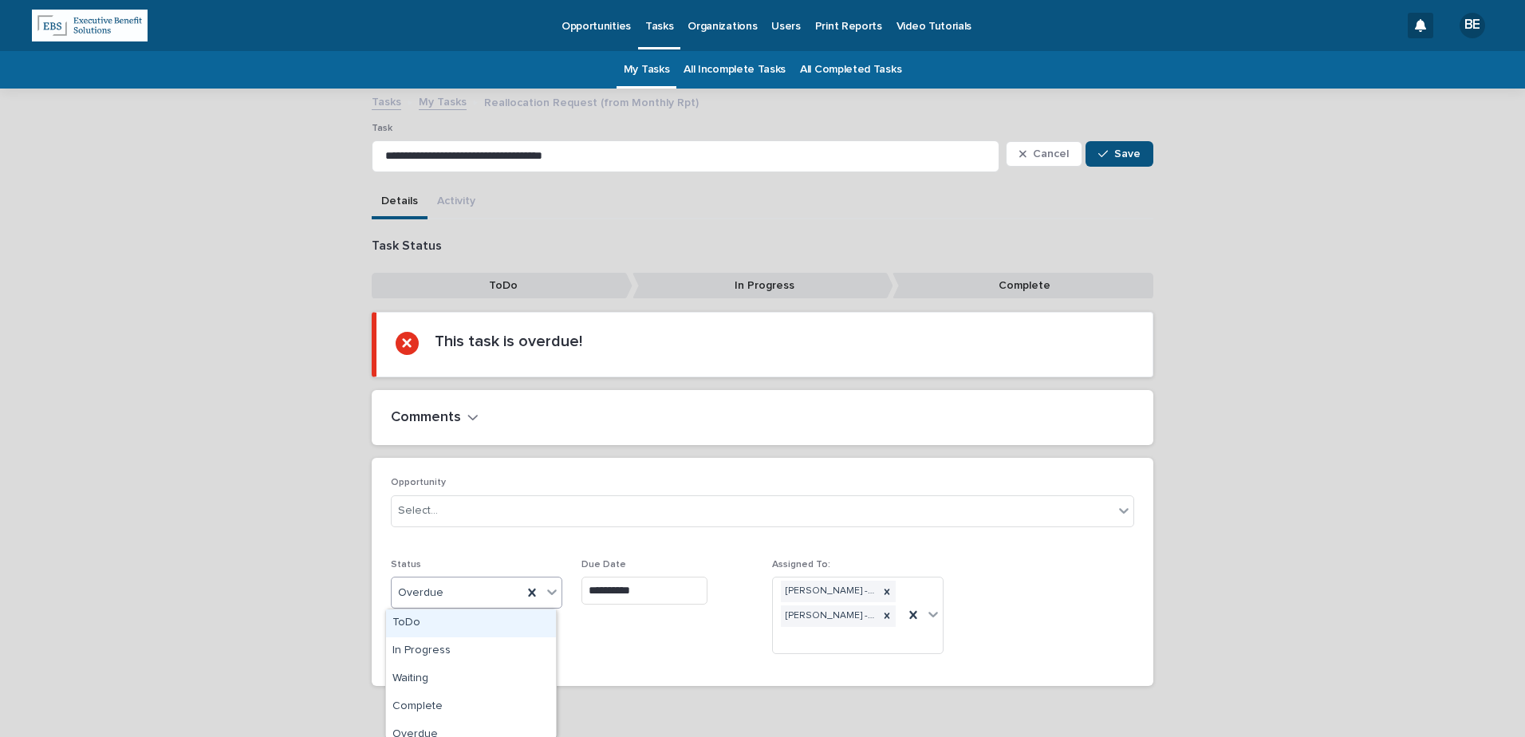
click at [552, 591] on icon at bounding box center [552, 592] width 16 height 16
click at [427, 706] on div "Complete" at bounding box center [471, 707] width 170 height 28
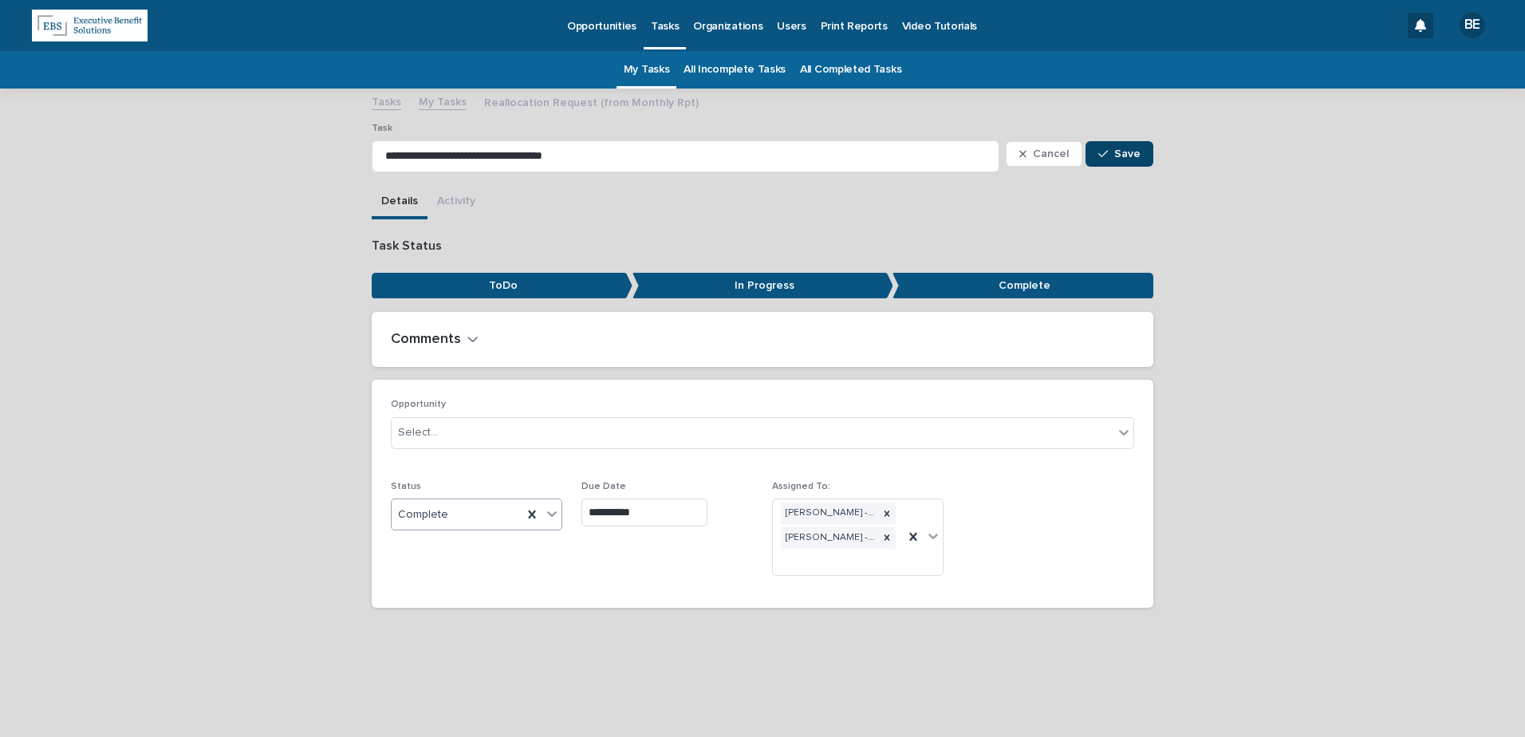
click at [1130, 151] on span "Save" at bounding box center [1127, 153] width 26 height 11
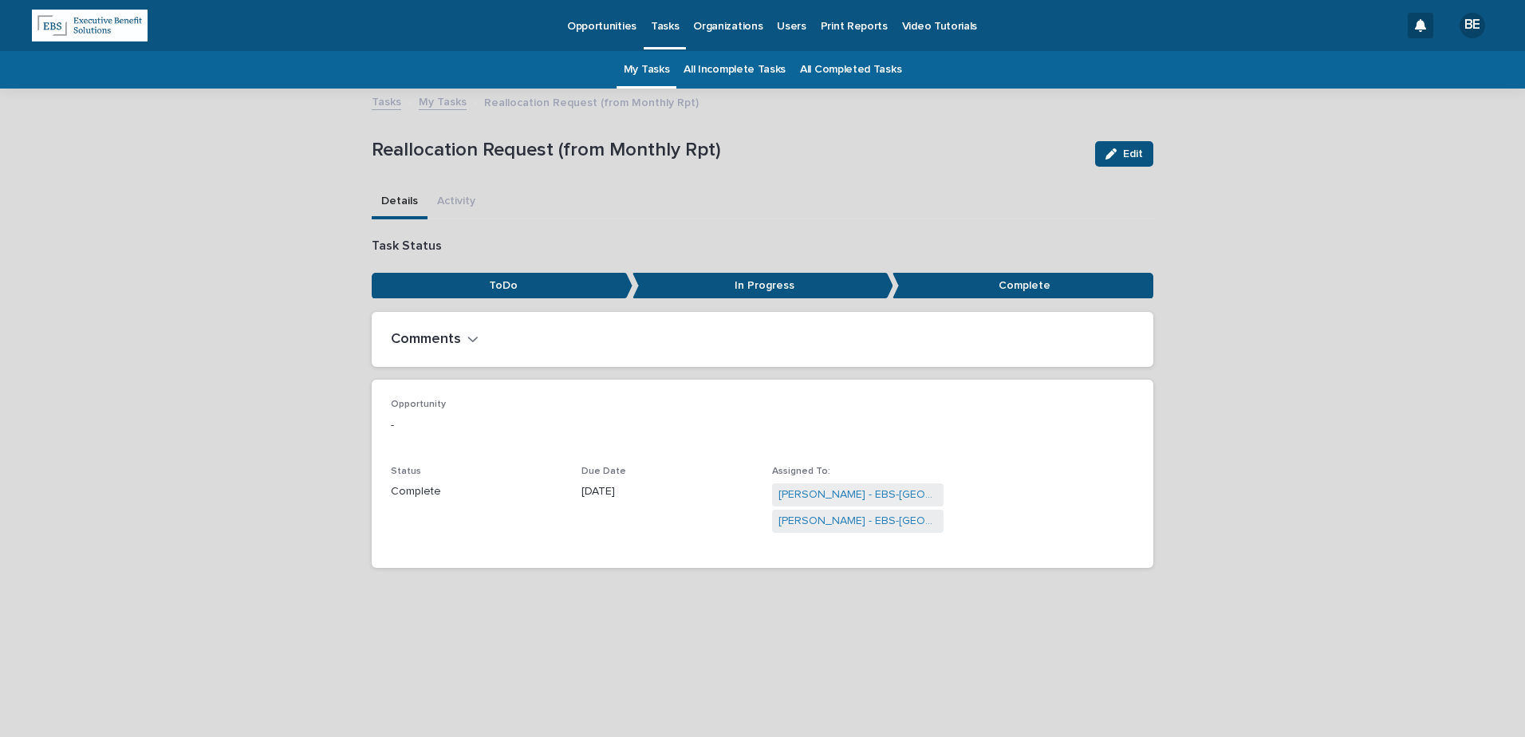
click at [432, 104] on link "My Tasks" at bounding box center [443, 101] width 48 height 18
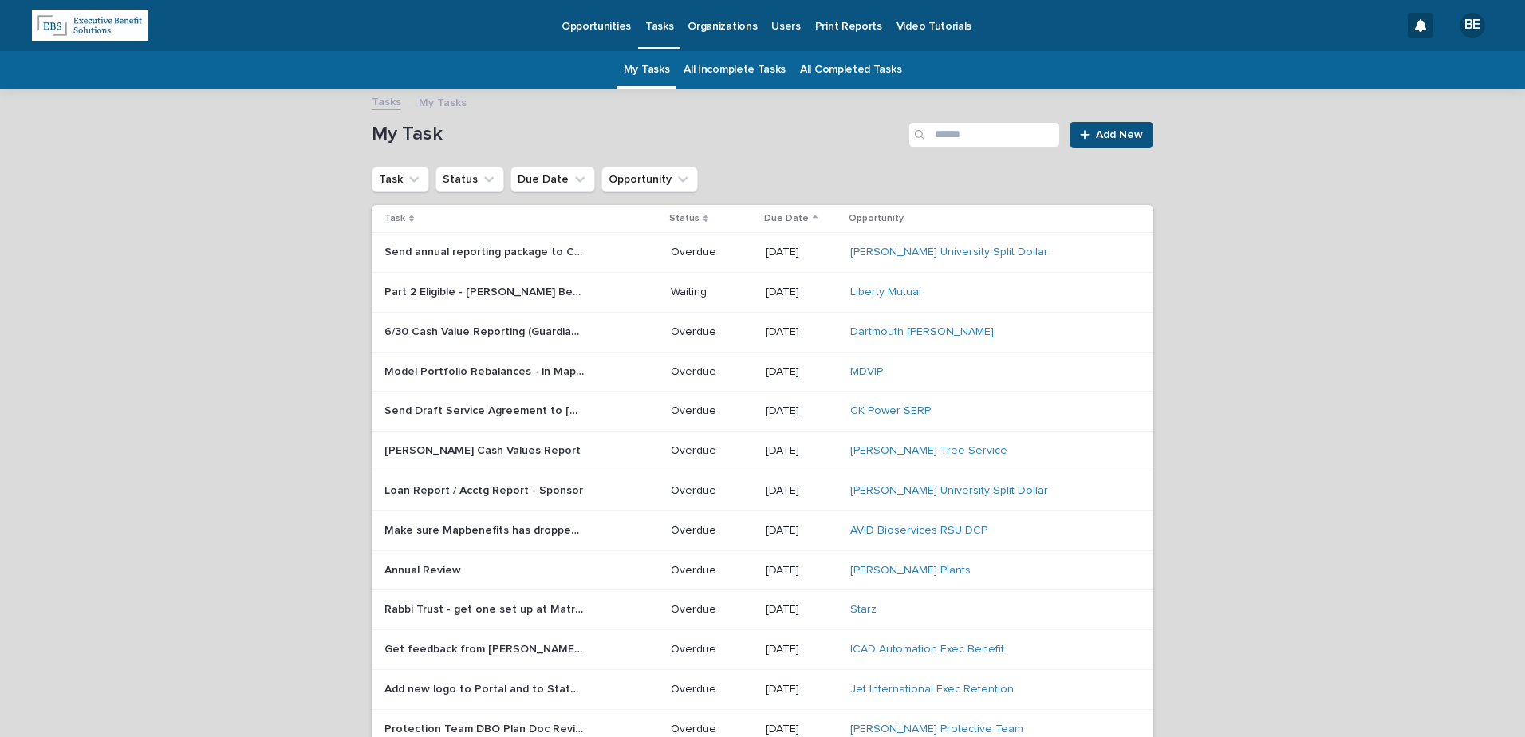
scroll to position [51, 0]
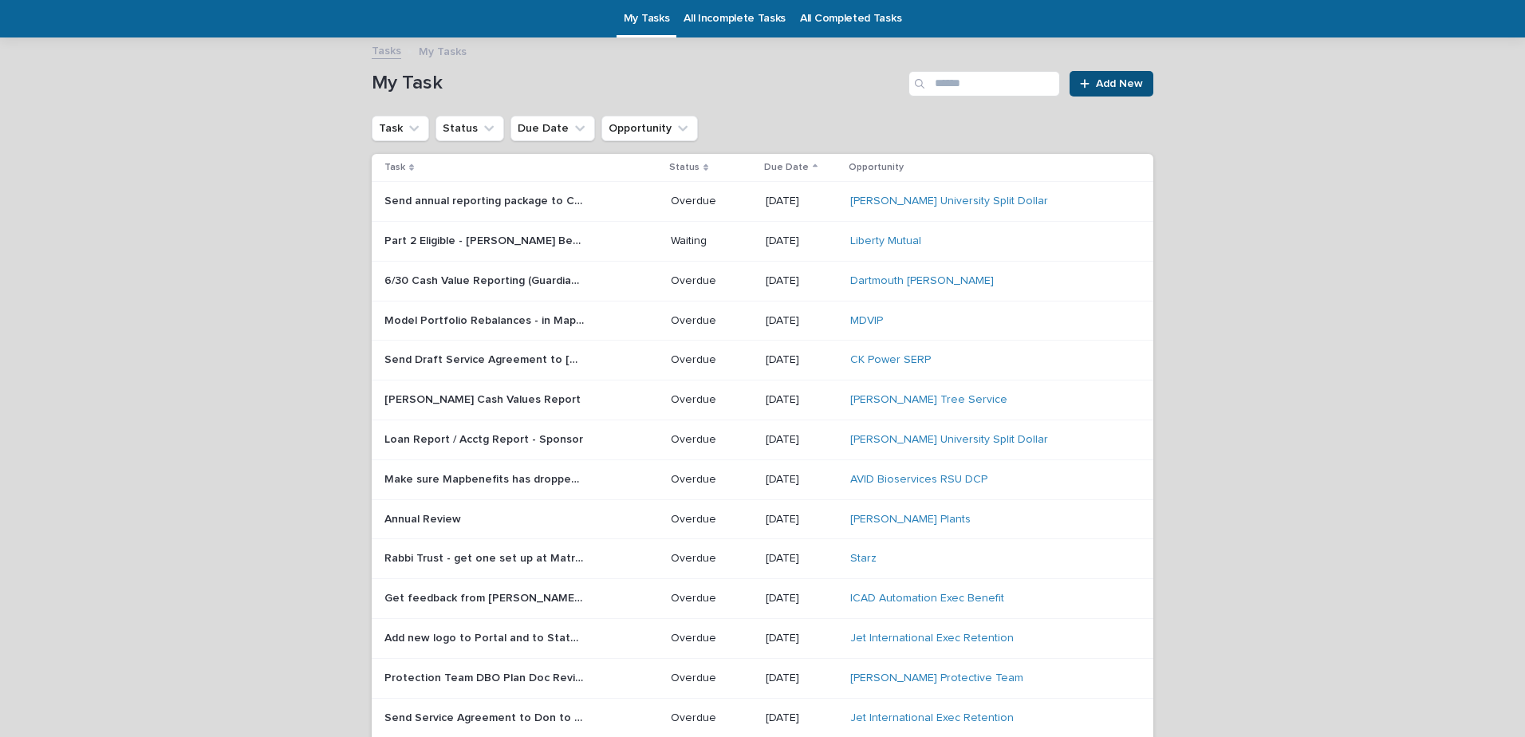
click at [496, 357] on p "Send Draft Service Agreement to [PERSON_NAME]" at bounding box center [485, 358] width 203 height 17
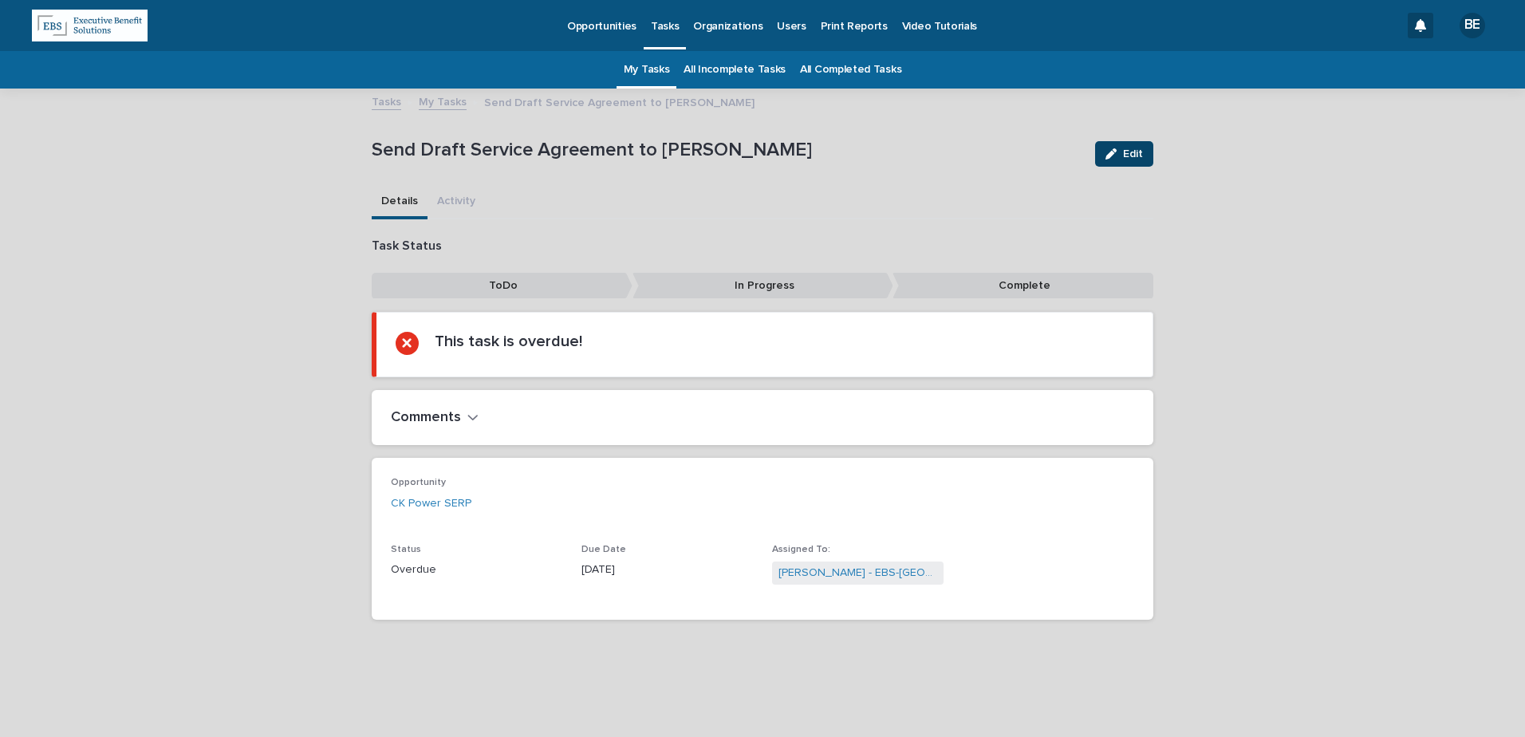
click at [1142, 149] on span "Edit" at bounding box center [1133, 153] width 20 height 11
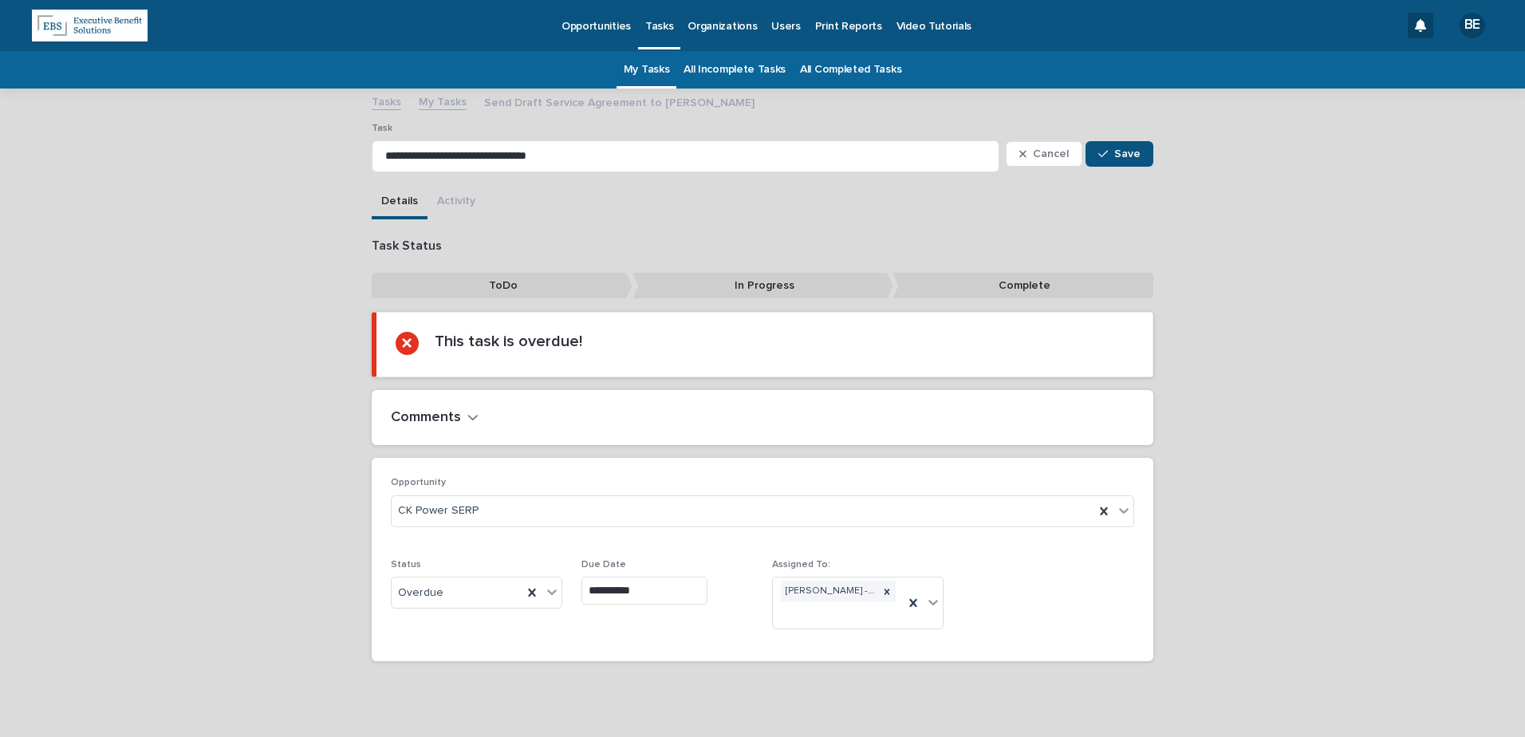
click at [429, 419] on h2 "Comments" at bounding box center [426, 418] width 70 height 18
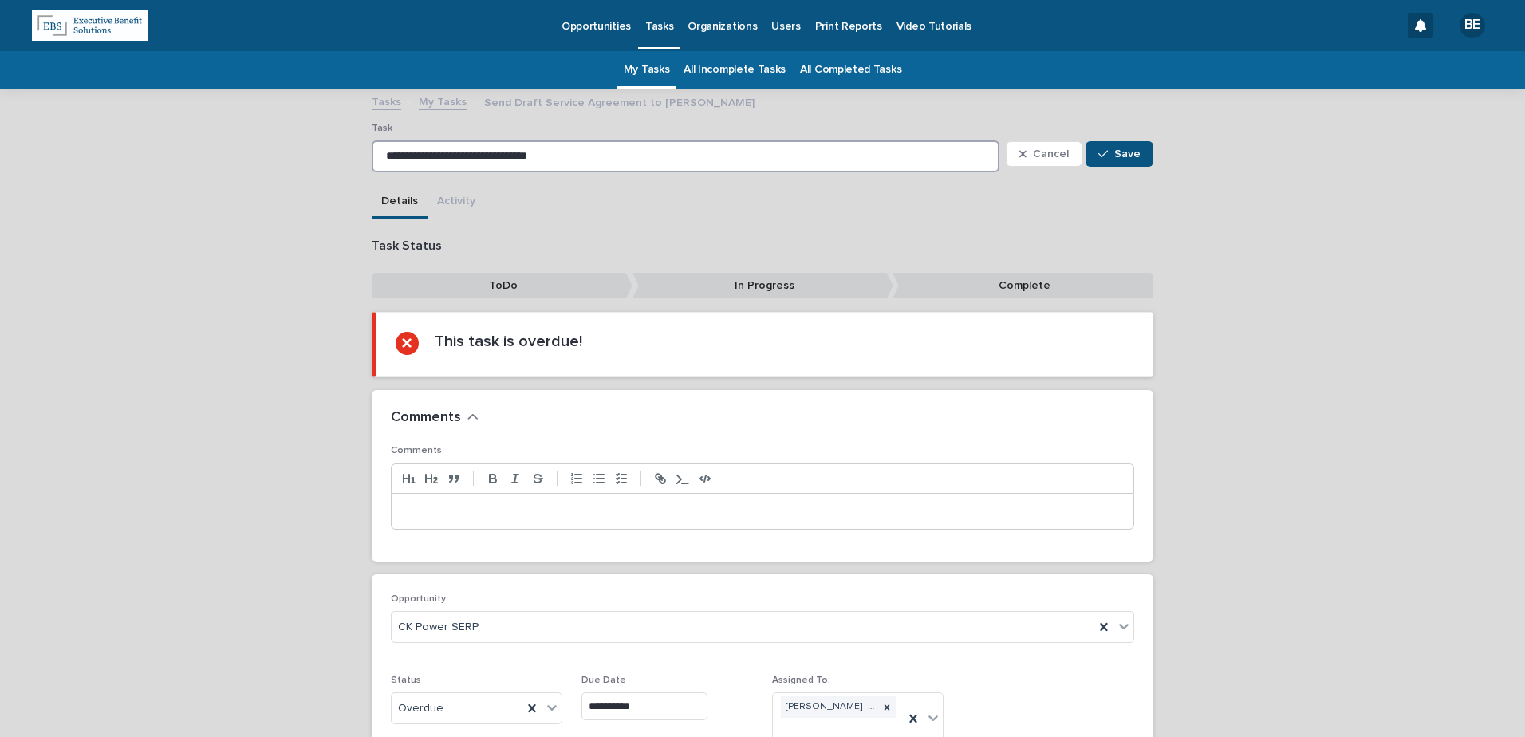
click at [428, 162] on input "**********" at bounding box center [686, 156] width 628 height 32
drag, startPoint x: 378, startPoint y: 153, endPoint x: 439, endPoint y: 155, distance: 61.4
click at [435, 156] on input "**********" at bounding box center [686, 156] width 628 height 32
drag, startPoint x: 568, startPoint y: 152, endPoint x: 581, endPoint y: 156, distance: 13.4
click at [577, 151] on input "**********" at bounding box center [686, 156] width 628 height 32
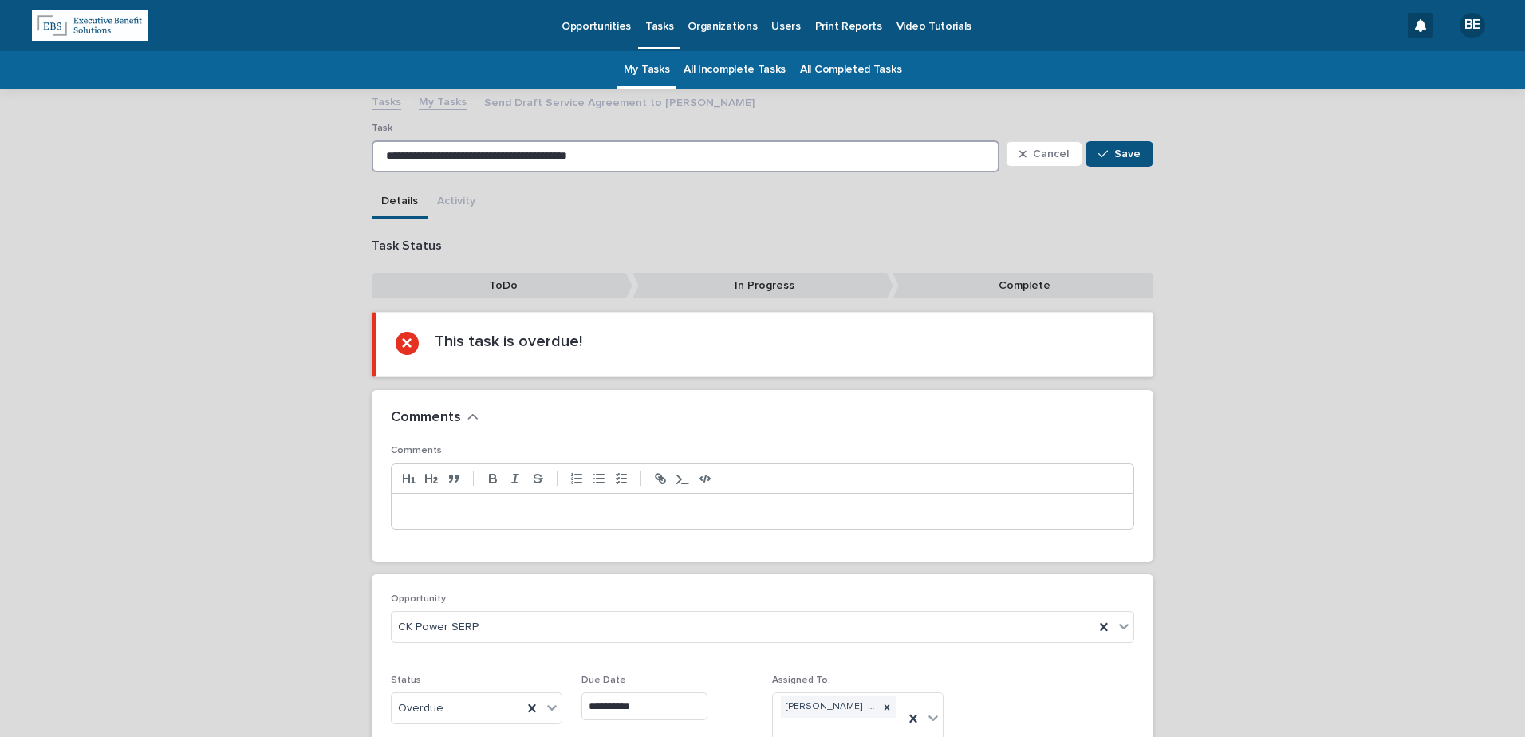
type input "**********"
click at [146, 226] on div "**********" at bounding box center [762, 479] width 1525 height 779
click at [416, 508] on p at bounding box center [763, 511] width 718 height 16
drag, startPoint x: 467, startPoint y: 157, endPoint x: 351, endPoint y: 160, distance: 116.5
click at [356, 159] on div "**********" at bounding box center [762, 479] width 1525 height 779
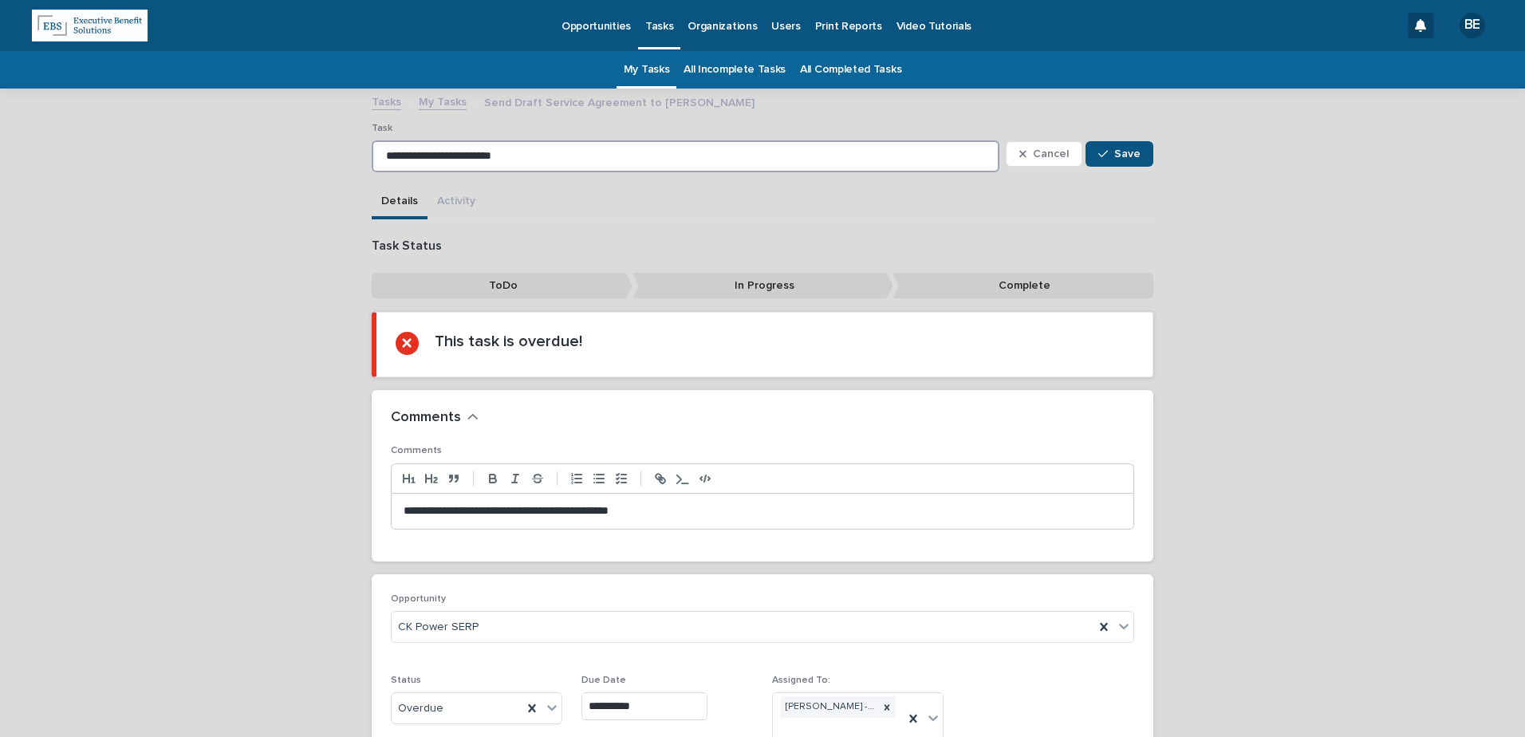
drag, startPoint x: 477, startPoint y: 154, endPoint x: 545, endPoint y: 149, distance: 68.0
click at [545, 149] on input "**********" at bounding box center [686, 156] width 628 height 32
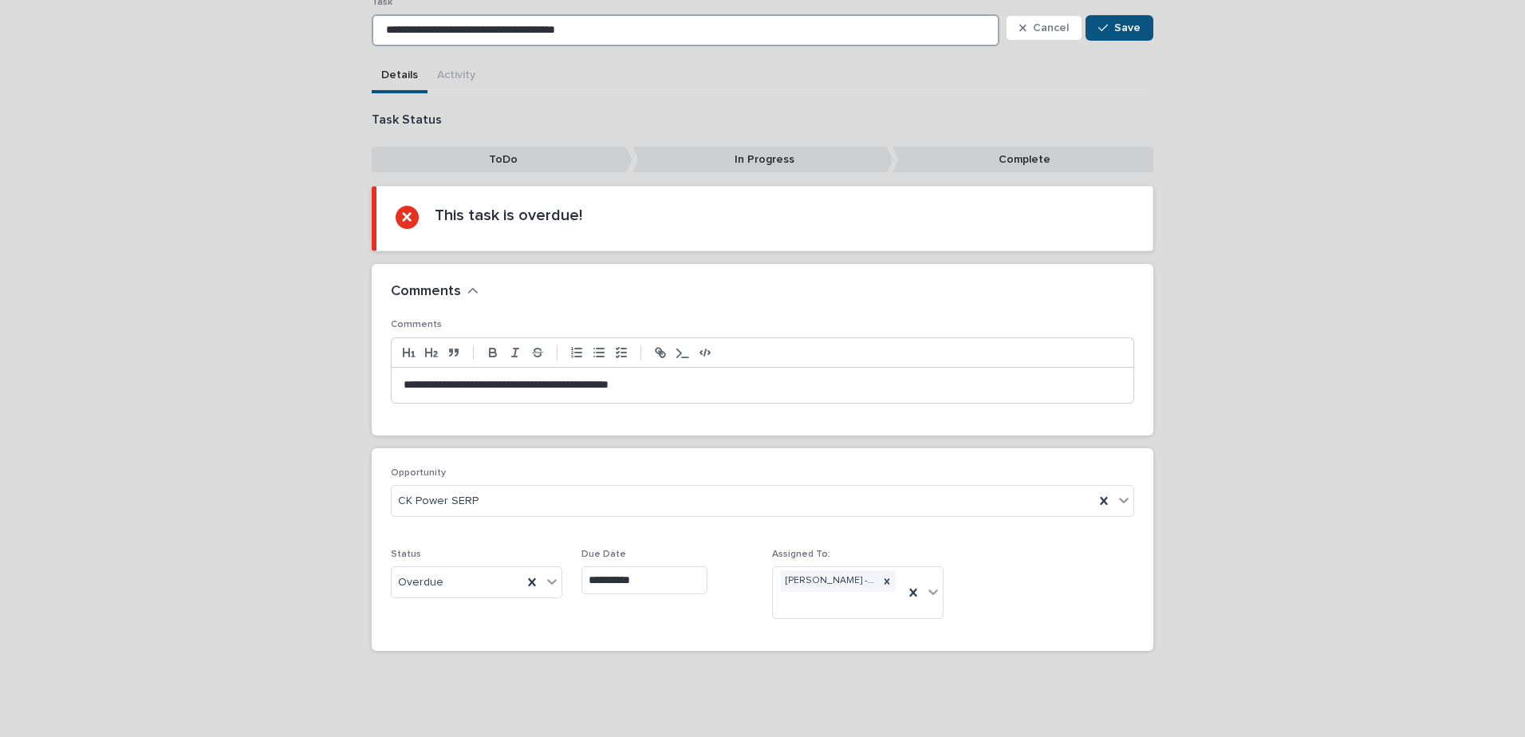
scroll to position [132, 0]
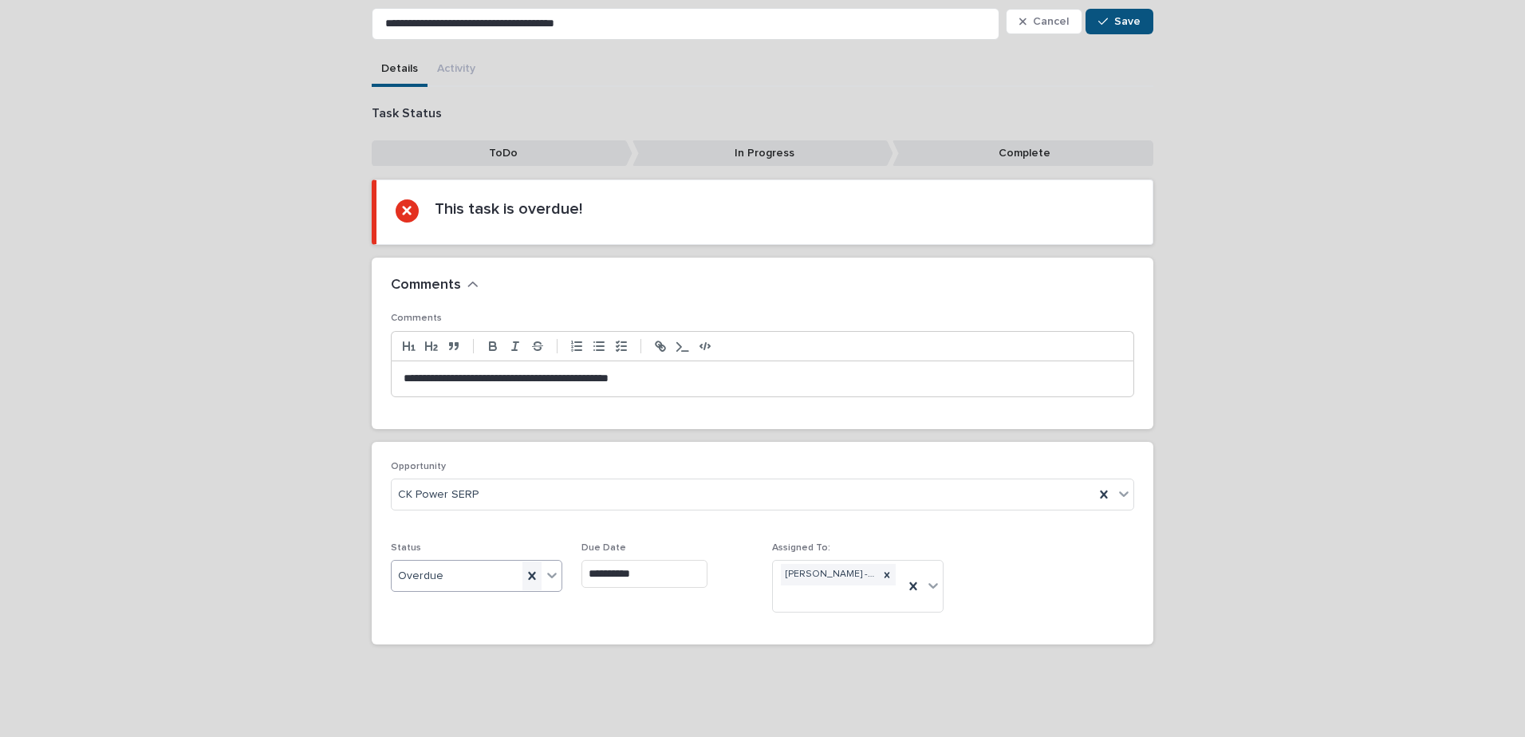
drag, startPoint x: 546, startPoint y: 573, endPoint x: 522, endPoint y: 574, distance: 24.0
click at [546, 573] on icon at bounding box center [552, 575] width 16 height 16
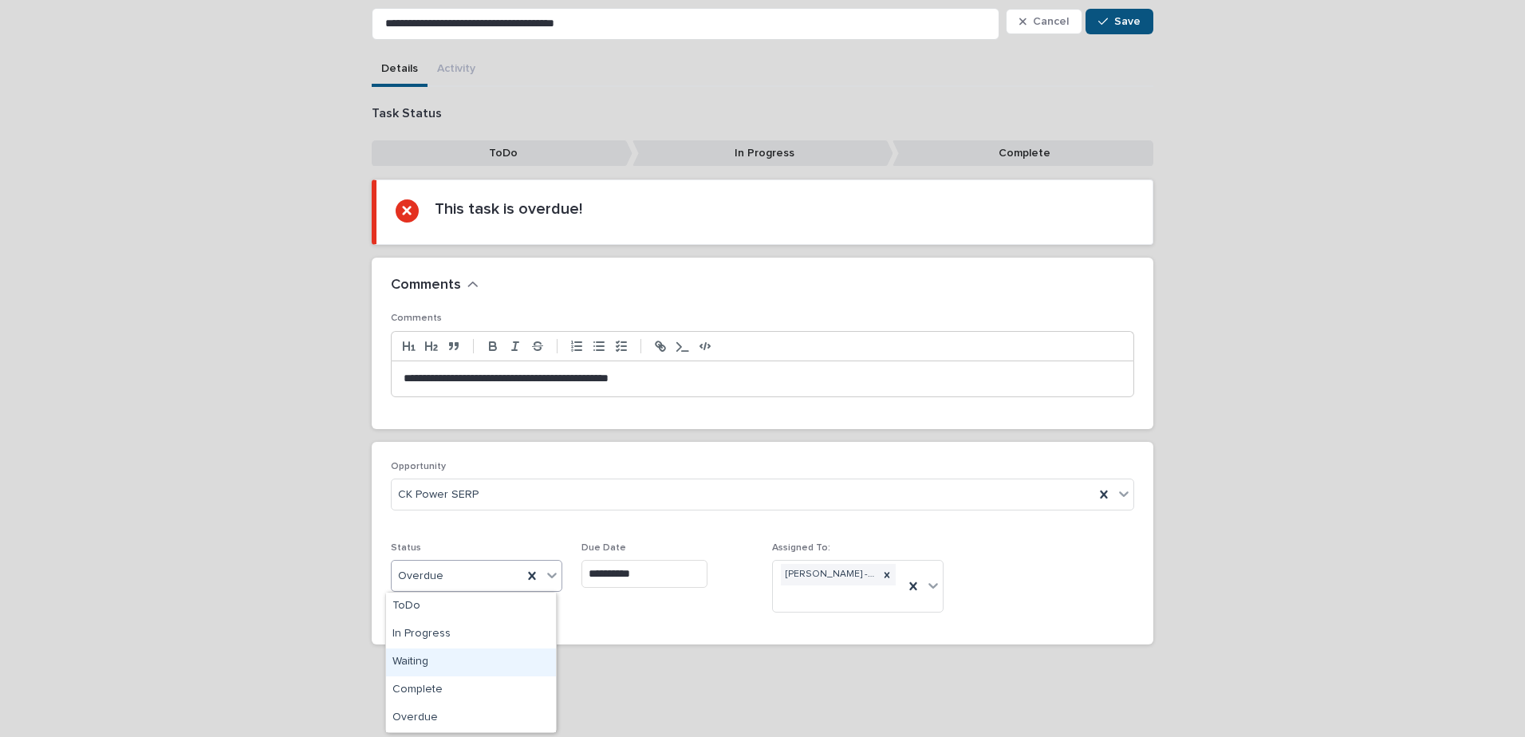
drag, startPoint x: 408, startPoint y: 660, endPoint x: 421, endPoint y: 663, distance: 13.9
click at [408, 660] on div "Waiting" at bounding box center [471, 662] width 170 height 28
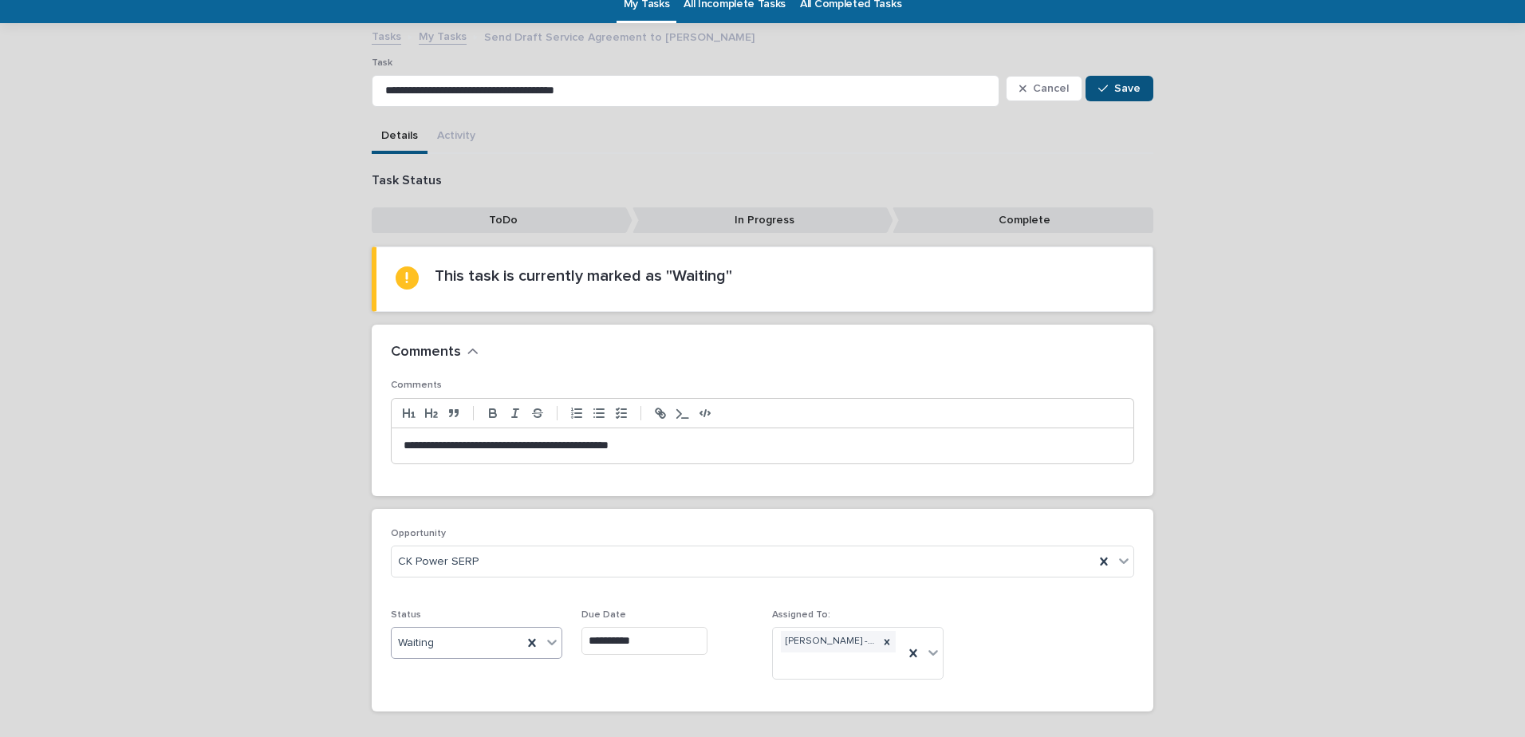
scroll to position [0, 0]
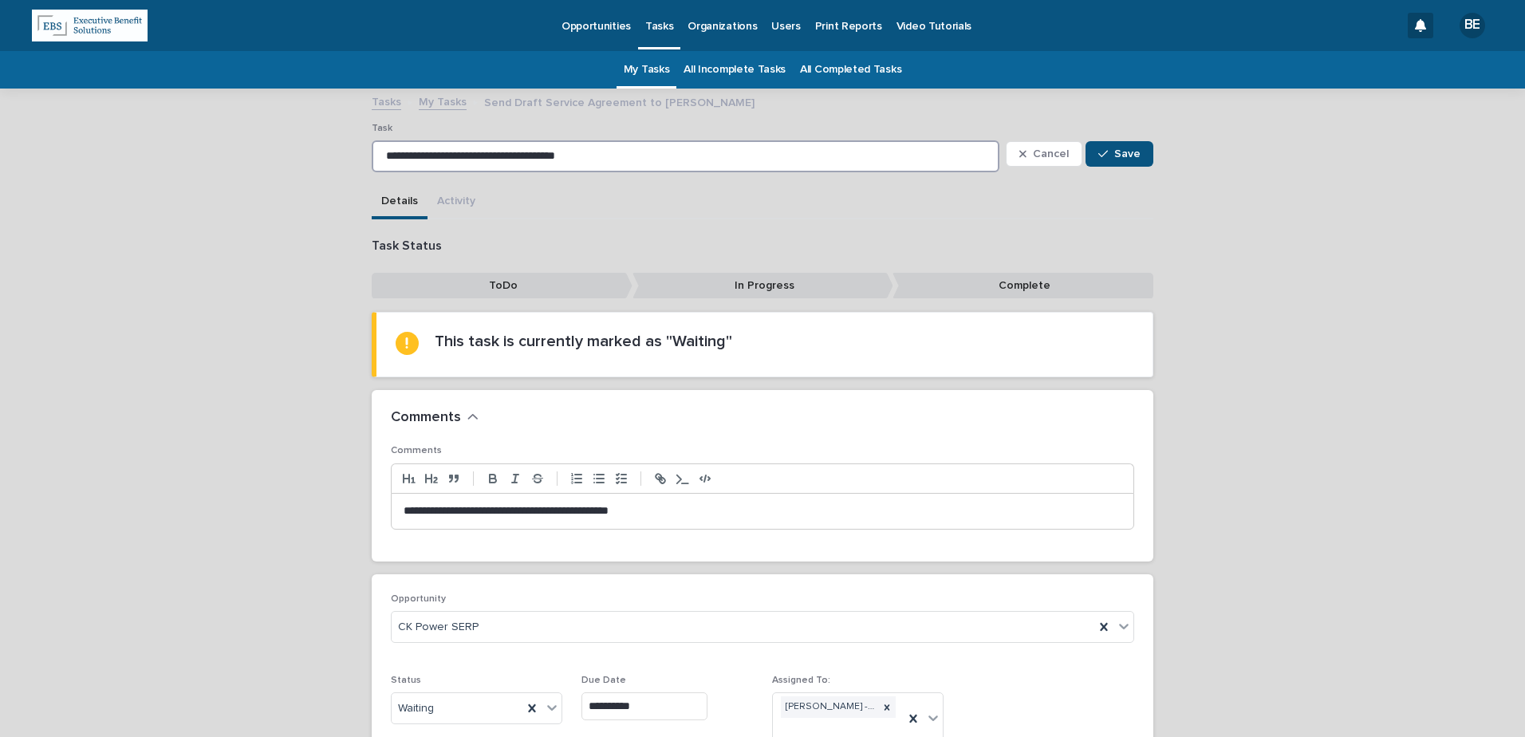
drag, startPoint x: 478, startPoint y: 156, endPoint x: 652, endPoint y: 151, distance: 174.0
click at [648, 151] on input "**********" at bounding box center [686, 156] width 628 height 32
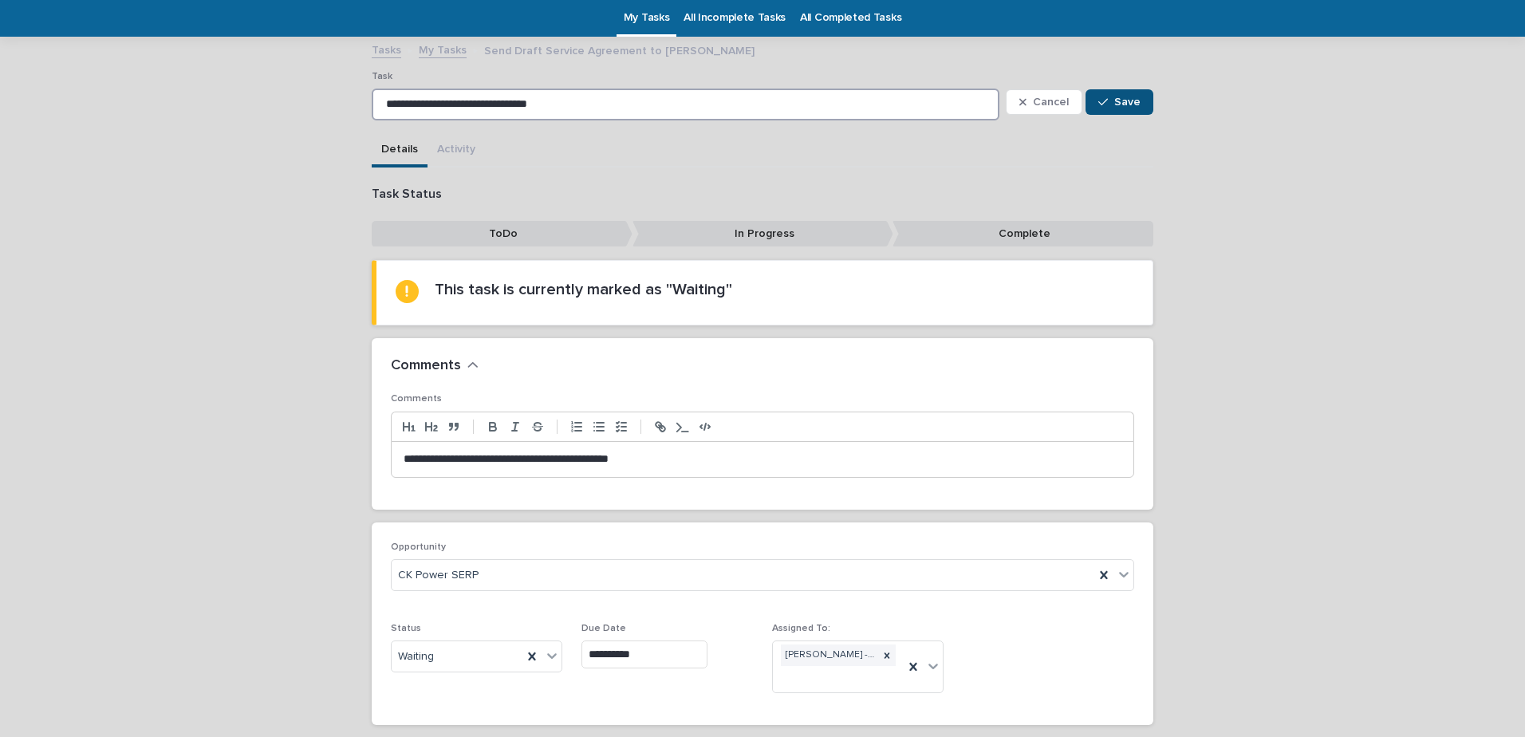
scroll to position [80, 0]
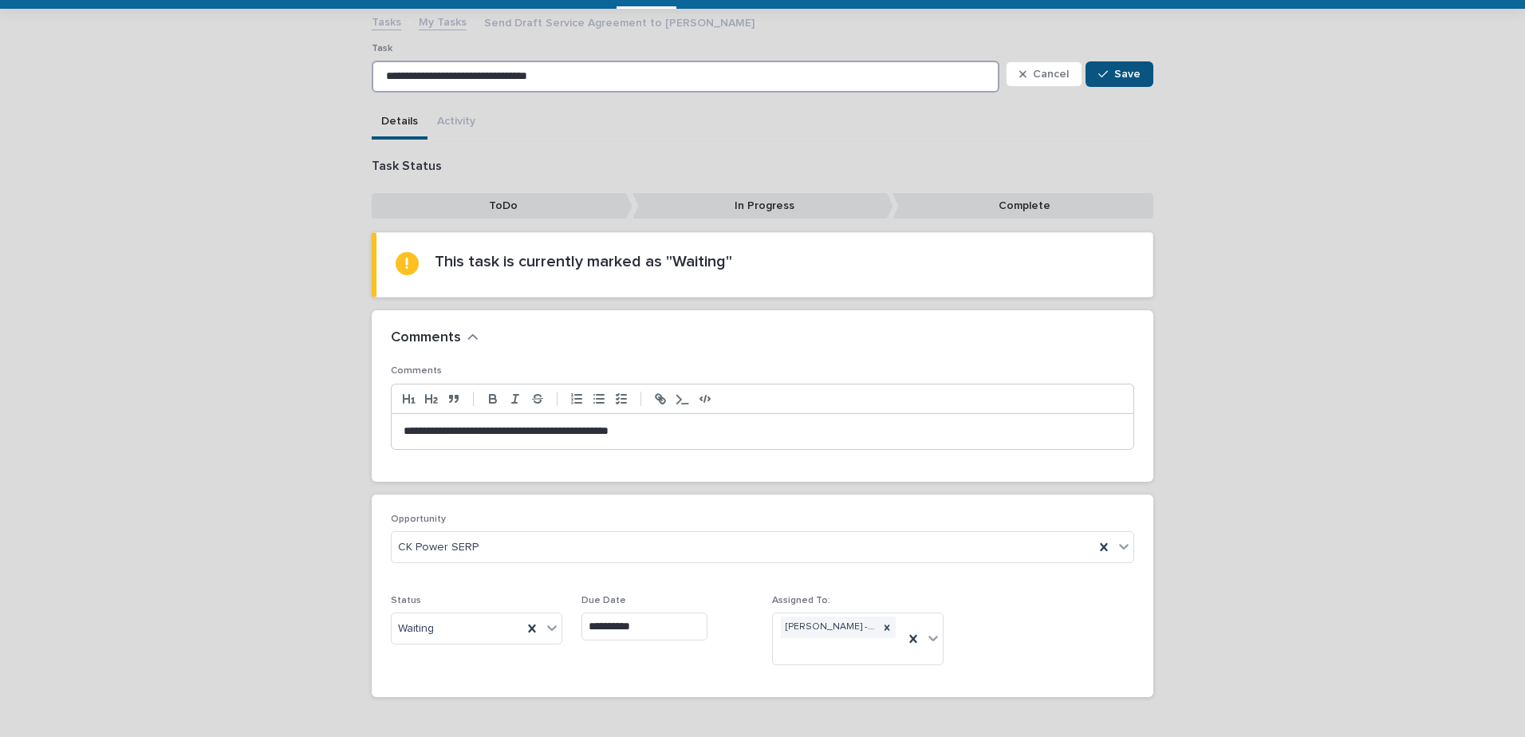
type input "**********"
click at [533, 428] on p "**********" at bounding box center [763, 432] width 718 height 16
click at [707, 434] on p "**********" at bounding box center [763, 432] width 718 height 16
click at [665, 627] on input "**********" at bounding box center [644, 627] width 126 height 28
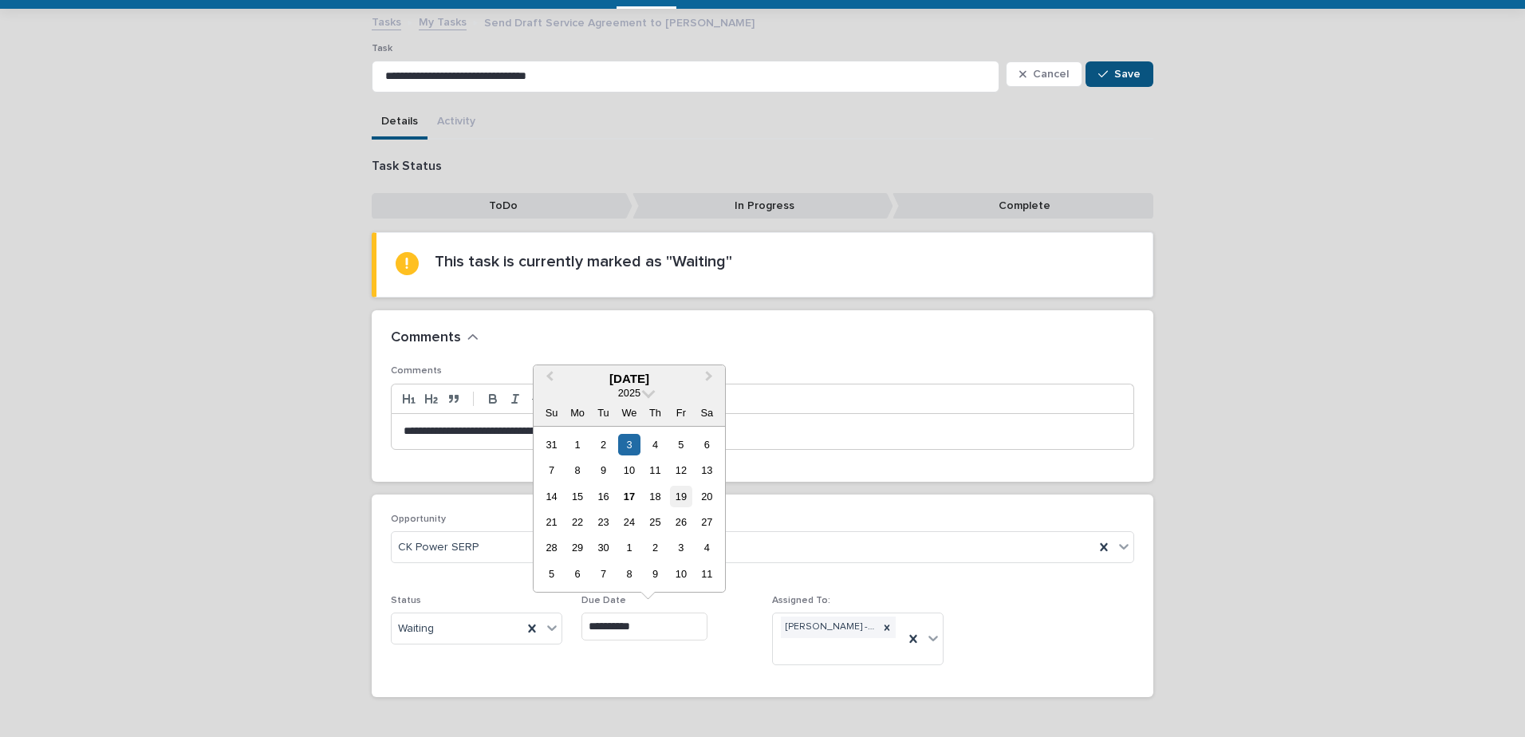
click at [684, 491] on div "19" at bounding box center [681, 497] width 22 height 22
type input "**********"
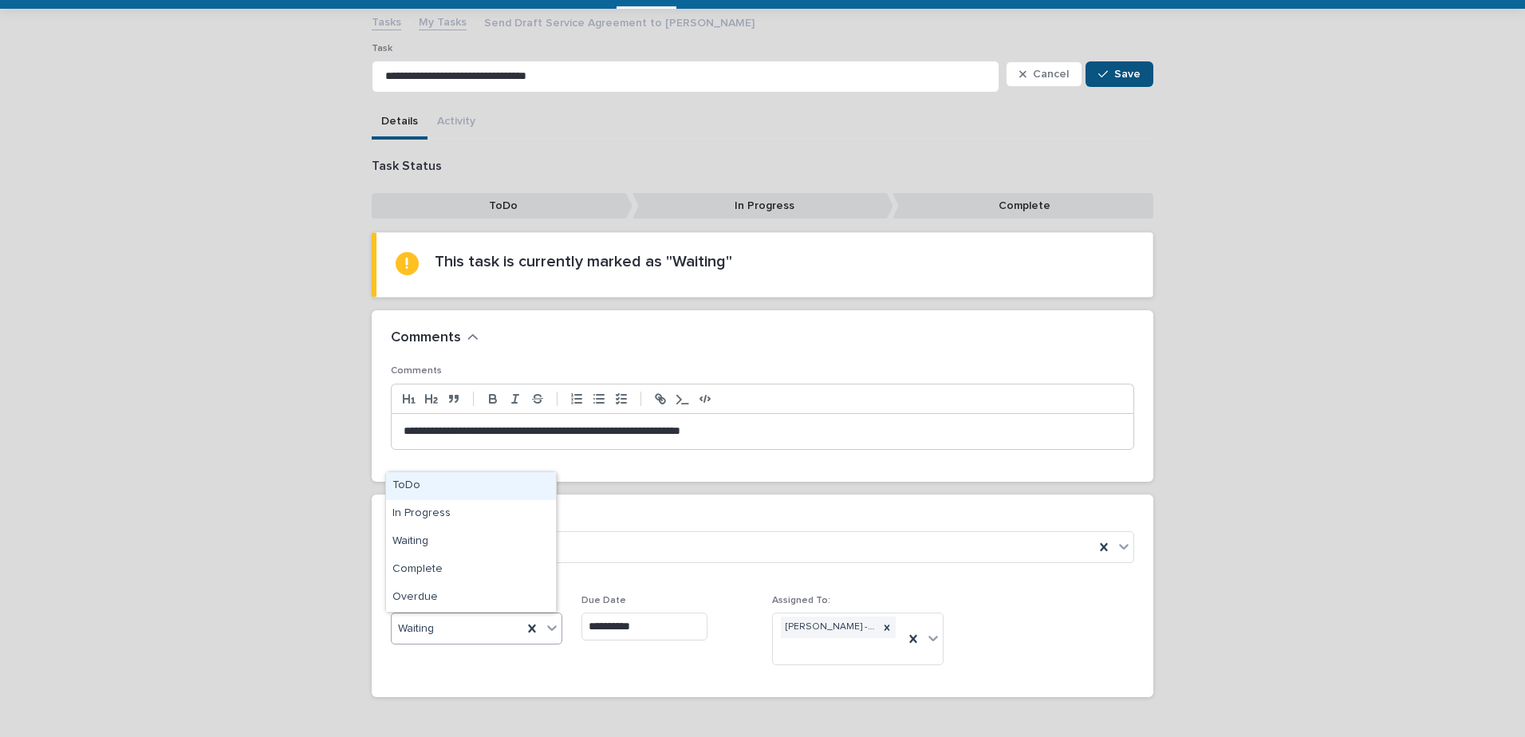
click at [550, 624] on icon at bounding box center [552, 628] width 16 height 16
click at [409, 479] on div "ToDo" at bounding box center [471, 486] width 170 height 28
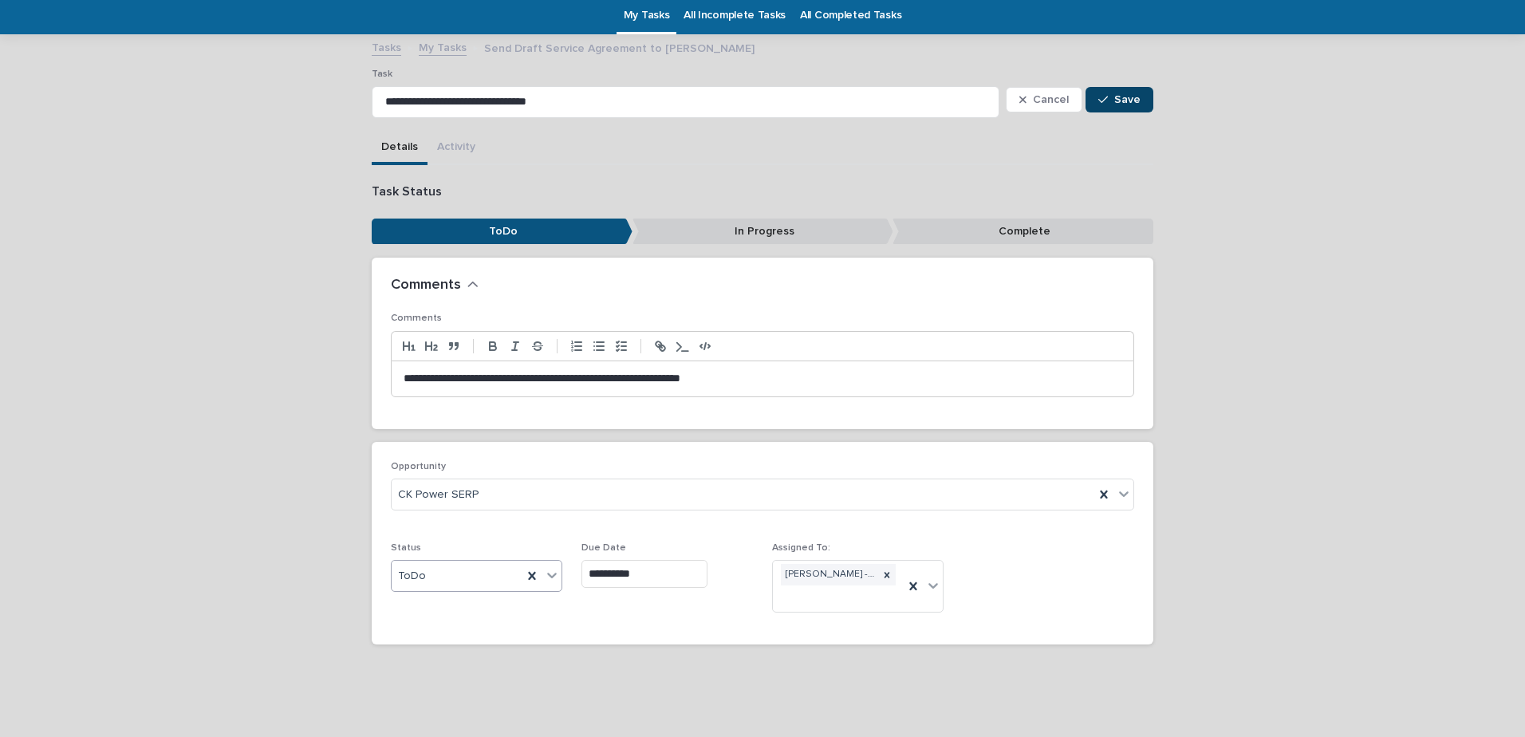
click at [1127, 98] on span "Save" at bounding box center [1127, 99] width 26 height 11
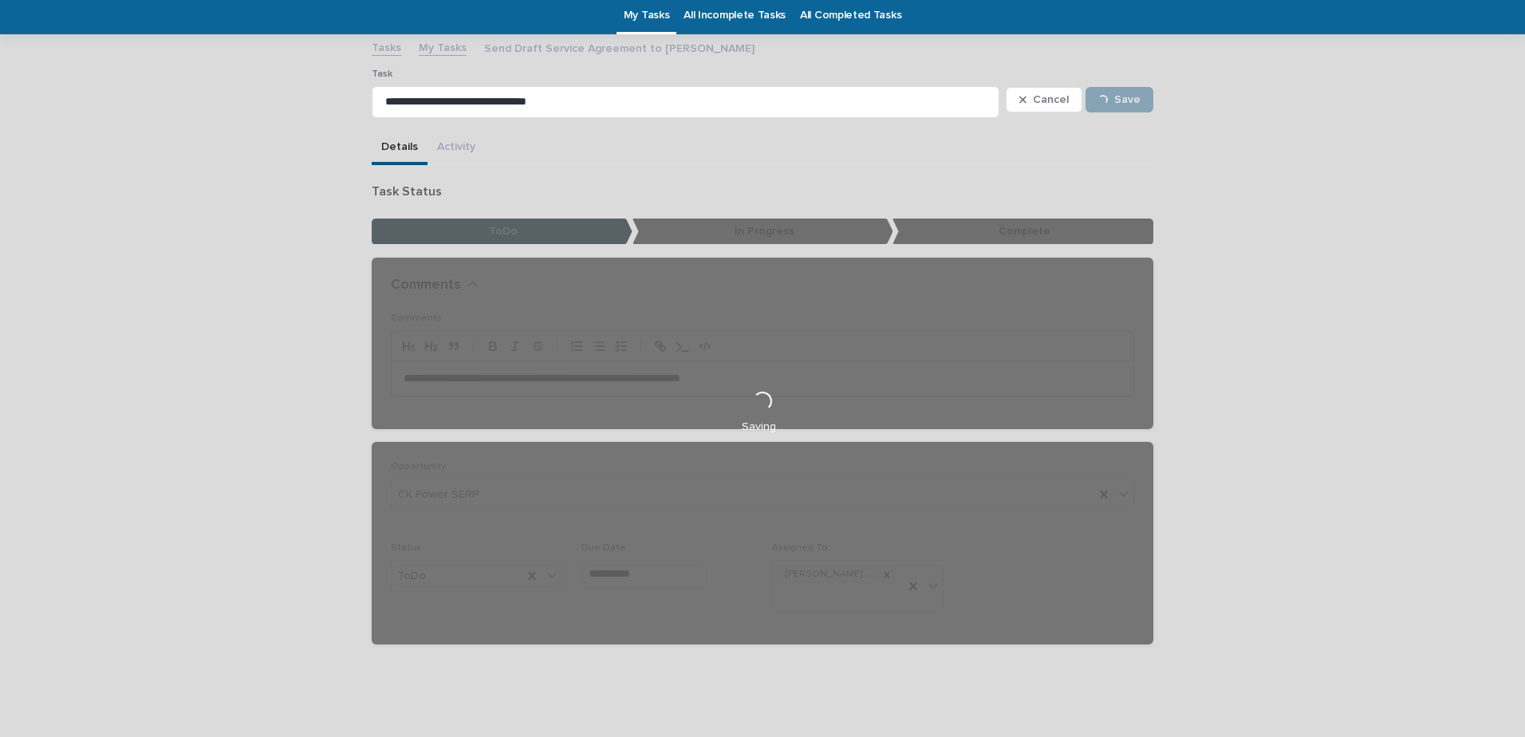
scroll to position [0, 0]
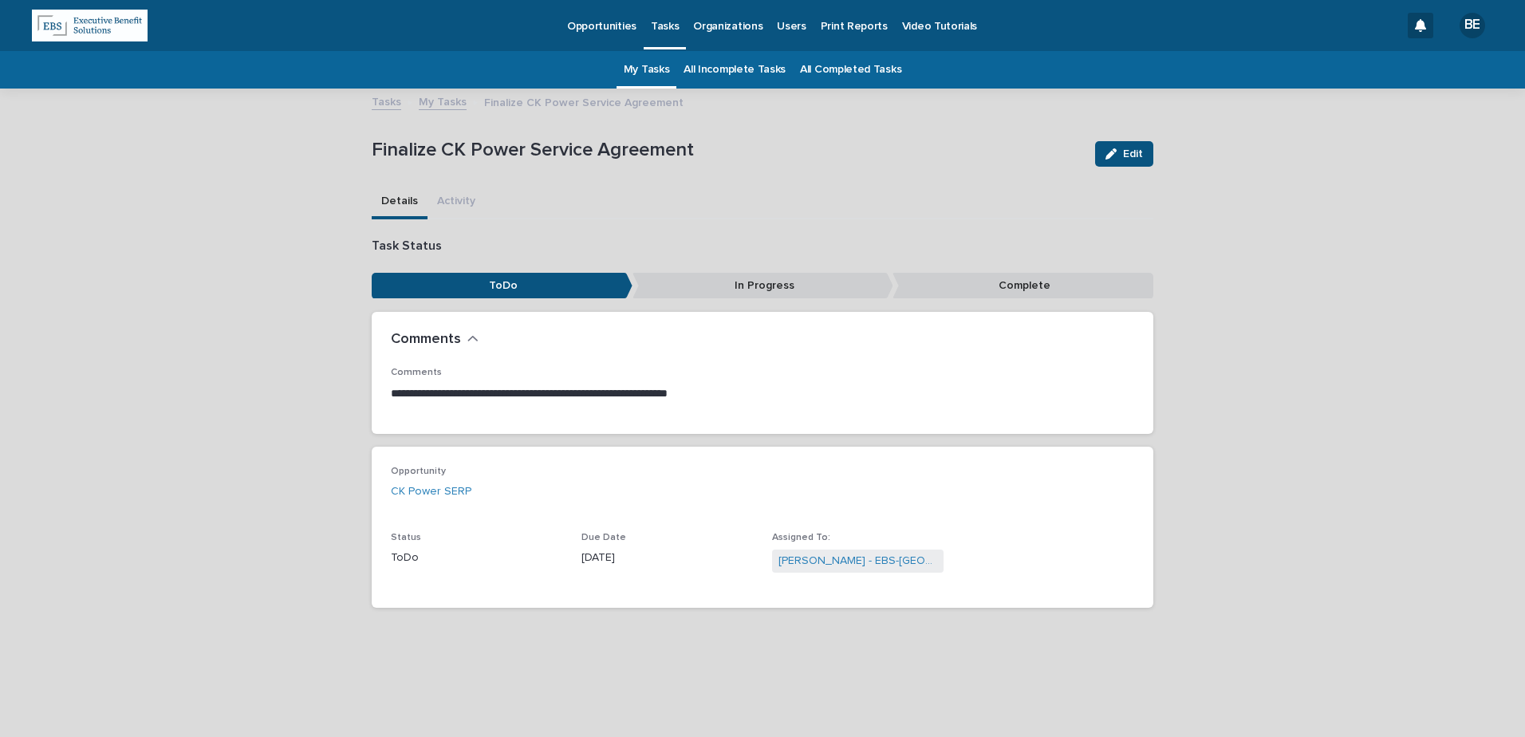
click at [440, 100] on link "My Tasks" at bounding box center [443, 101] width 48 height 18
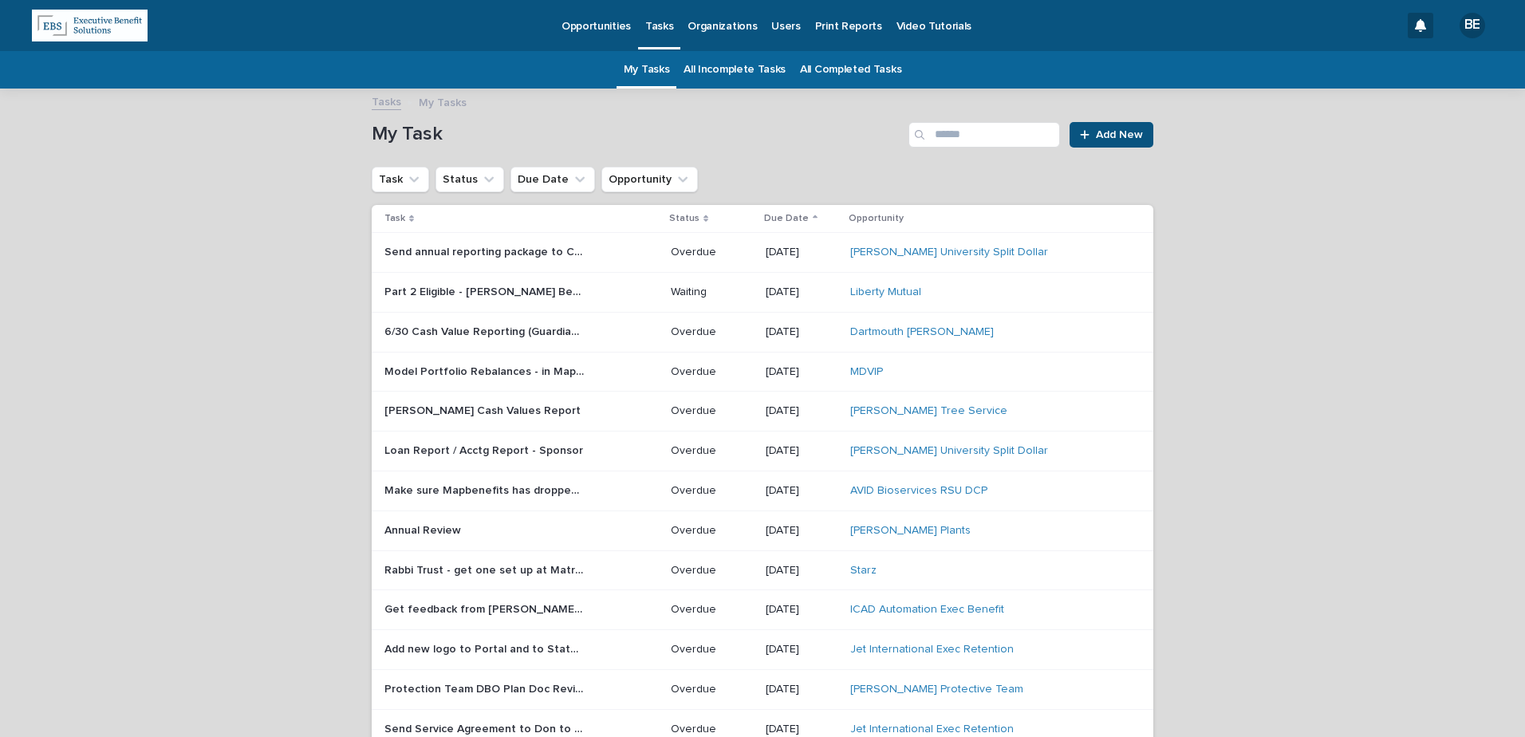
click at [725, 72] on link "All Incomplete Tasks" at bounding box center [735, 69] width 102 height 37
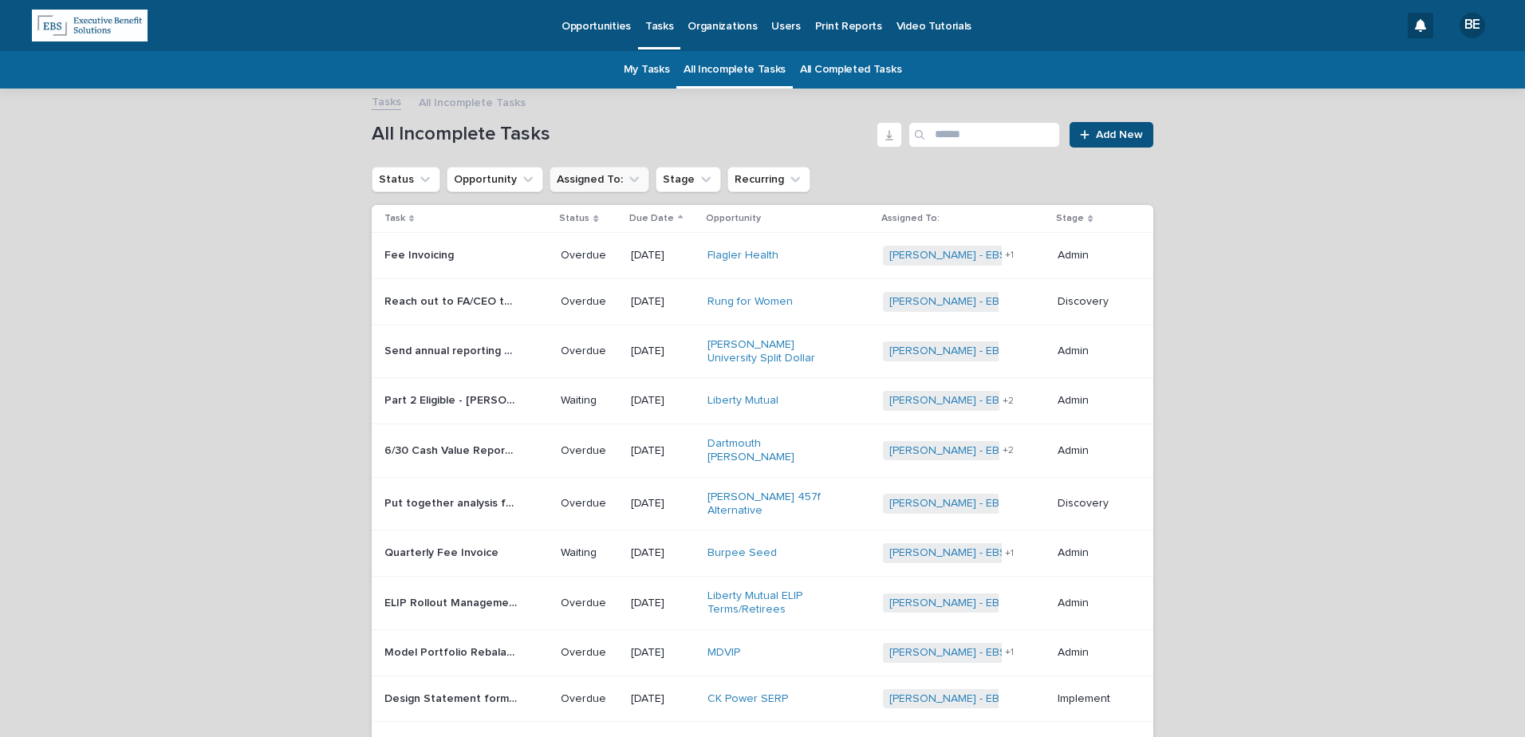
click at [629, 178] on icon "Assigned To:" at bounding box center [634, 179] width 10 height 6
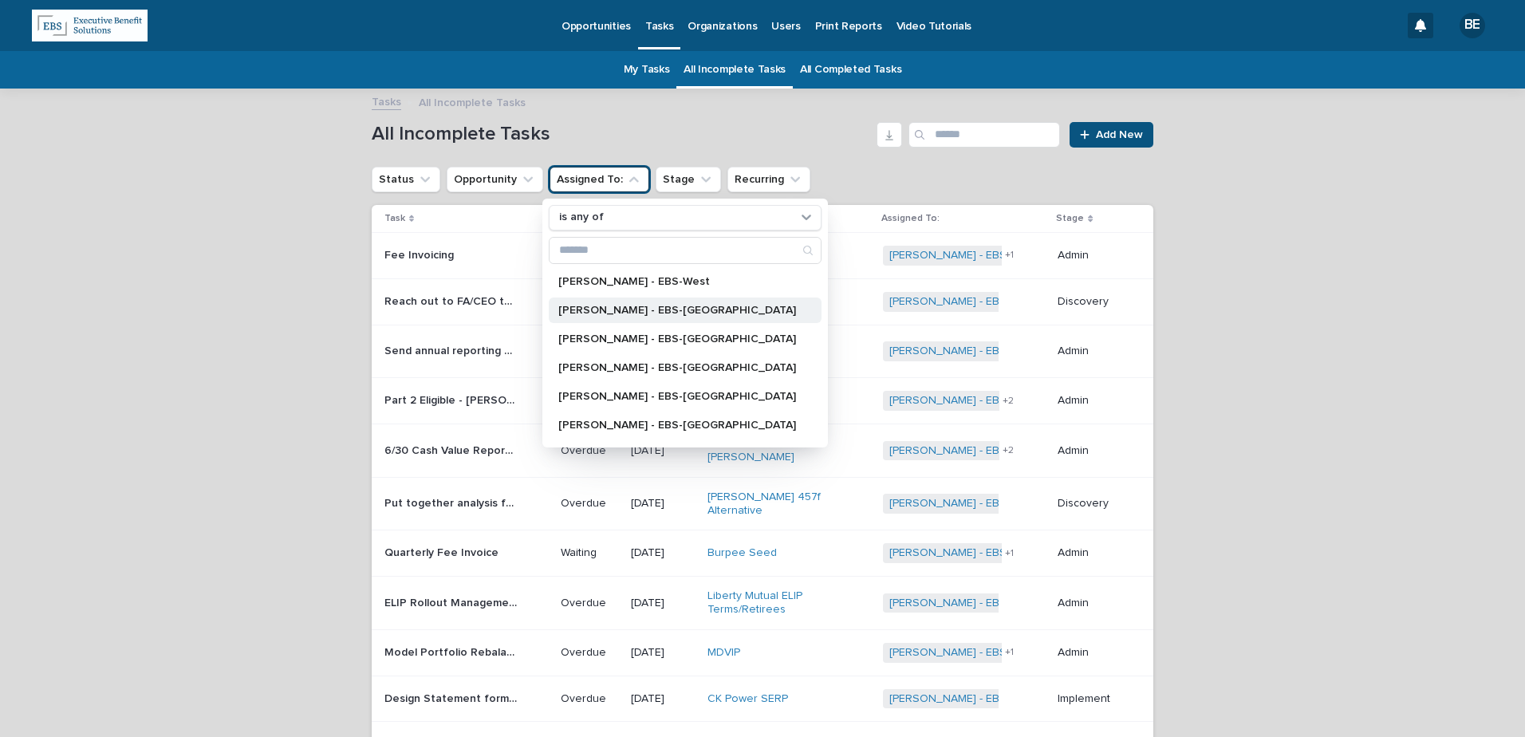
click at [610, 308] on p "[PERSON_NAME] - EBS-[GEOGRAPHIC_DATA]" at bounding box center [677, 310] width 238 height 11
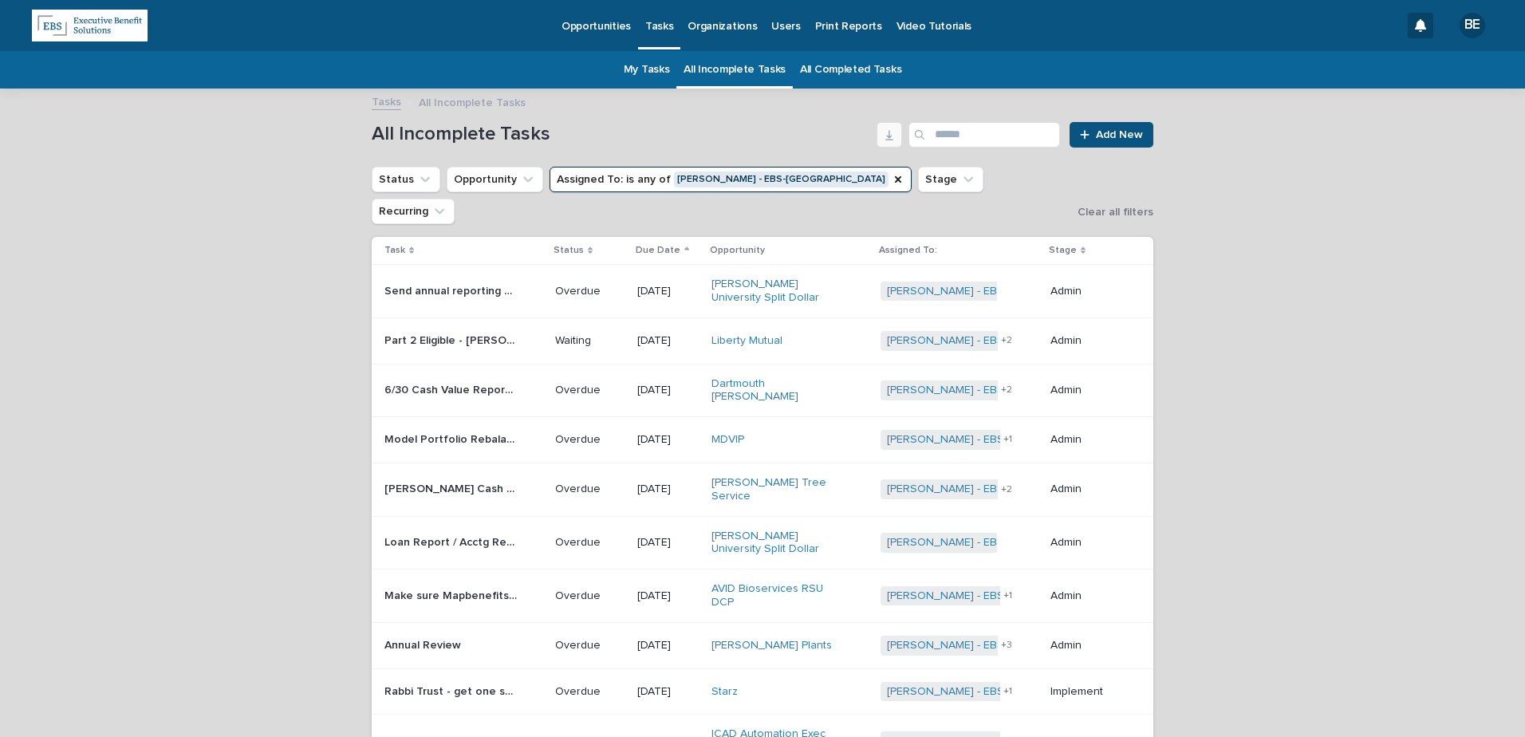
click at [887, 128] on icon "button" at bounding box center [889, 134] width 13 height 13
drag, startPoint x: 208, startPoint y: 253, endPoint x: 286, endPoint y: 227, distance: 82.2
drag, startPoint x: 790, startPoint y: 175, endPoint x: 435, endPoint y: 144, distance: 356.2
click at [892, 175] on icon "Assigned To:" at bounding box center [898, 179] width 13 height 13
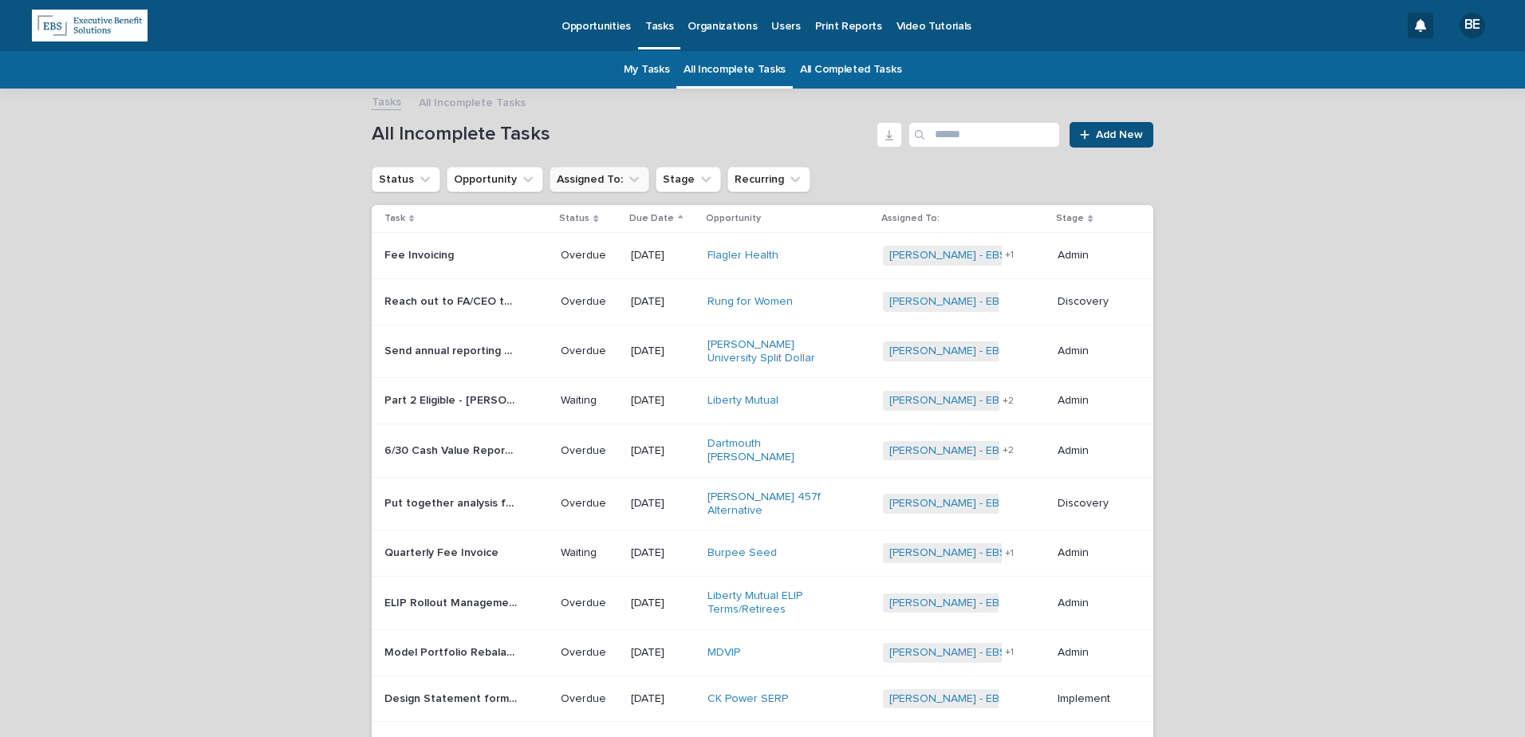
click at [626, 176] on icon "Assigned To:" at bounding box center [634, 179] width 16 height 16
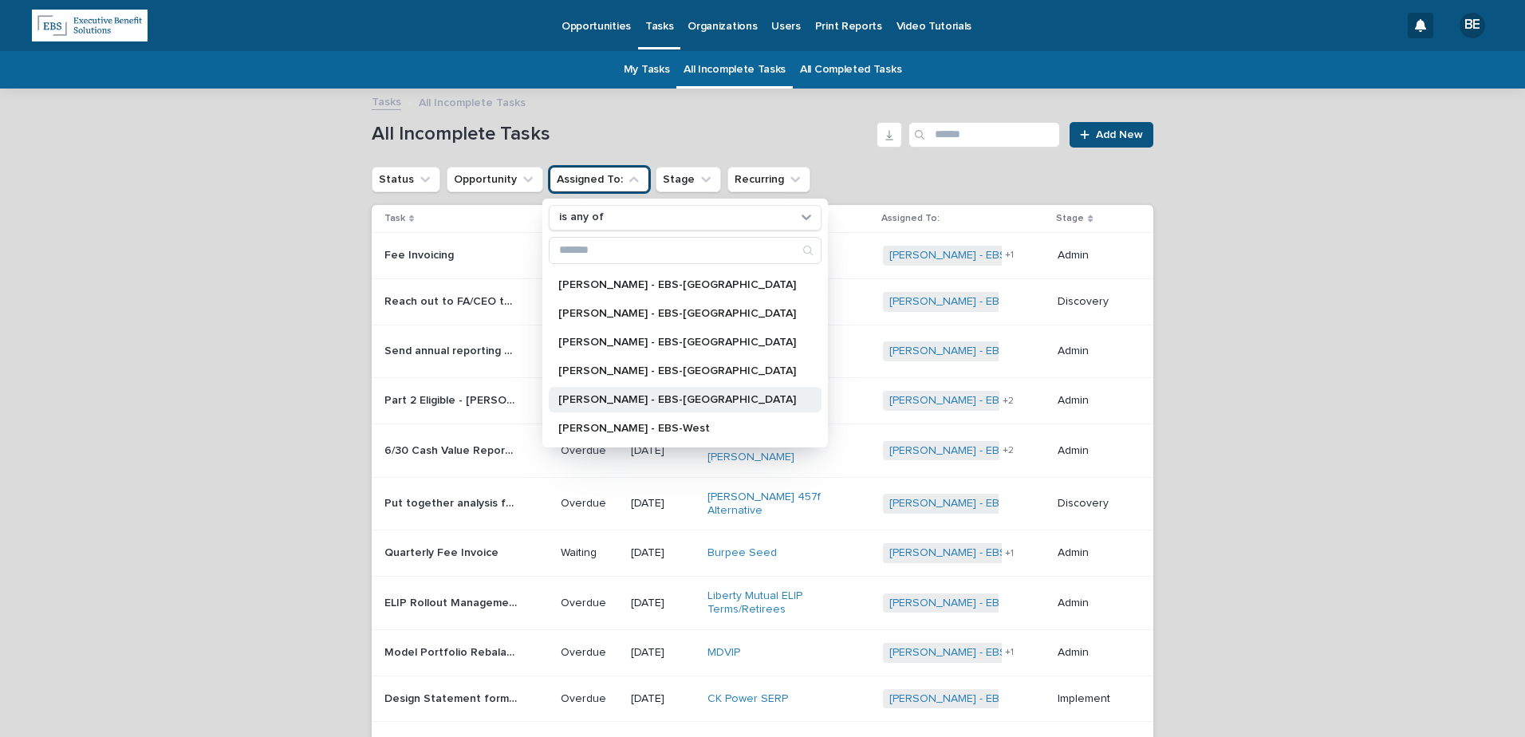
scroll to position [80, 0]
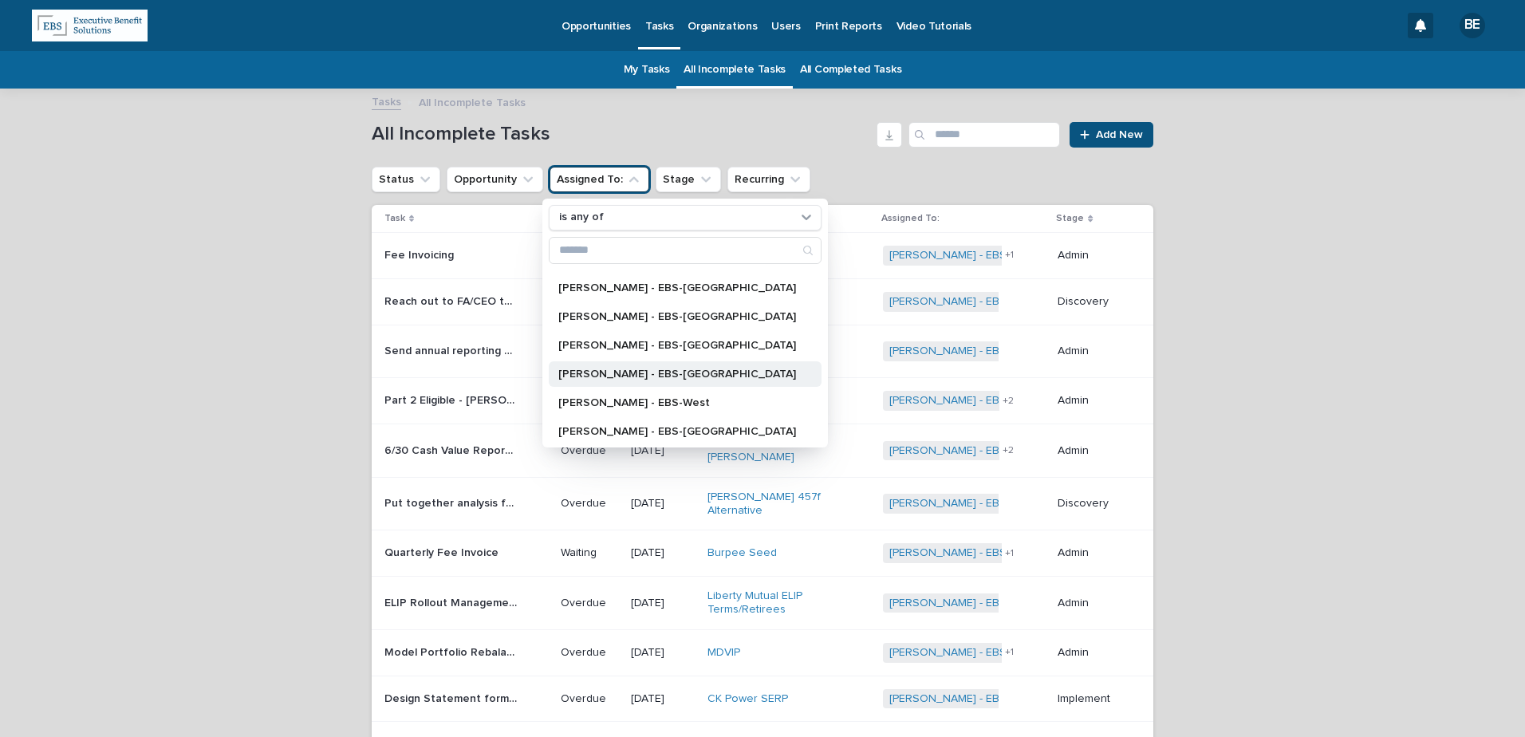
click at [596, 371] on p "[PERSON_NAME] - EBS-[GEOGRAPHIC_DATA]" at bounding box center [677, 373] width 238 height 11
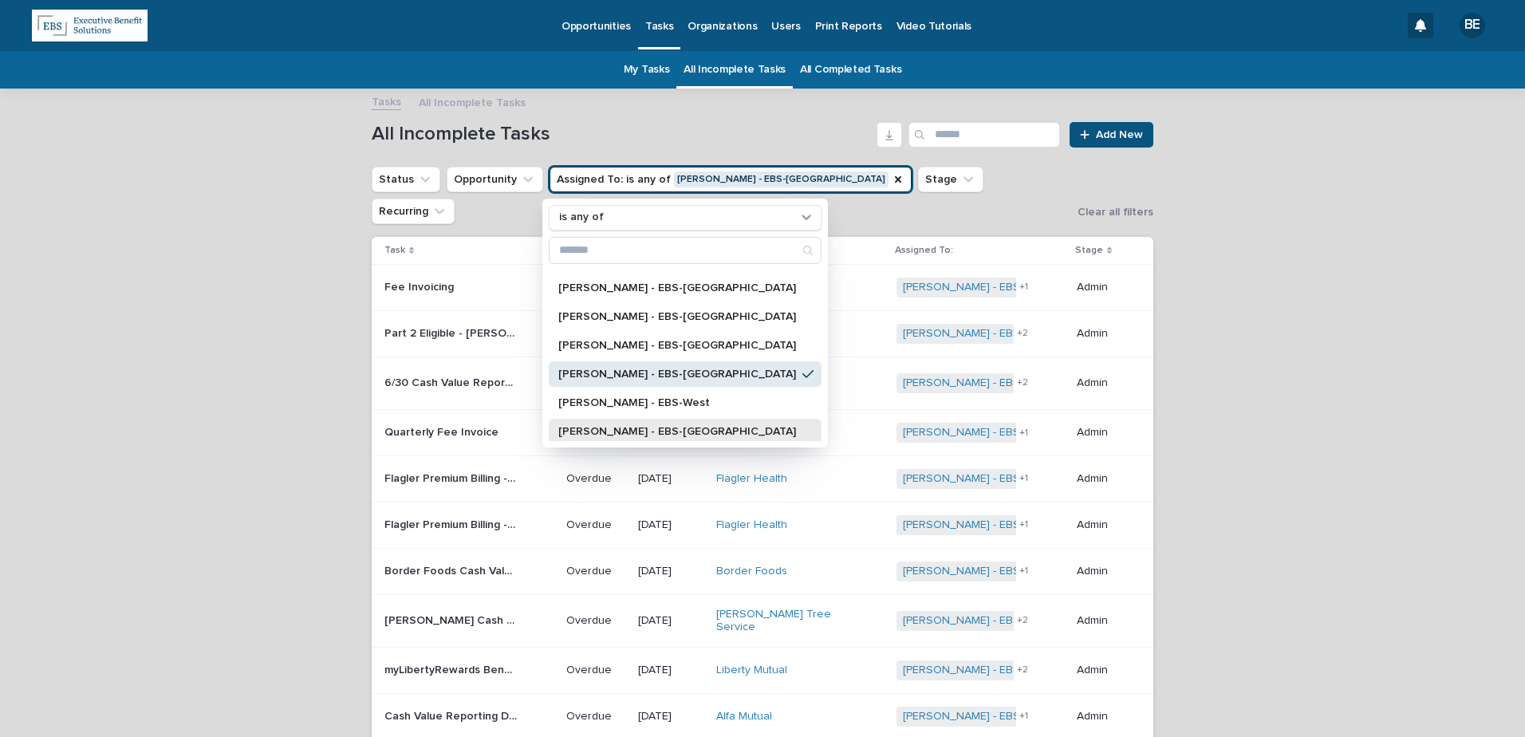
click at [621, 426] on p "[PERSON_NAME] - EBS-[GEOGRAPHIC_DATA]" at bounding box center [677, 431] width 238 height 11
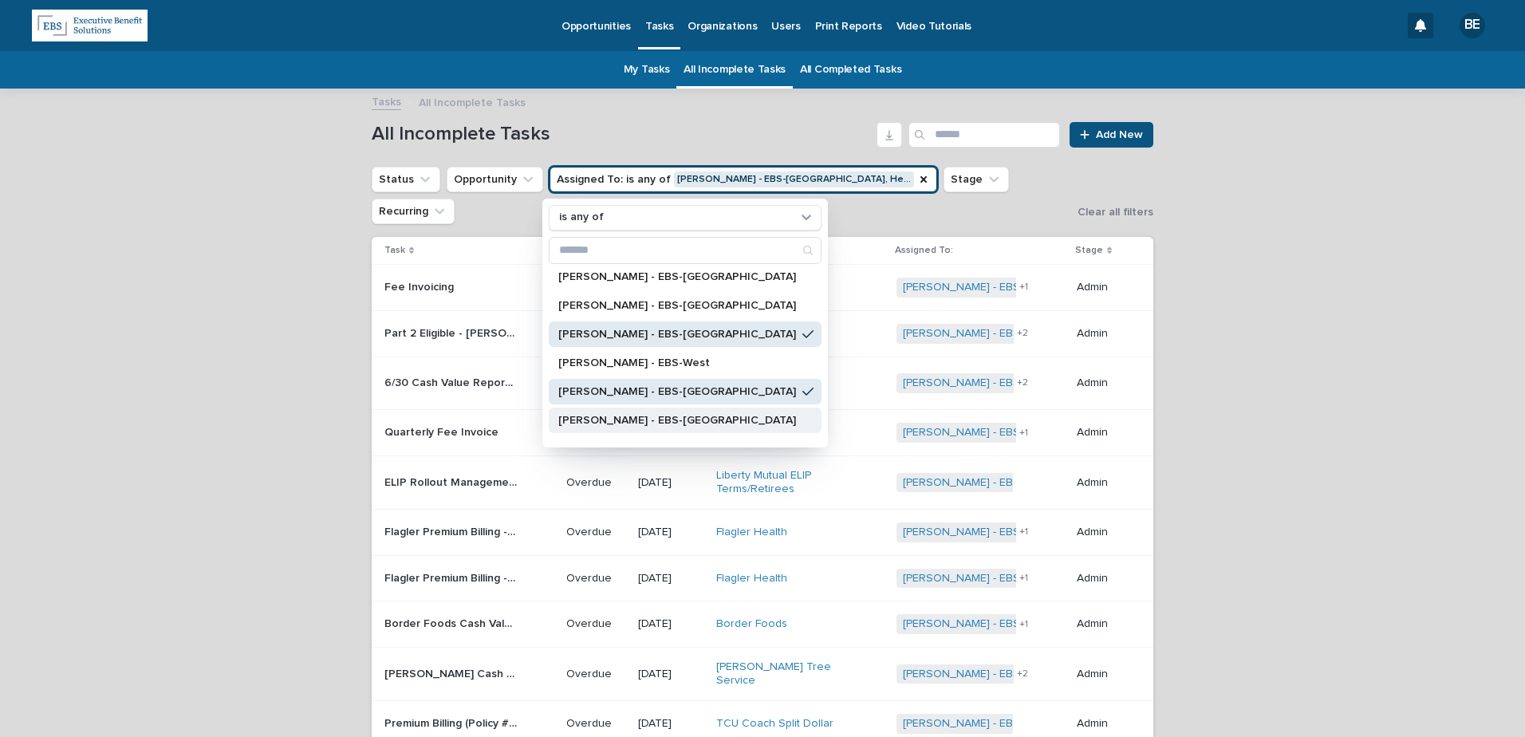
scroll to position [160, 0]
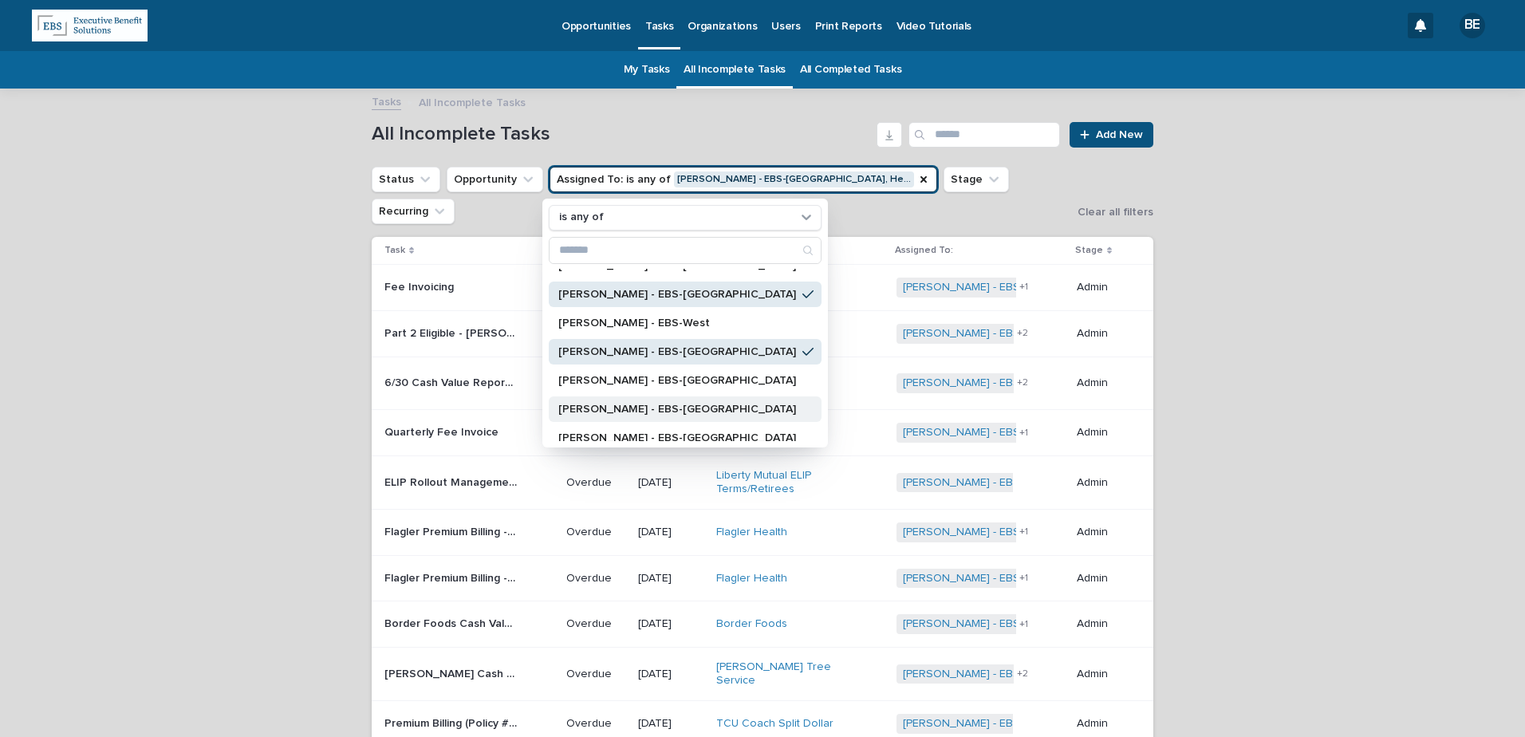
click at [607, 406] on p "[PERSON_NAME] - EBS-[GEOGRAPHIC_DATA]" at bounding box center [677, 409] width 238 height 11
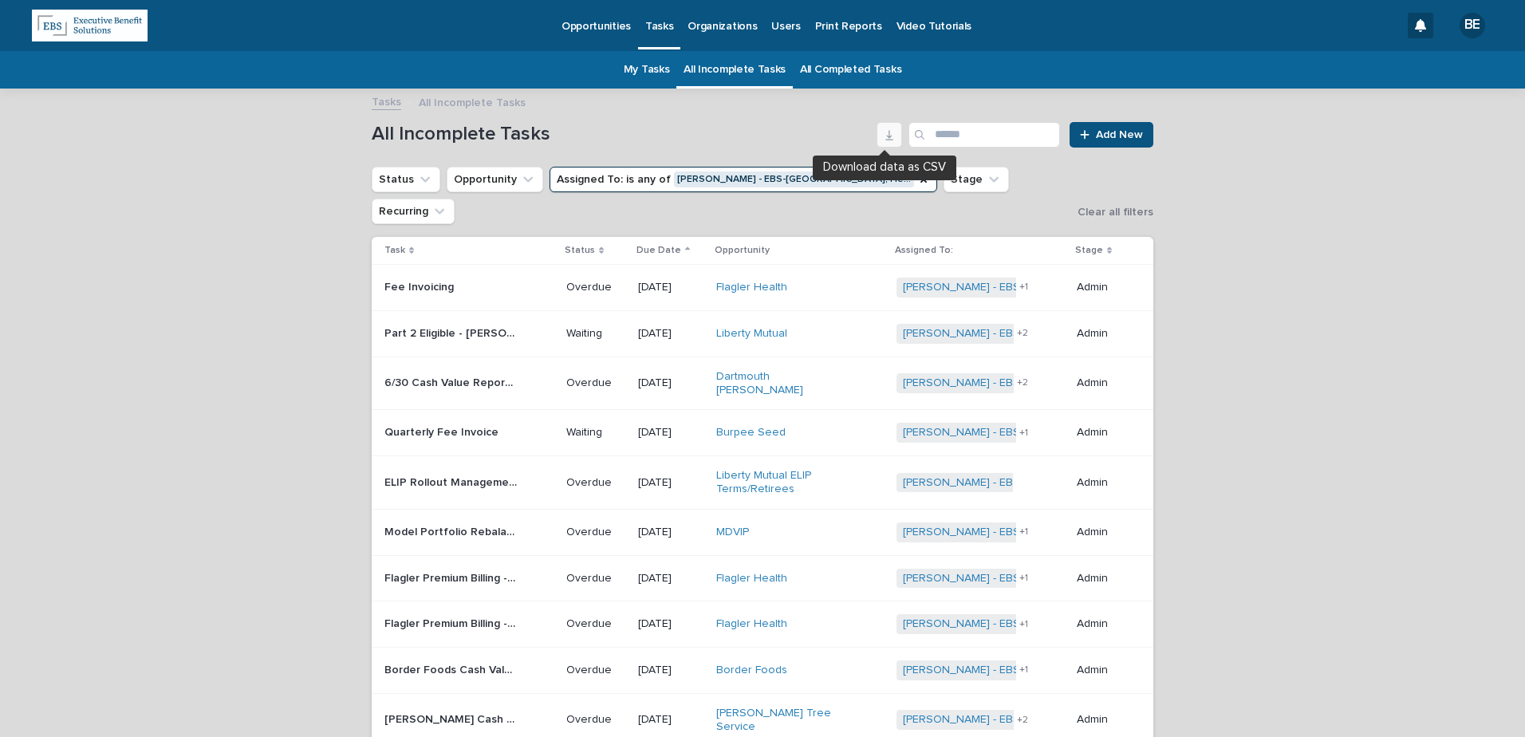
click at [888, 130] on icon "button" at bounding box center [889, 134] width 13 height 13
drag, startPoint x: 110, startPoint y: 408, endPoint x: 155, endPoint y: 290, distance: 125.5
